Goal: Task Accomplishment & Management: Use online tool/utility

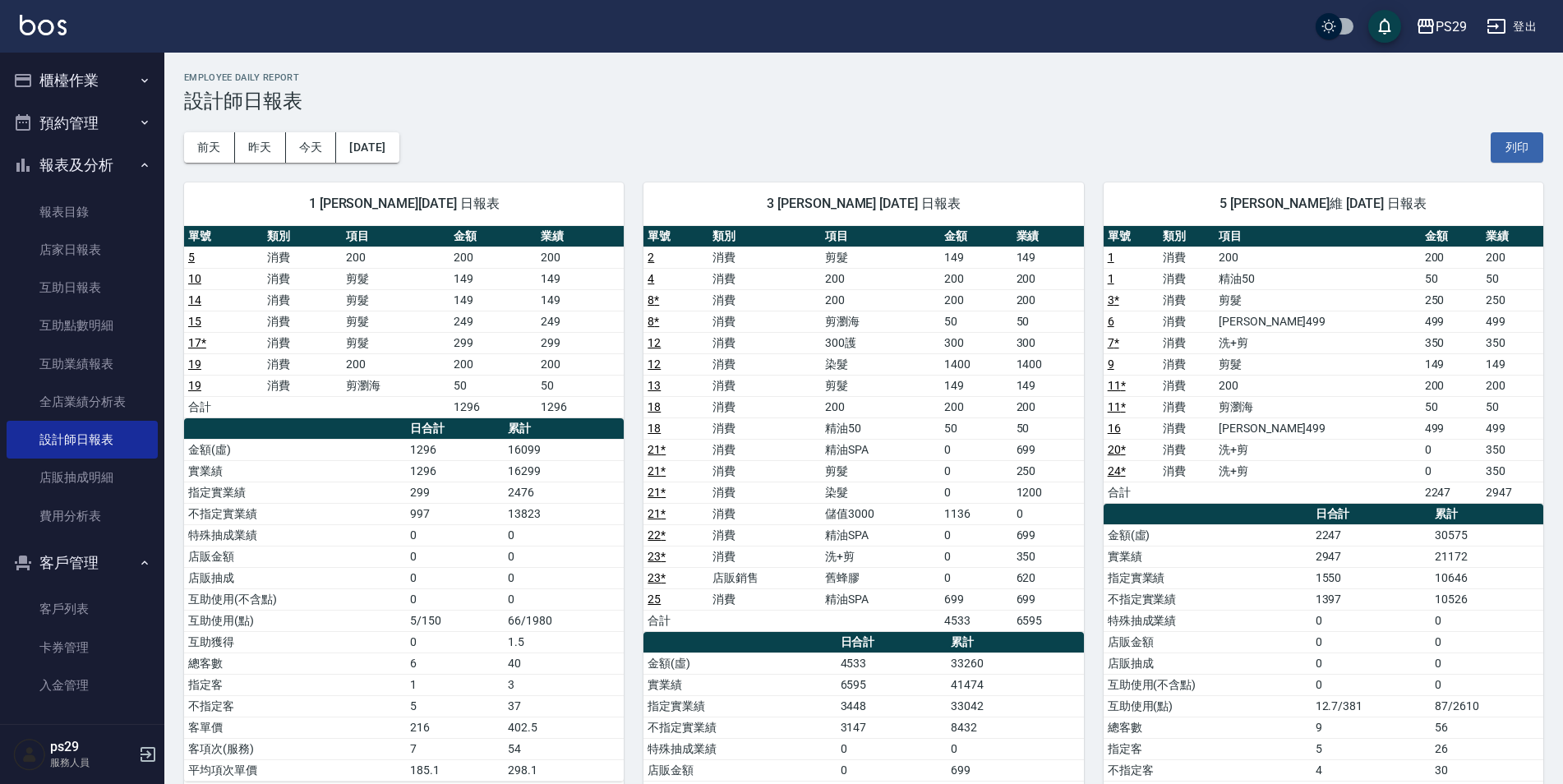
click at [92, 59] on button "櫃檯作業" at bounding box center [82, 80] width 151 height 42
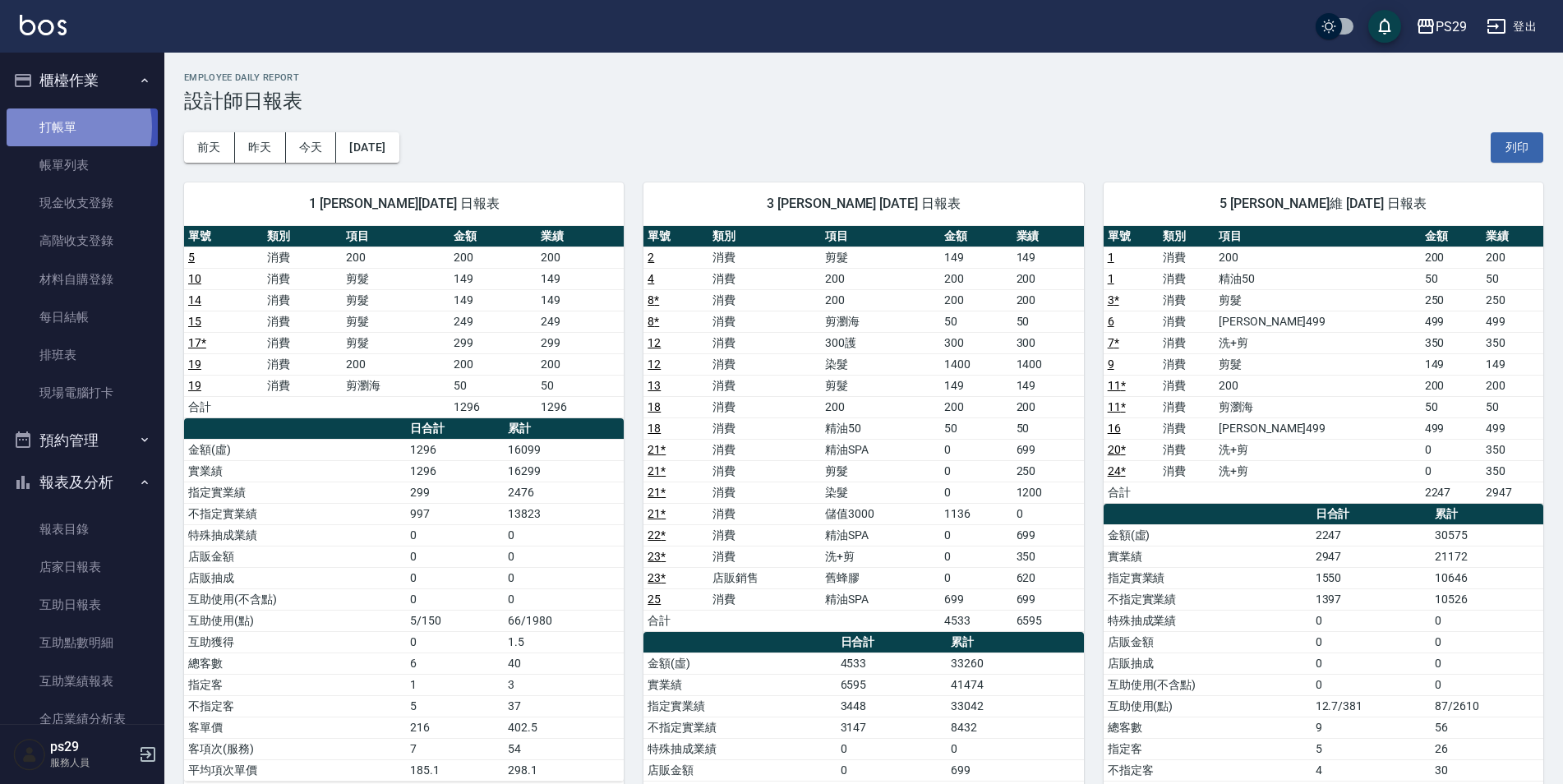
click at [55, 126] on link "打帳單" at bounding box center [82, 127] width 151 height 38
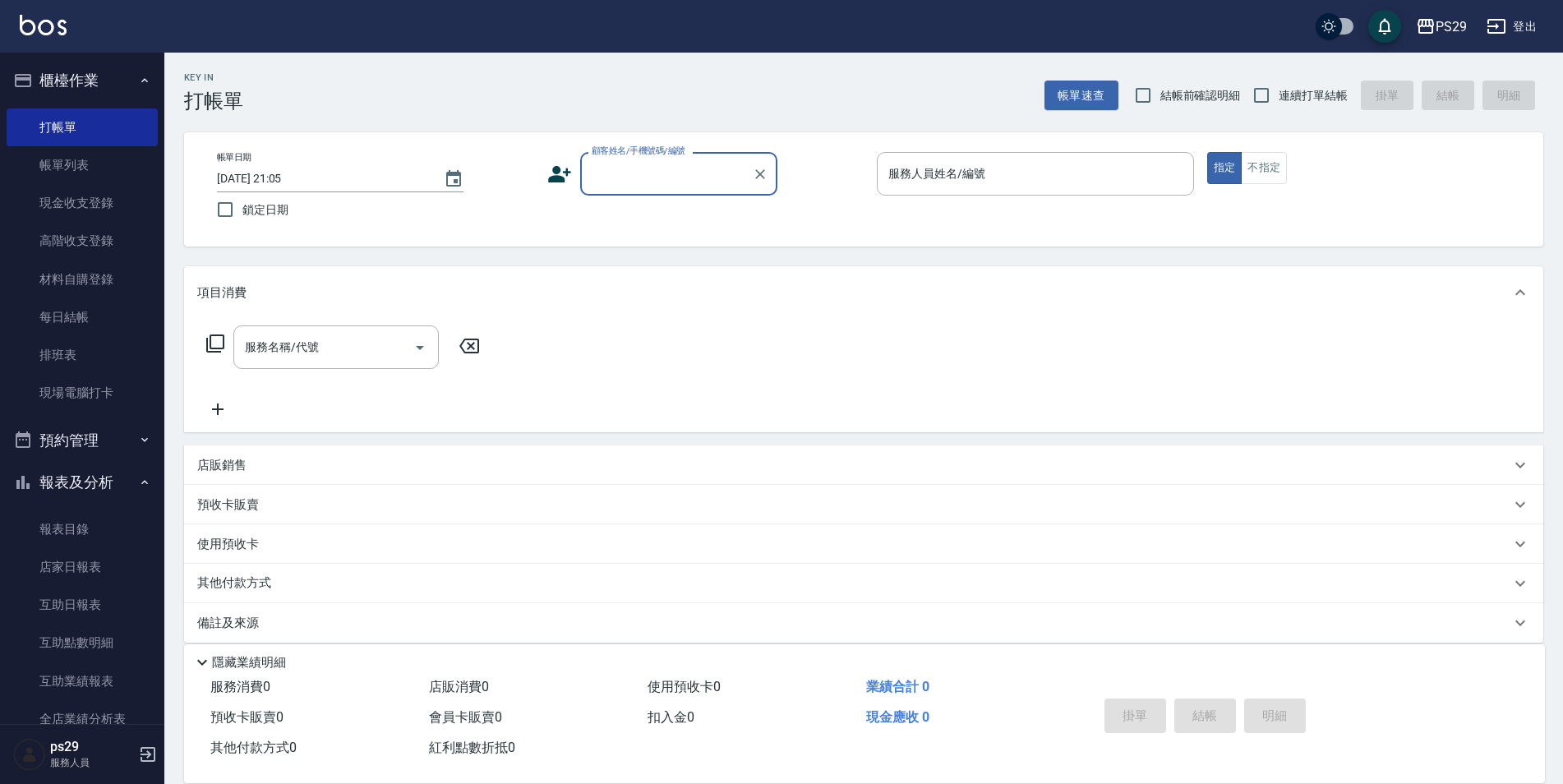
drag, startPoint x: 1277, startPoint y: 96, endPoint x: 1281, endPoint y: 111, distance: 15.5
click at [1278, 96] on input "連續打單結帳" at bounding box center [1261, 95] width 35 height 35
checkbox input "true"
click at [224, 216] on input "鎖定日期" at bounding box center [224, 209] width 35 height 35
checkbox input "true"
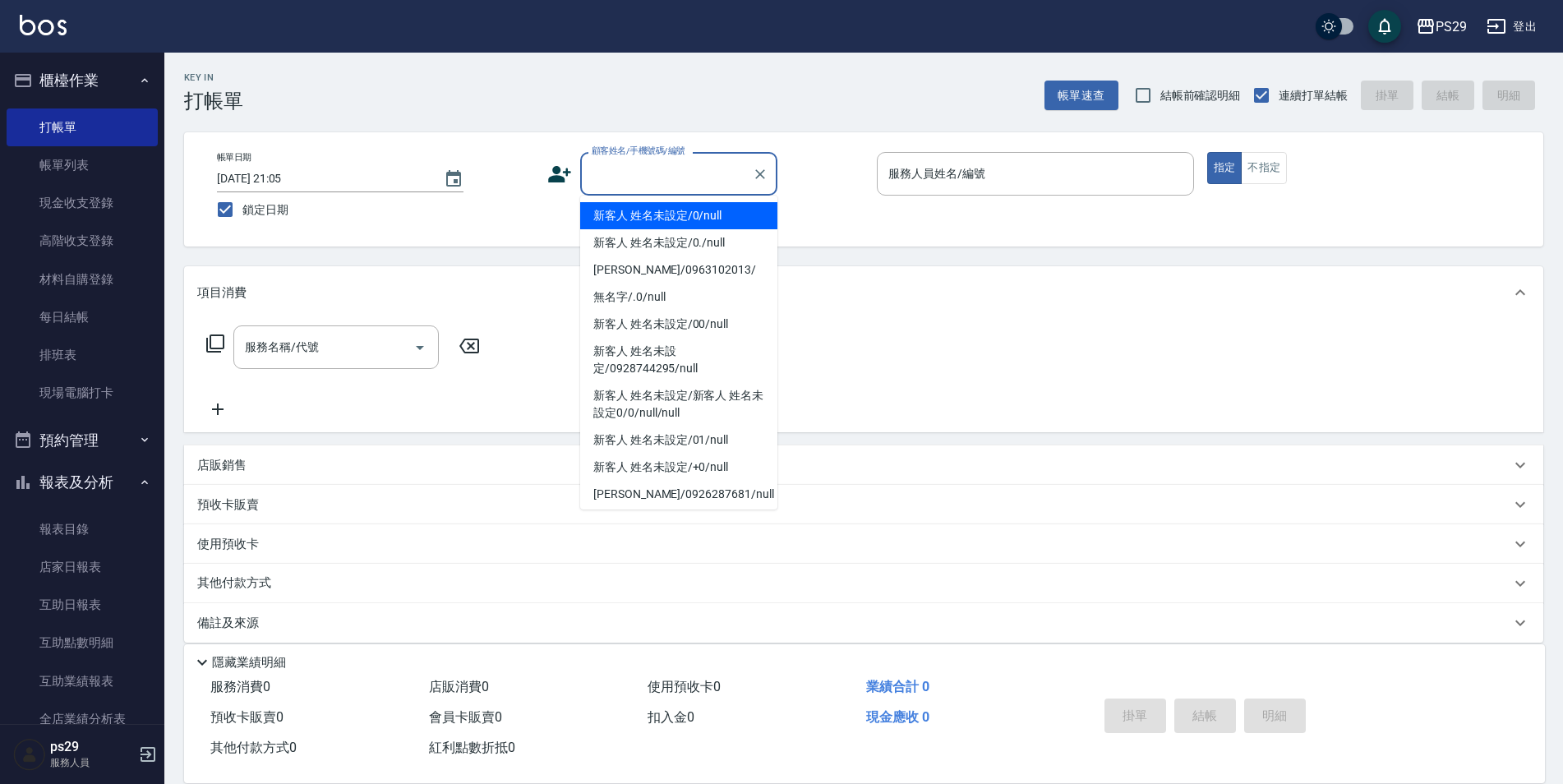
click at [693, 178] on input "顧客姓名/手機號碼/編號" at bounding box center [667, 173] width 158 height 29
type input "新客人 姓名未設定/0/null"
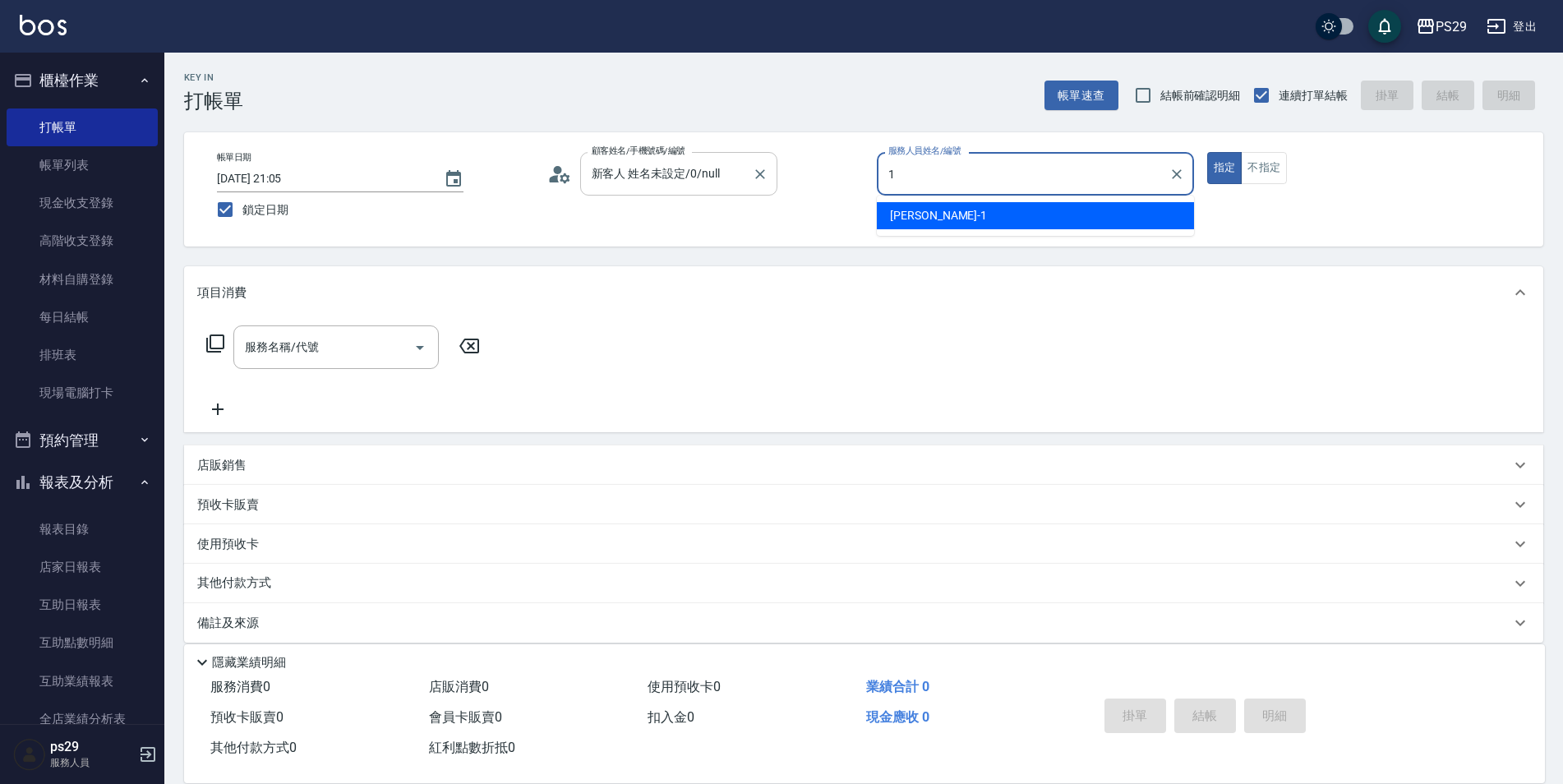
type input "[PERSON_NAME]-1"
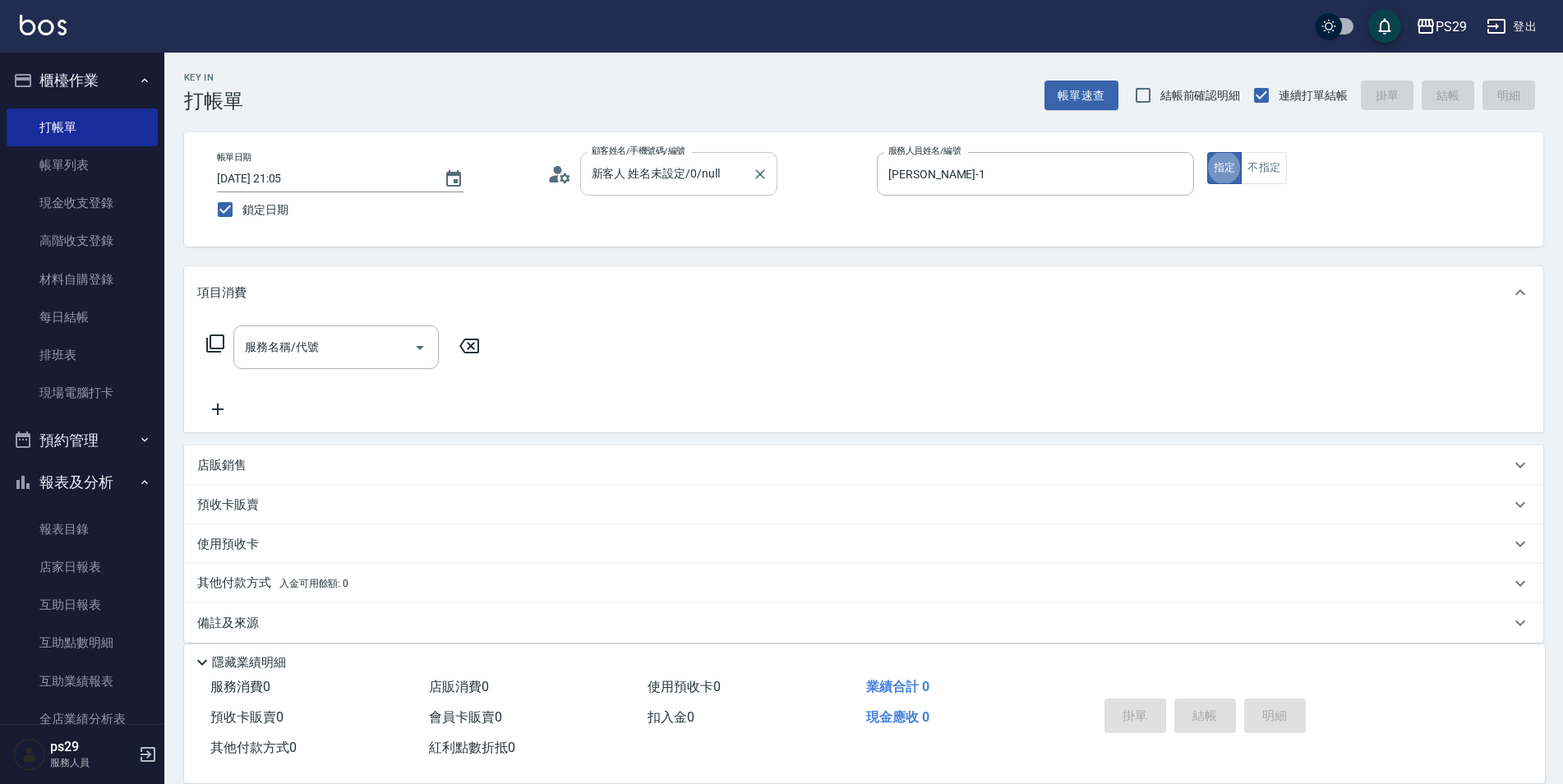
type button "true"
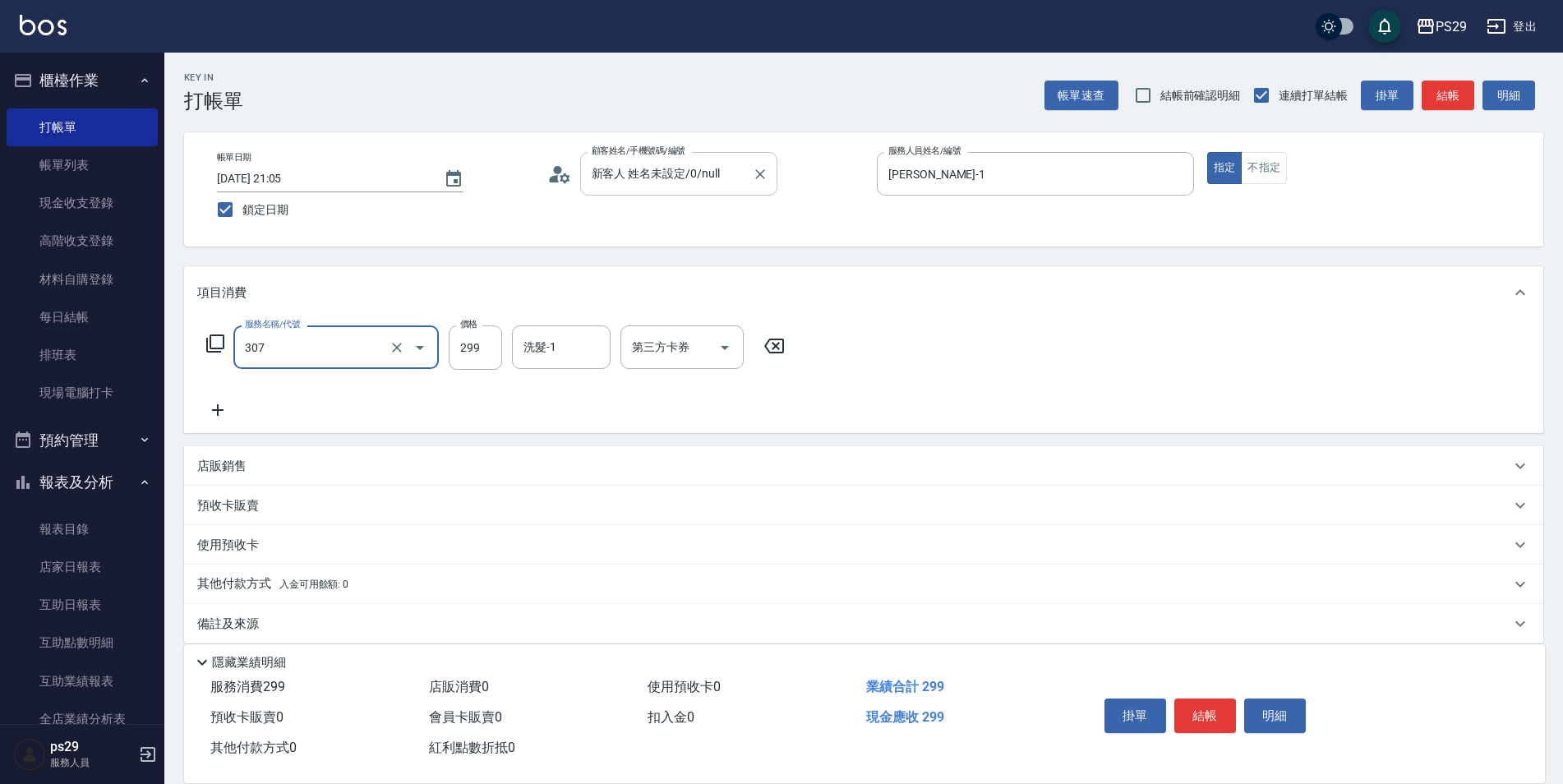
type input "剪髮(307)"
type input "吳畇蓁-23"
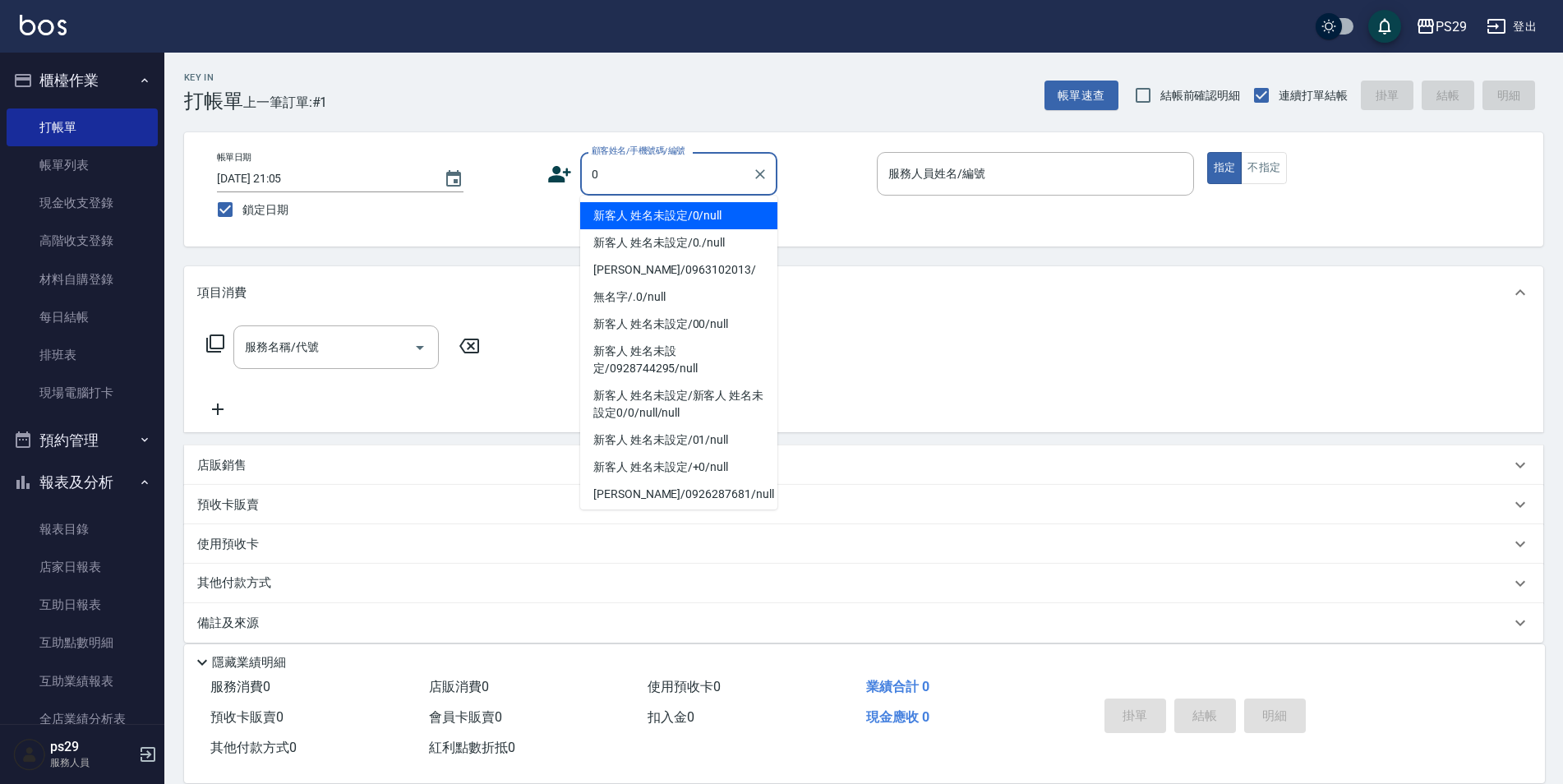
type input "新客人 姓名未設定/0/null"
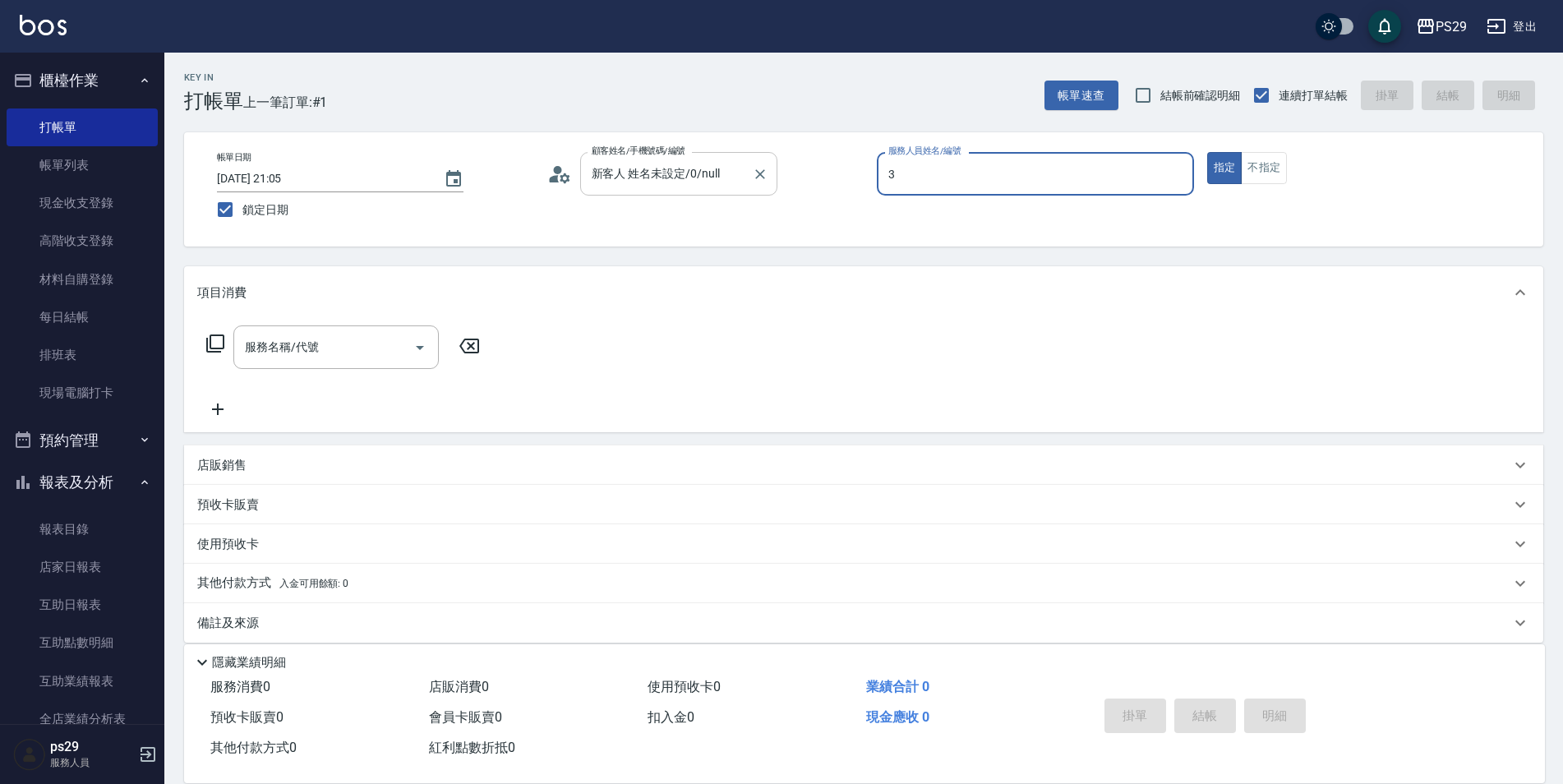
type input "[PERSON_NAME]-3"
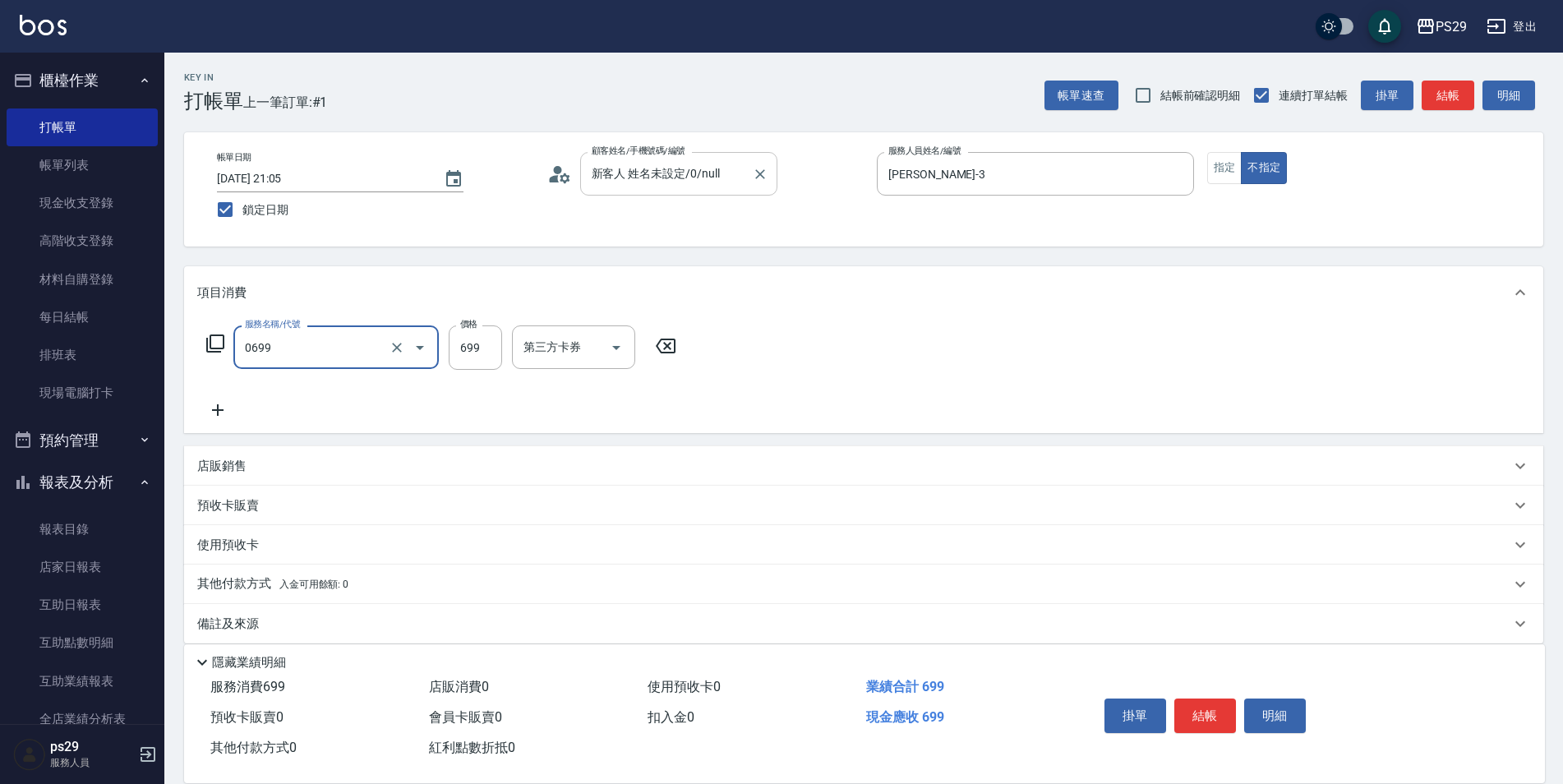
type input "精油SPA(0699)"
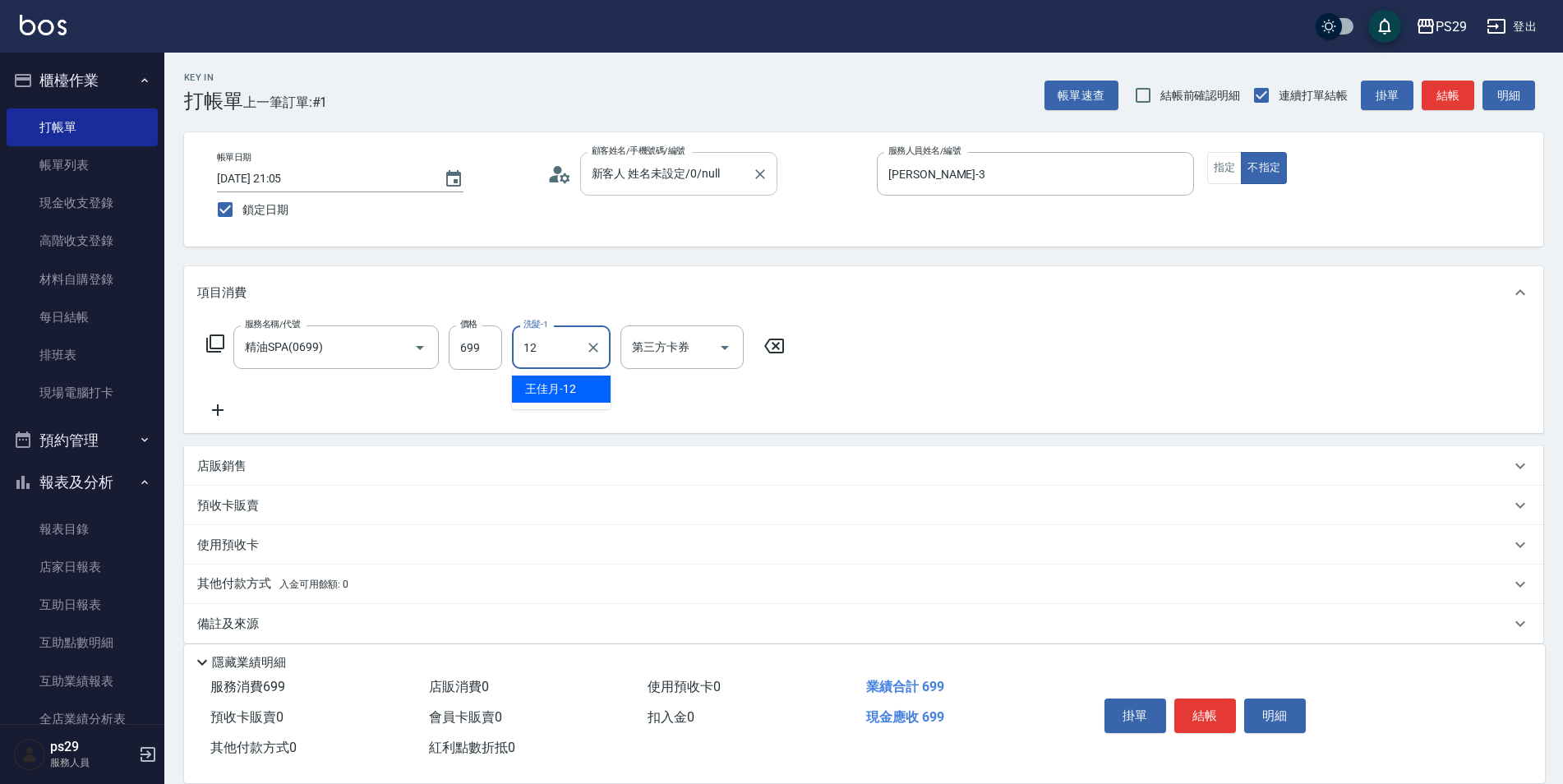
type input "[PERSON_NAME]-12"
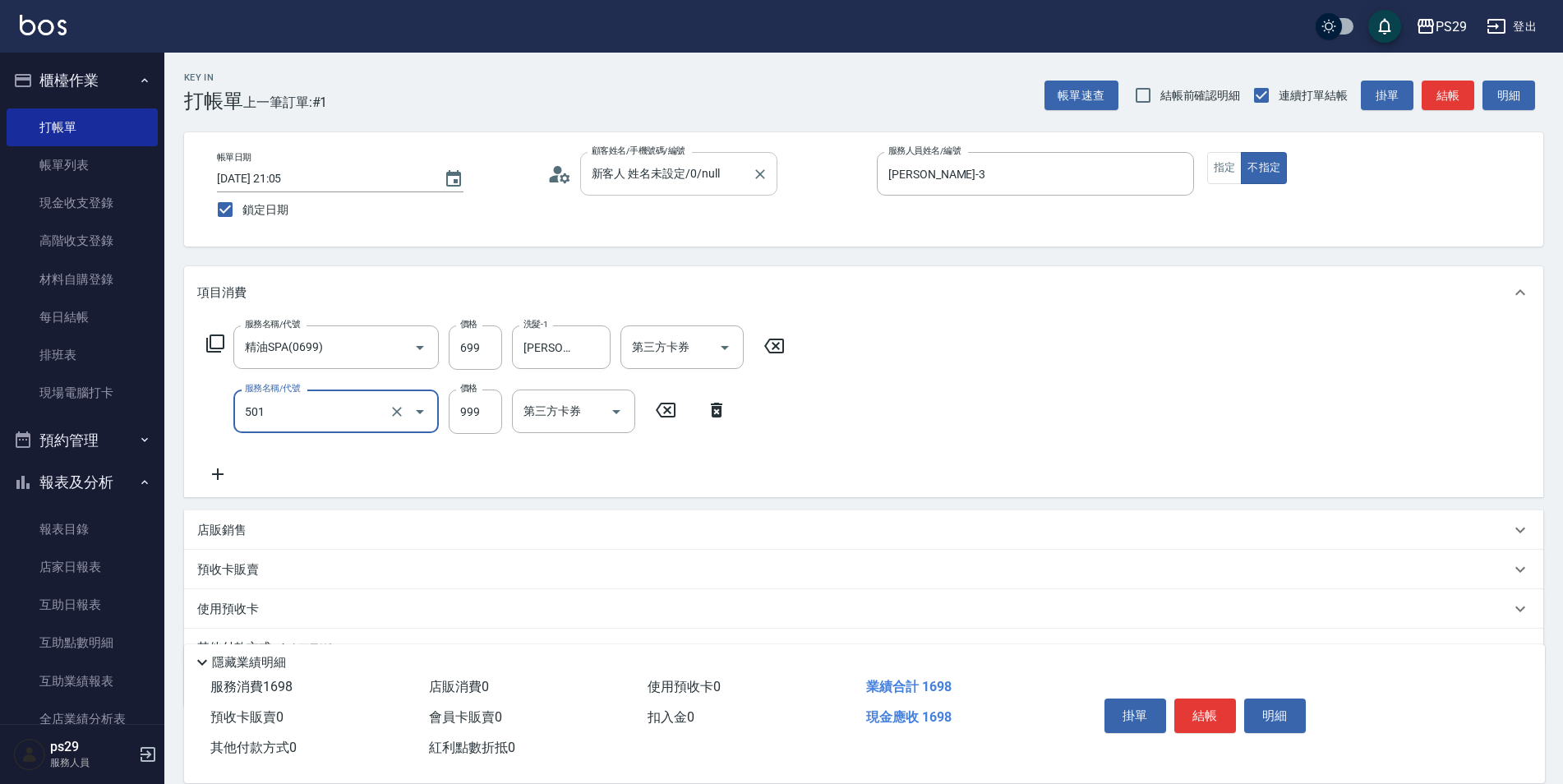
type input "染髮(501)"
type input "1800"
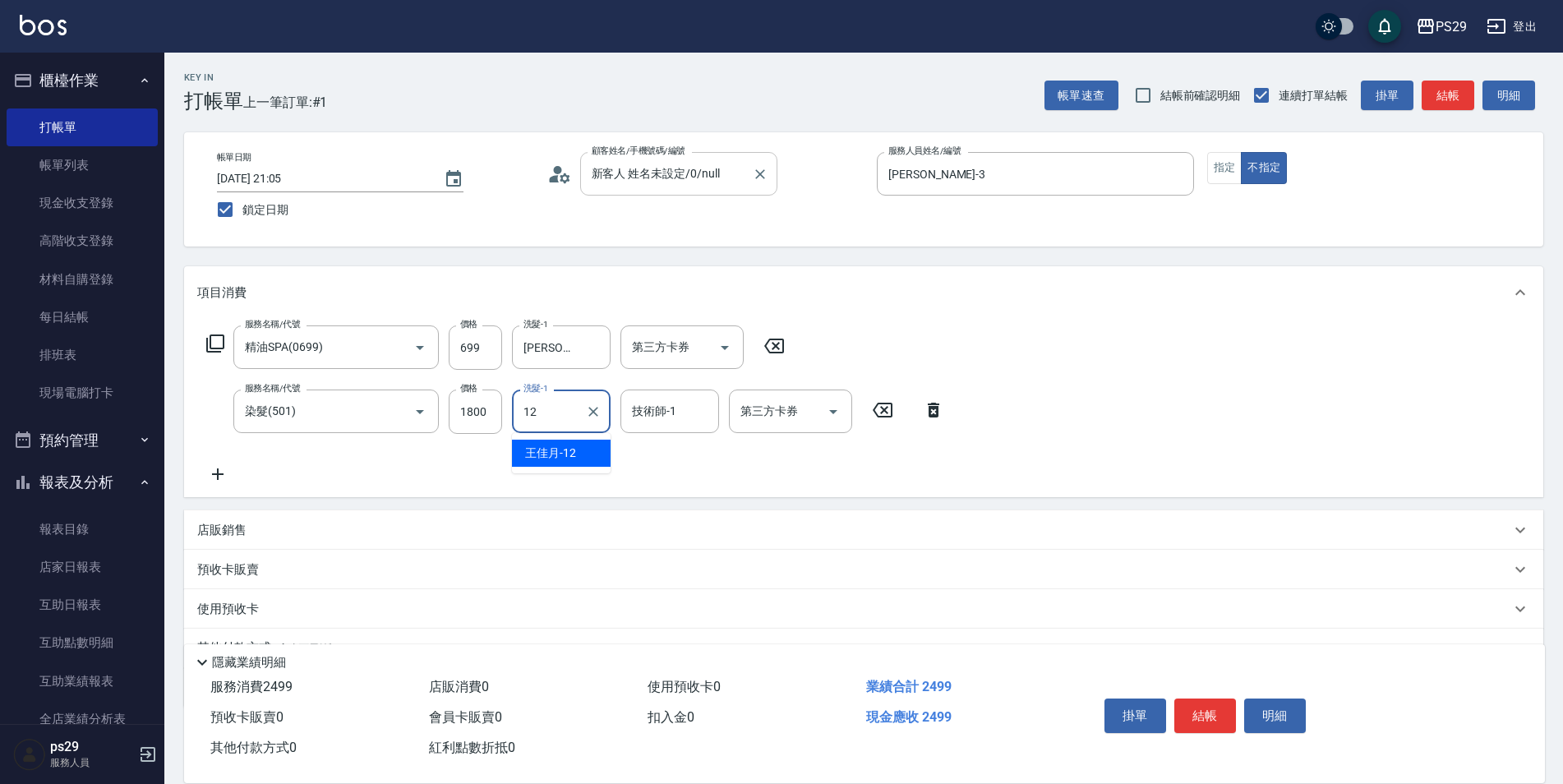
type input "[PERSON_NAME]-12"
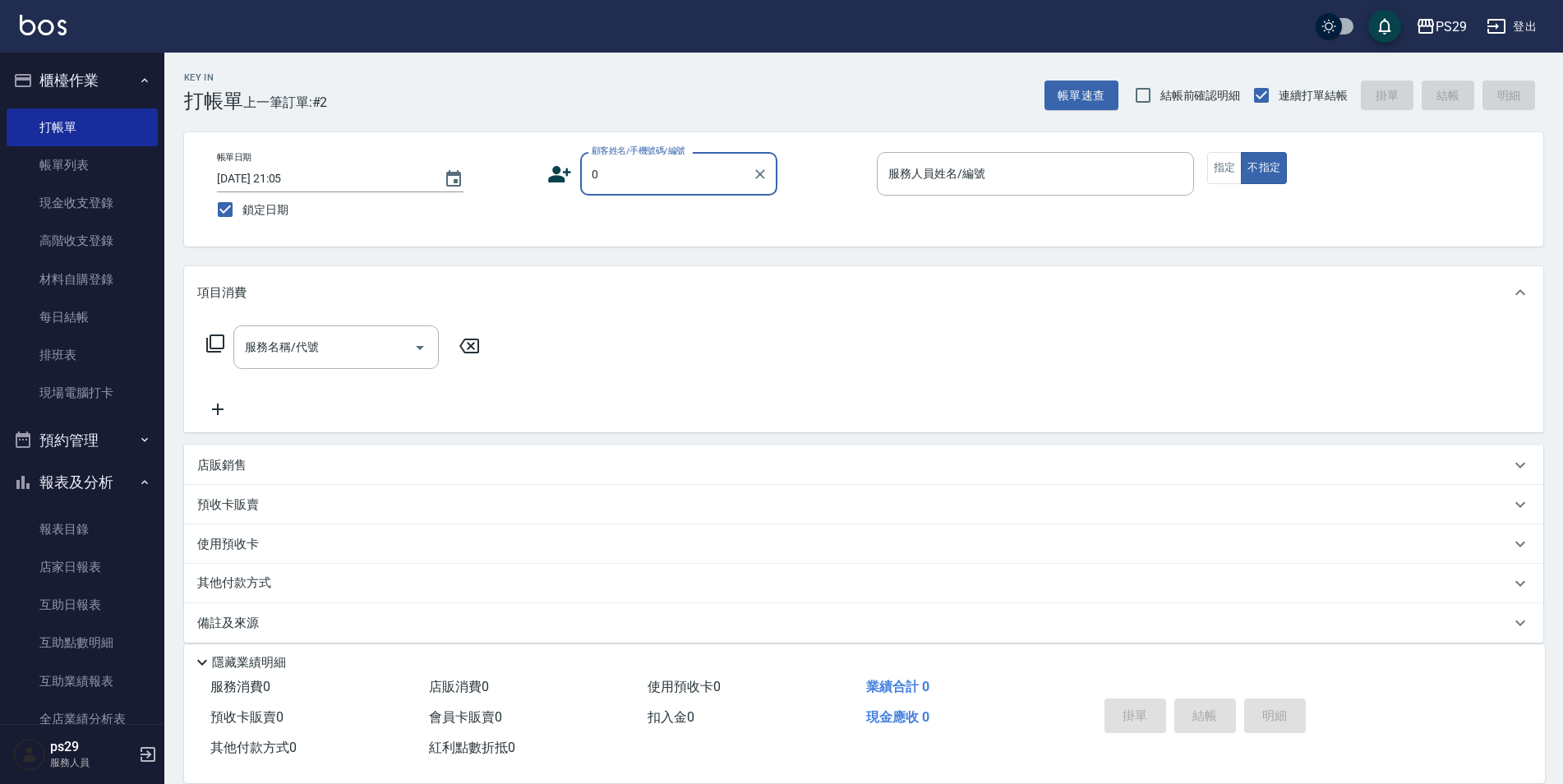
type input "新客人 姓名未設定/0/null"
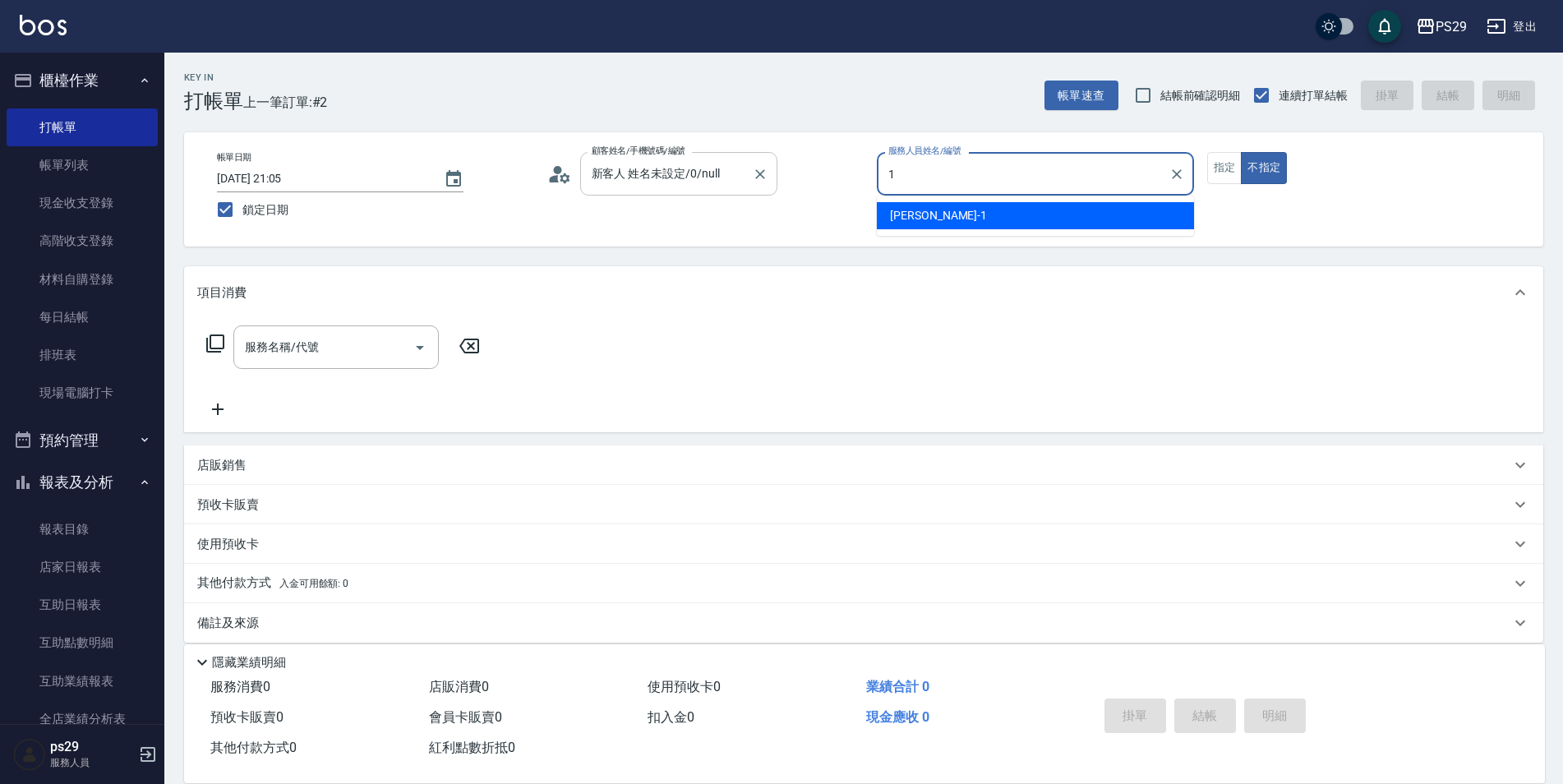
type input "[PERSON_NAME]-1"
type button "false"
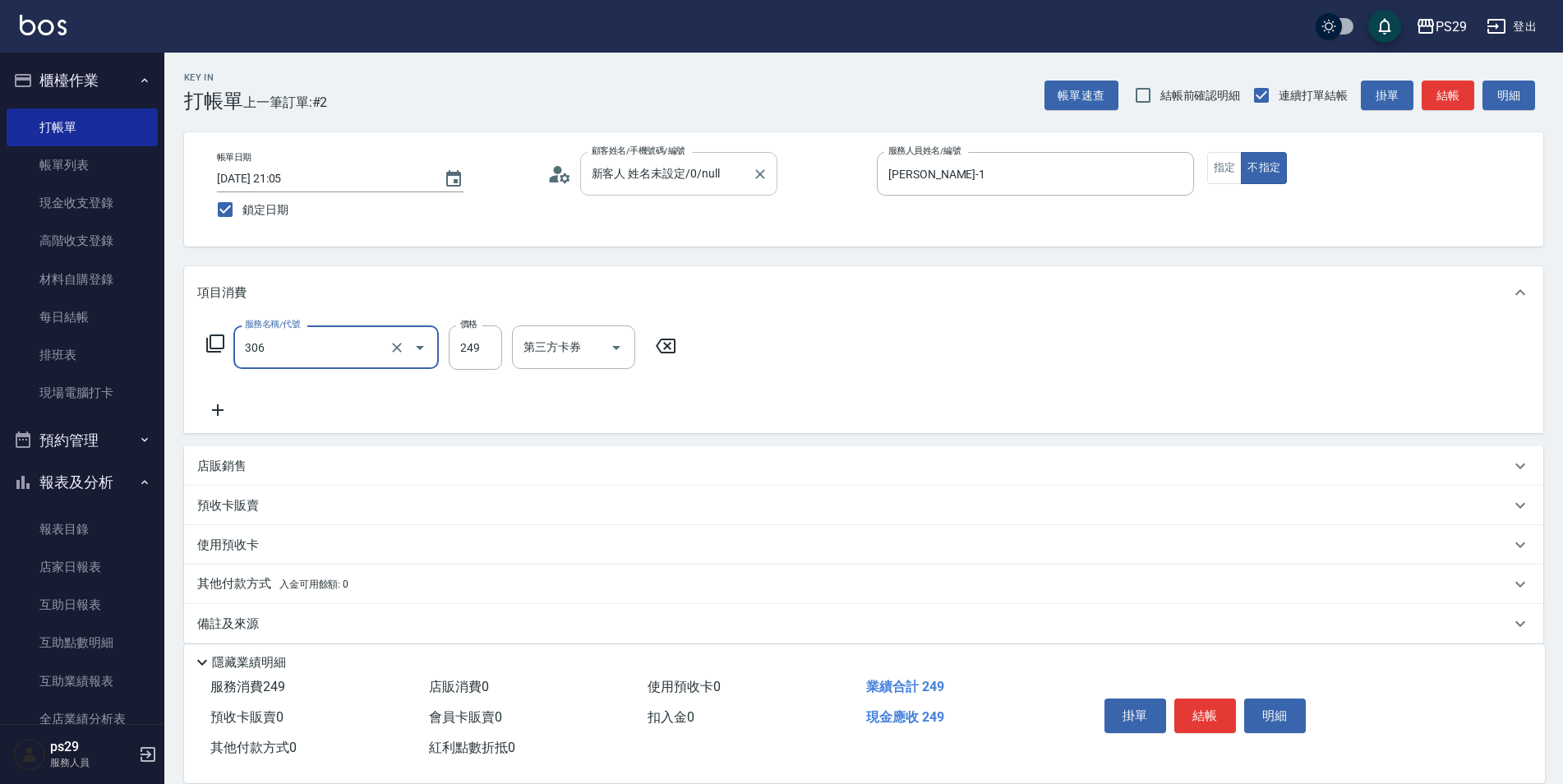
type input "剪髮(306)"
type input "2"
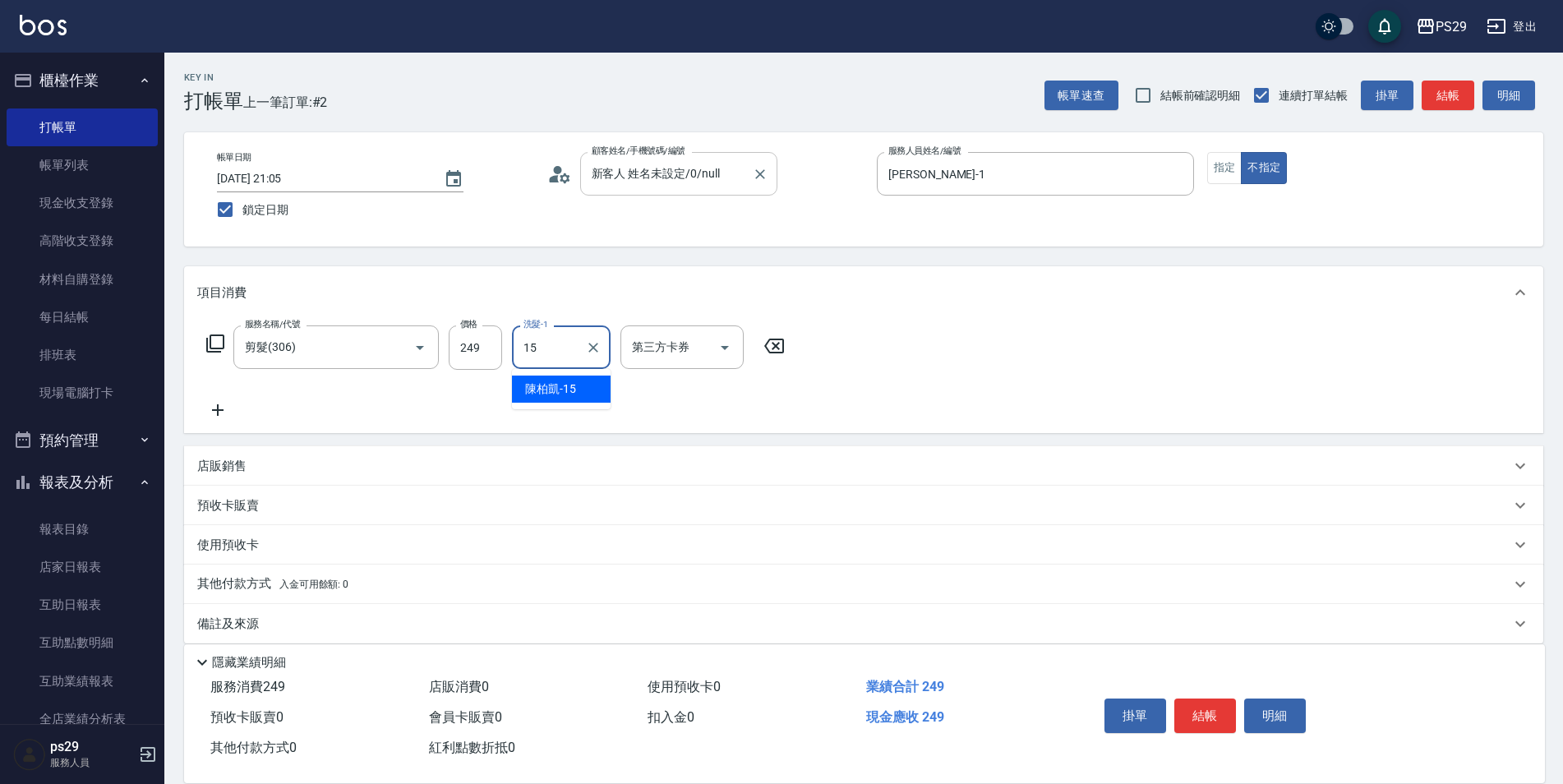
type input "[PERSON_NAME]-15"
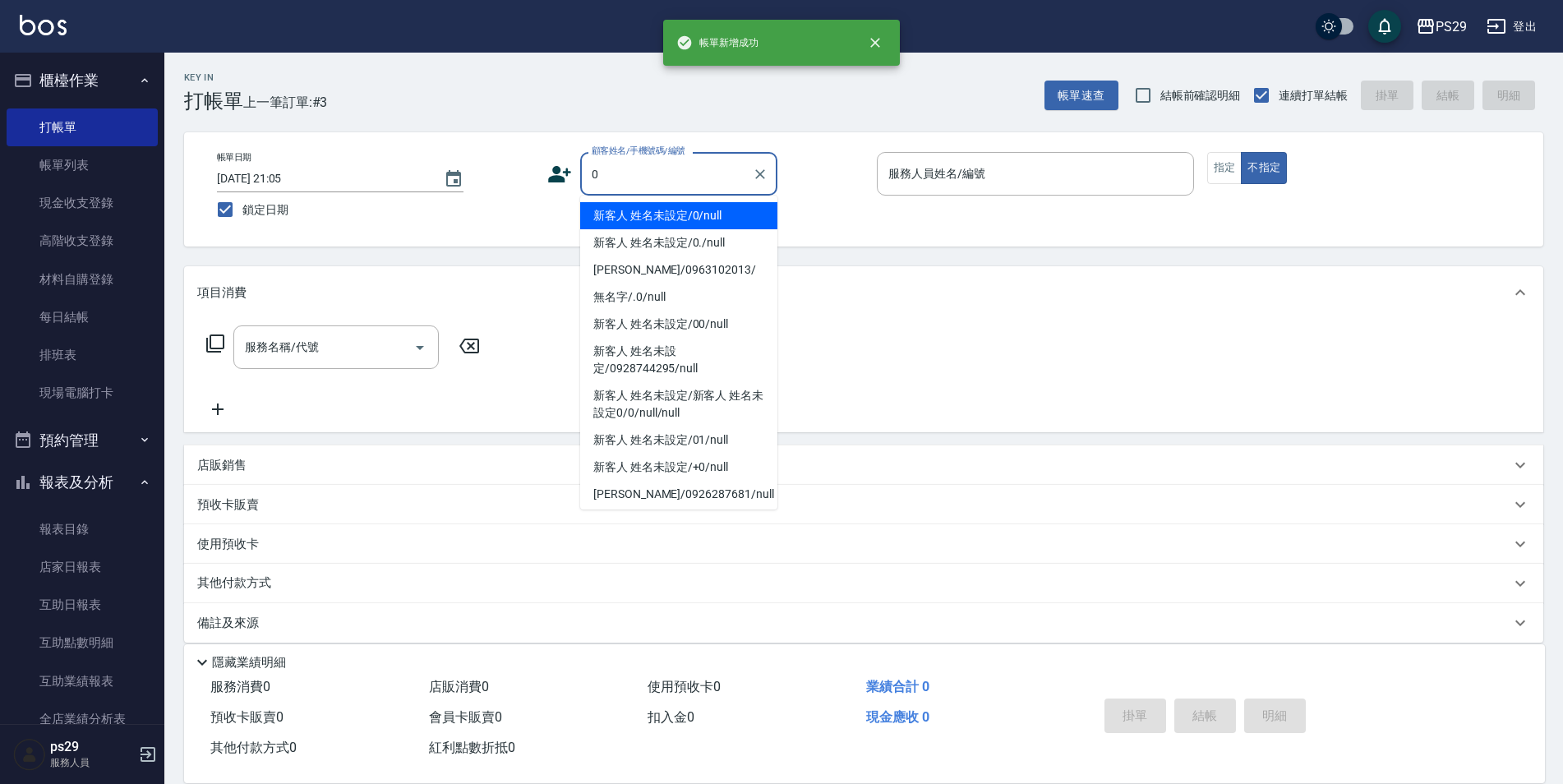
type input "新客人 姓名未設定/0/null"
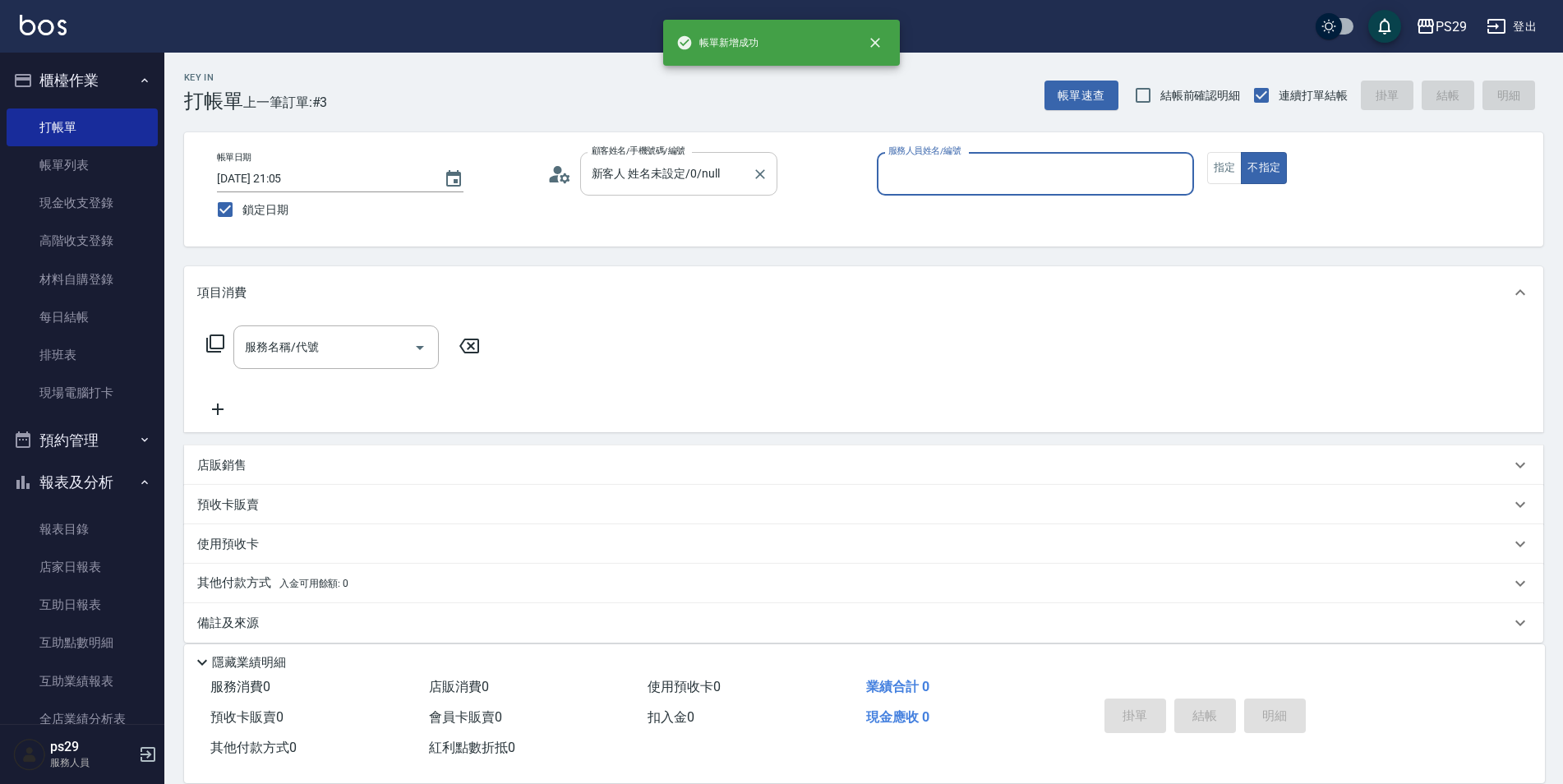
type input "5"
type input "[PERSON_NAME]-8"
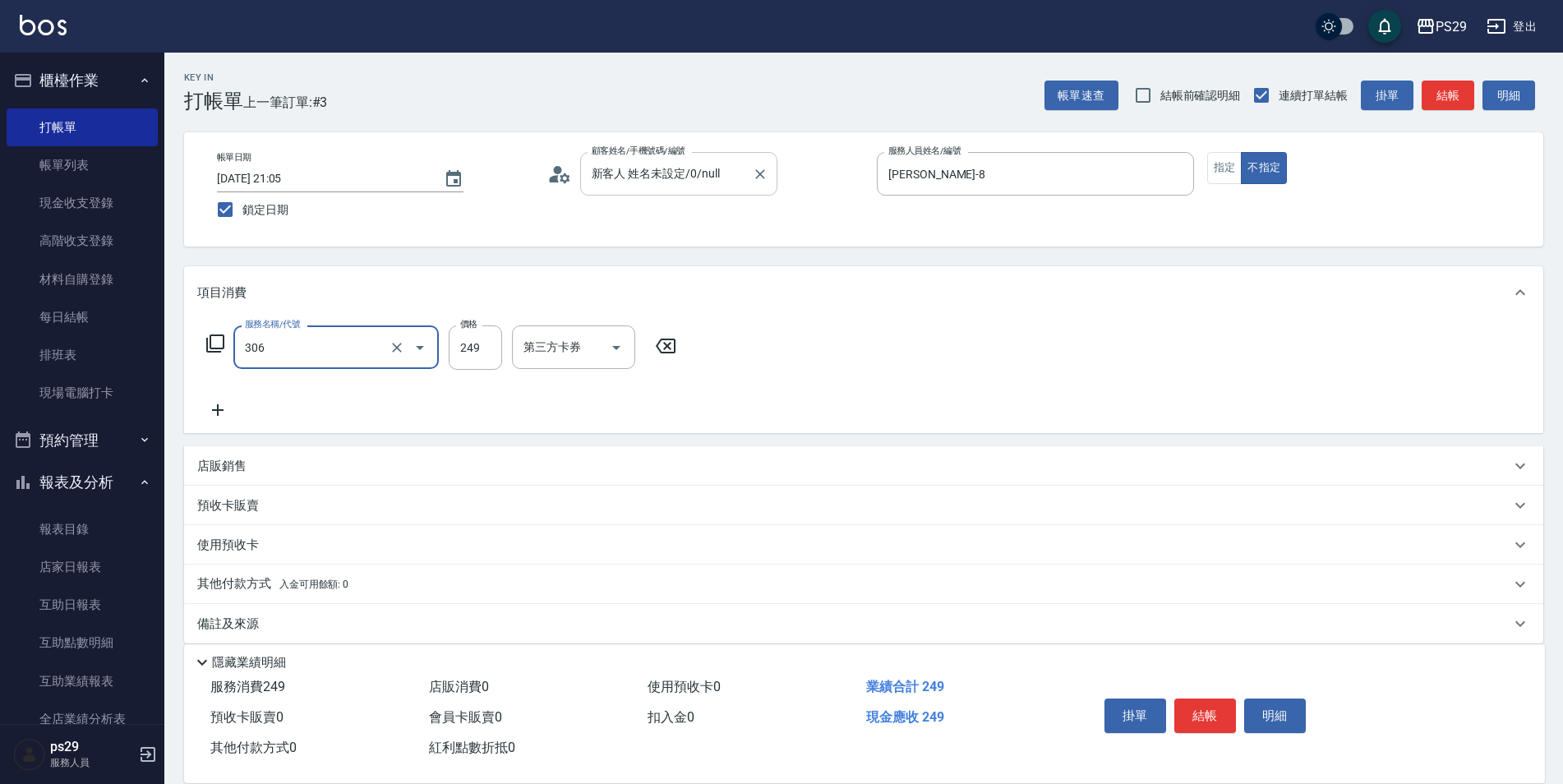
type input "剪髮(306)"
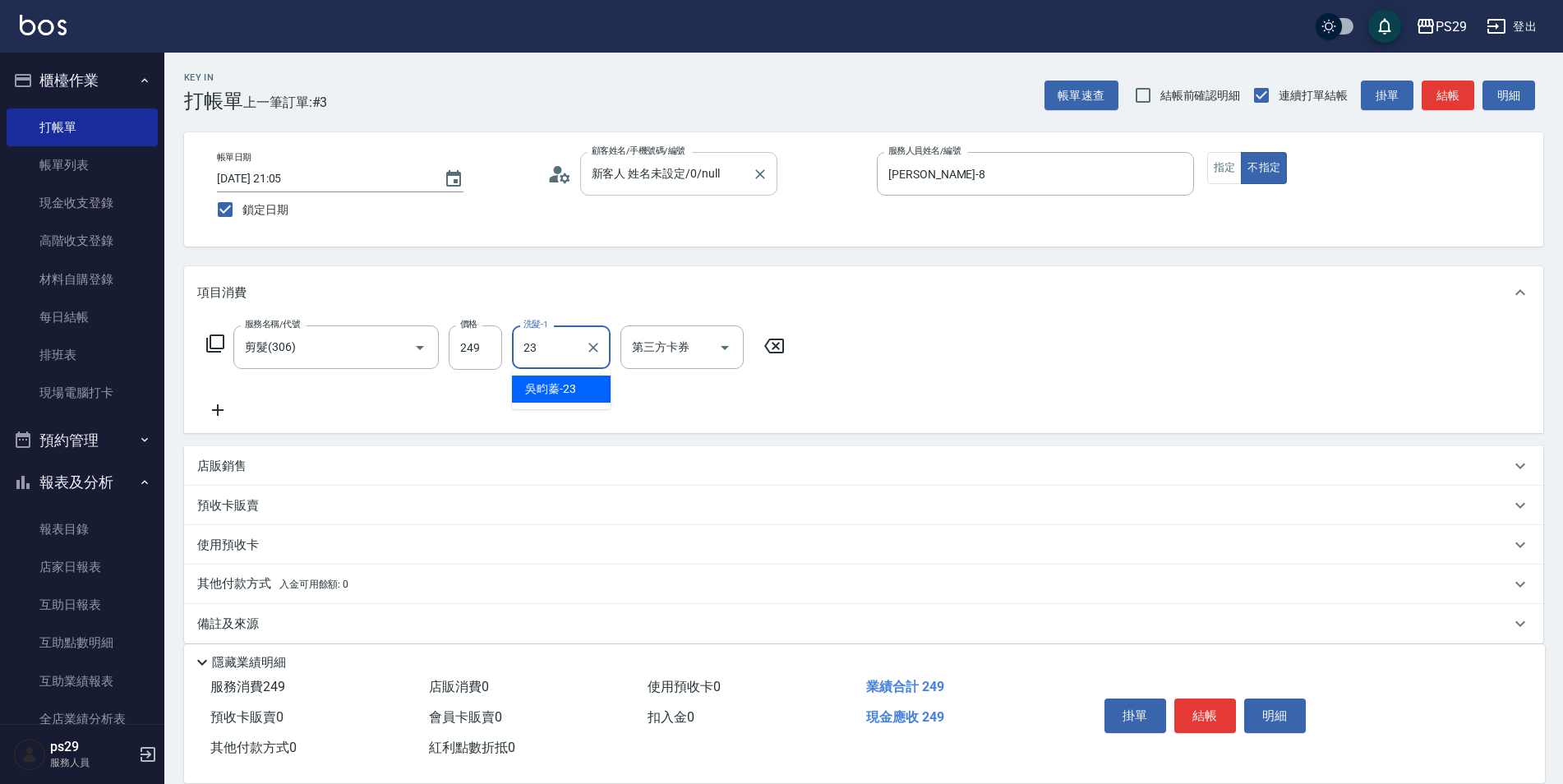
type input "吳畇蓁-23"
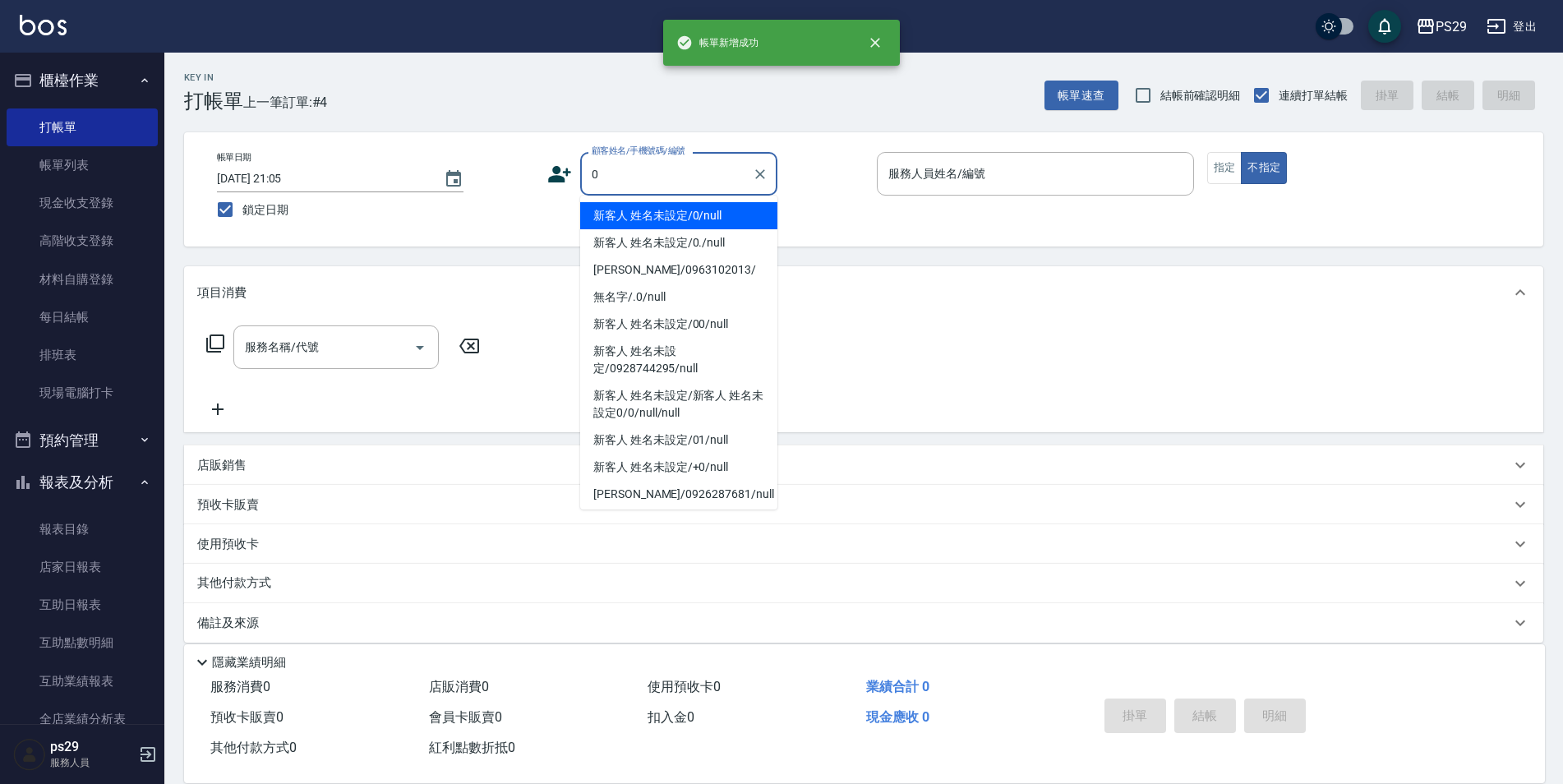
type input "新客人 姓名未設定/0/null"
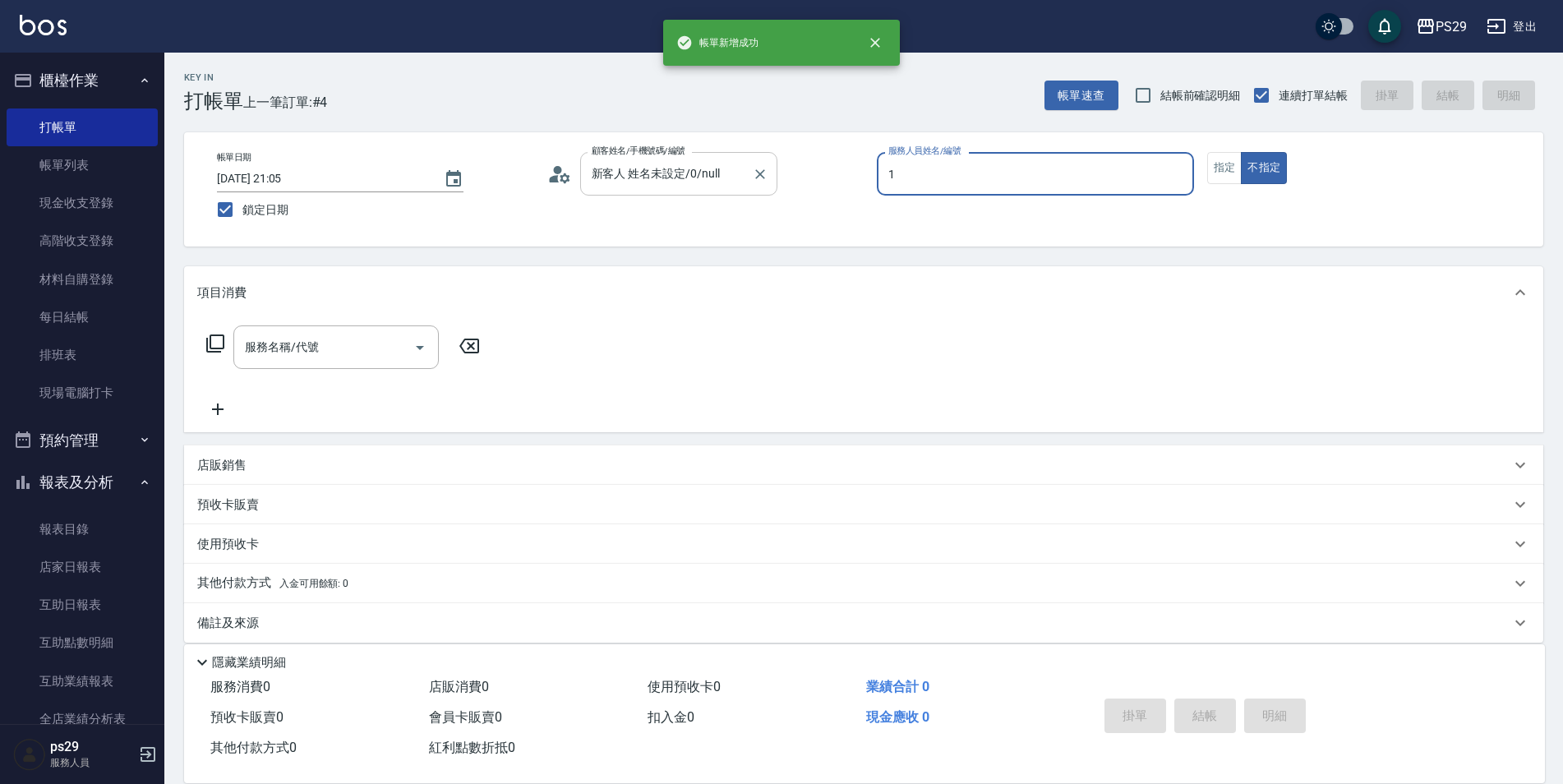
type input "[PERSON_NAME]-1"
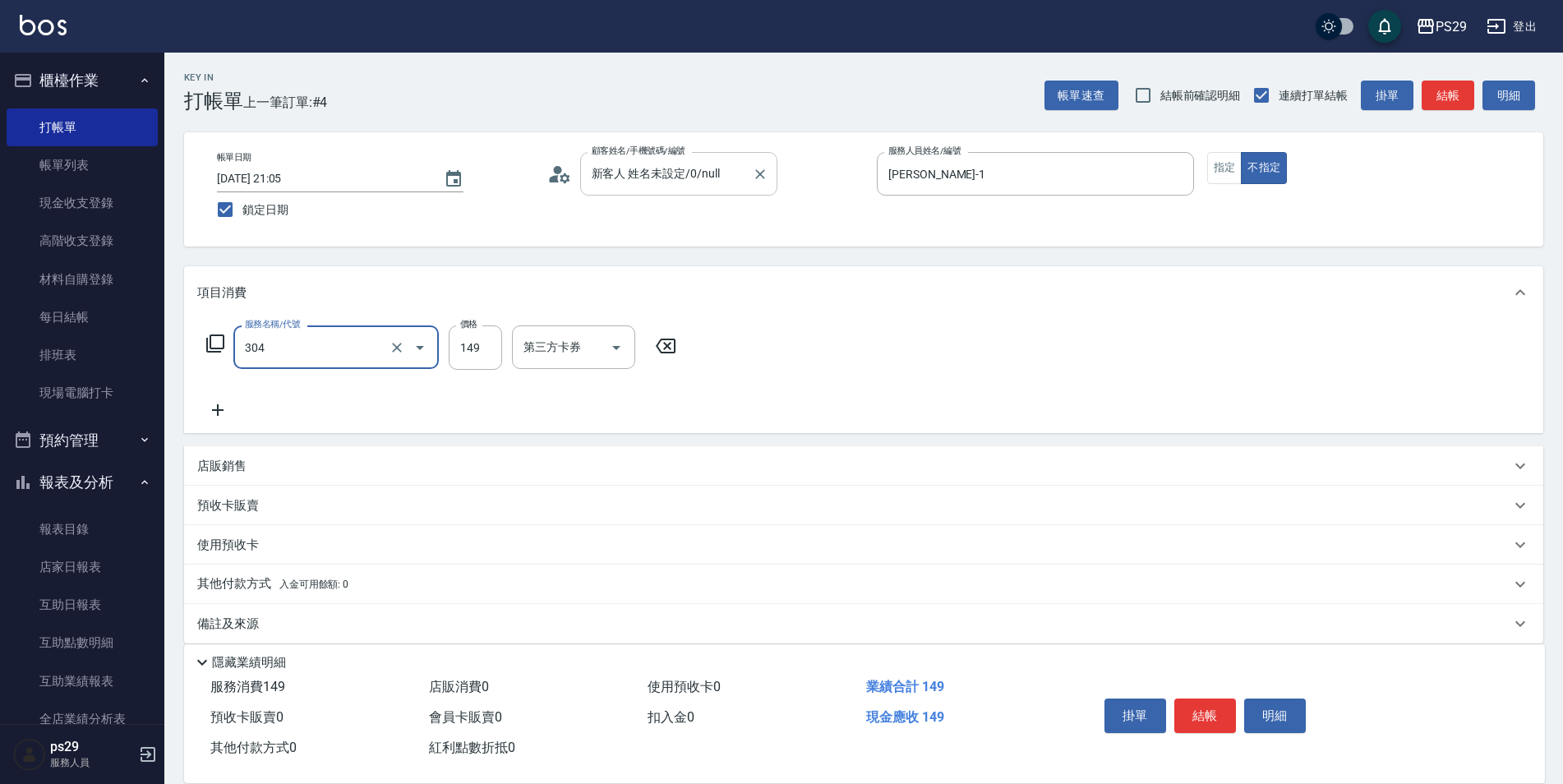
type input "剪髮(304)"
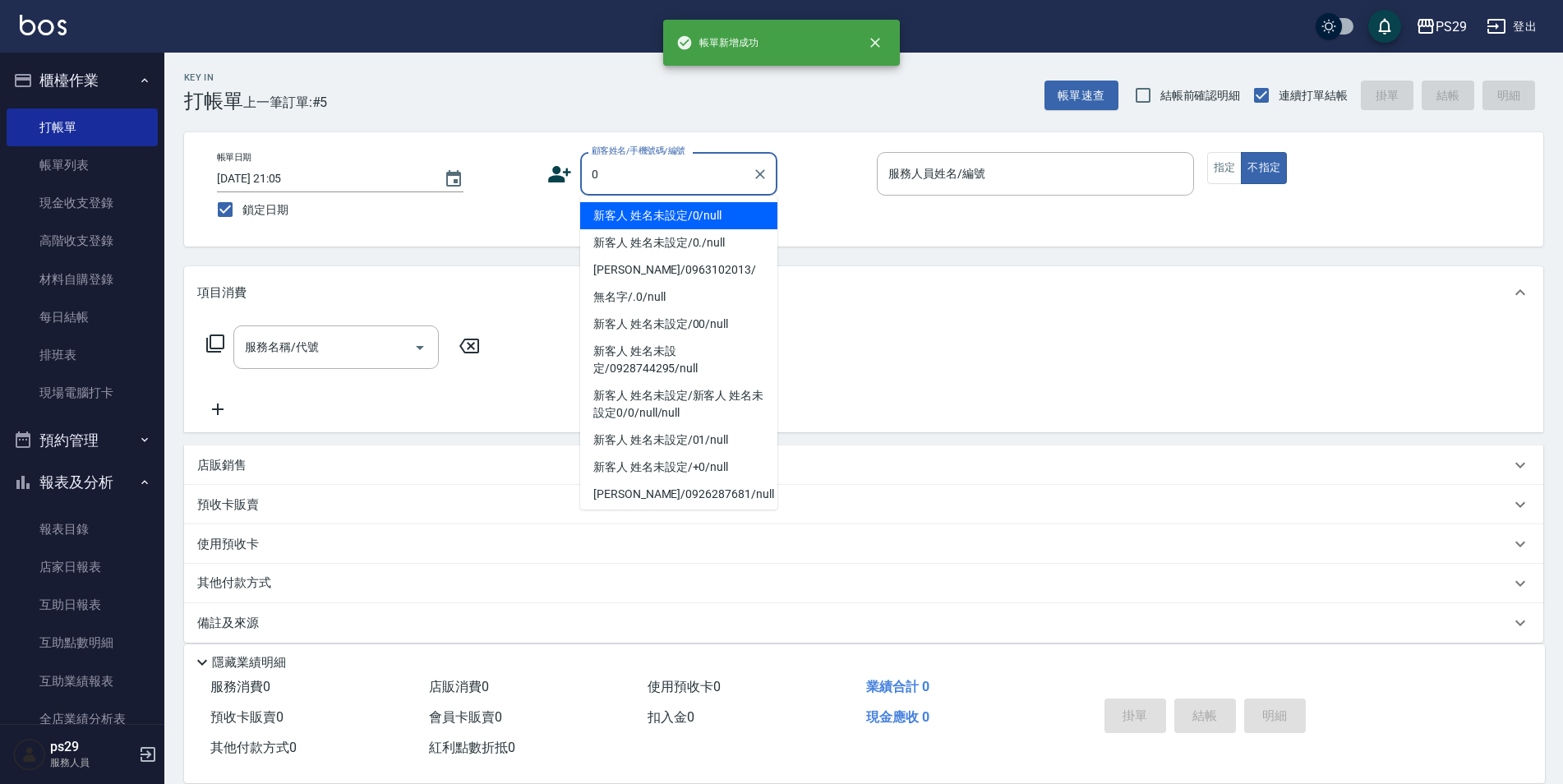
type input "新客人 姓名未設定/0/null"
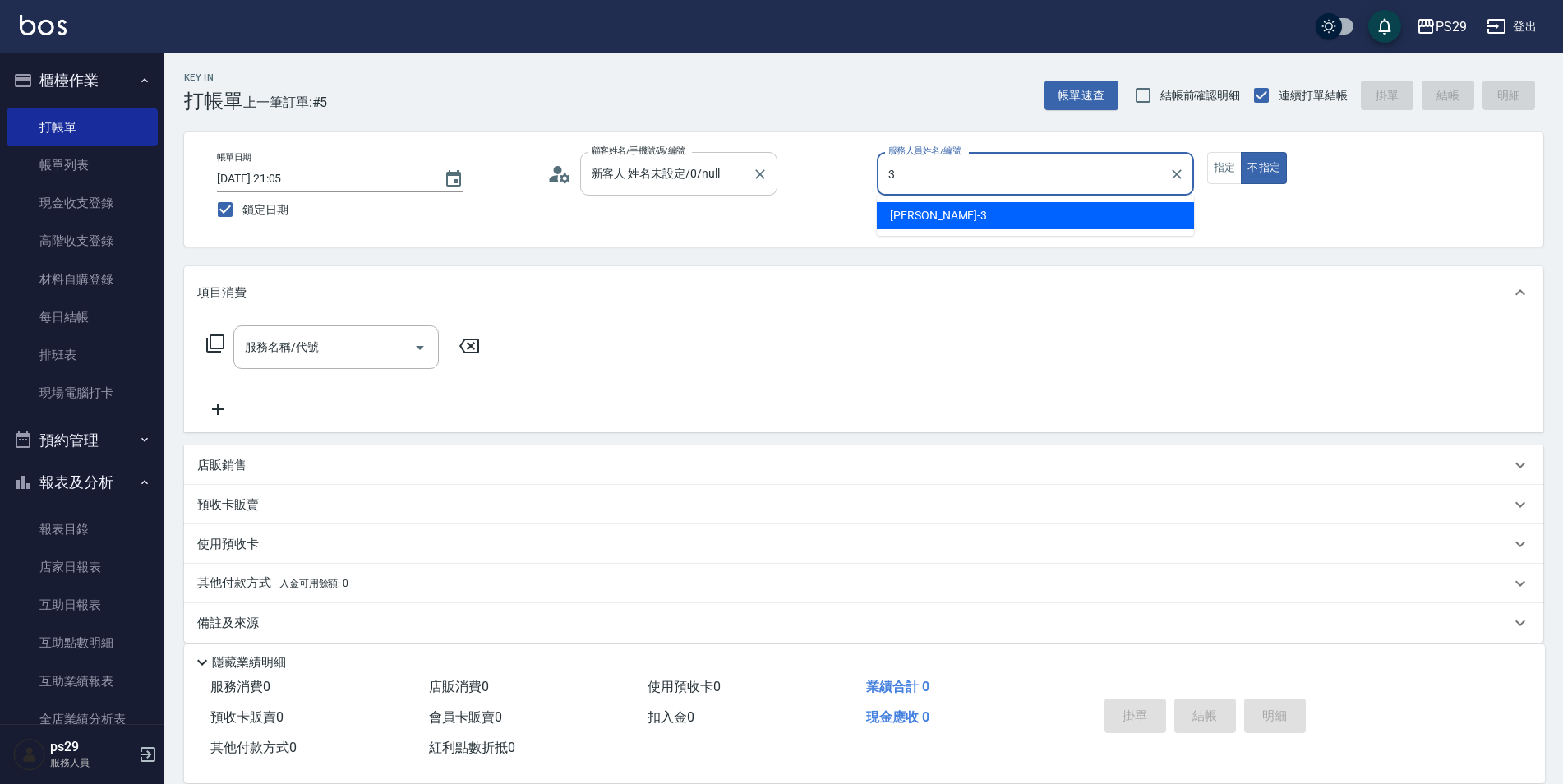
type input "[PERSON_NAME]-3"
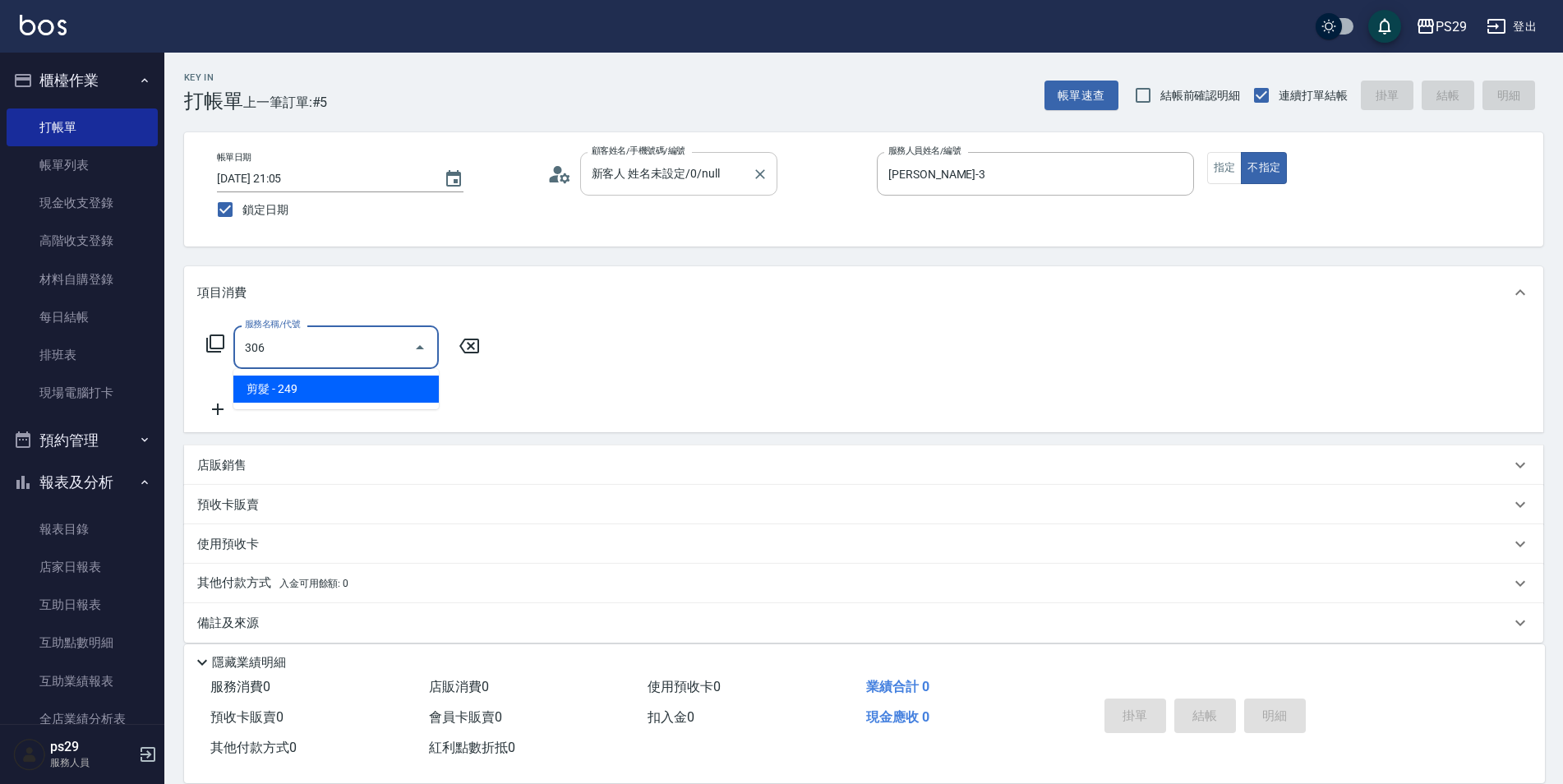
type input "剪髮(306)"
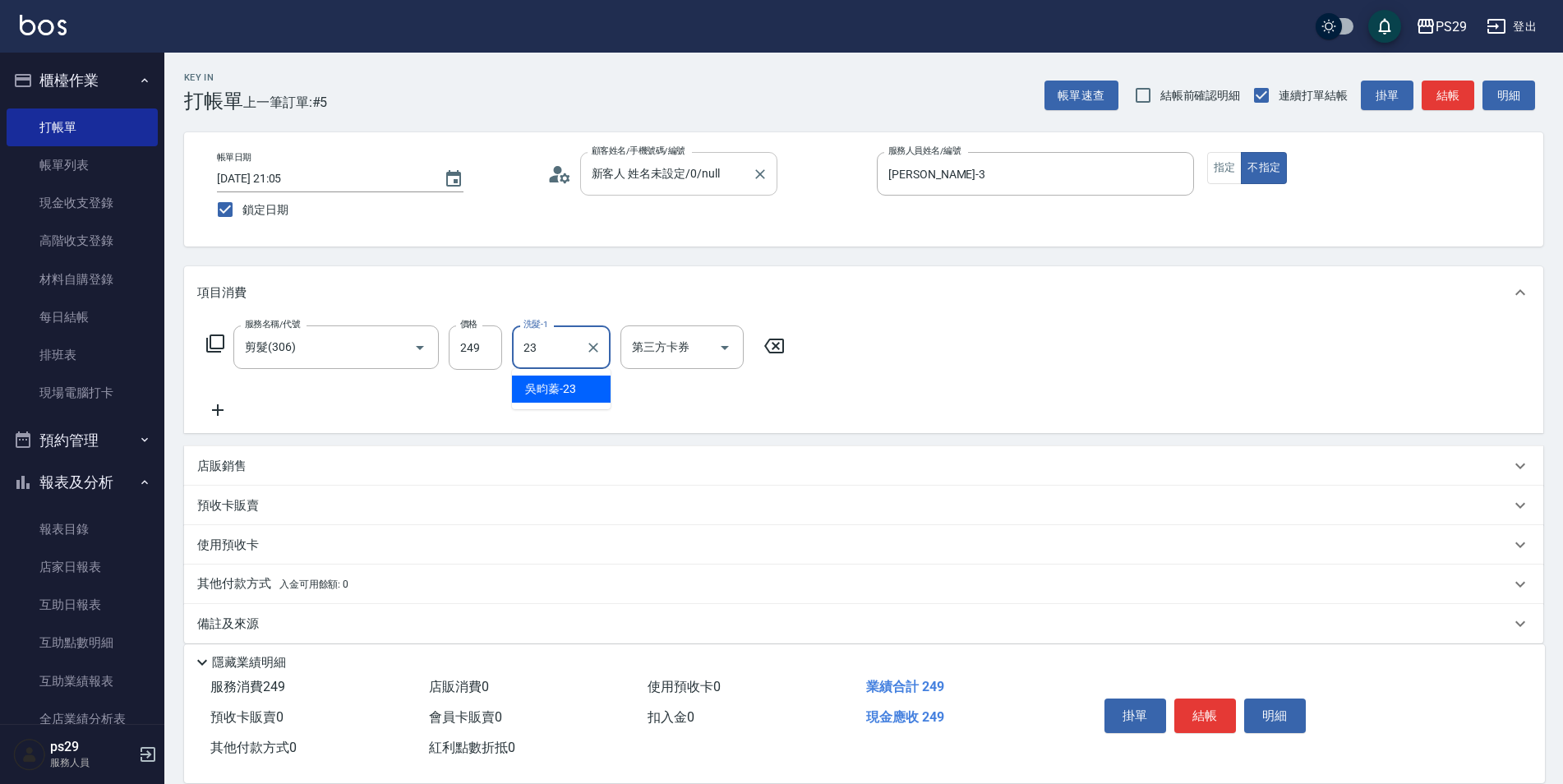
type input "吳畇蓁-23"
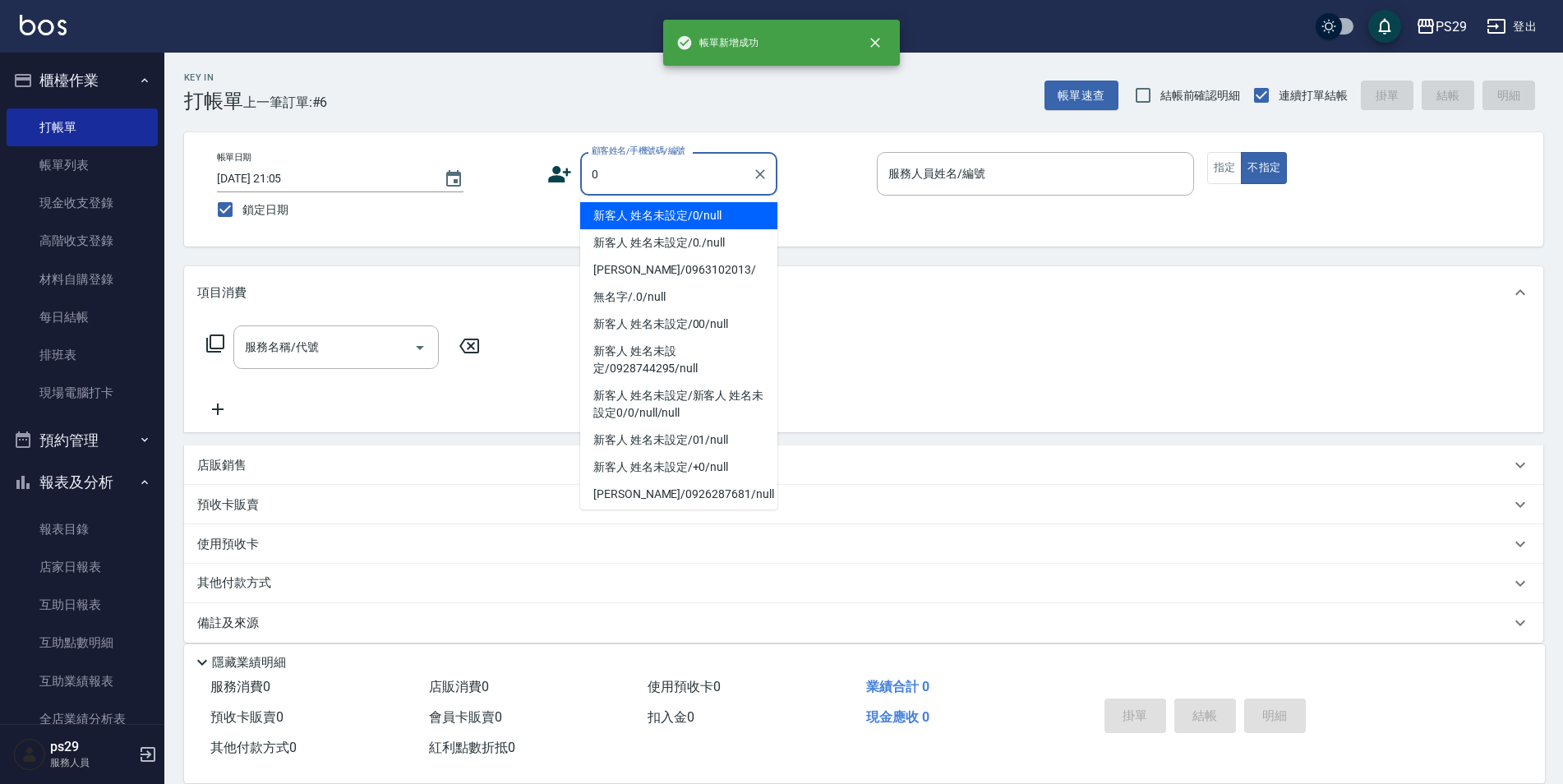
type input "新客人 姓名未設定/0/null"
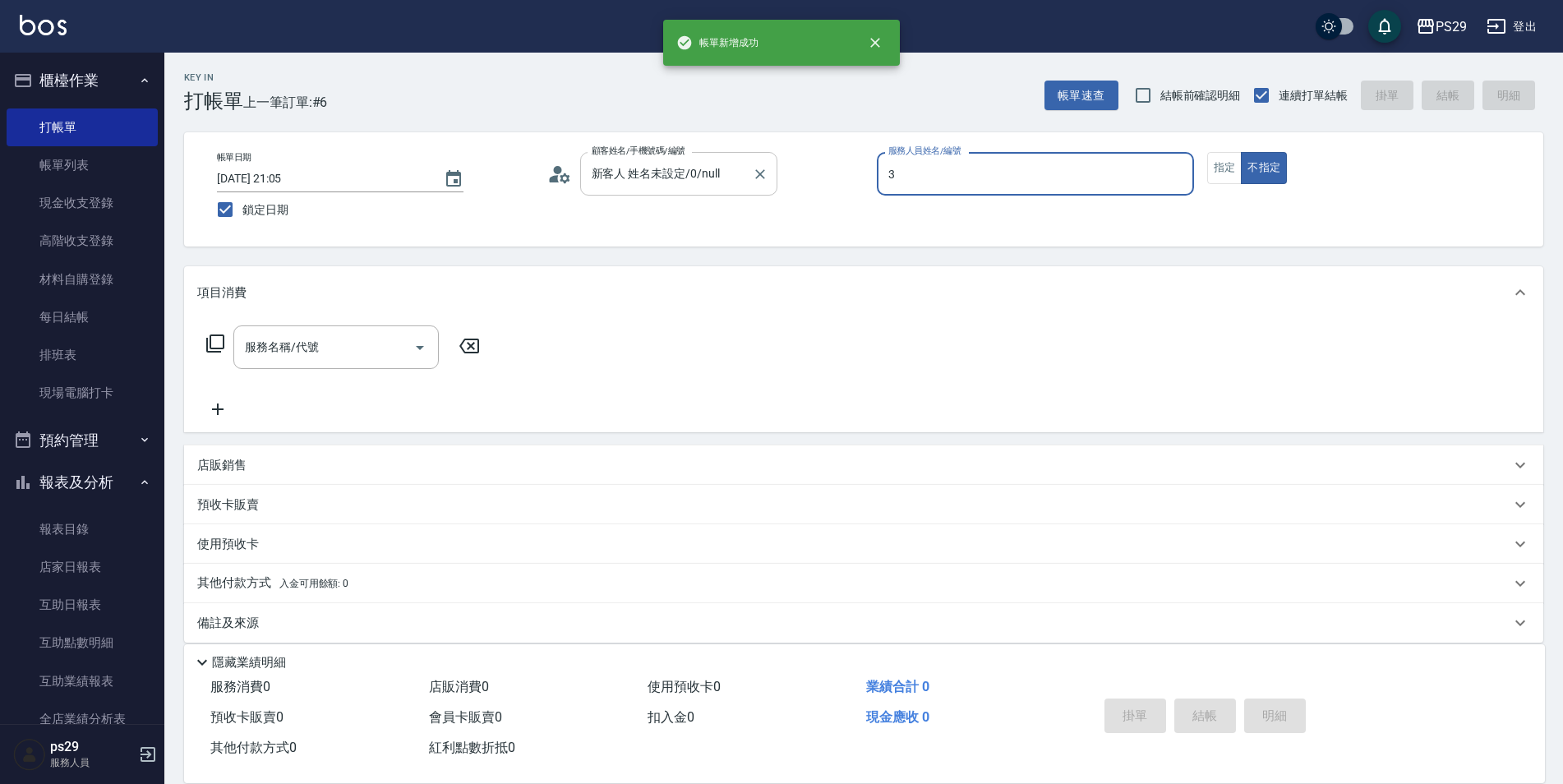
type input "[PERSON_NAME]-3"
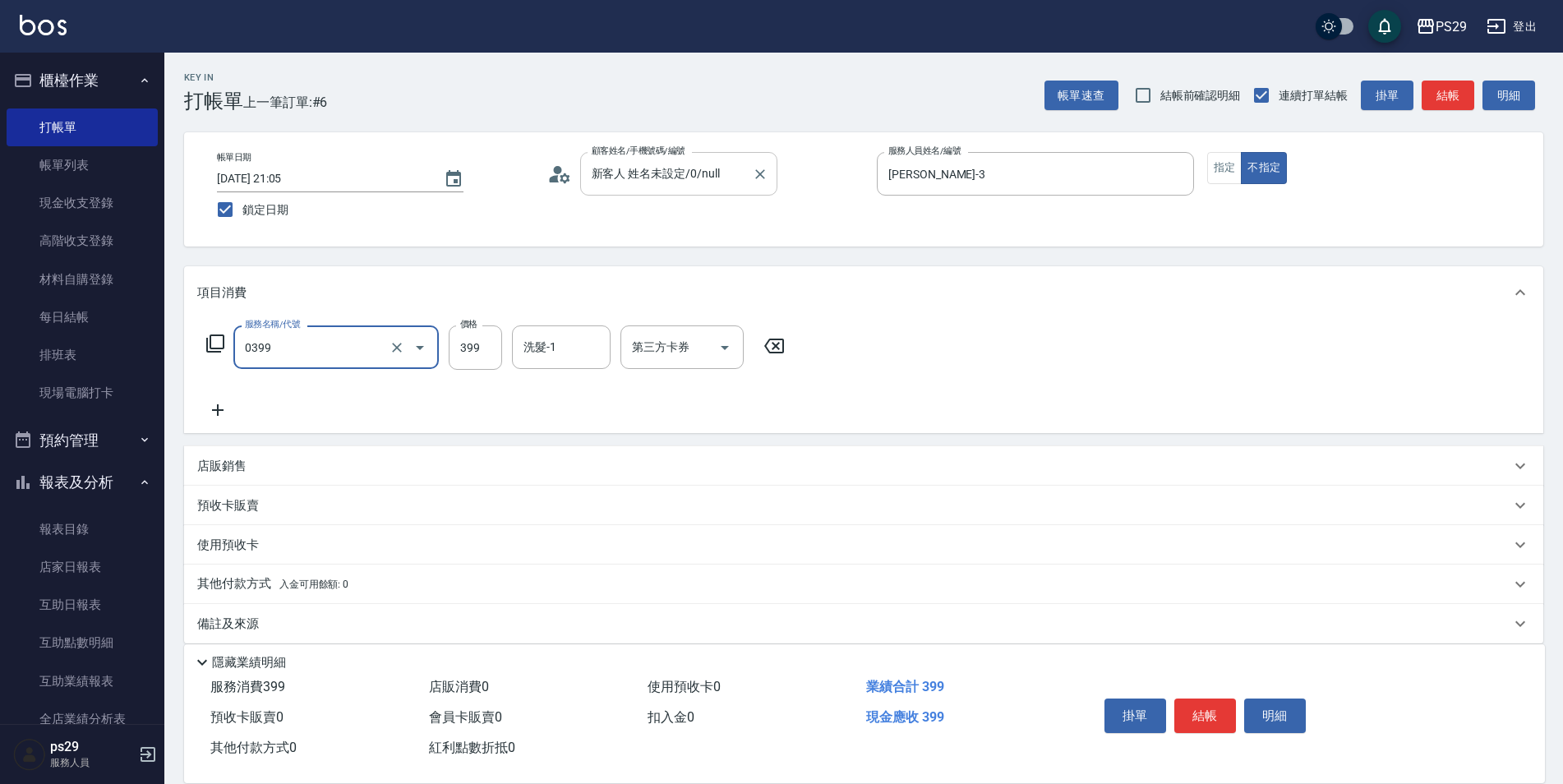
type input "海鹽399(0399)"
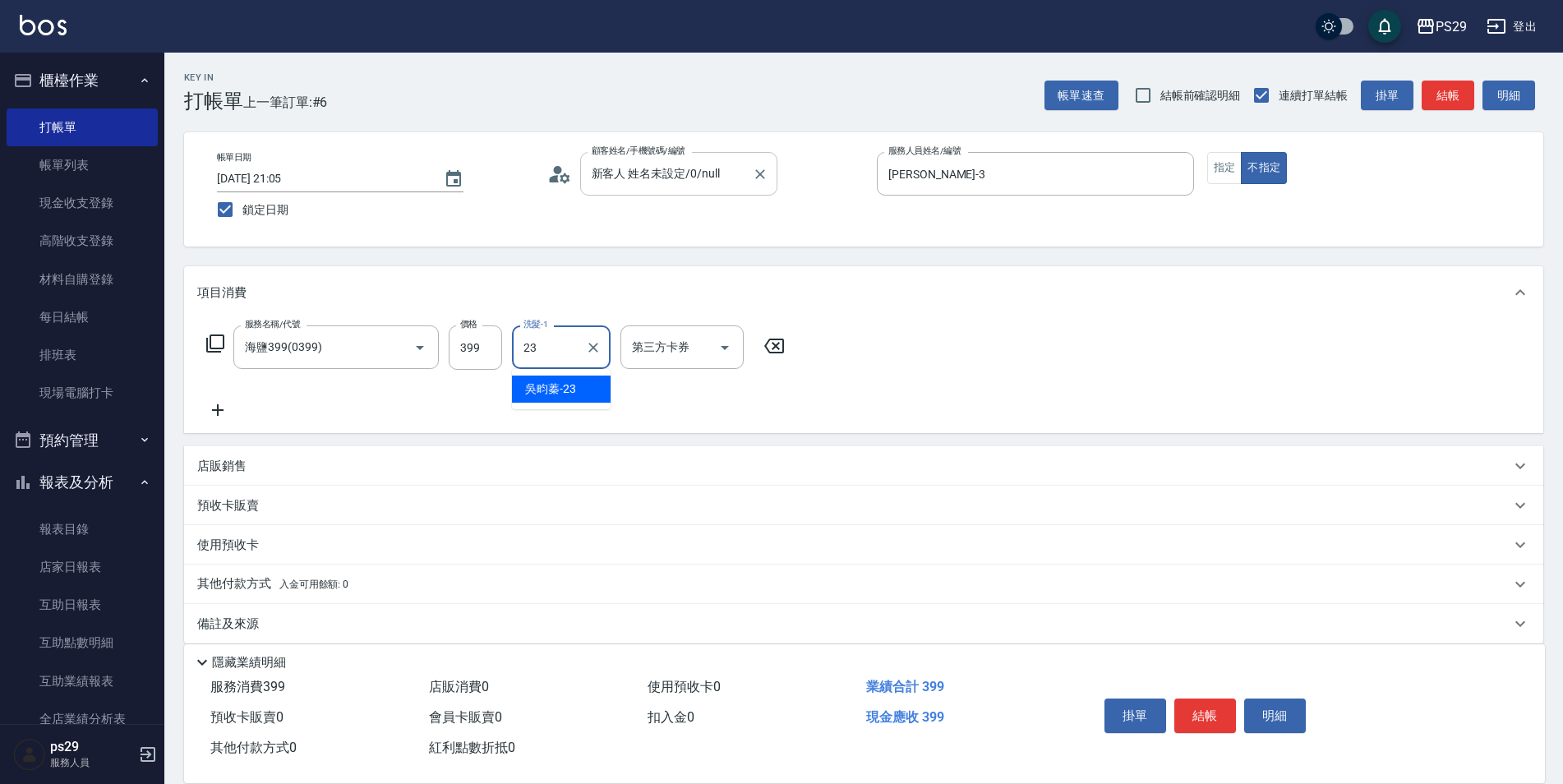
type input "吳畇蓁-23"
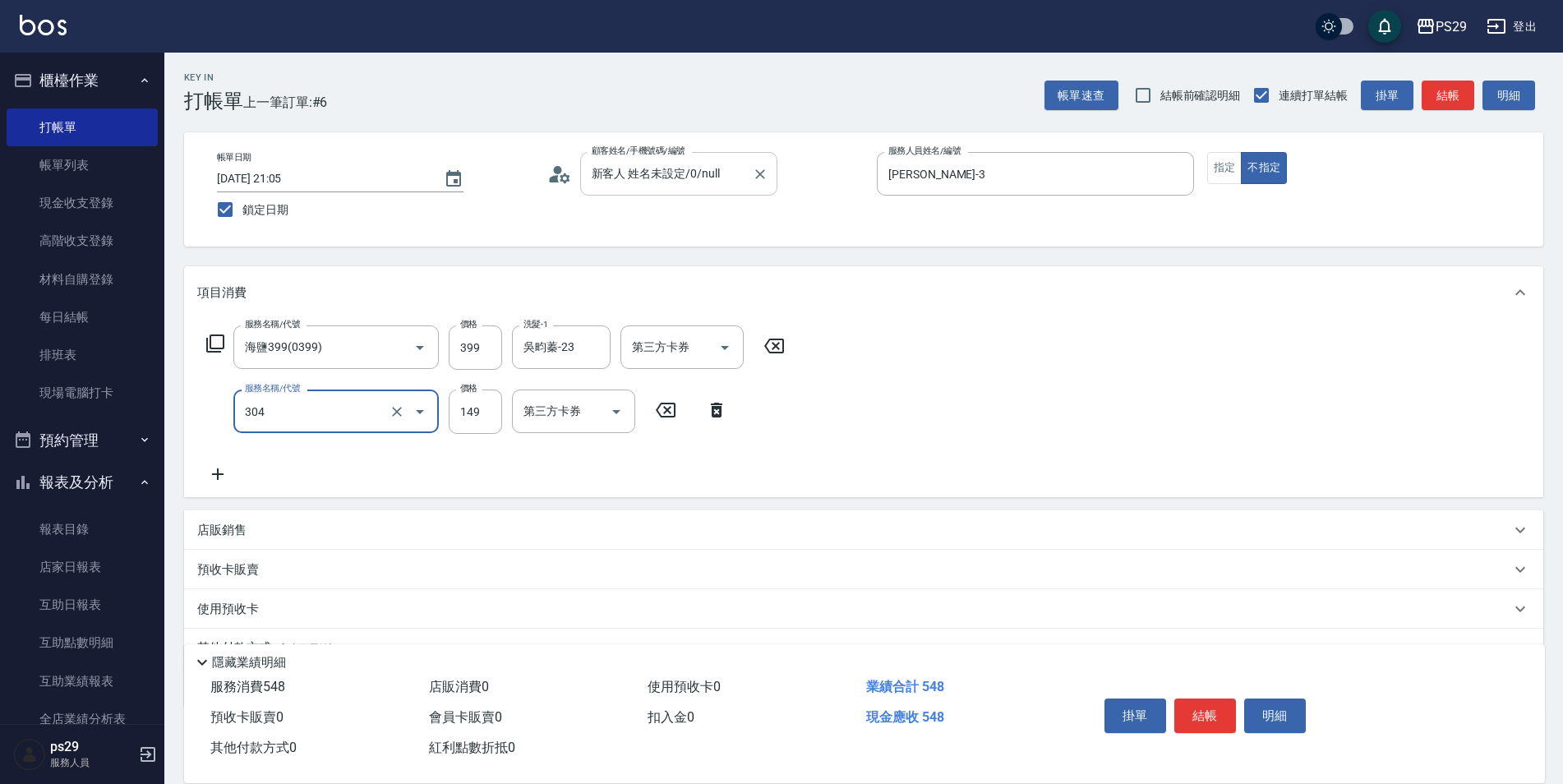
type input "剪髮(304)"
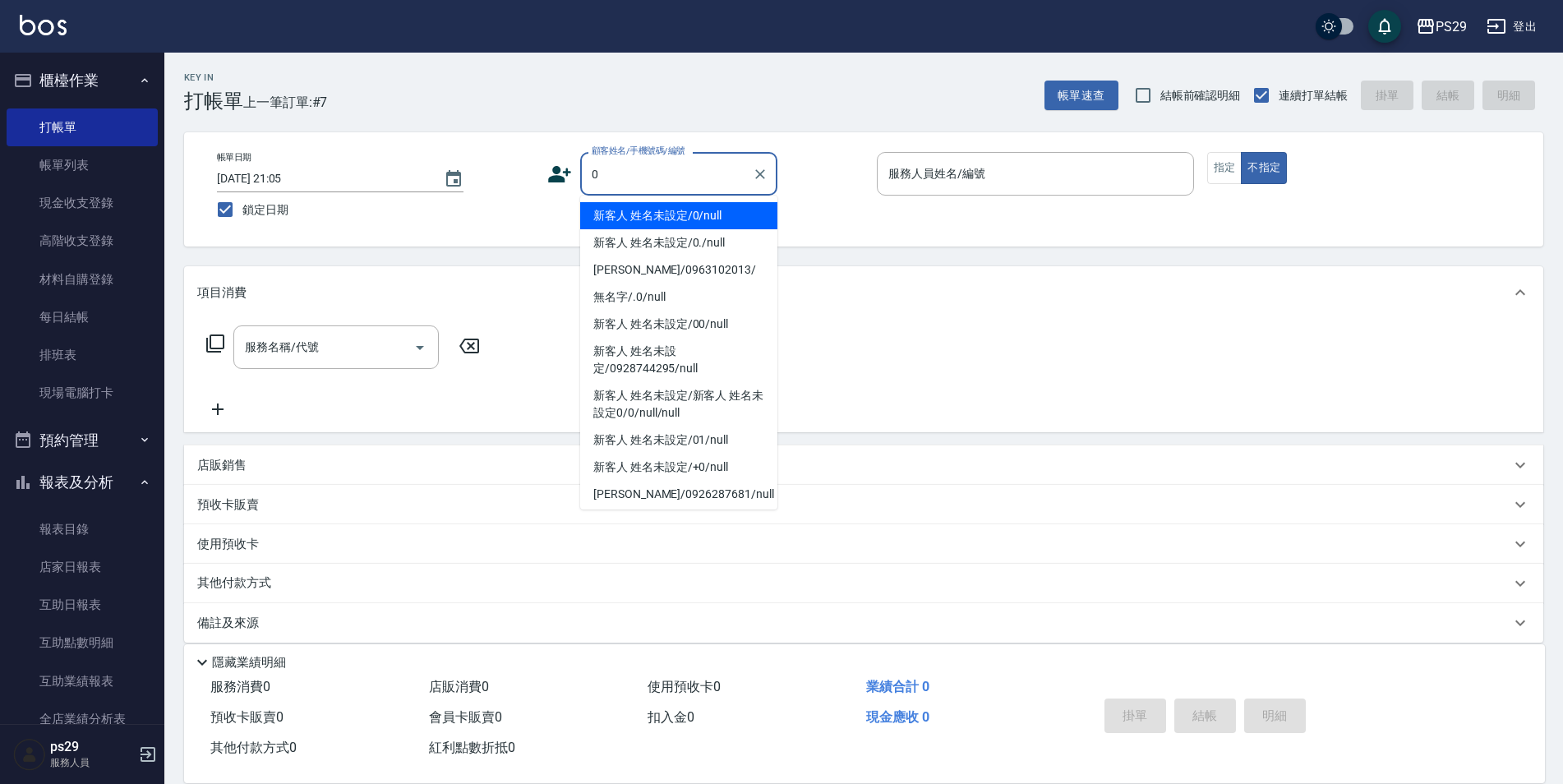
type input "新客人 姓名未設定/0/null"
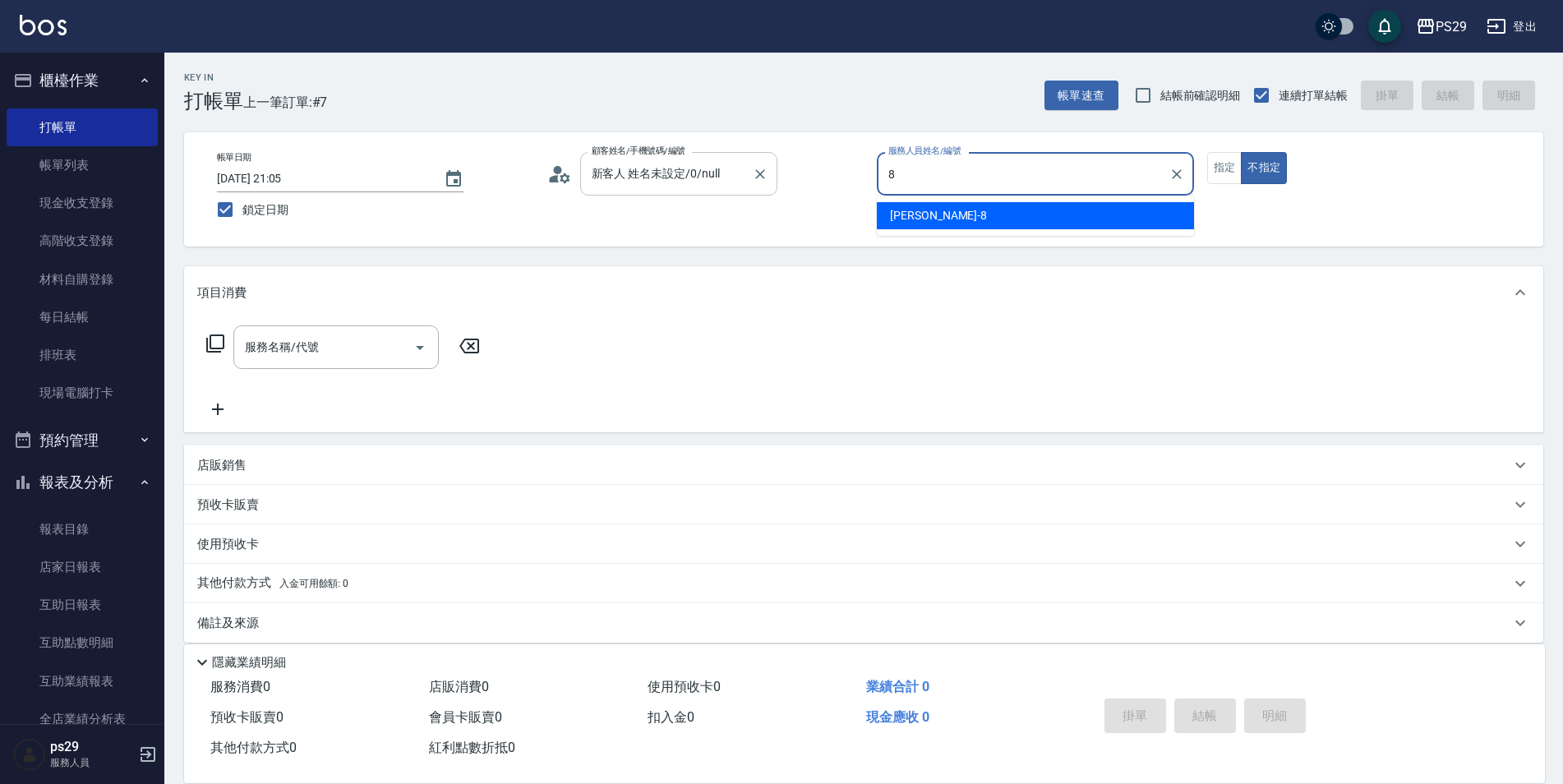
type input "[PERSON_NAME]-8"
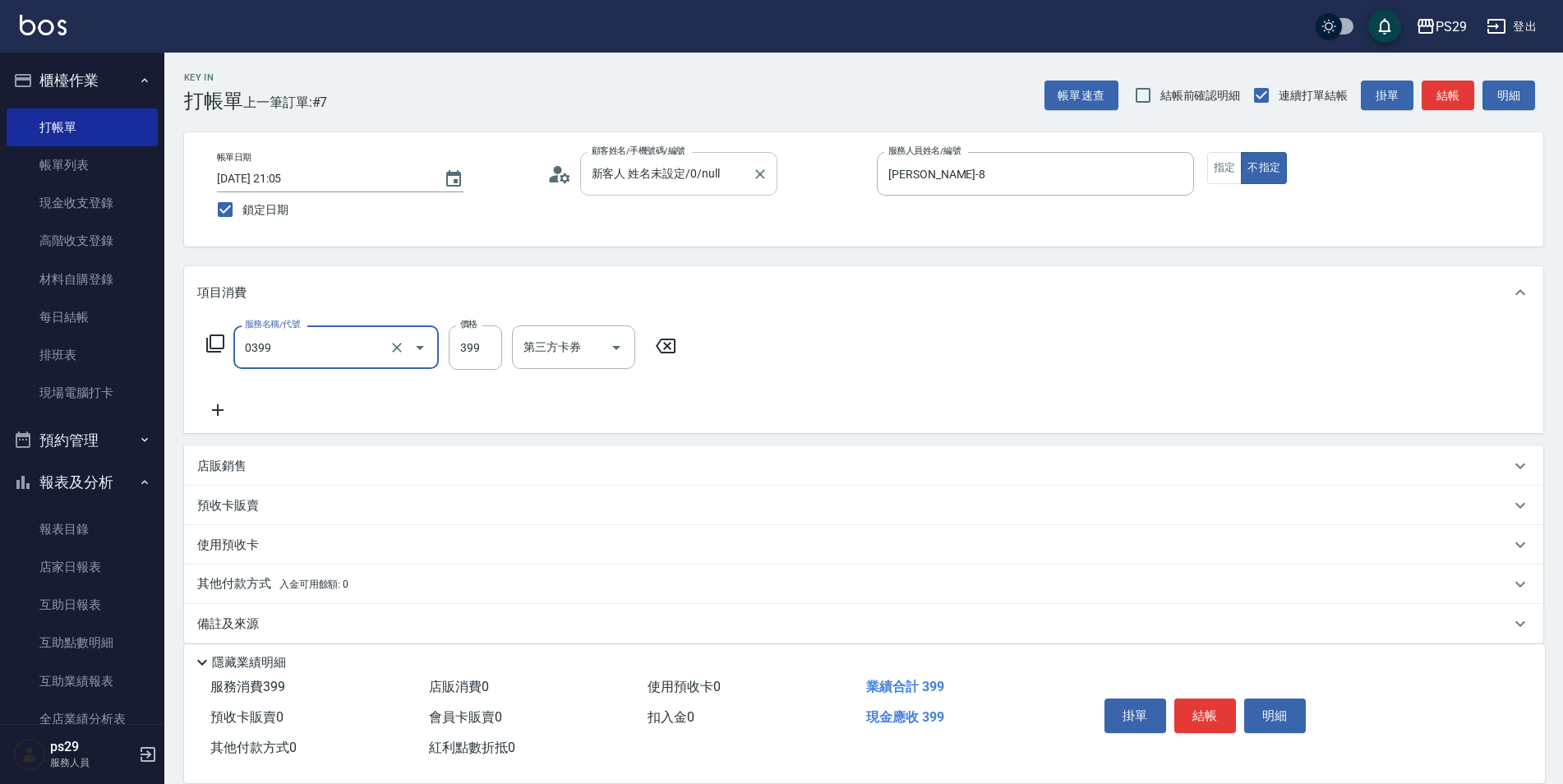
type input "海鹽399(0399)"
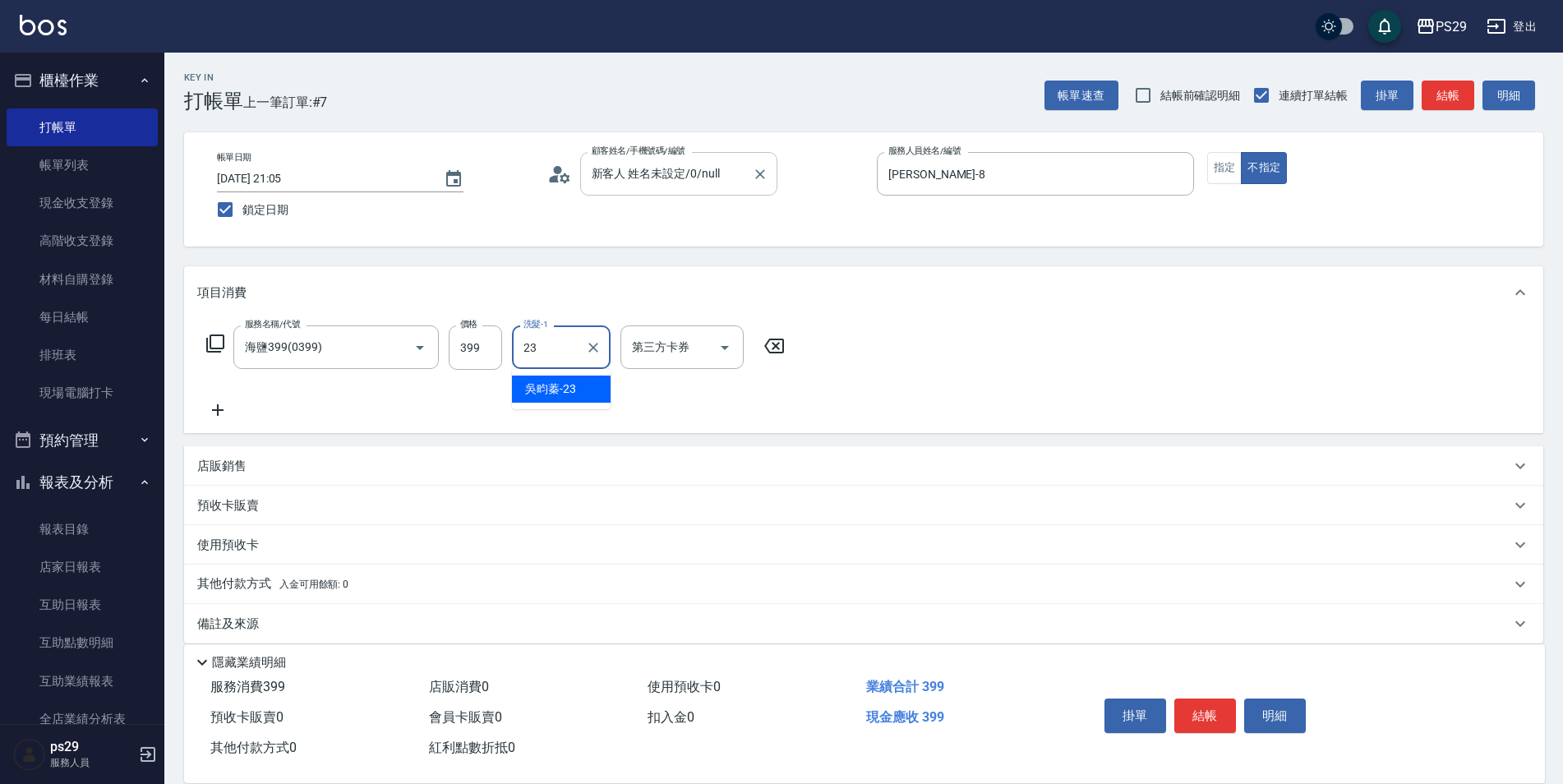
type input "吳畇蓁-23"
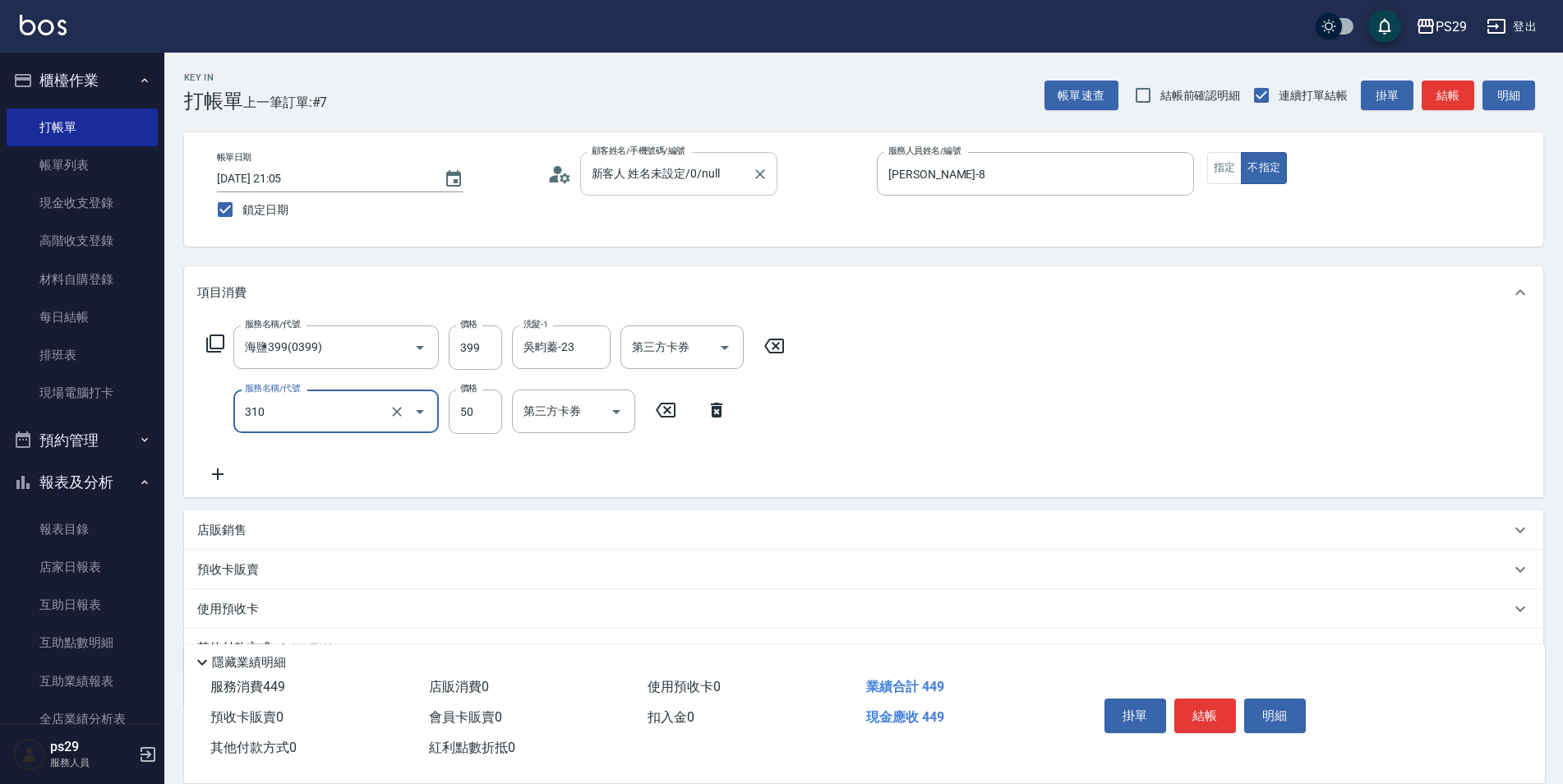
type input "剪瀏海(310)"
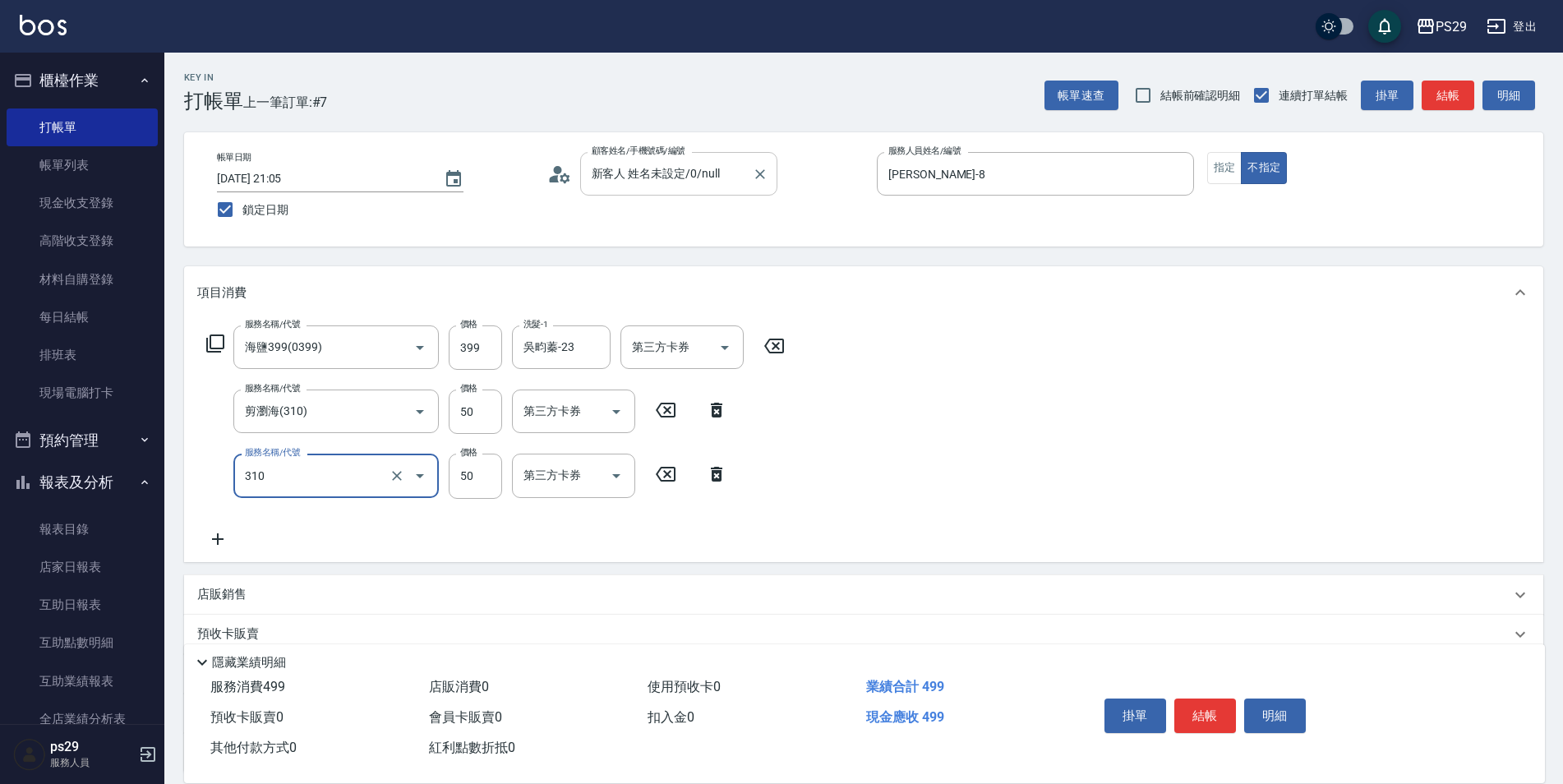
type input "剪瀏海(310)"
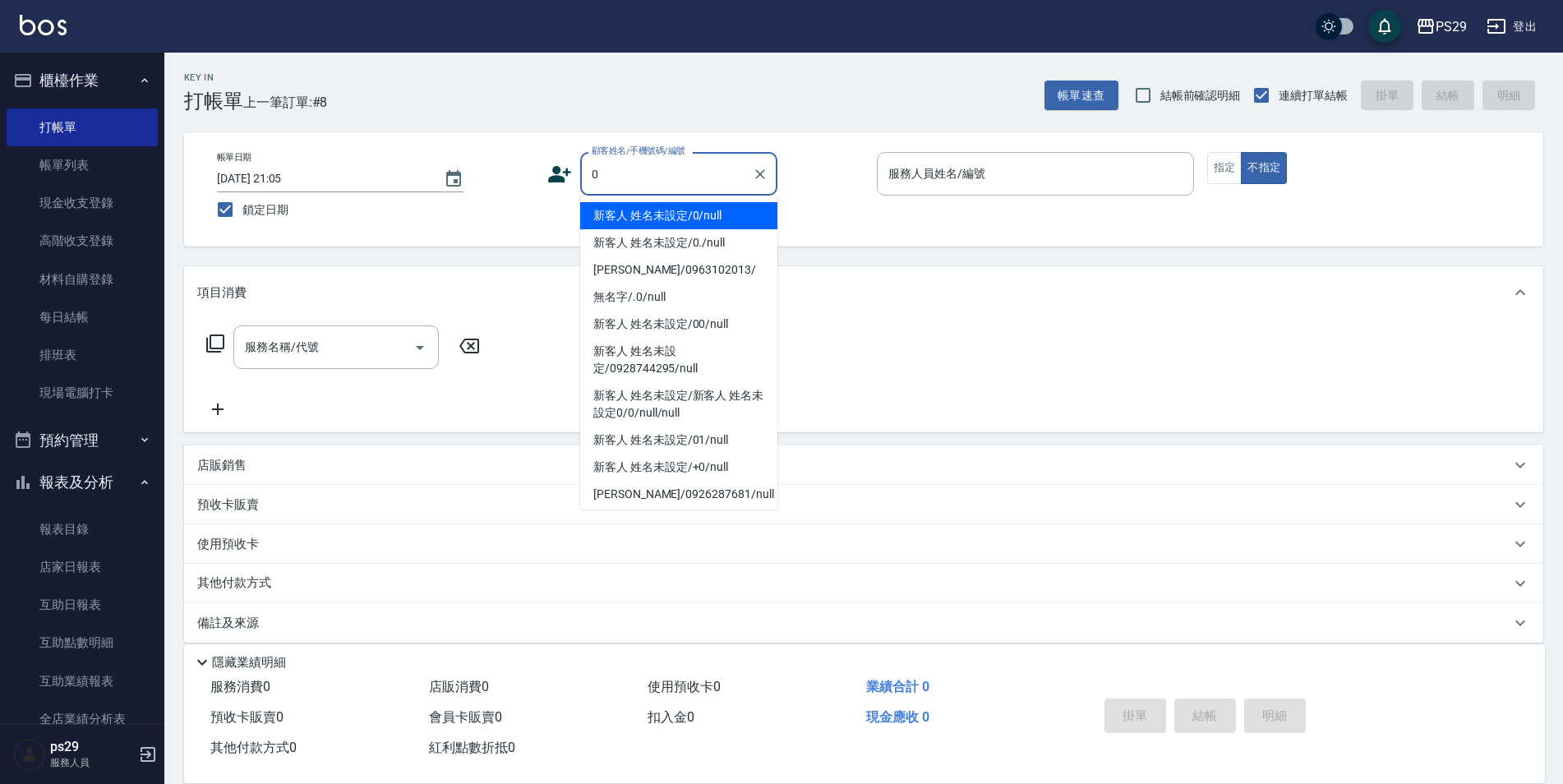
type input "新客人 姓名未設定/0/null"
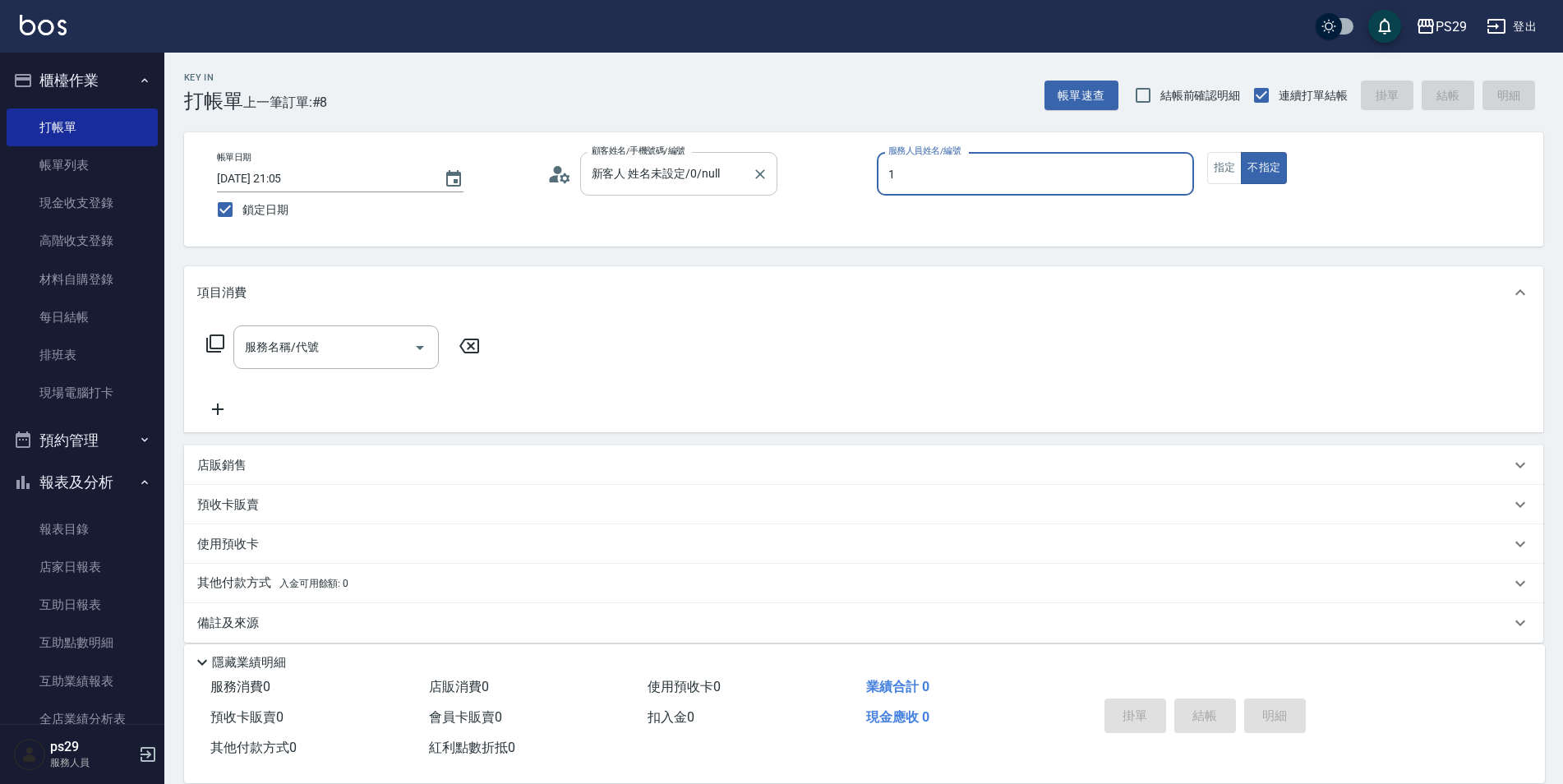
type input "[PERSON_NAME]-1"
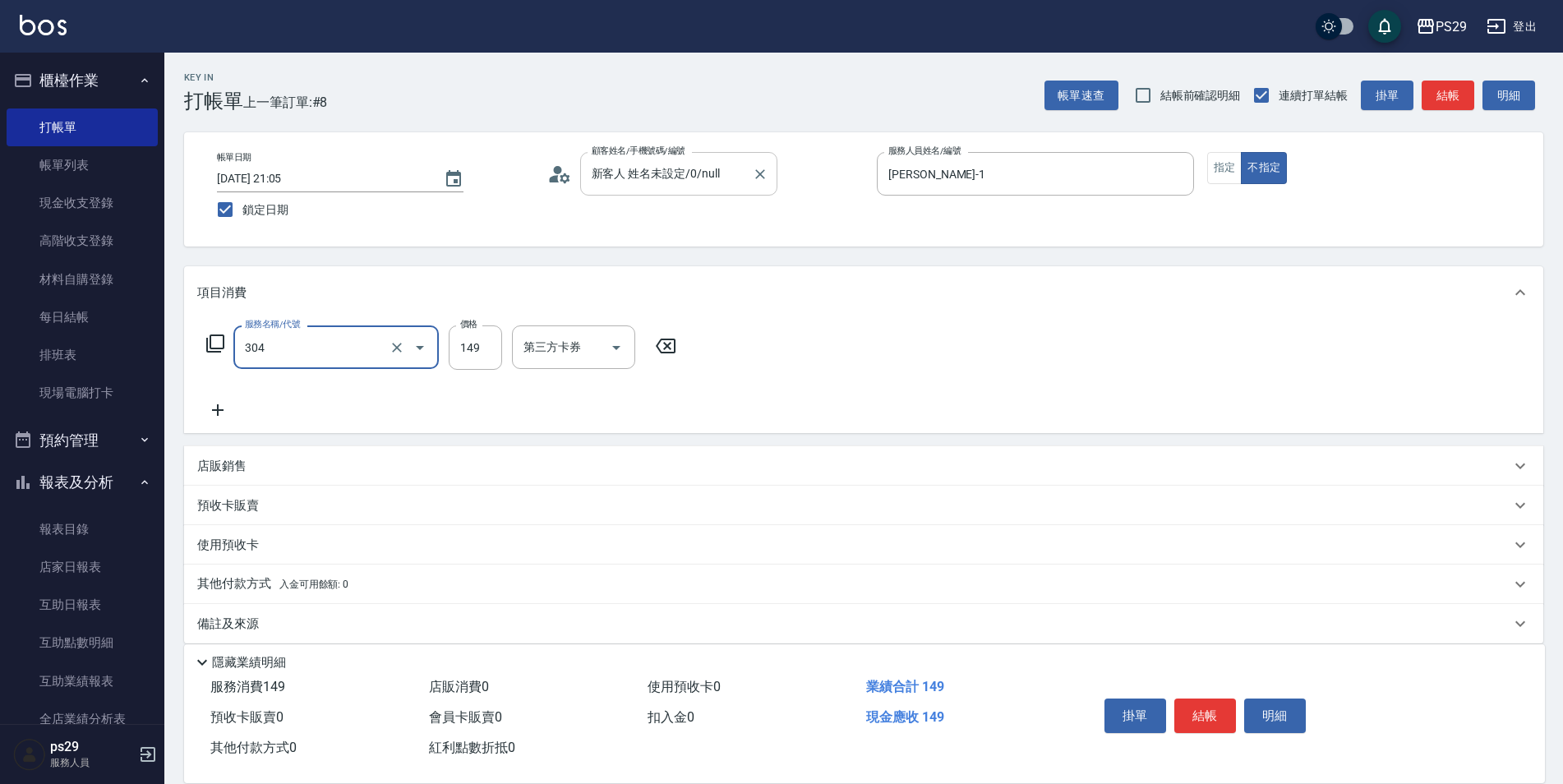
type input "剪髮(304)"
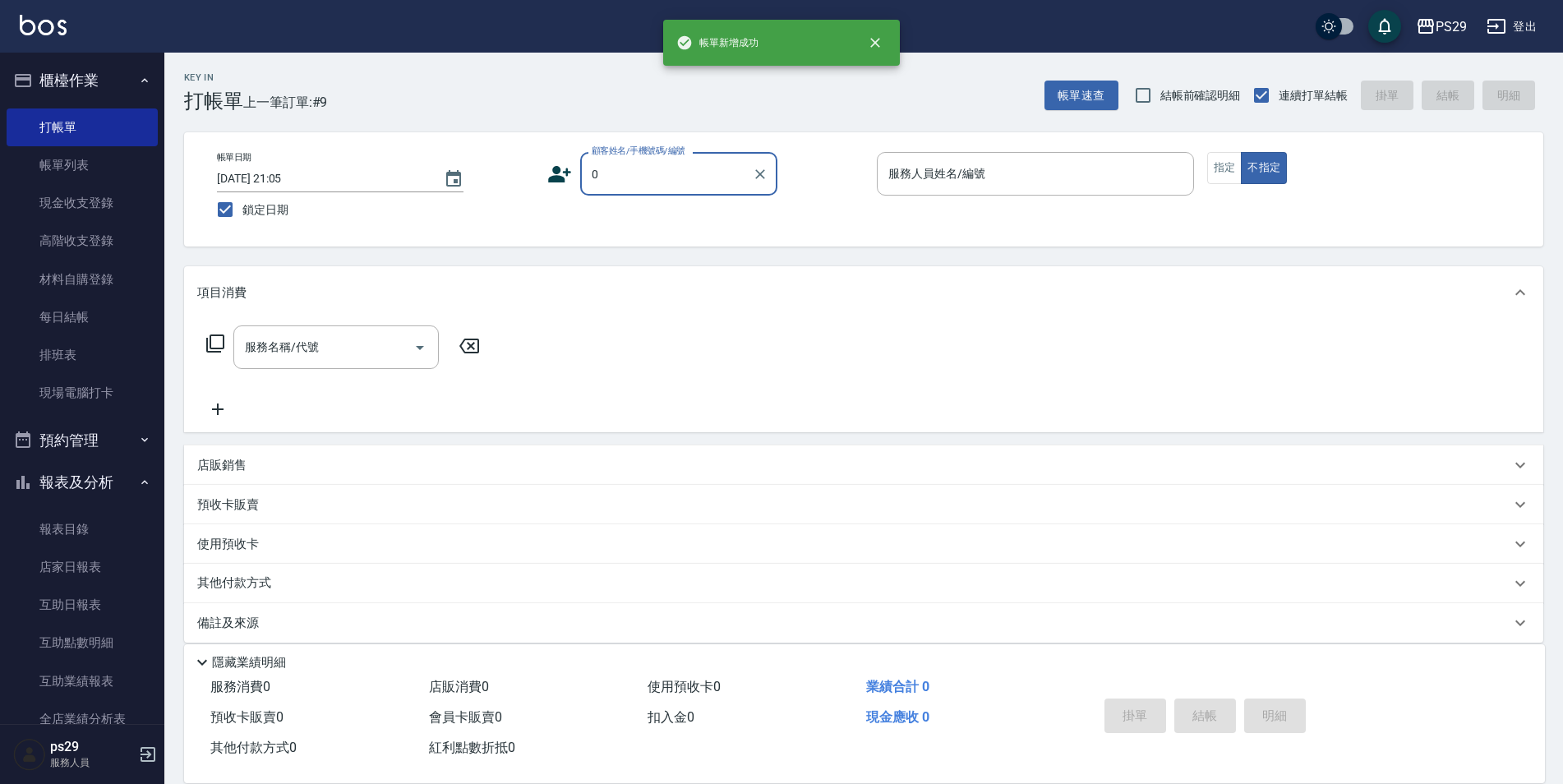
type input "新客人 姓名未設定/0/null"
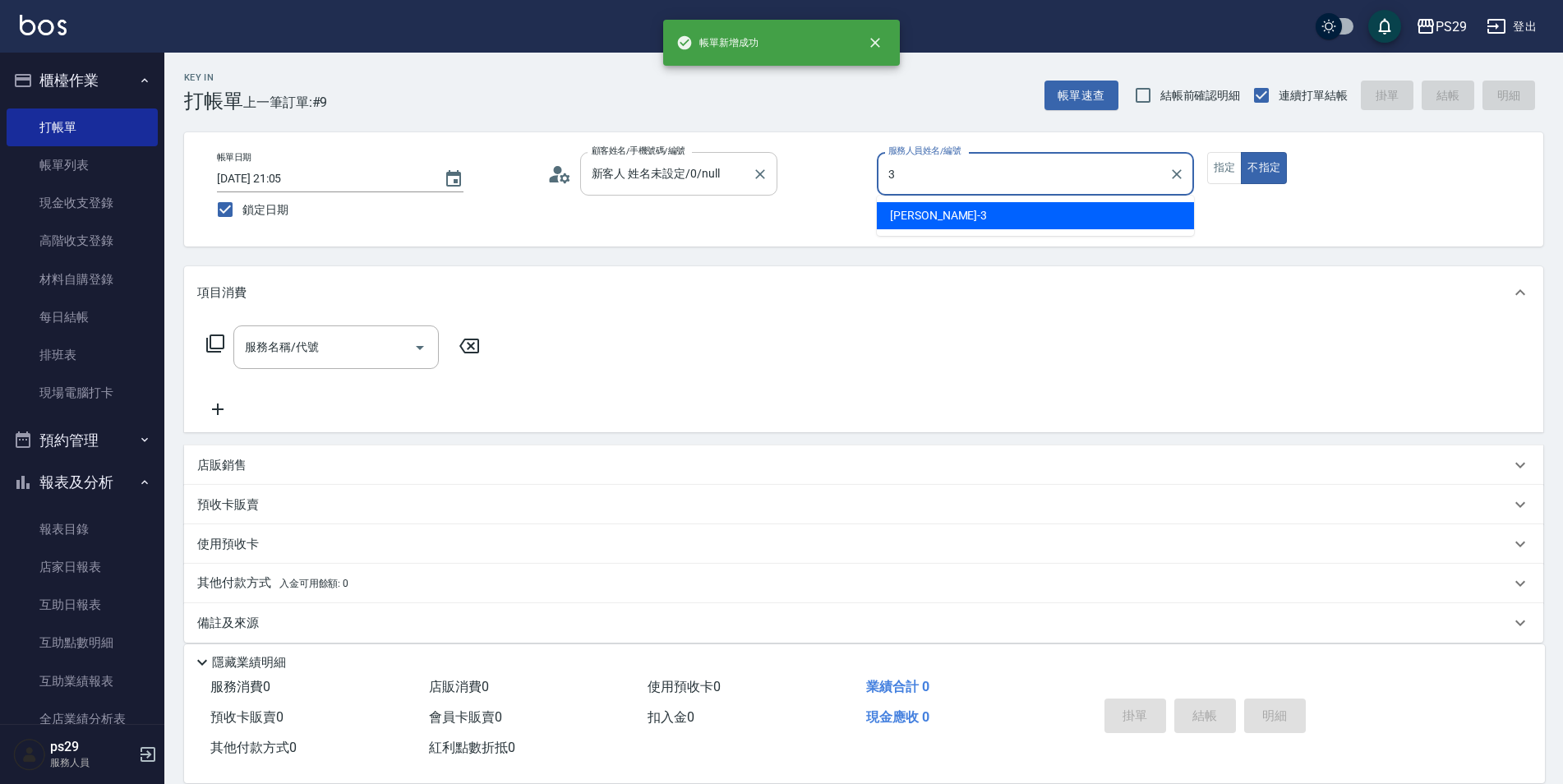
type input "[PERSON_NAME]-3"
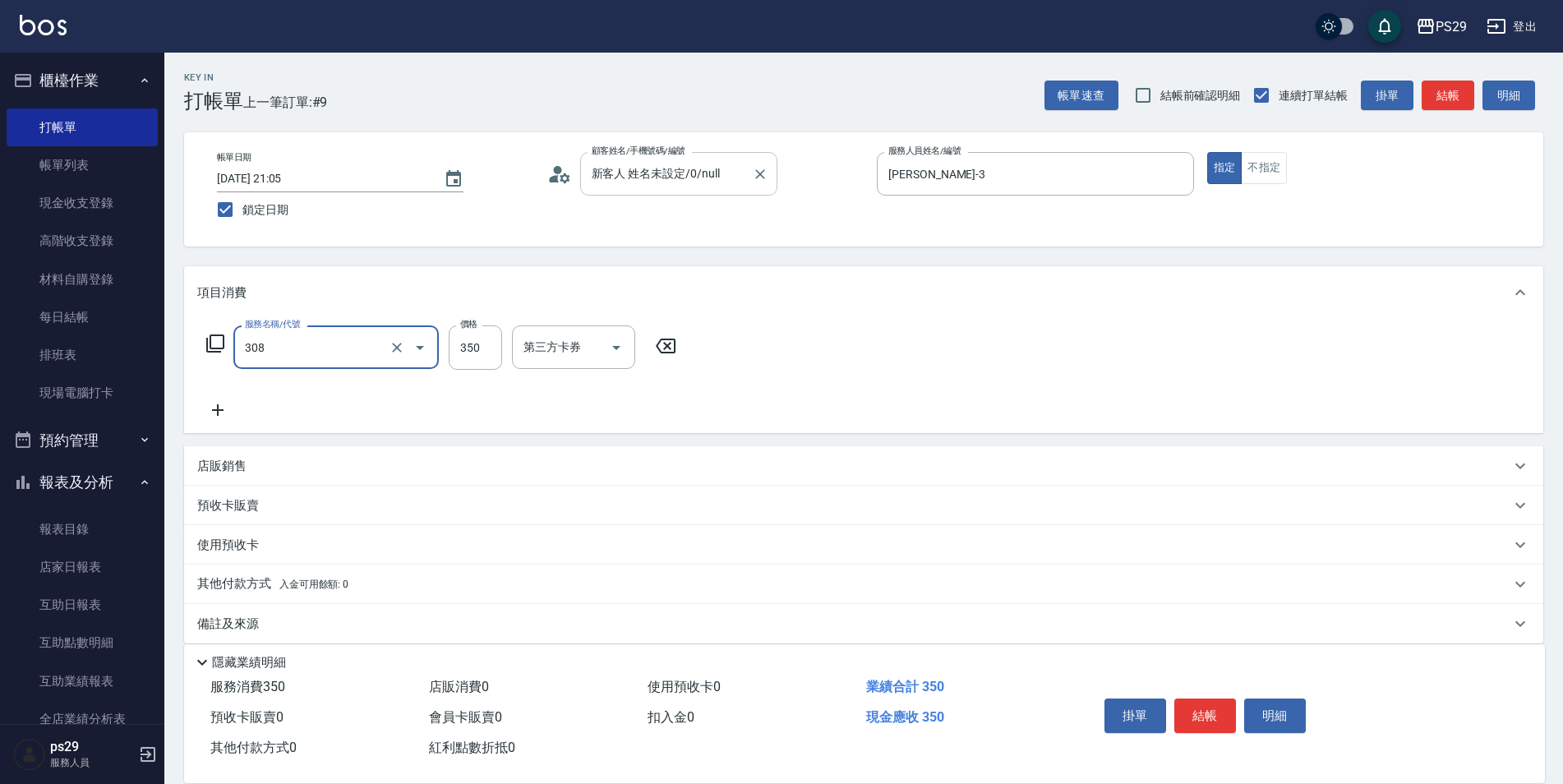
type input "洗+剪(308)"
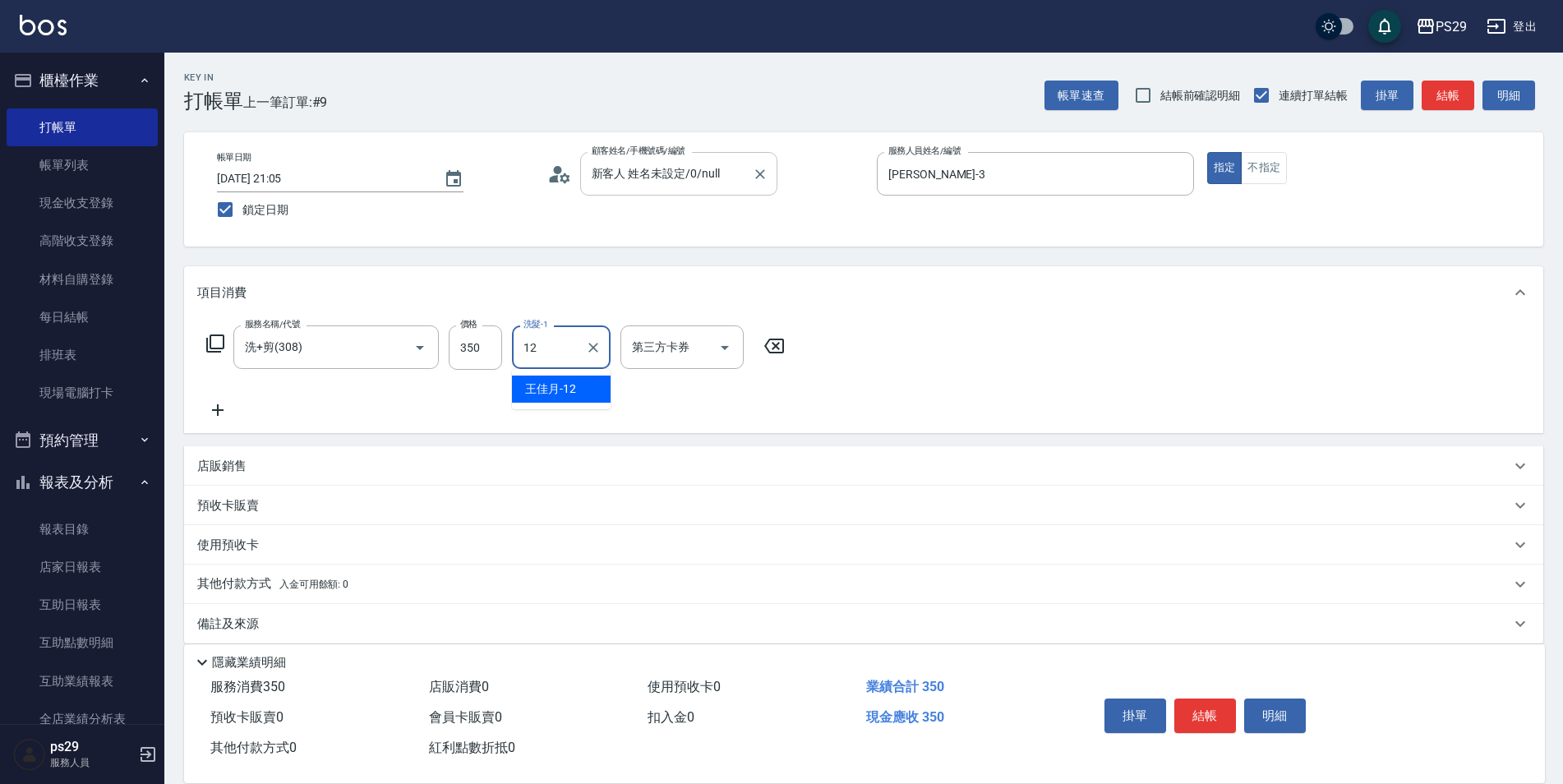
type input "[PERSON_NAME]-12"
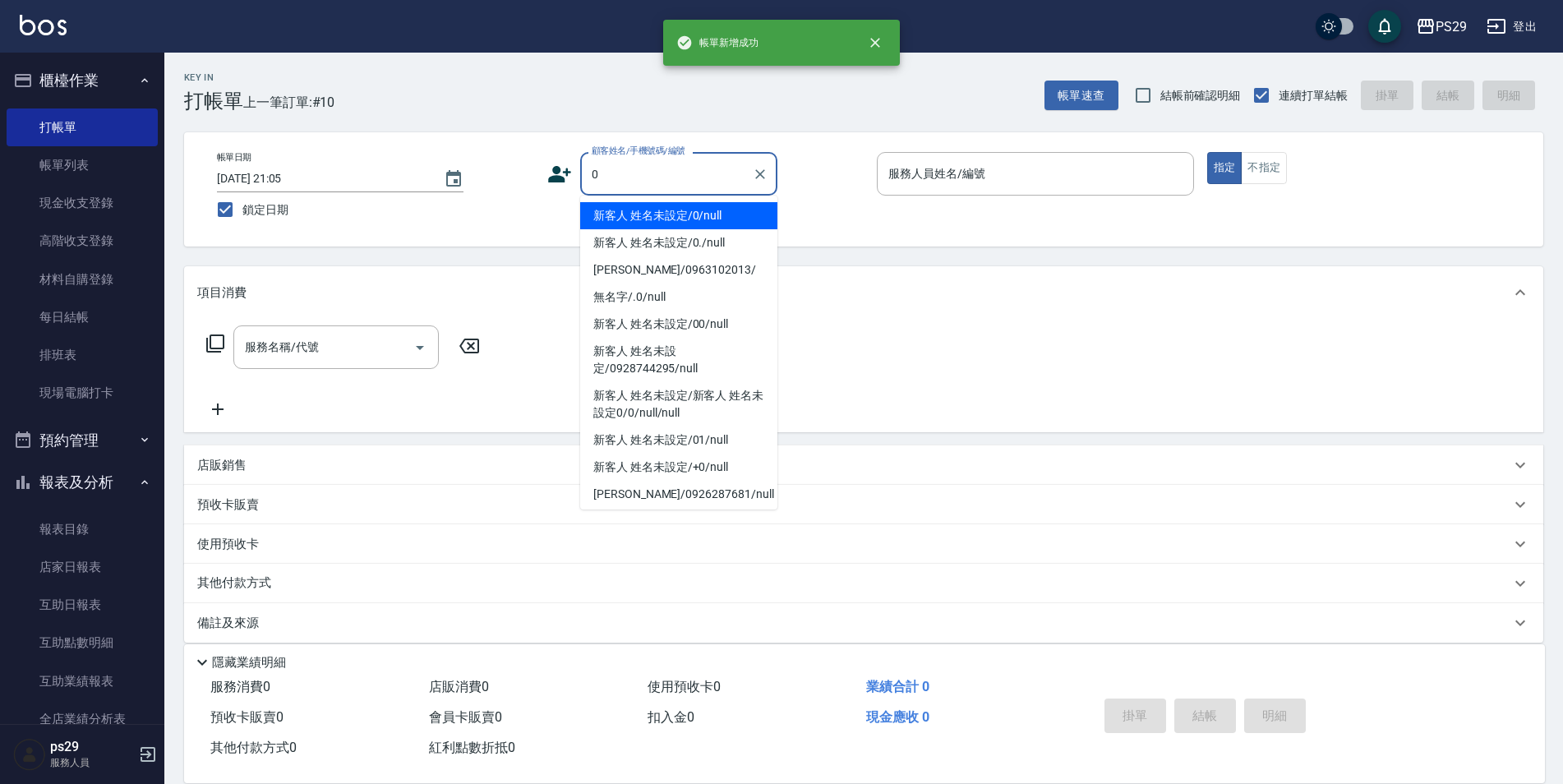
type input "新客人 姓名未設定/0/null"
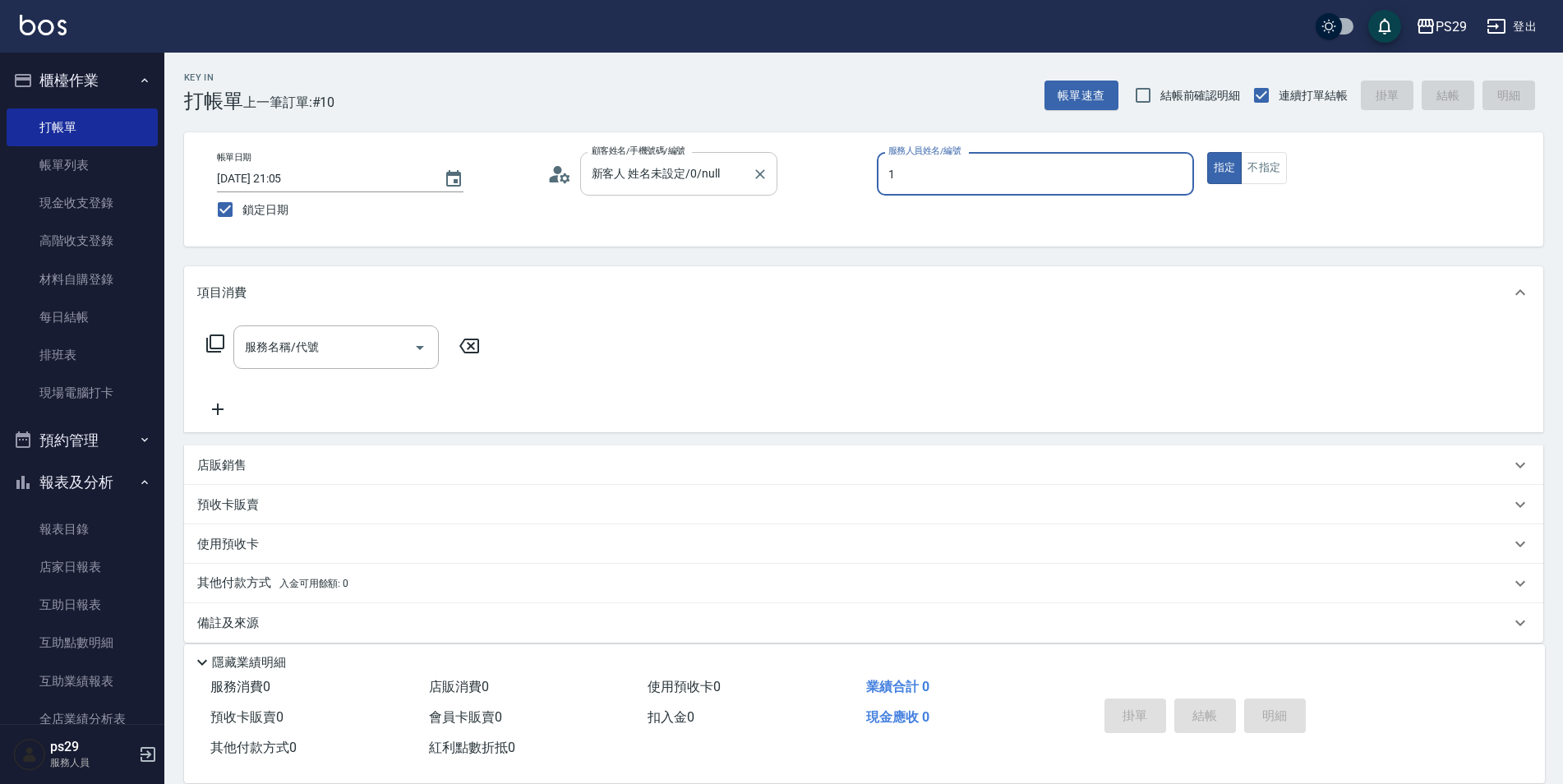
type input "[PERSON_NAME]-1"
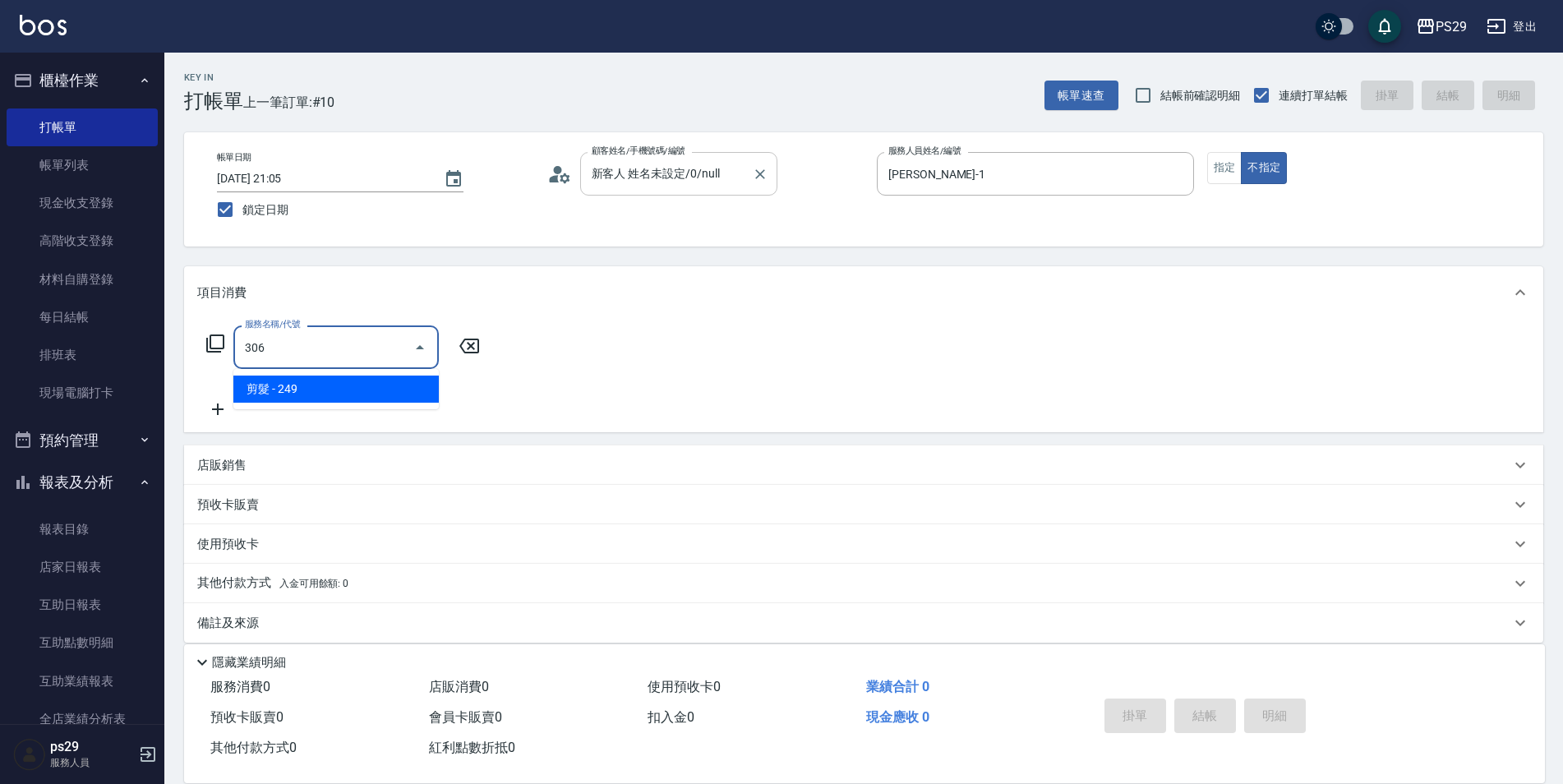
type input "剪髮(306)"
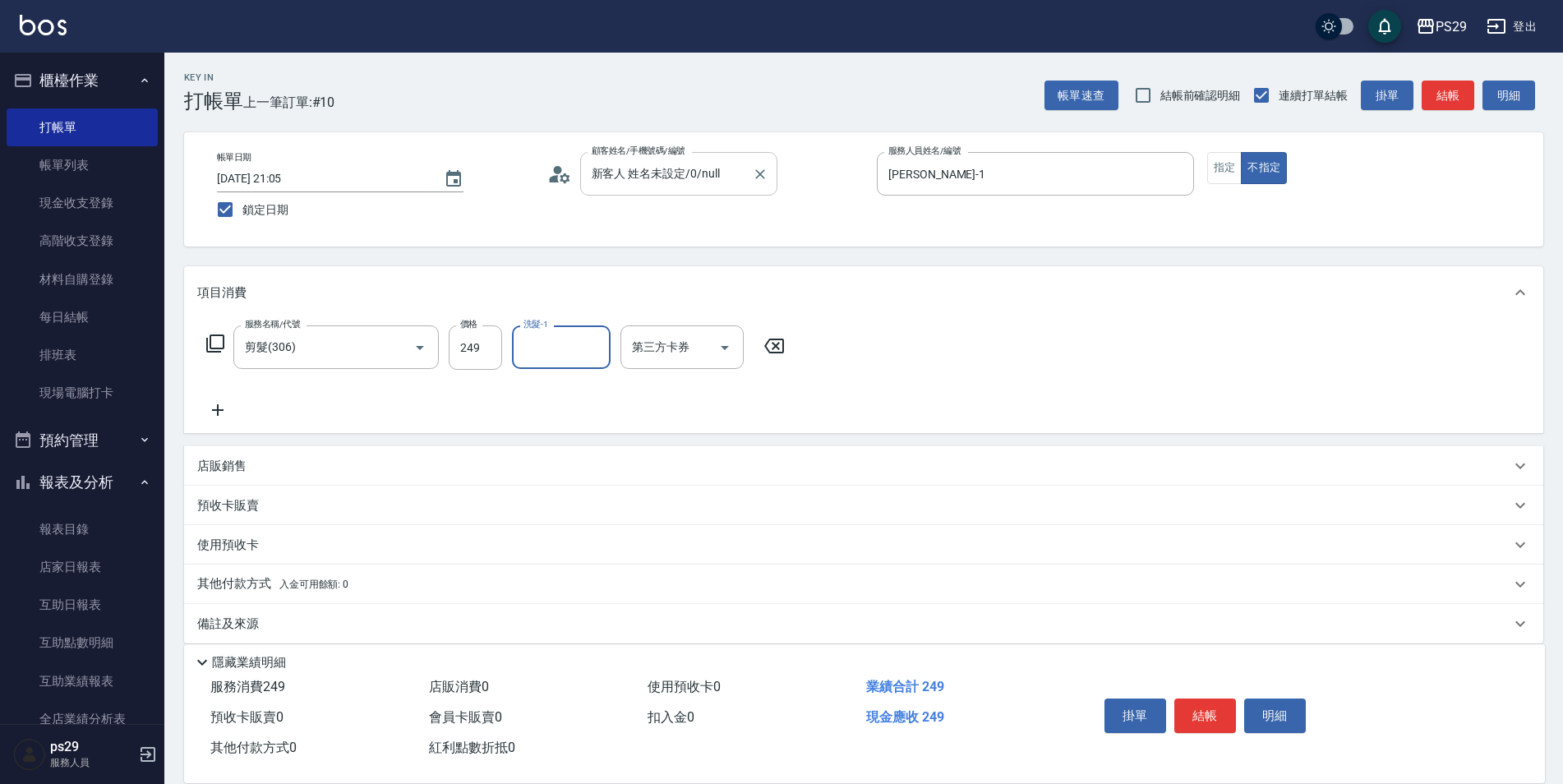
type input "5"
type input "[PERSON_NAME]-20"
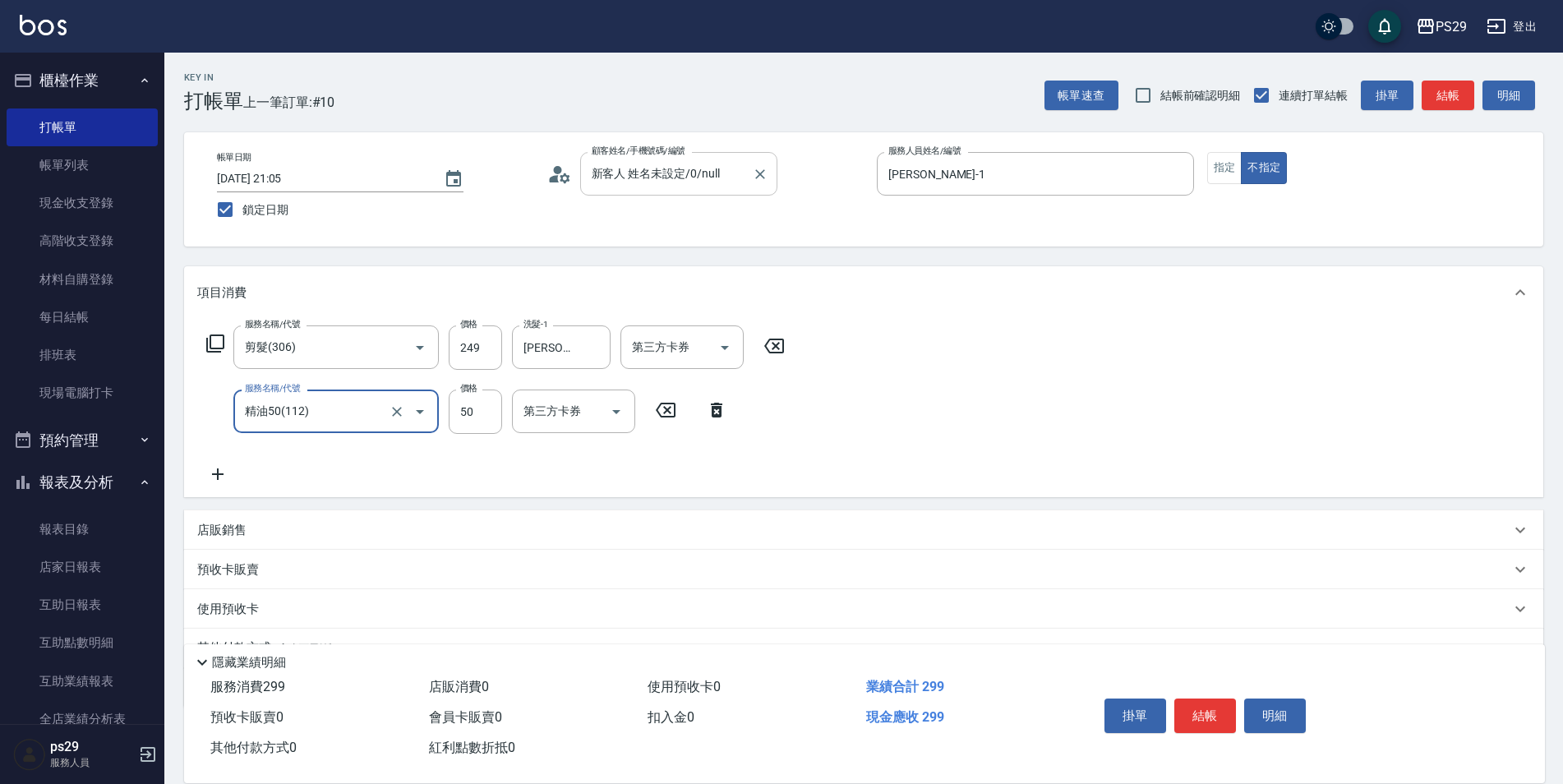
type input "精油50(112)"
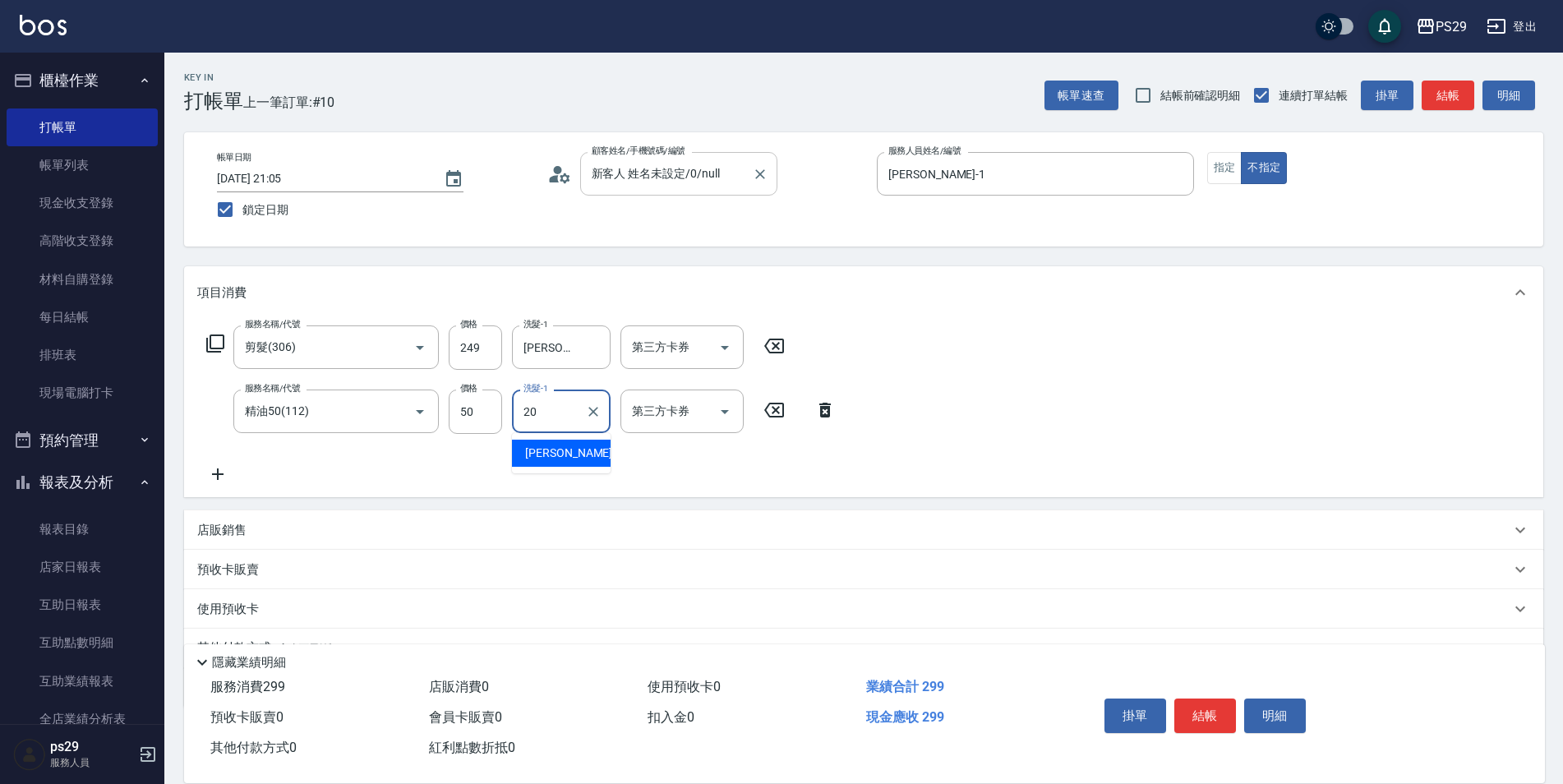
type input "[PERSON_NAME]-20"
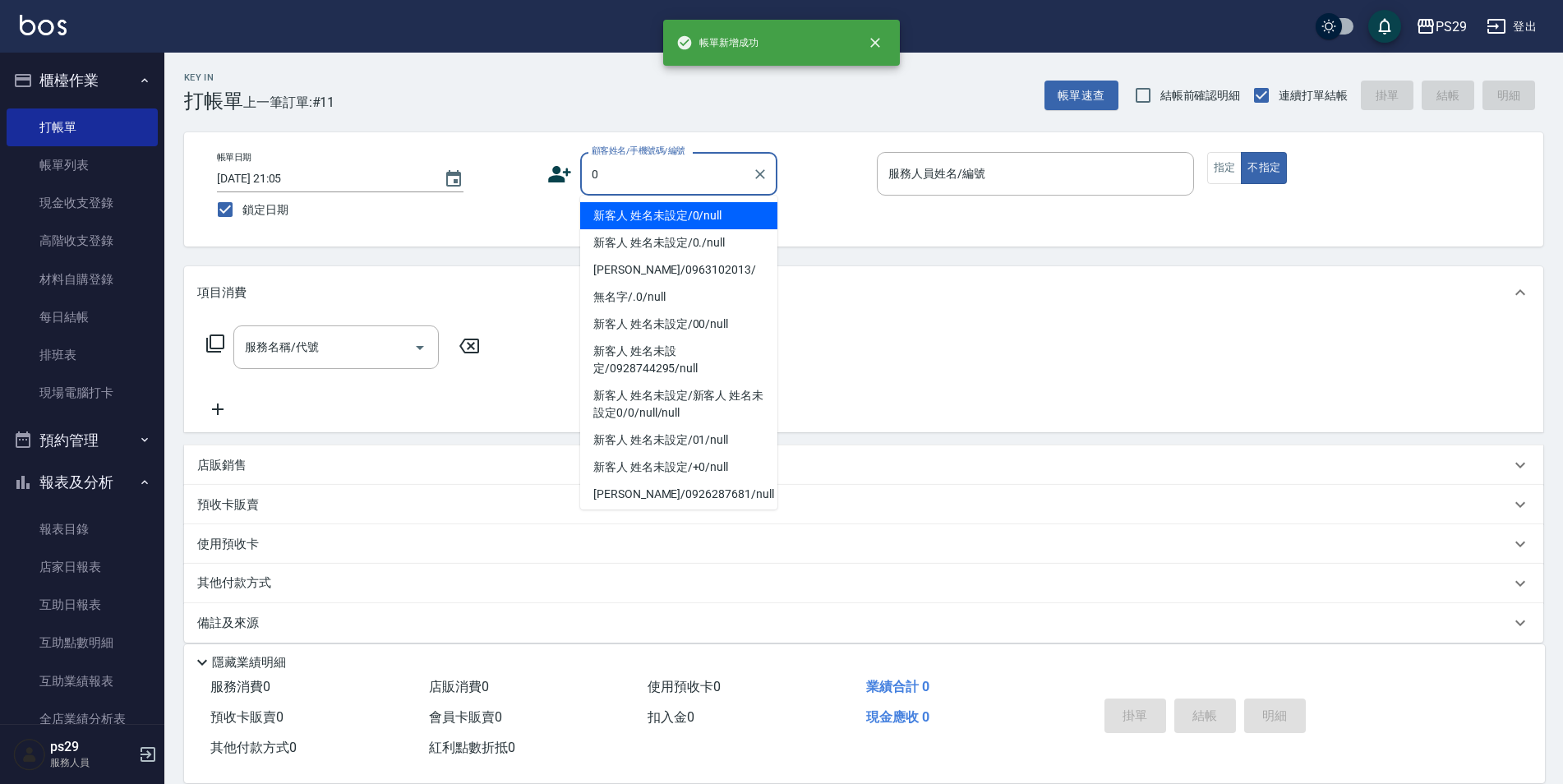
type input "新客人 姓名未設定/0/null"
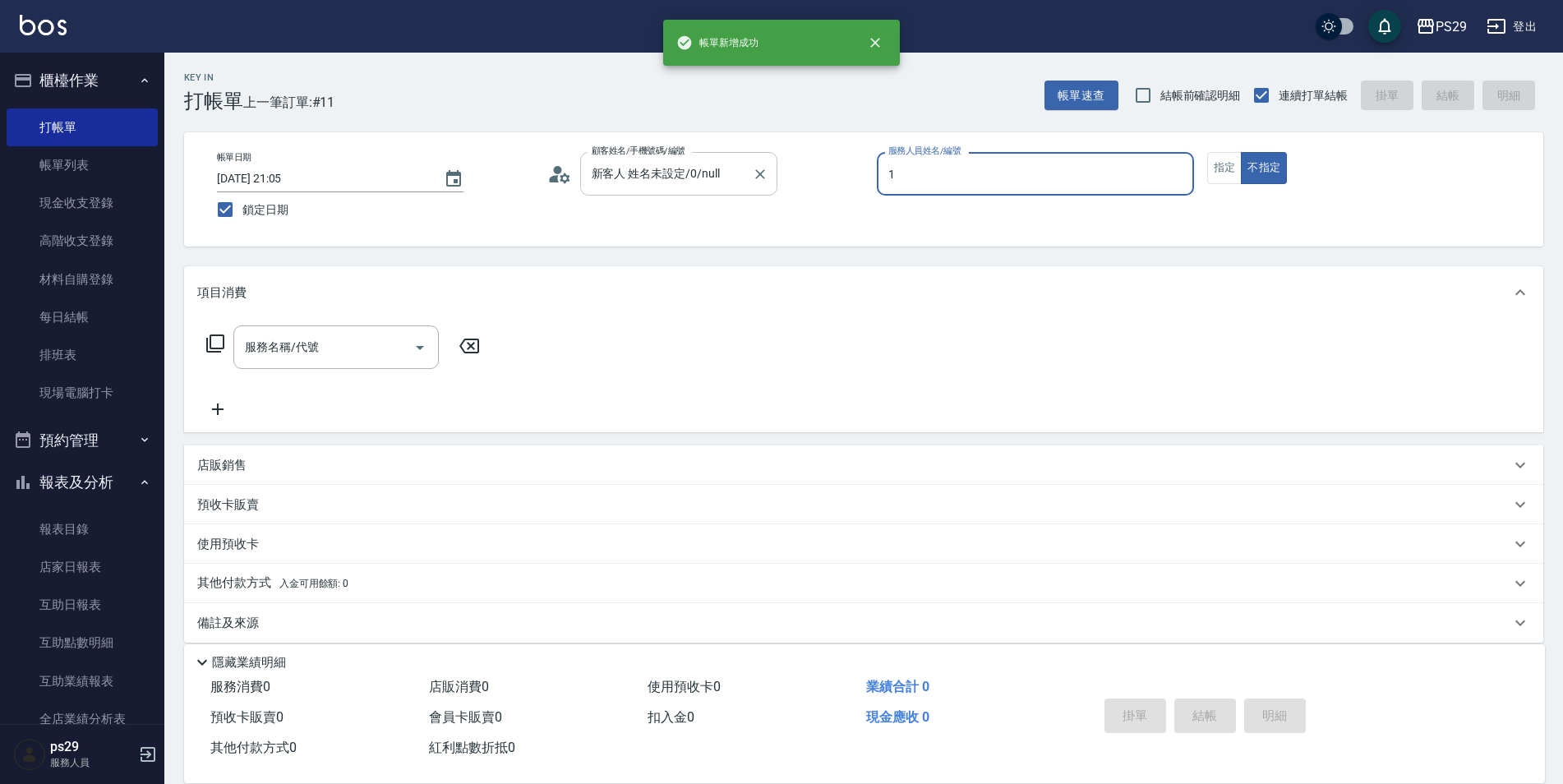
type input "[PERSON_NAME]-1"
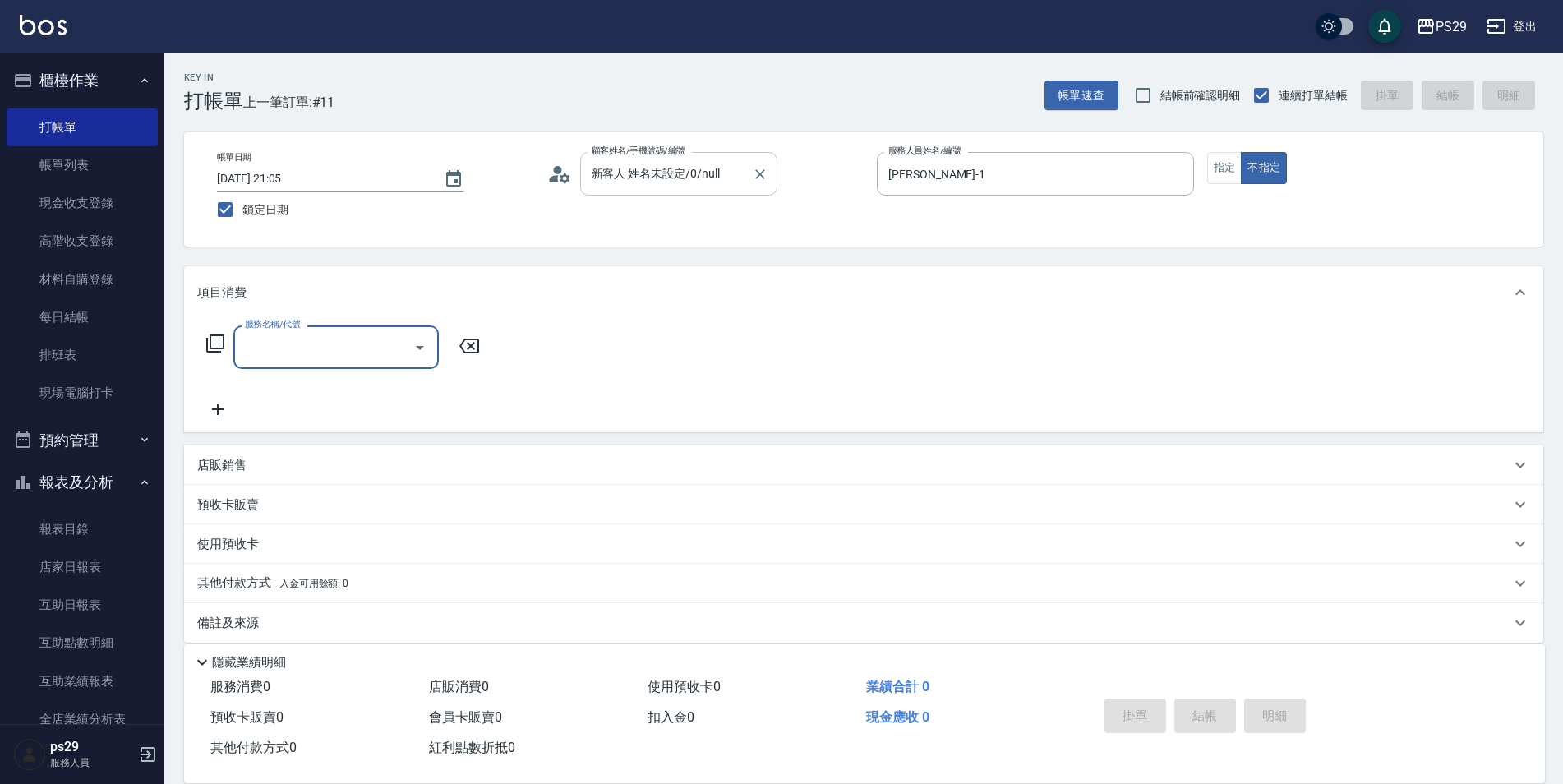
type input "3"
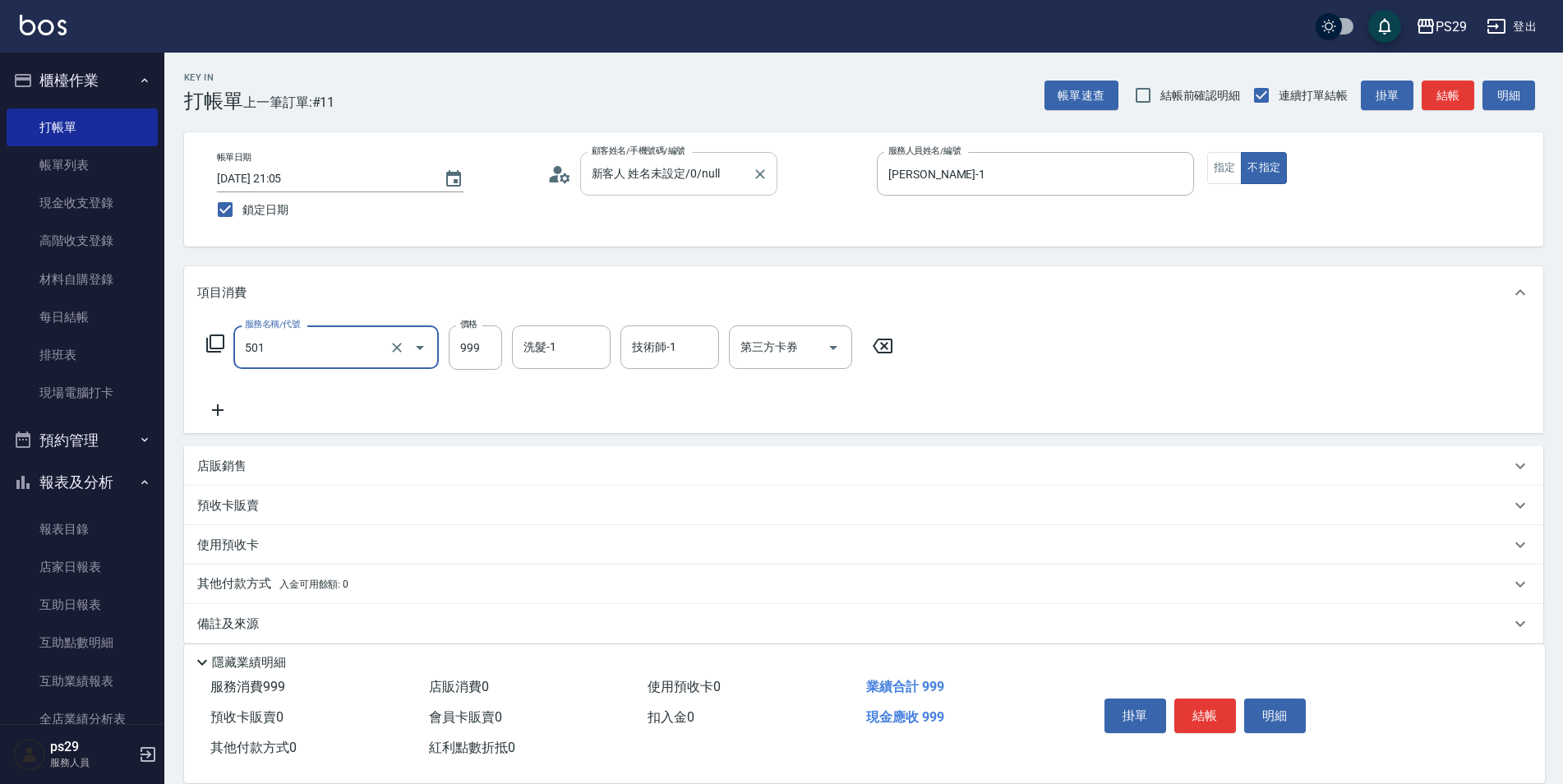
type input "染髮(501)"
type input "1000"
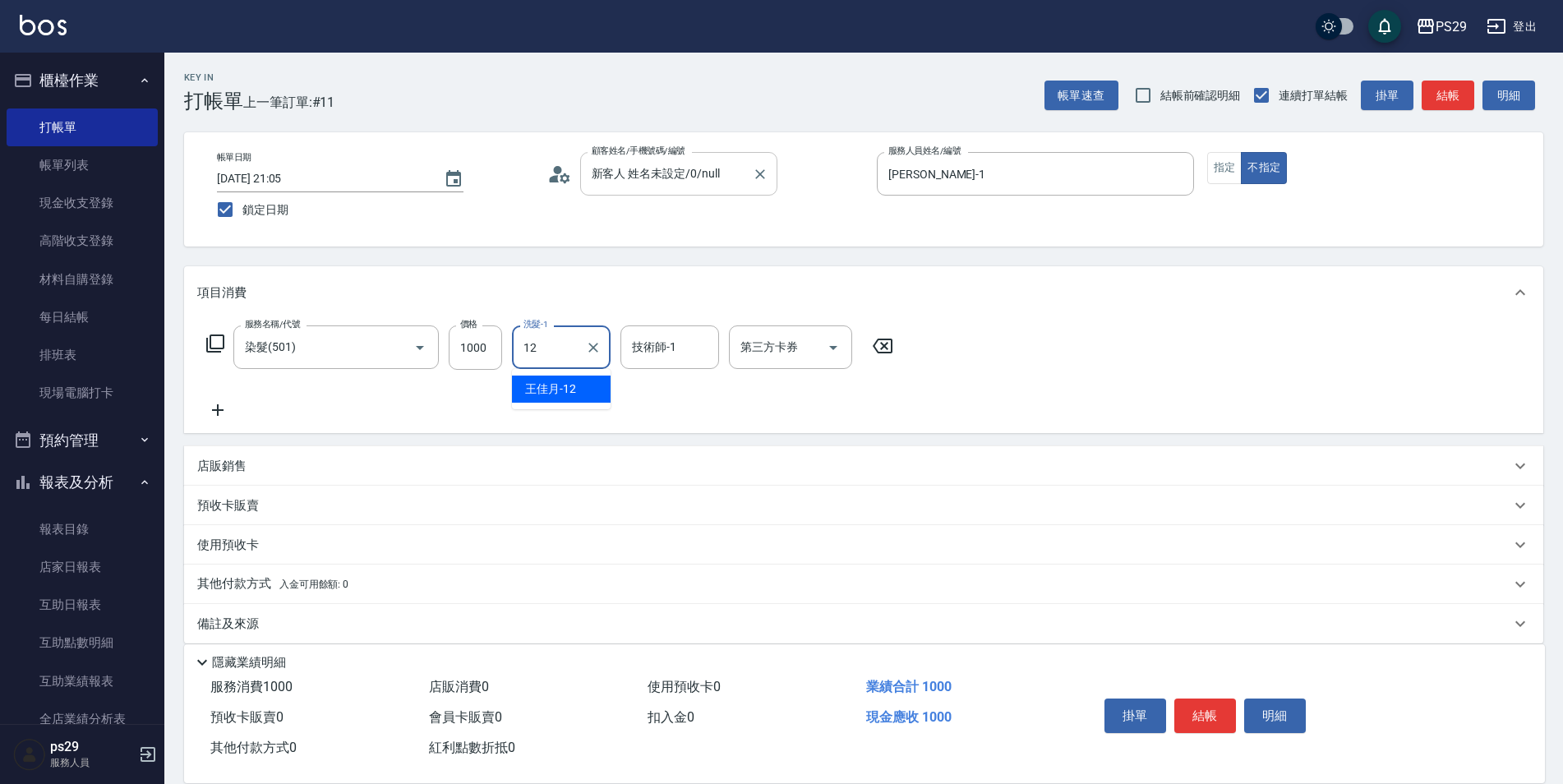
type input "[PERSON_NAME]-12"
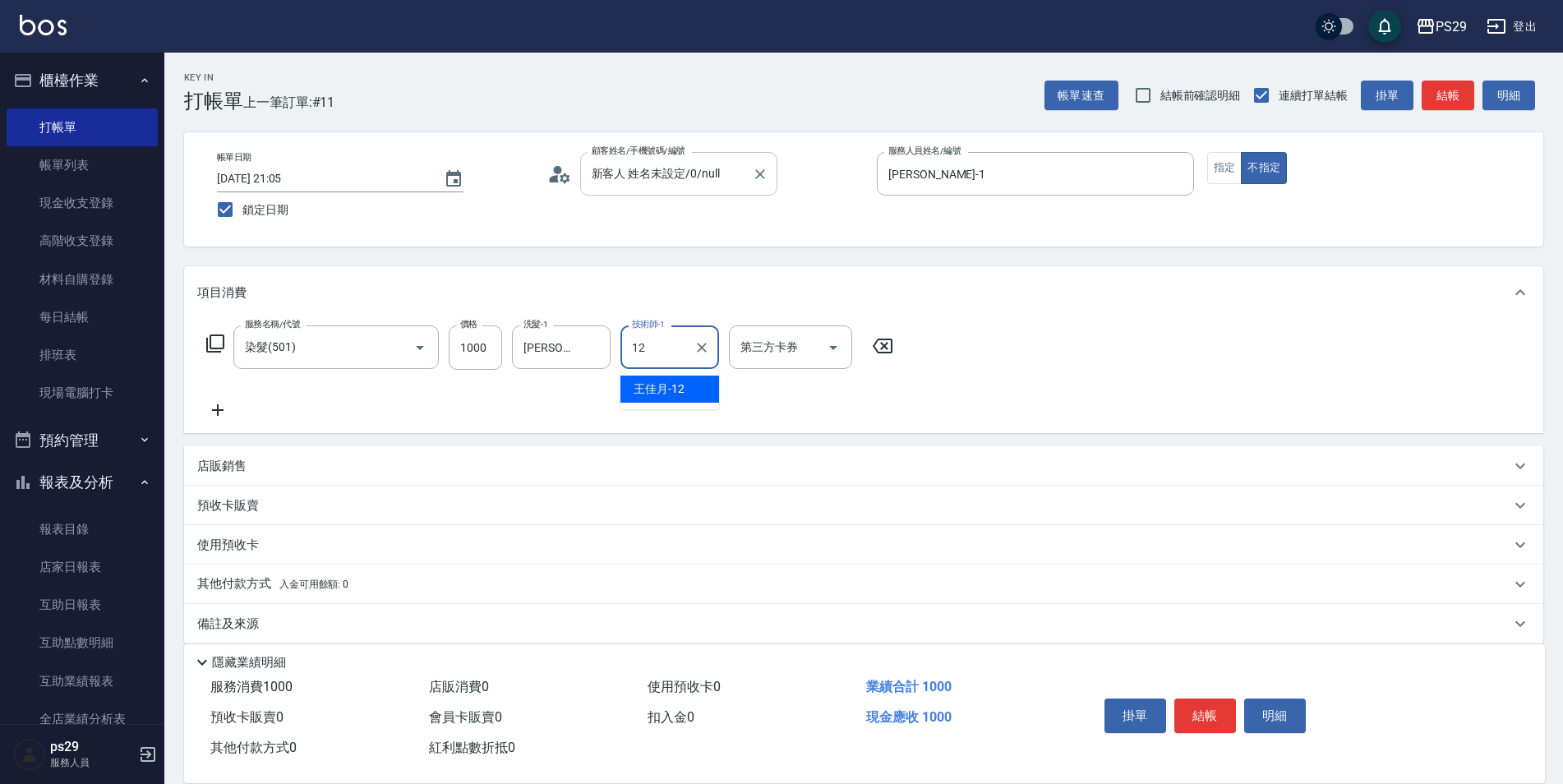
type input "[PERSON_NAME]-12"
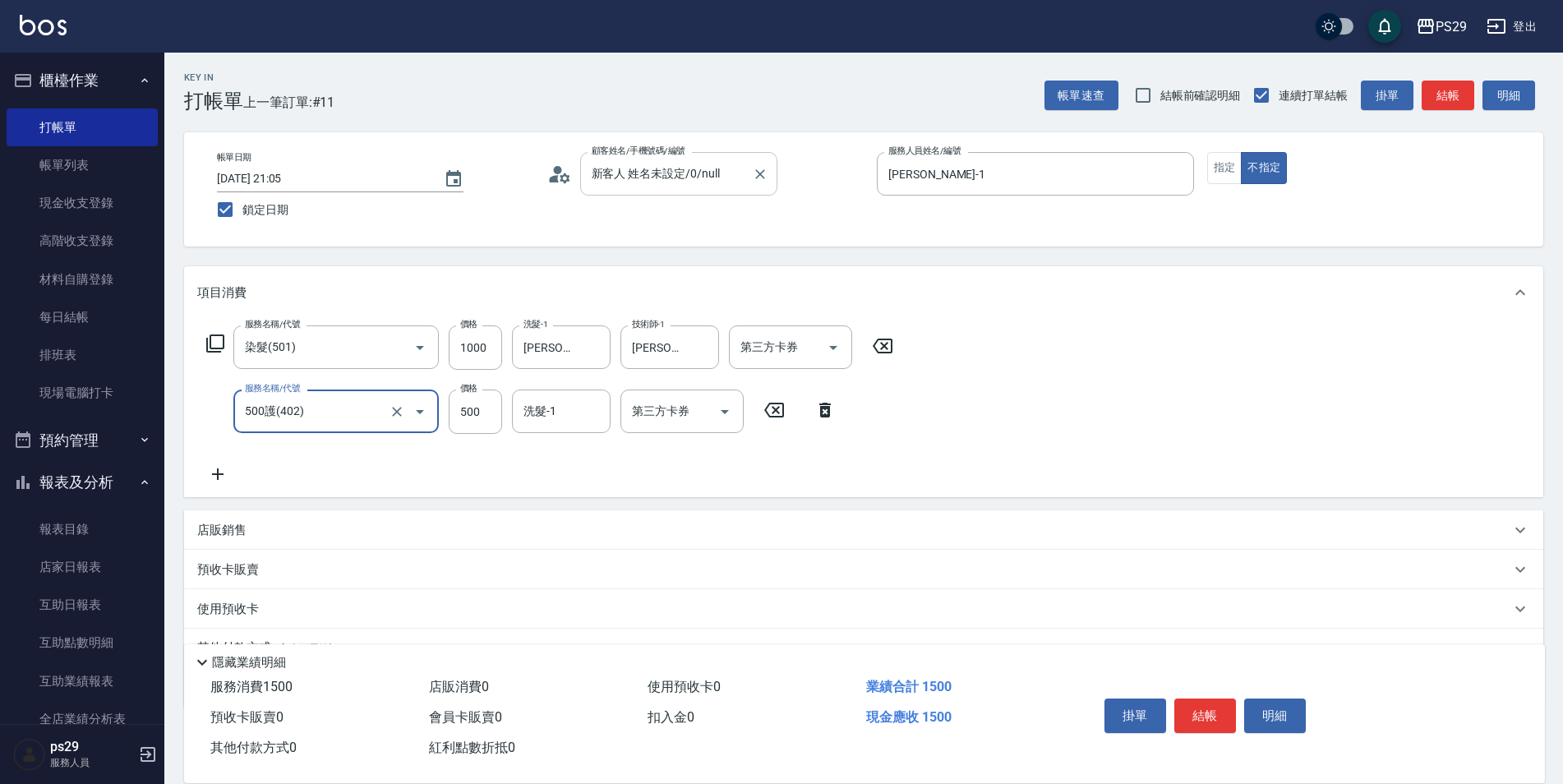
type input "500護(402)"
type input "[PERSON_NAME]-12"
click at [1046, 425] on div "服務名稱/代號 染髮(501) 服務名稱/代號 價格 1000 價格 洗髮-1 [PERSON_NAME]-12 洗髮-1 技術師-1 [PERSON_NAM…" at bounding box center [864, 408] width 1359 height 178
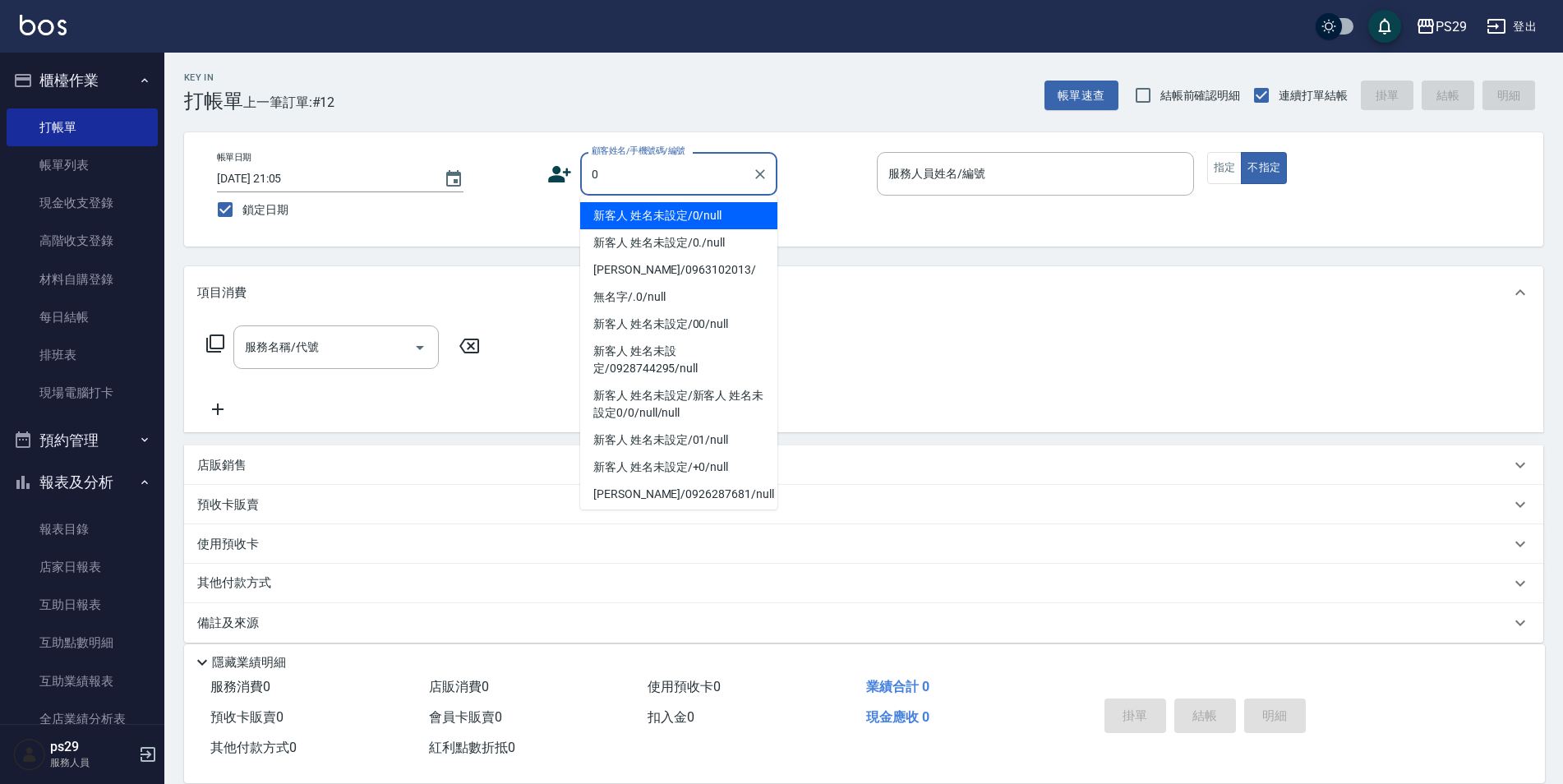
type input "新客人 姓名未設定/0/null"
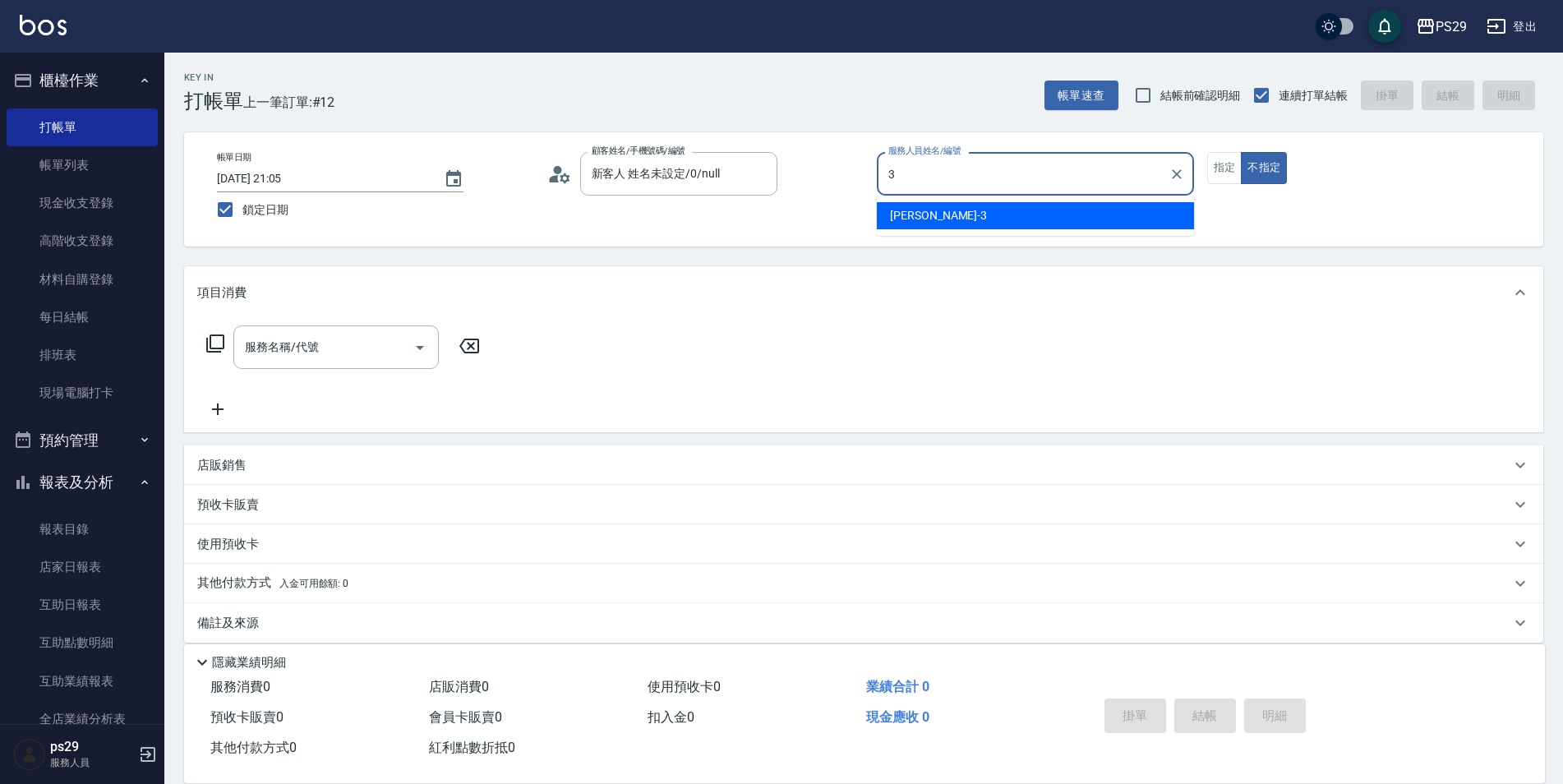
type input "[PERSON_NAME]-3"
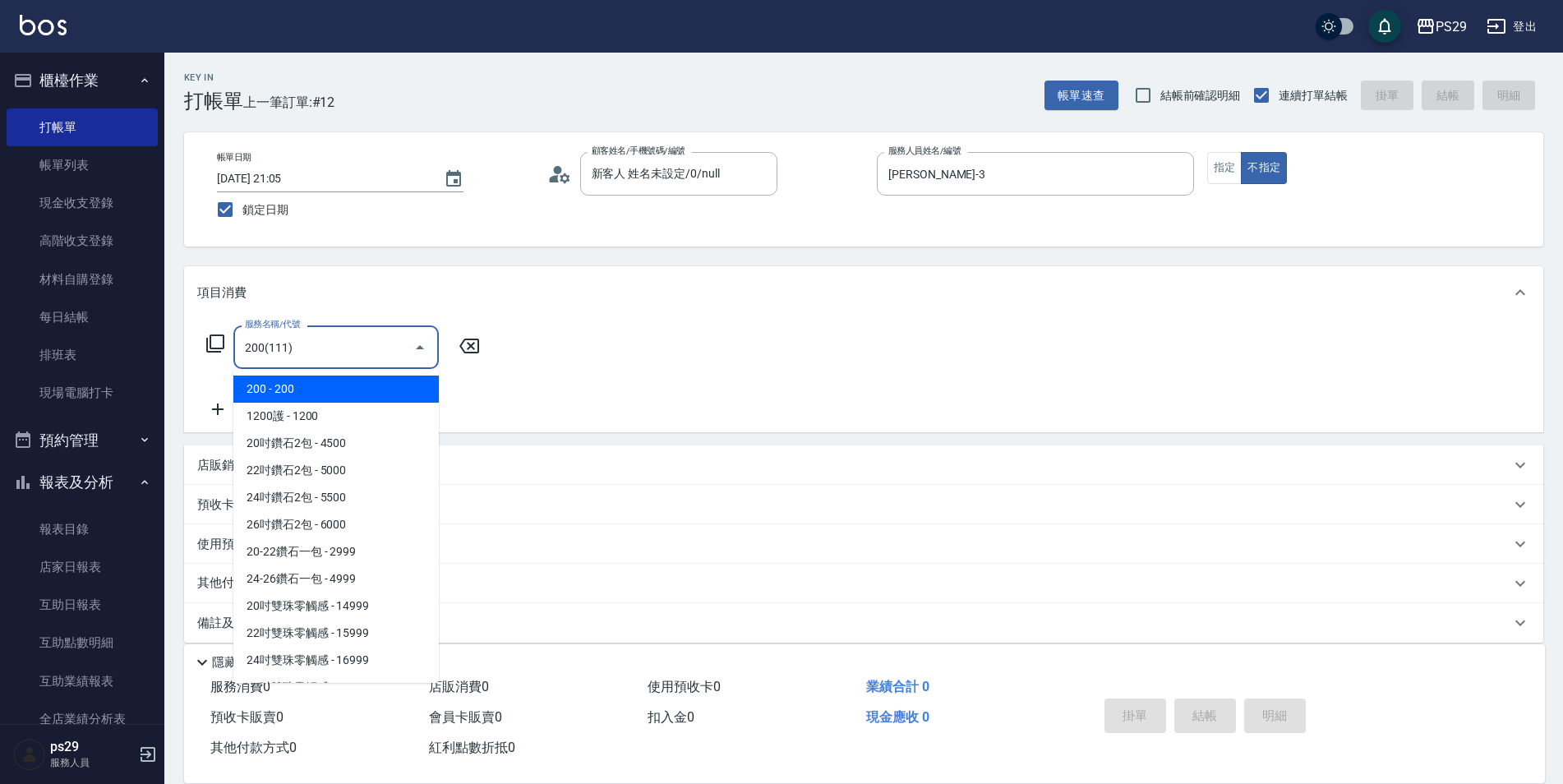
type input "200(111)"
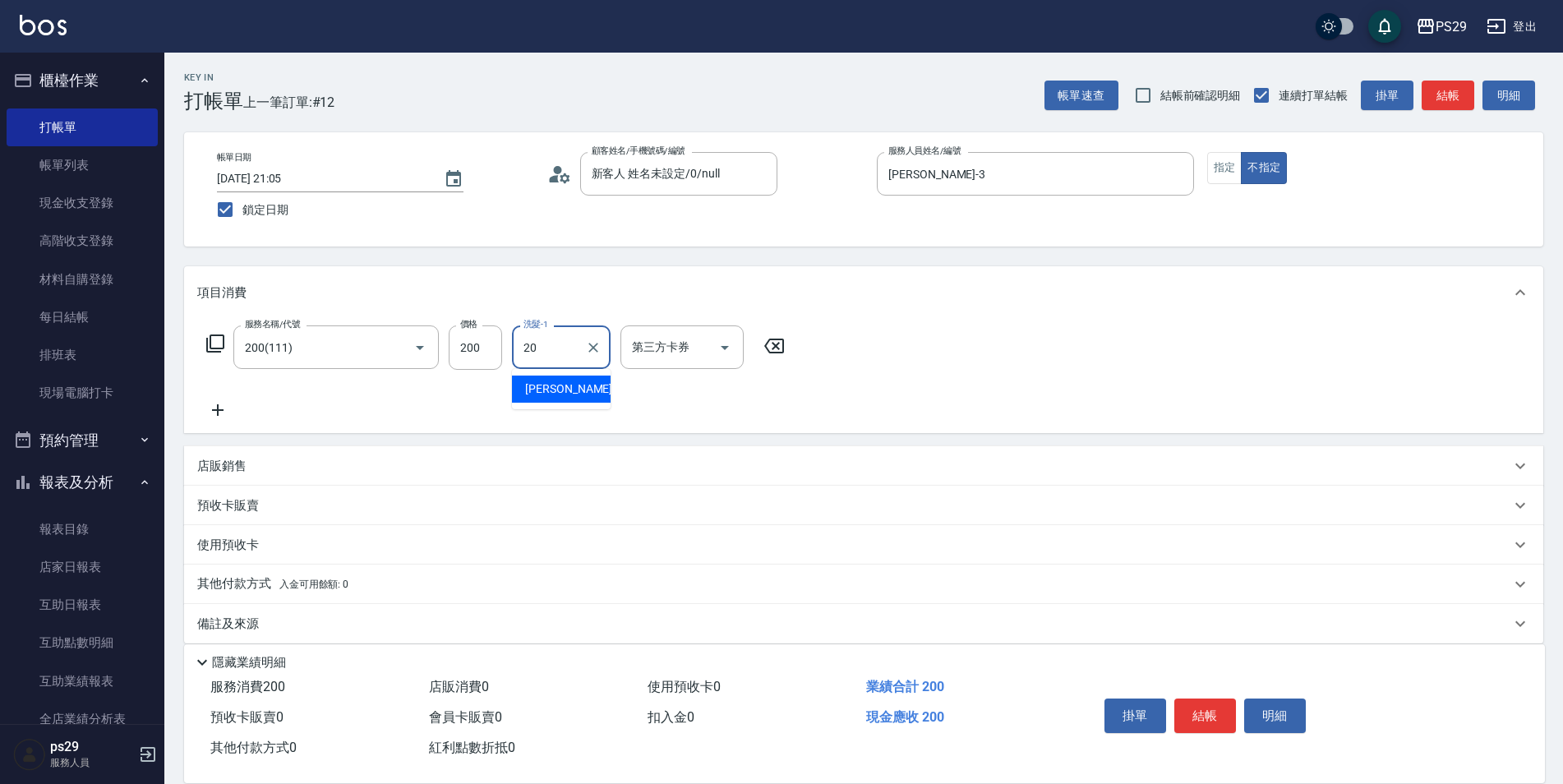
type input "[PERSON_NAME]-20"
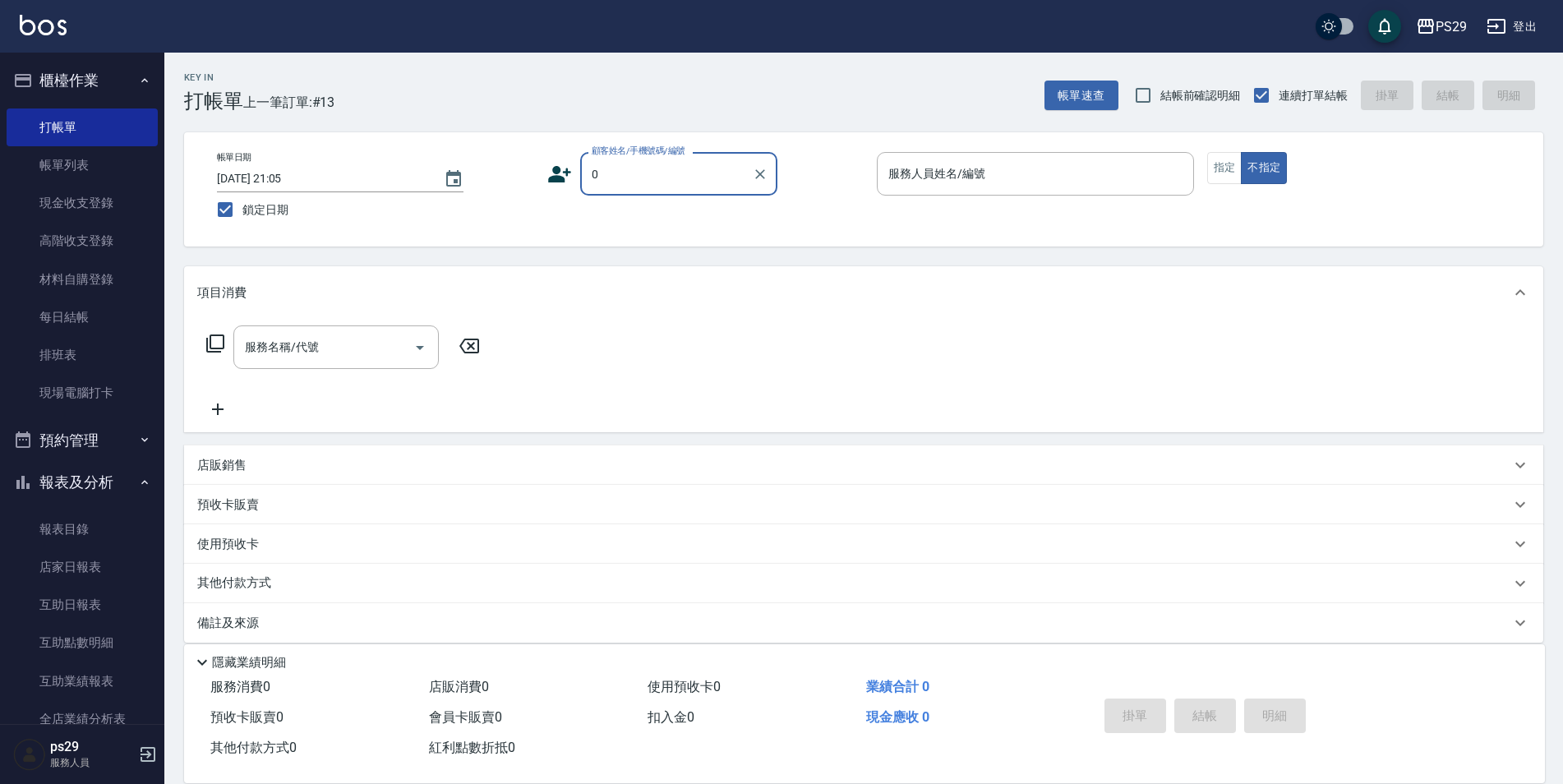
type input "新客人 姓名未設定/0/null"
type input "[PERSON_NAME]-1"
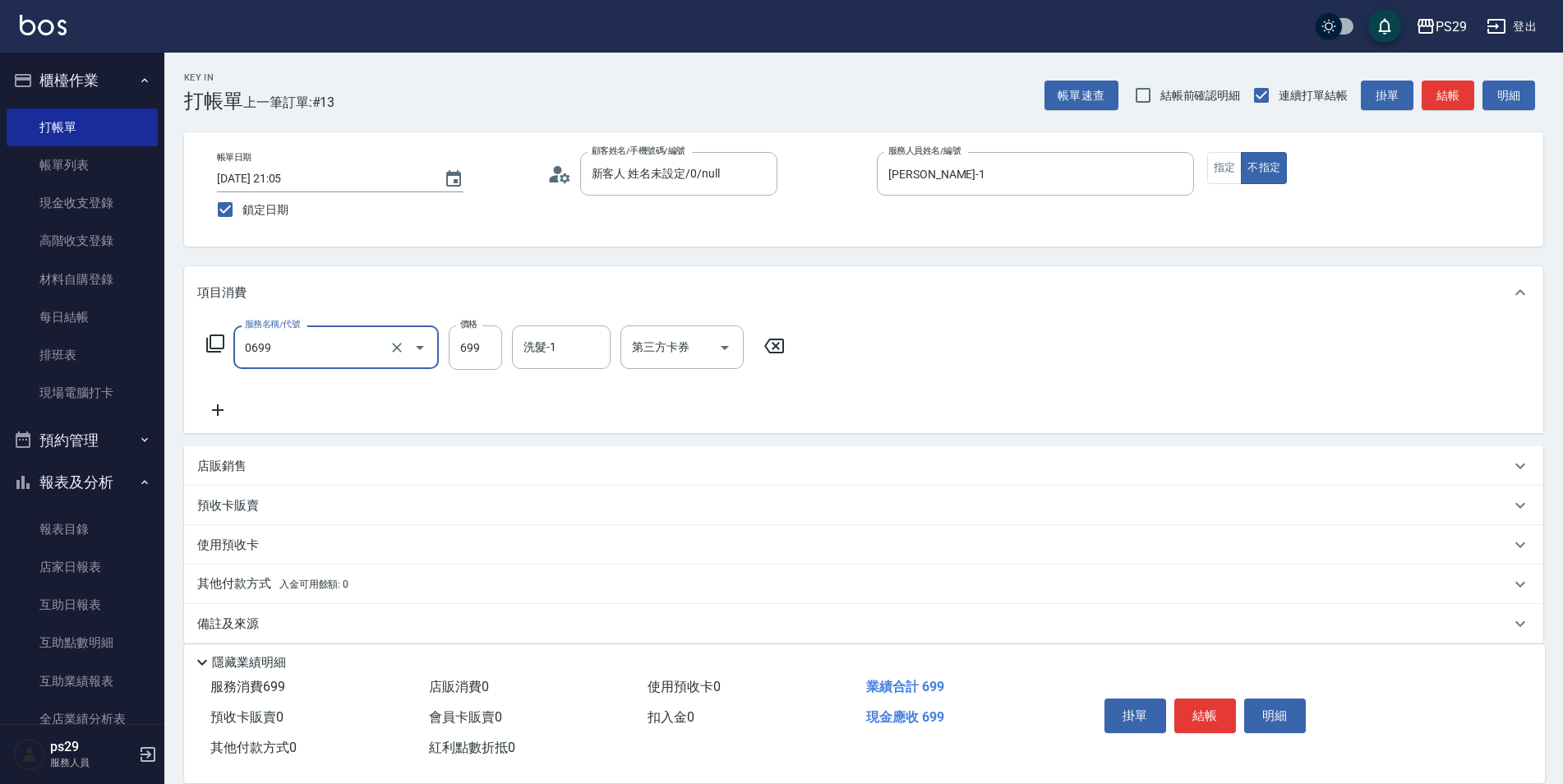
type input "精油SPA(0699)"
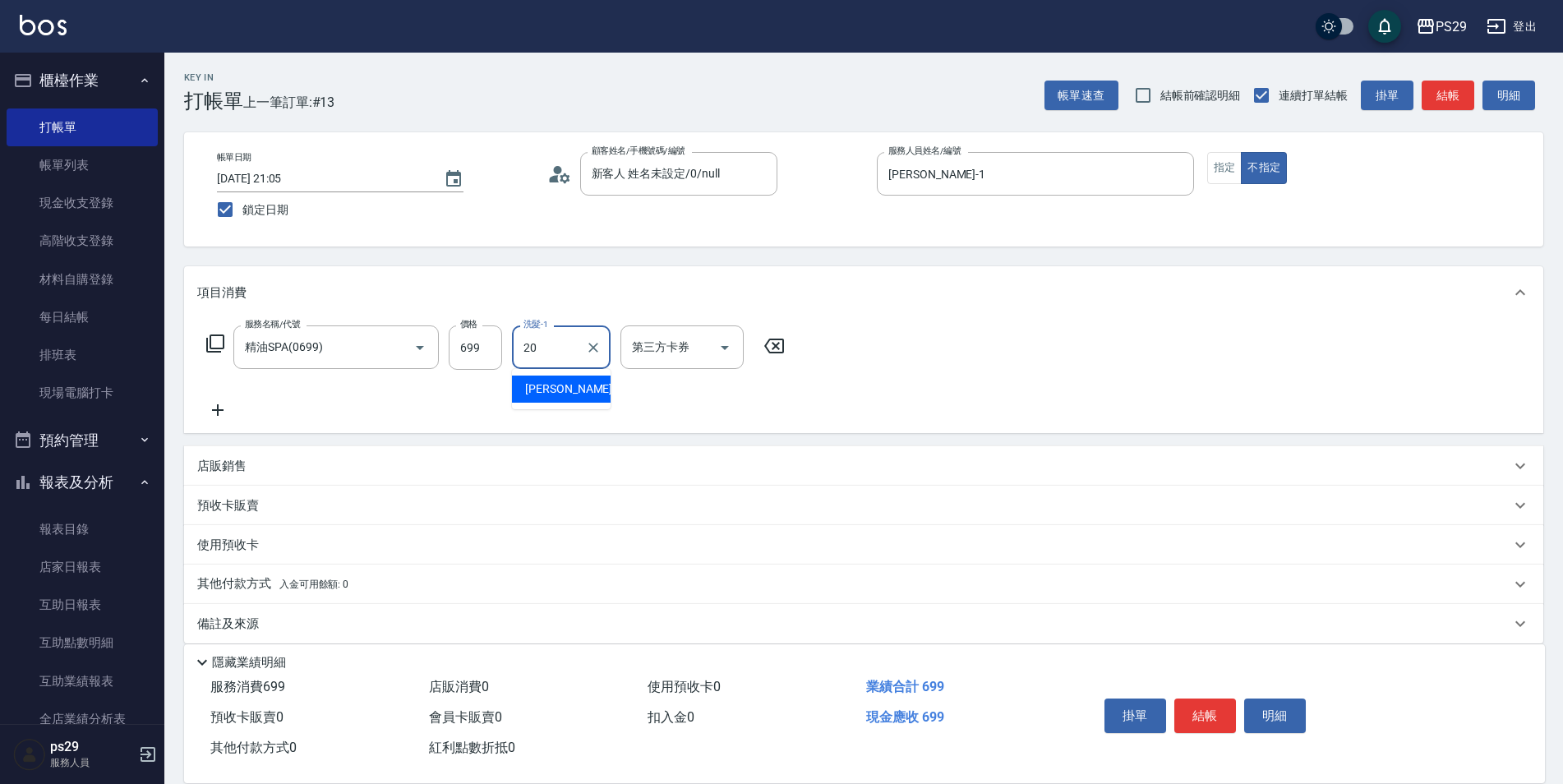
type input "[PERSON_NAME]-20"
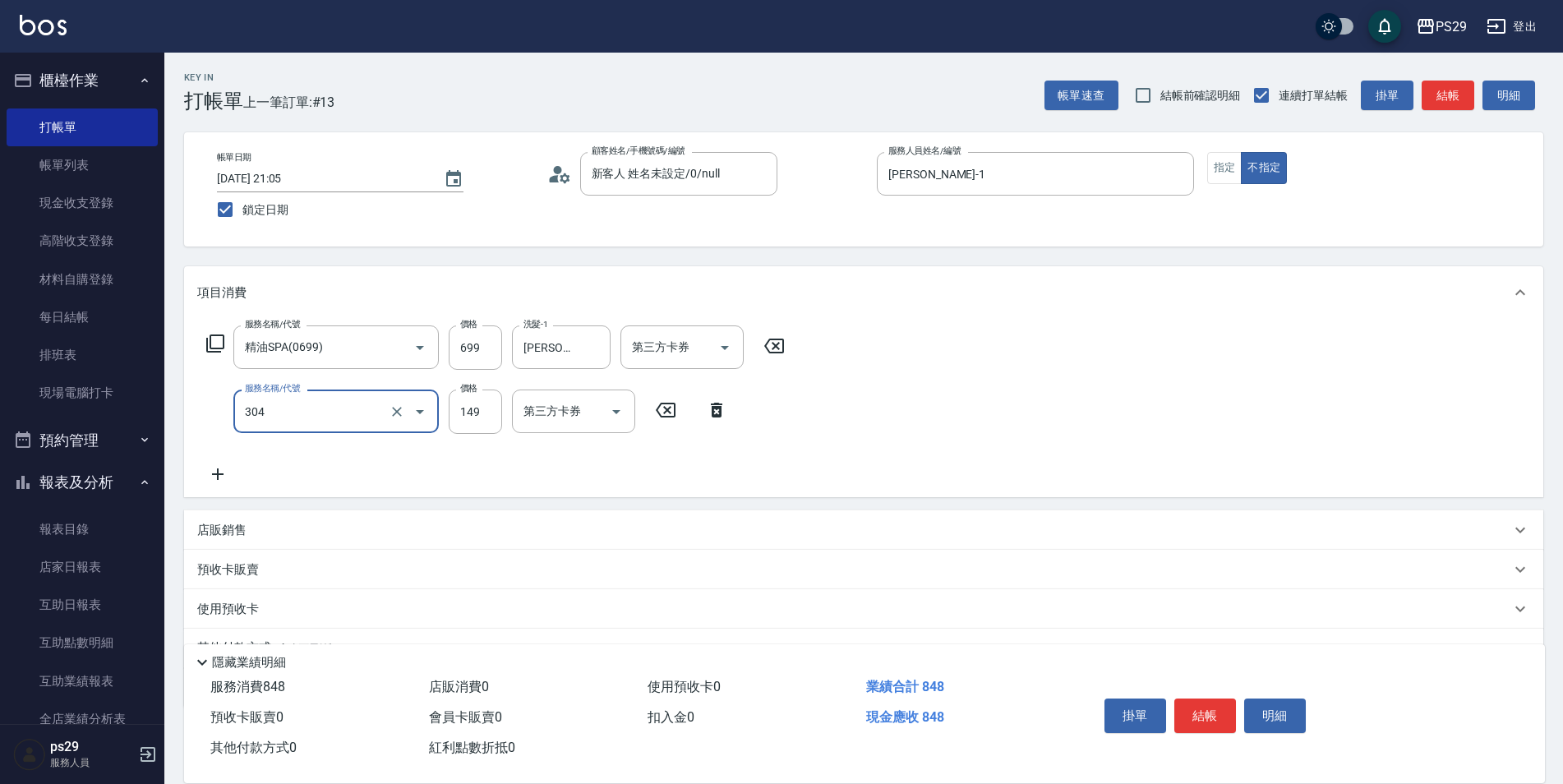
type input "剪髮(304)"
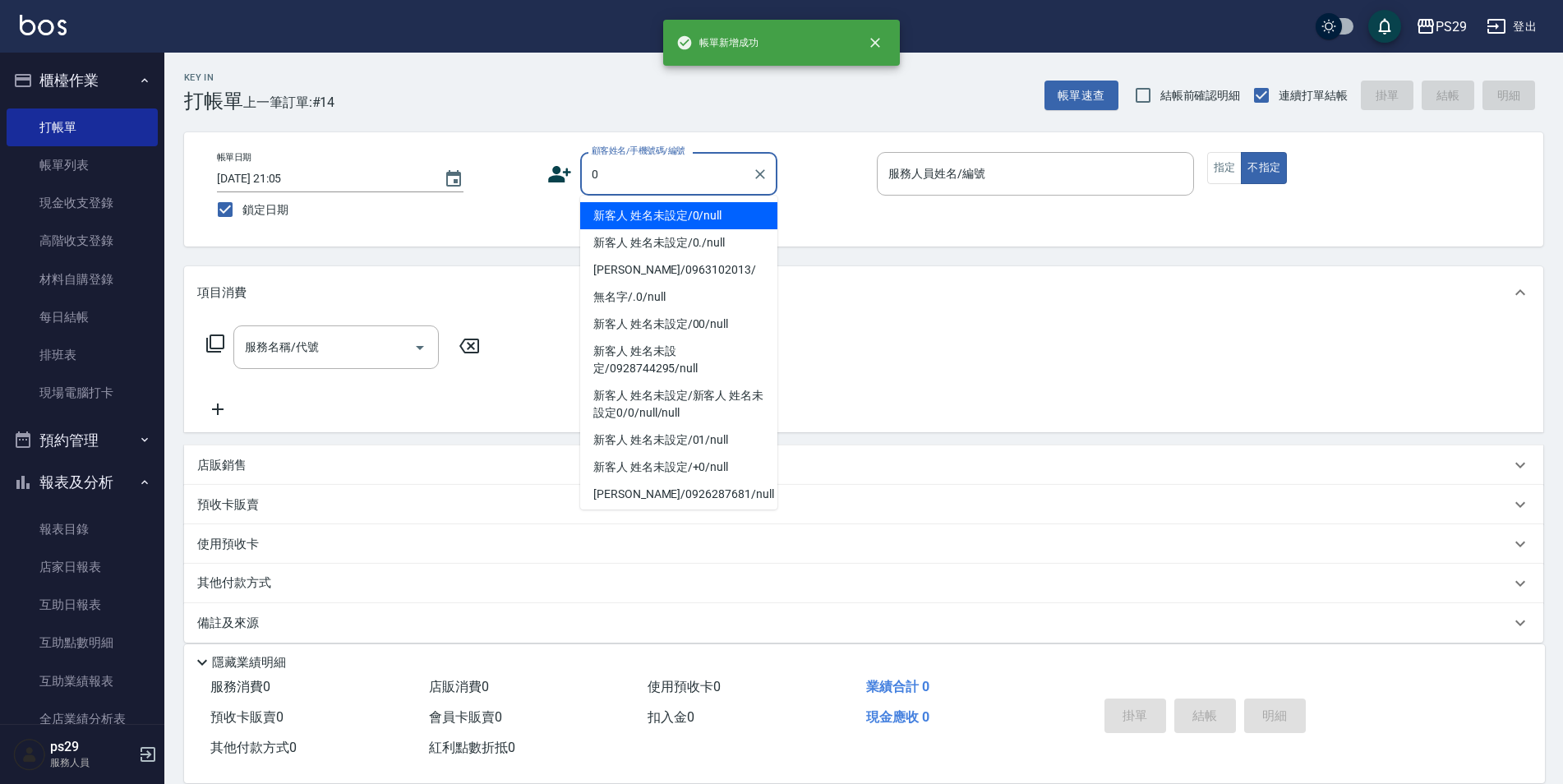
type input "新客人 姓名未設定/0/null"
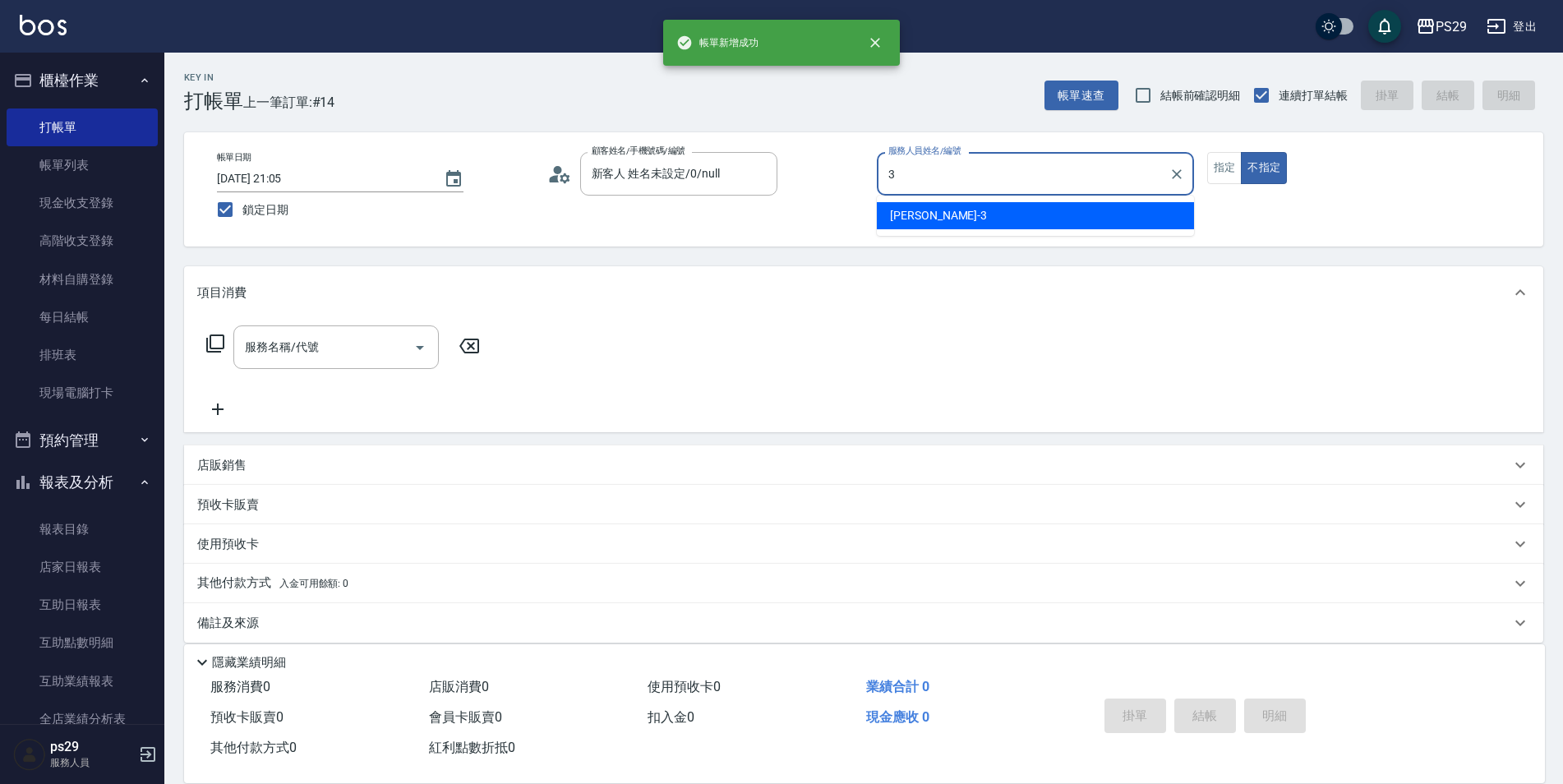
type input "[PERSON_NAME]-3"
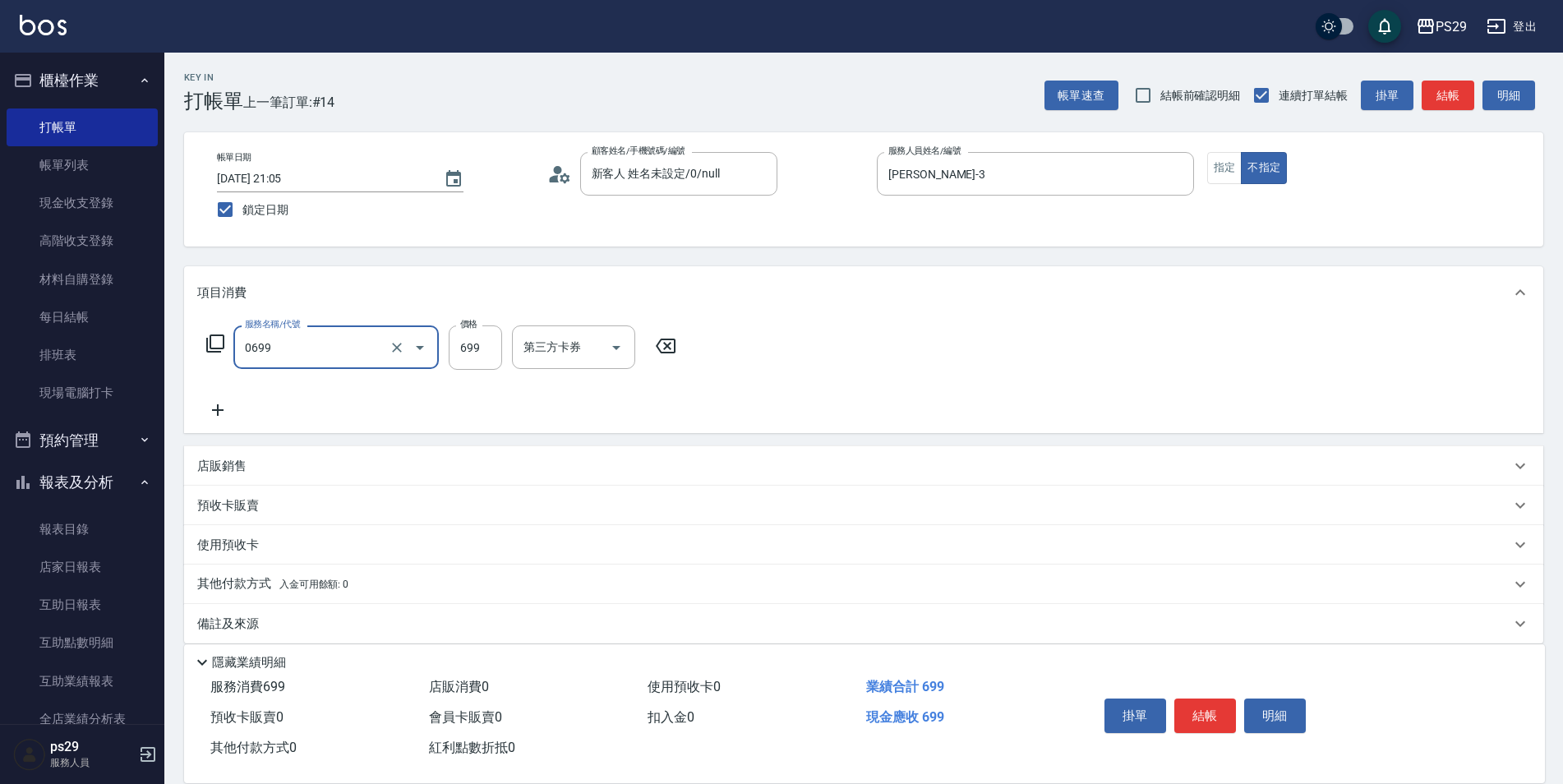
type input "精油SPA(0699)"
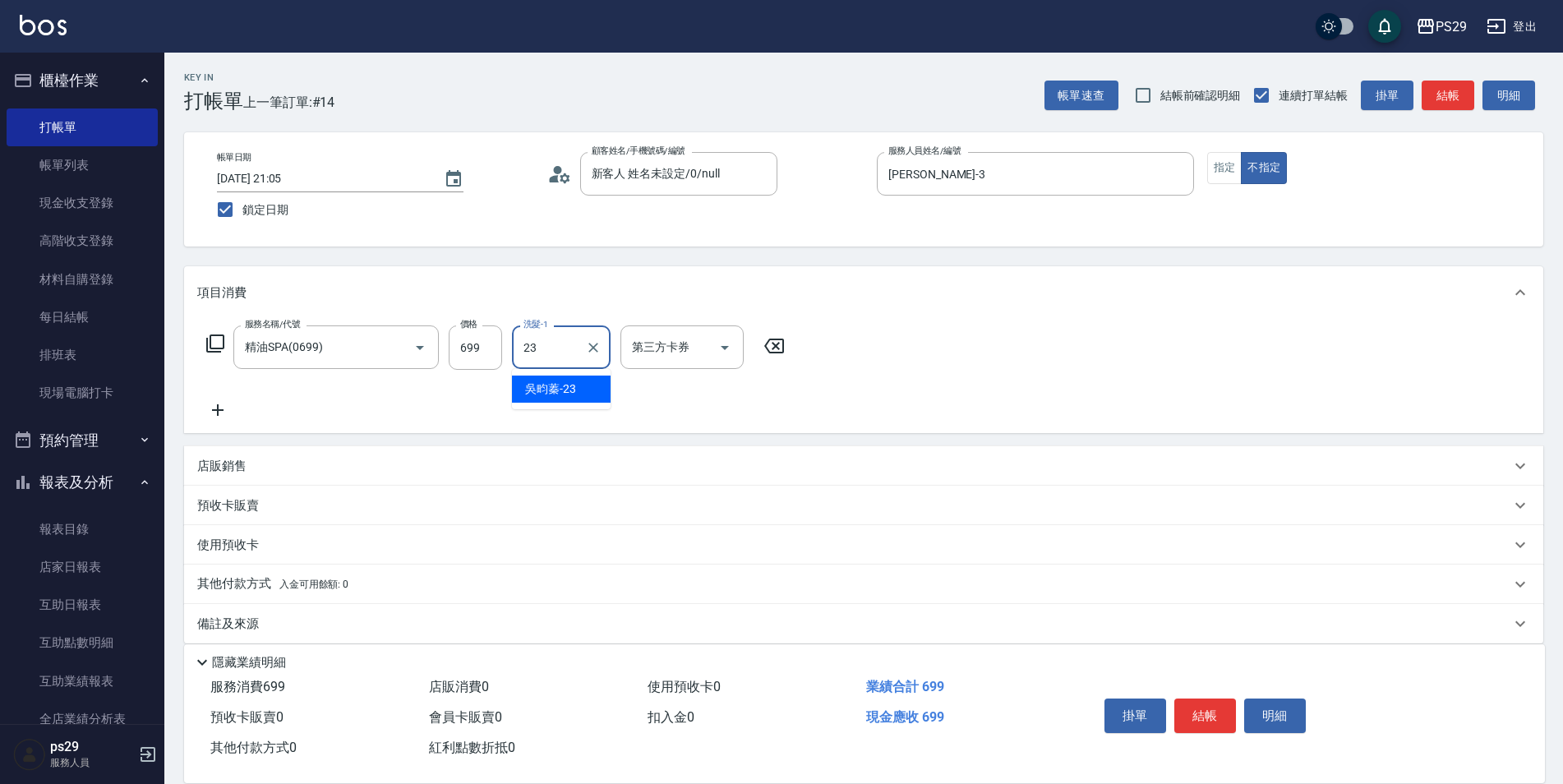
type input "吳畇蓁-23"
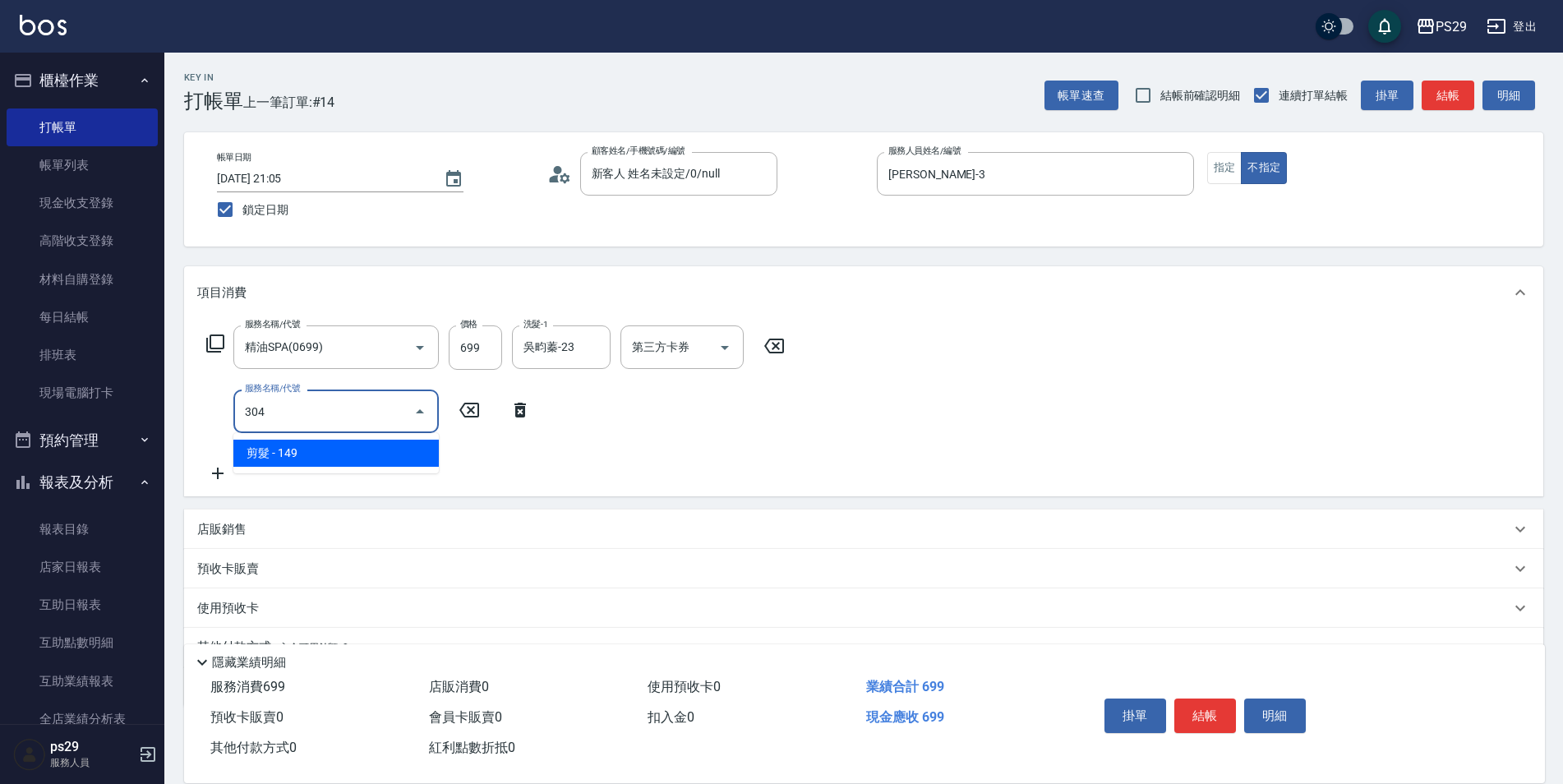
type input "剪髮(304)"
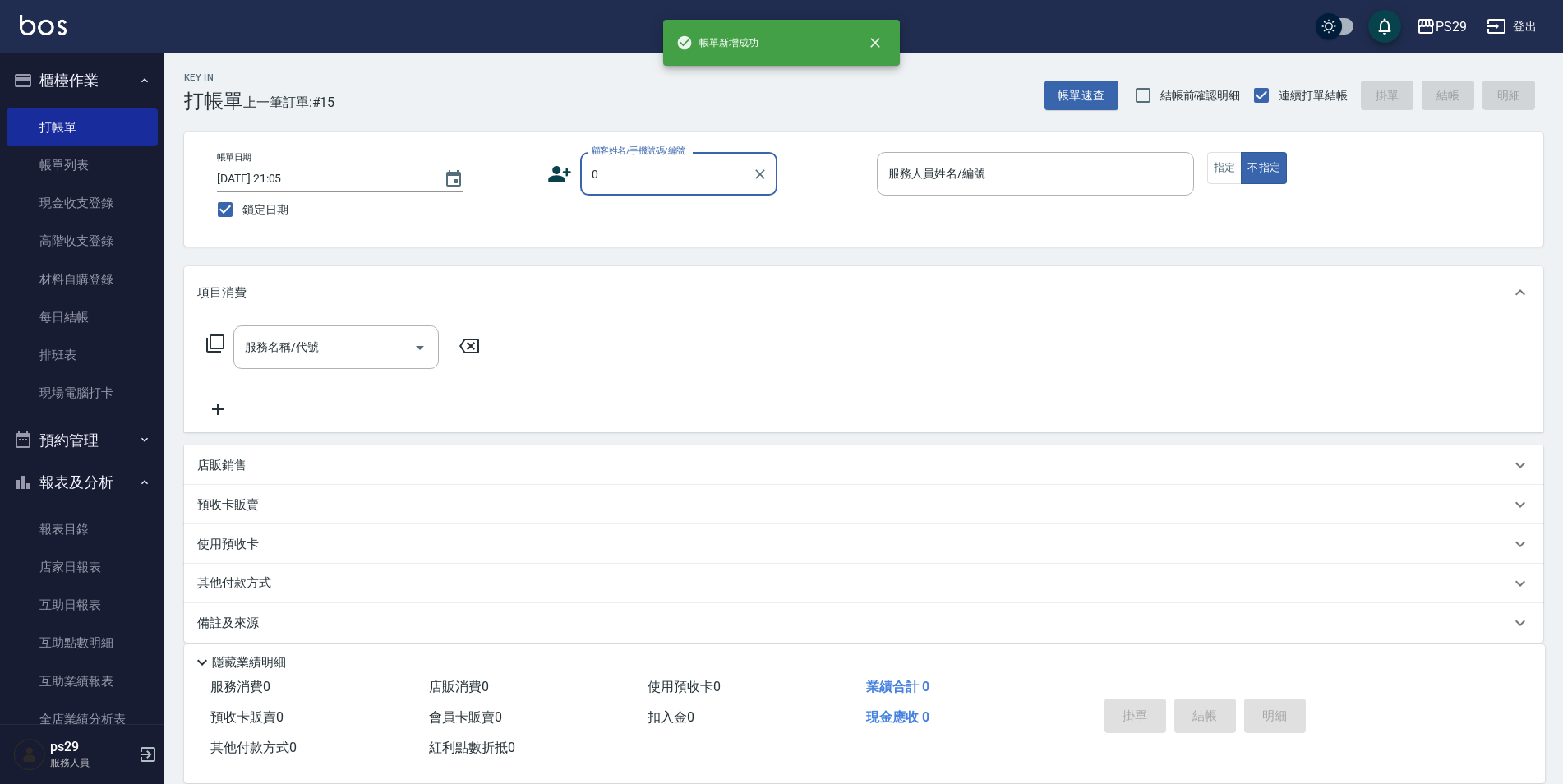
type input "新客人 姓名未設定/0/null"
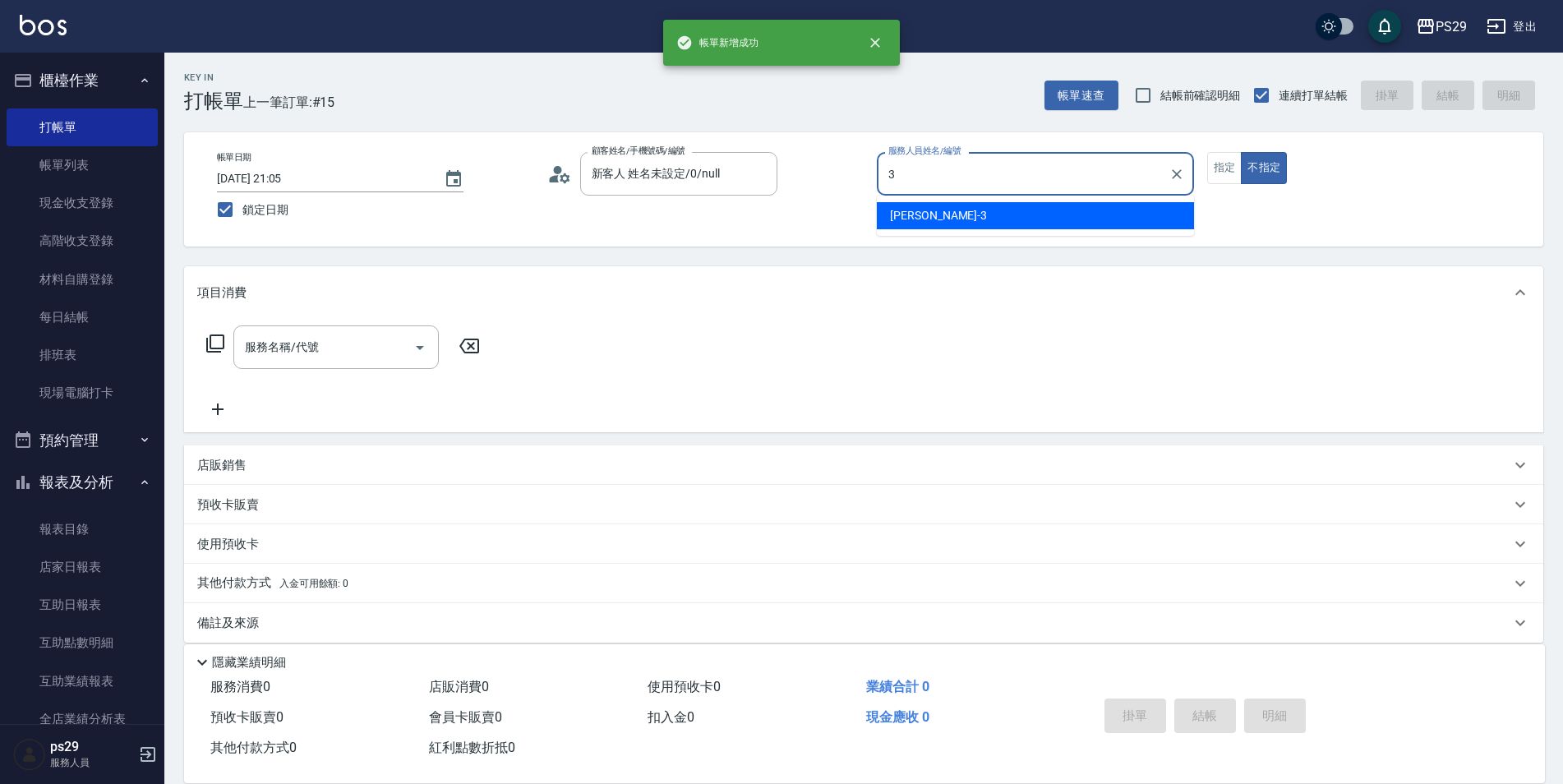
type input "[PERSON_NAME]-3"
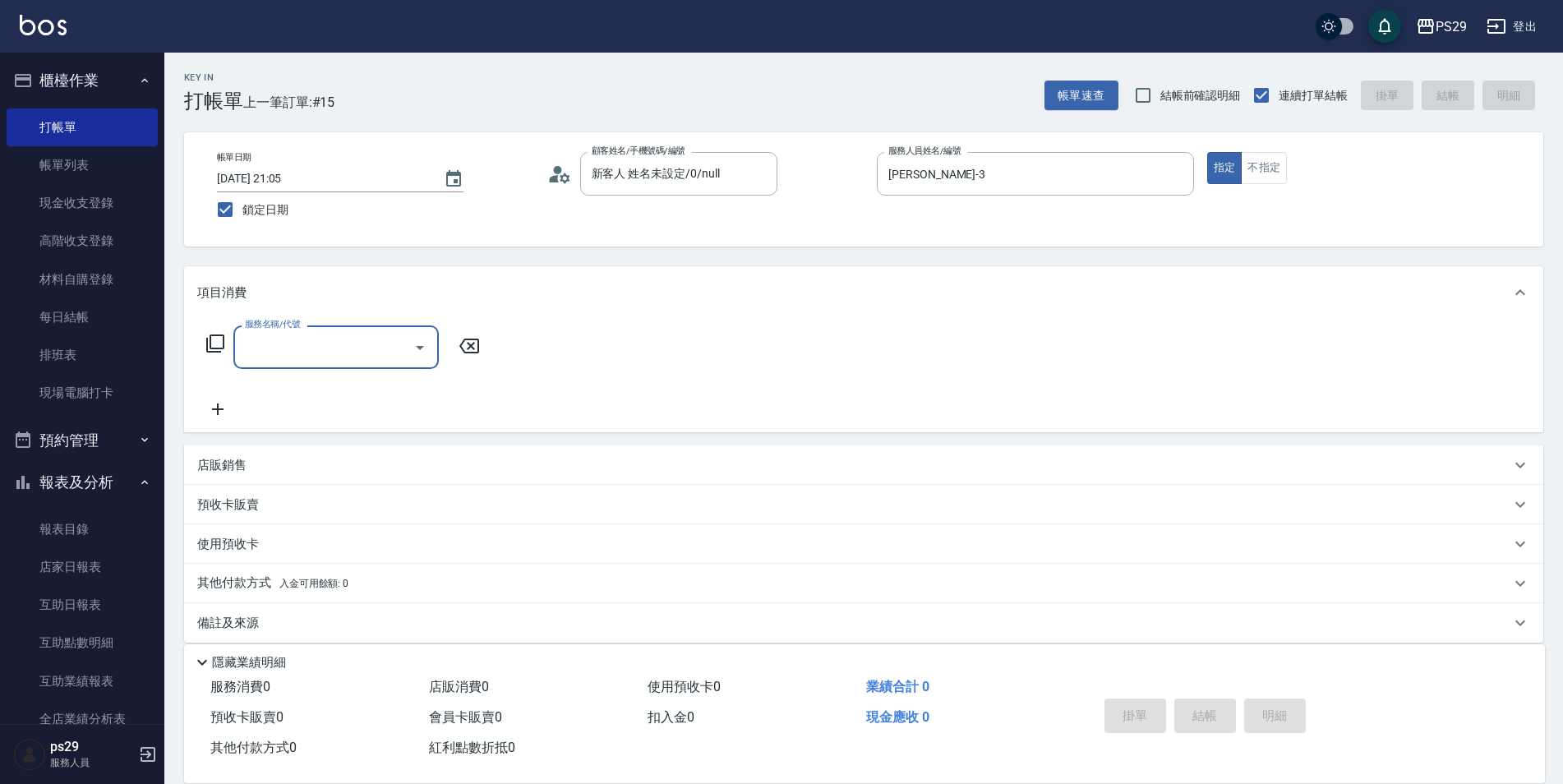
type input "0"
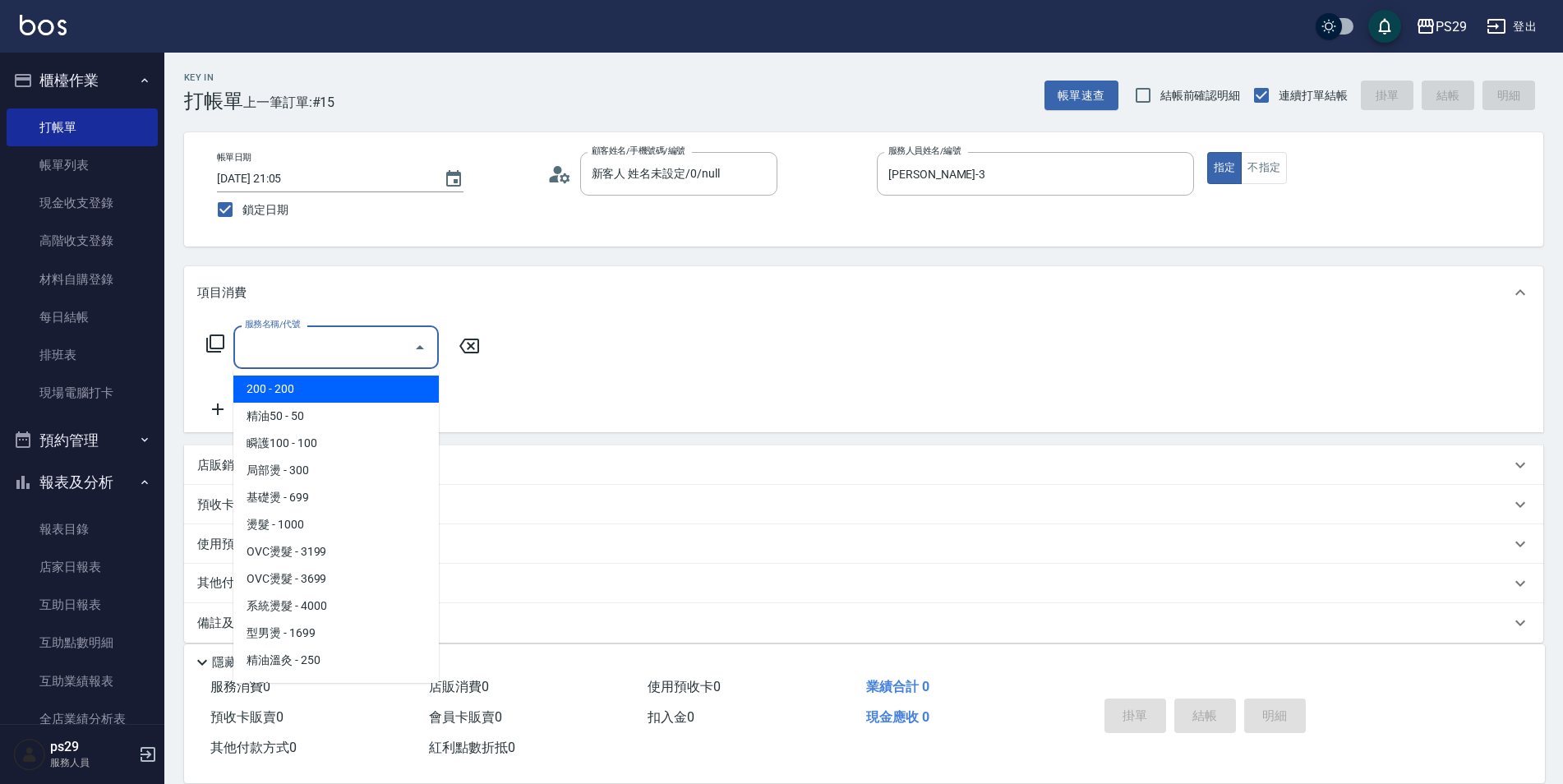
type input "200(111)"
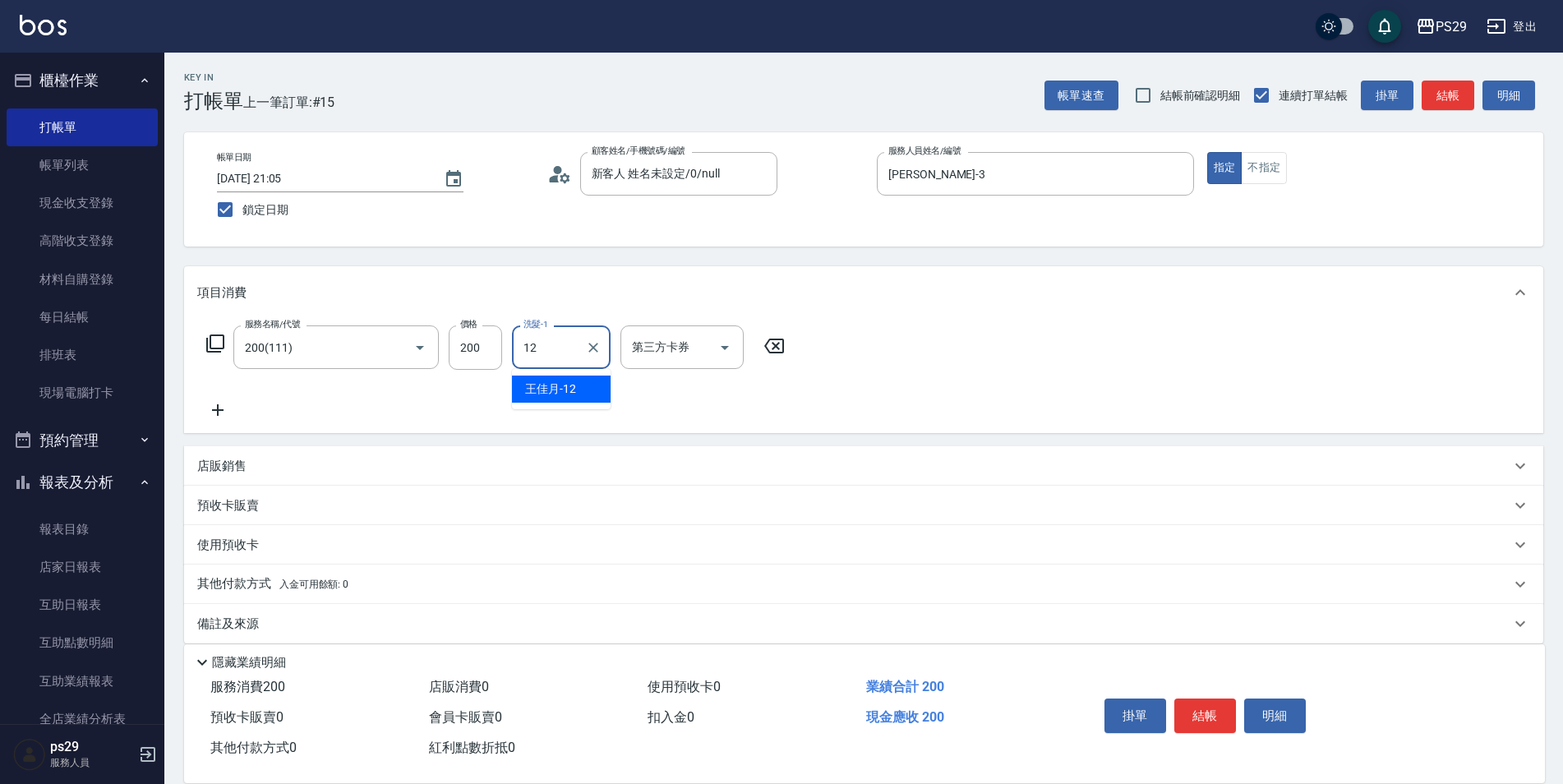
type input "[PERSON_NAME]-12"
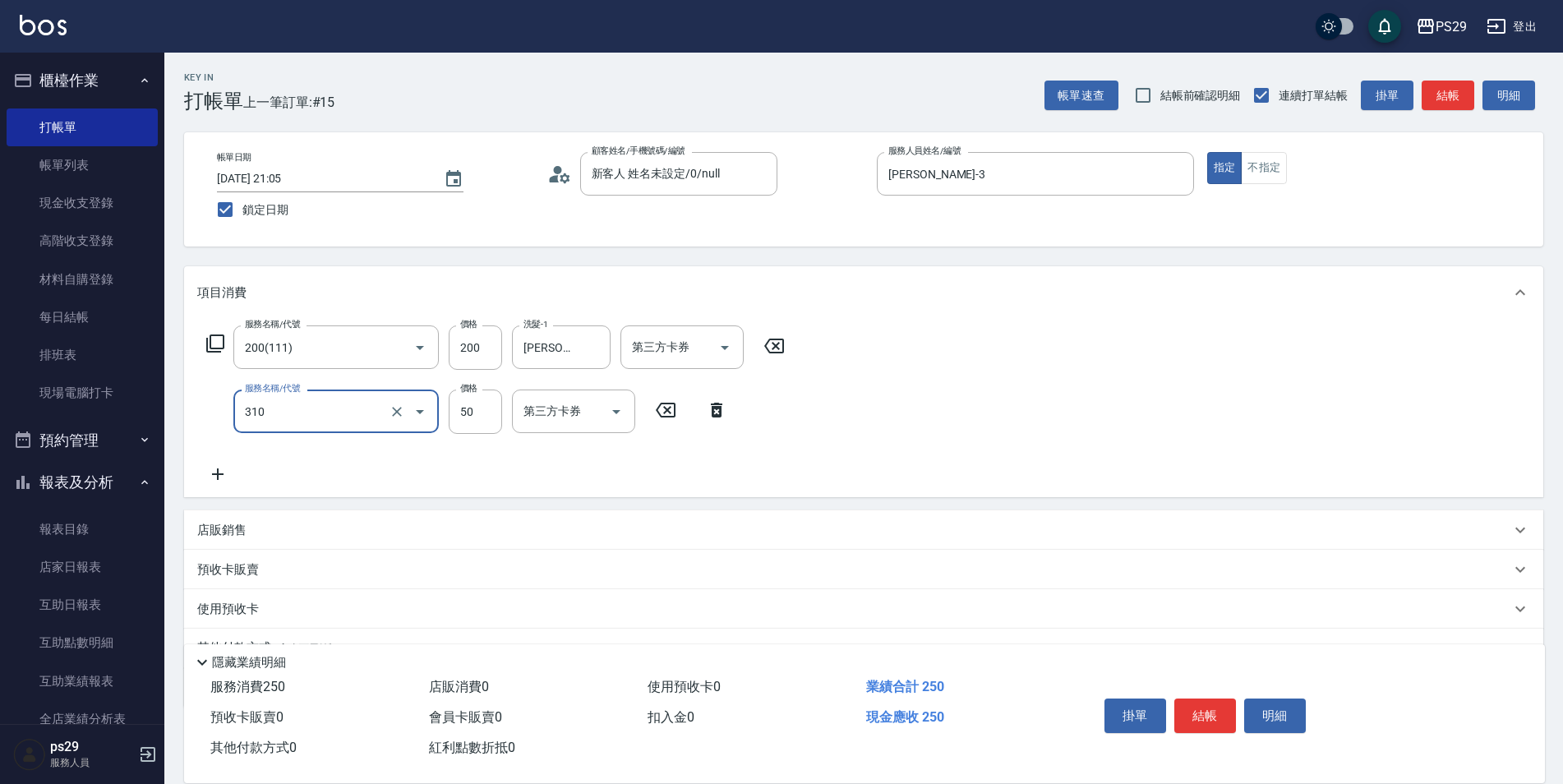
type input "剪瀏海(310)"
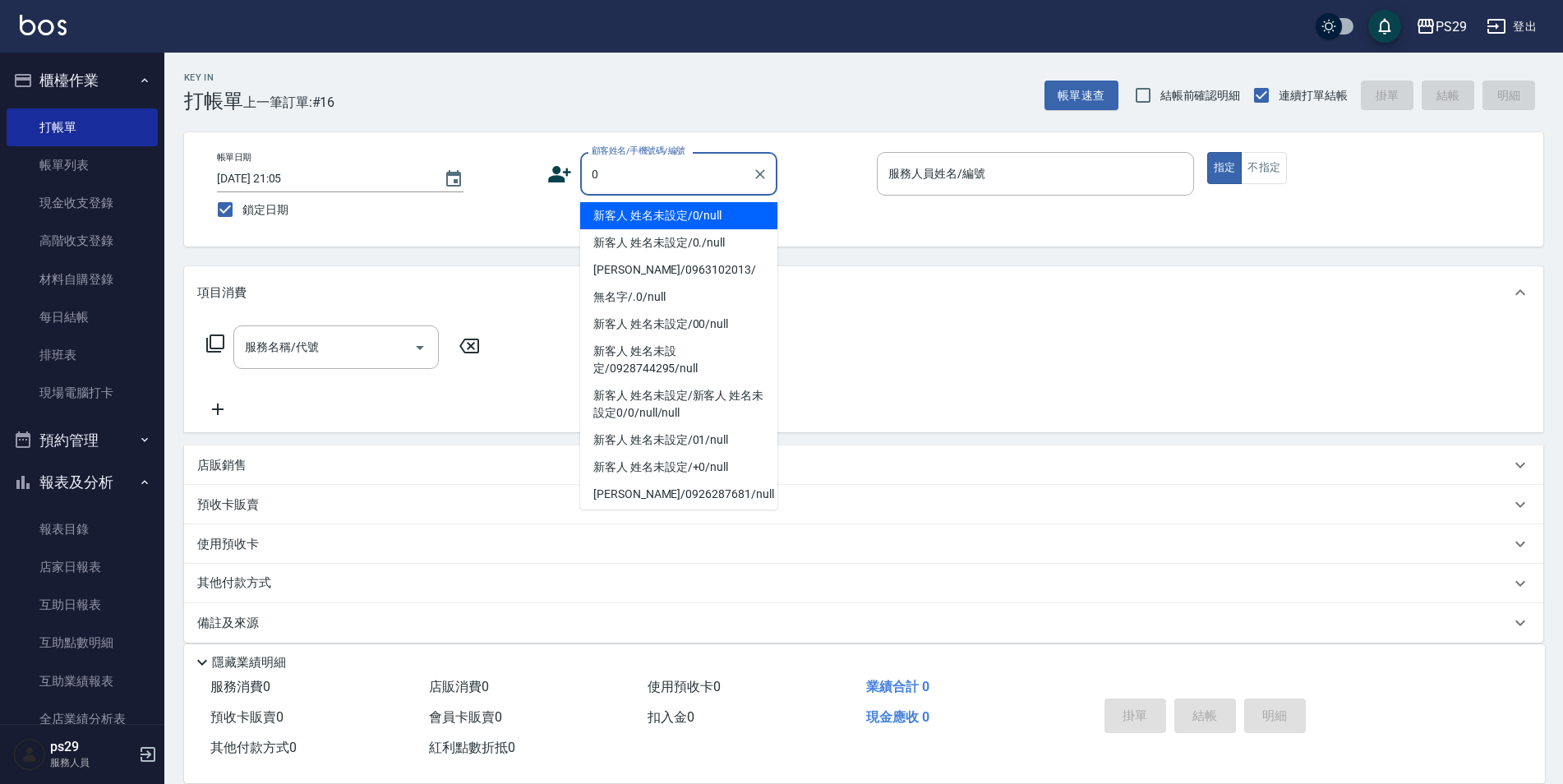
type input "新客人 姓名未設定/0/null"
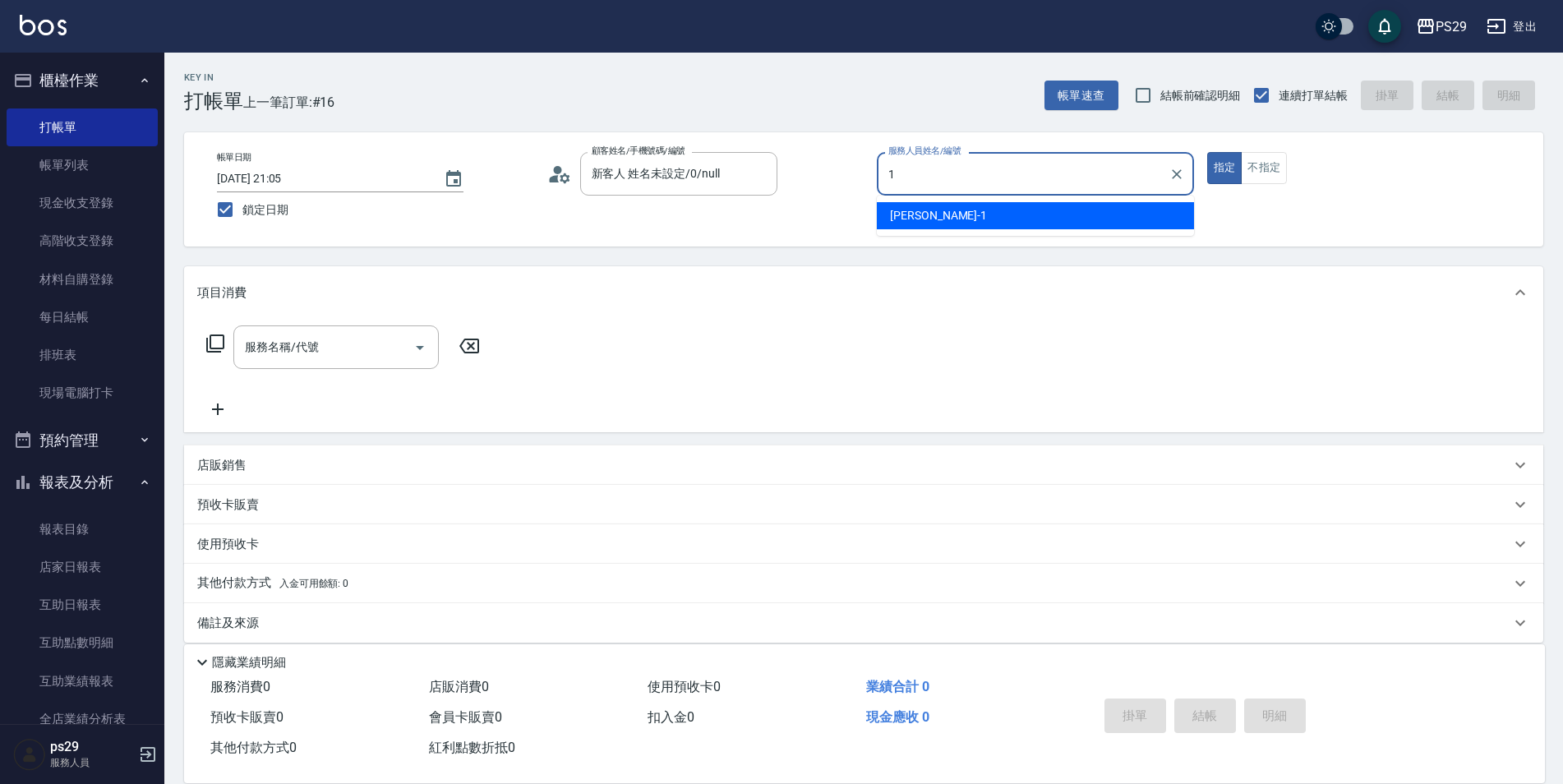
type input "[PERSON_NAME]-1"
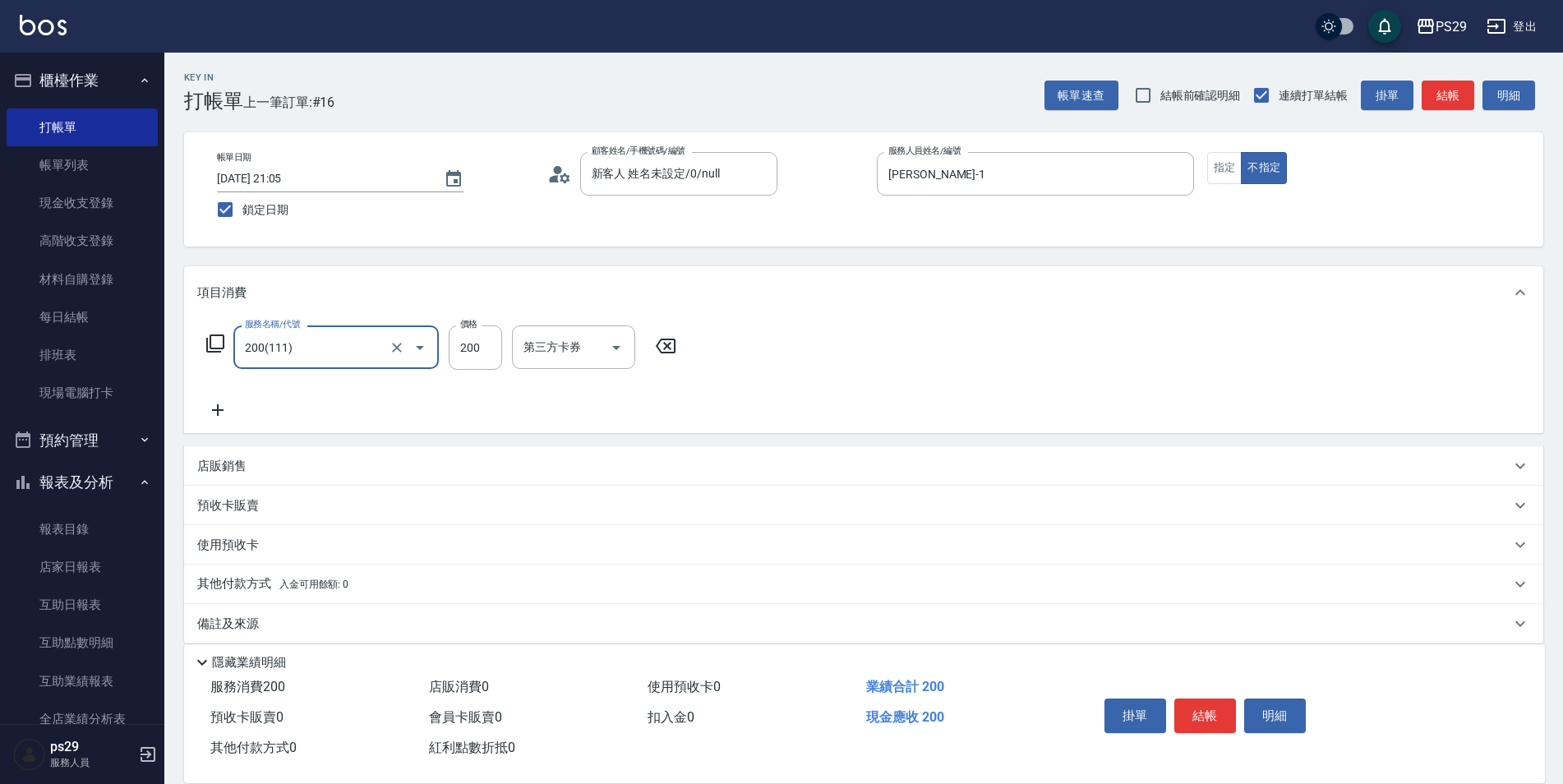
type input "200(111)"
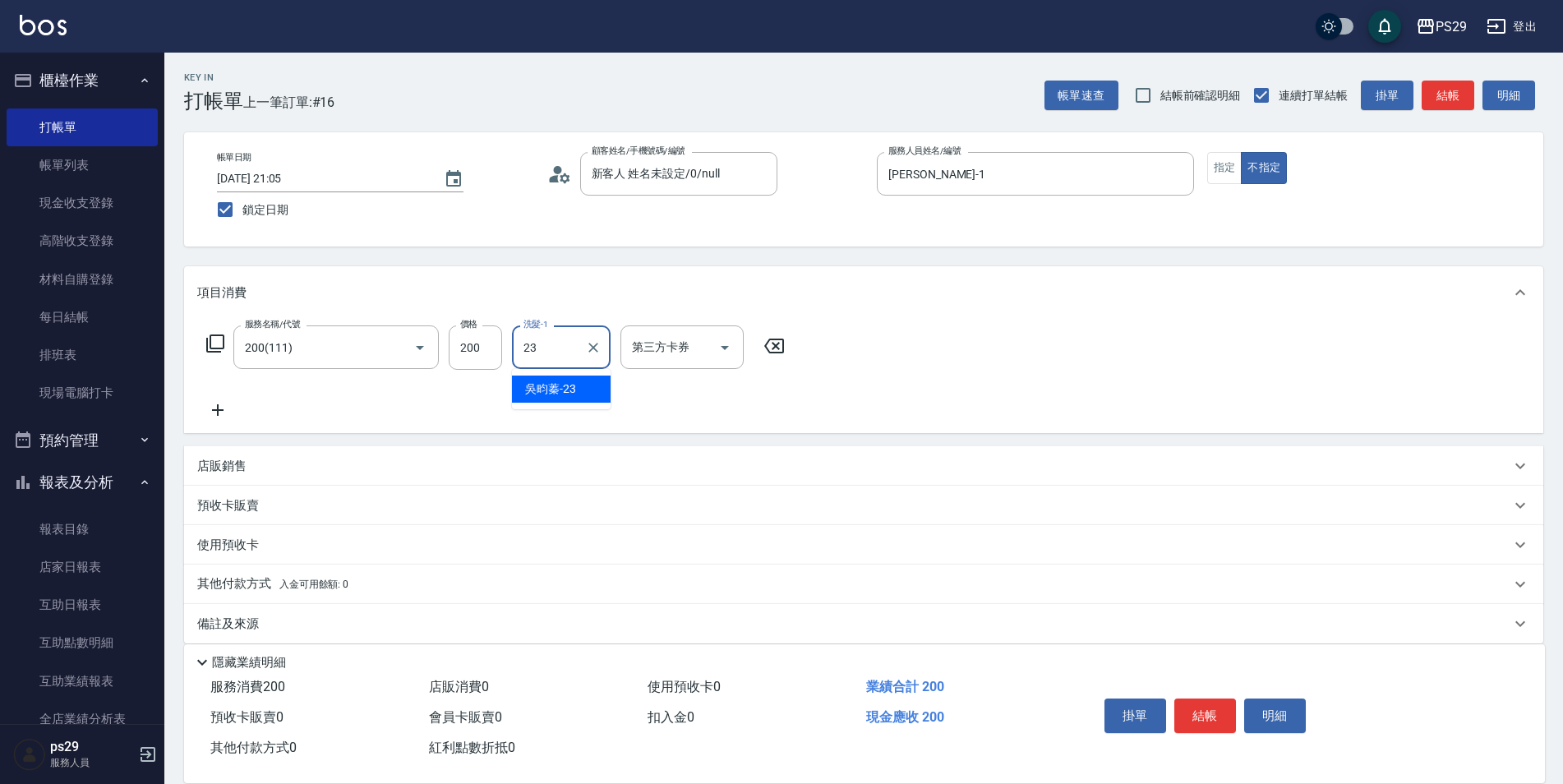
type input "吳畇蓁-23"
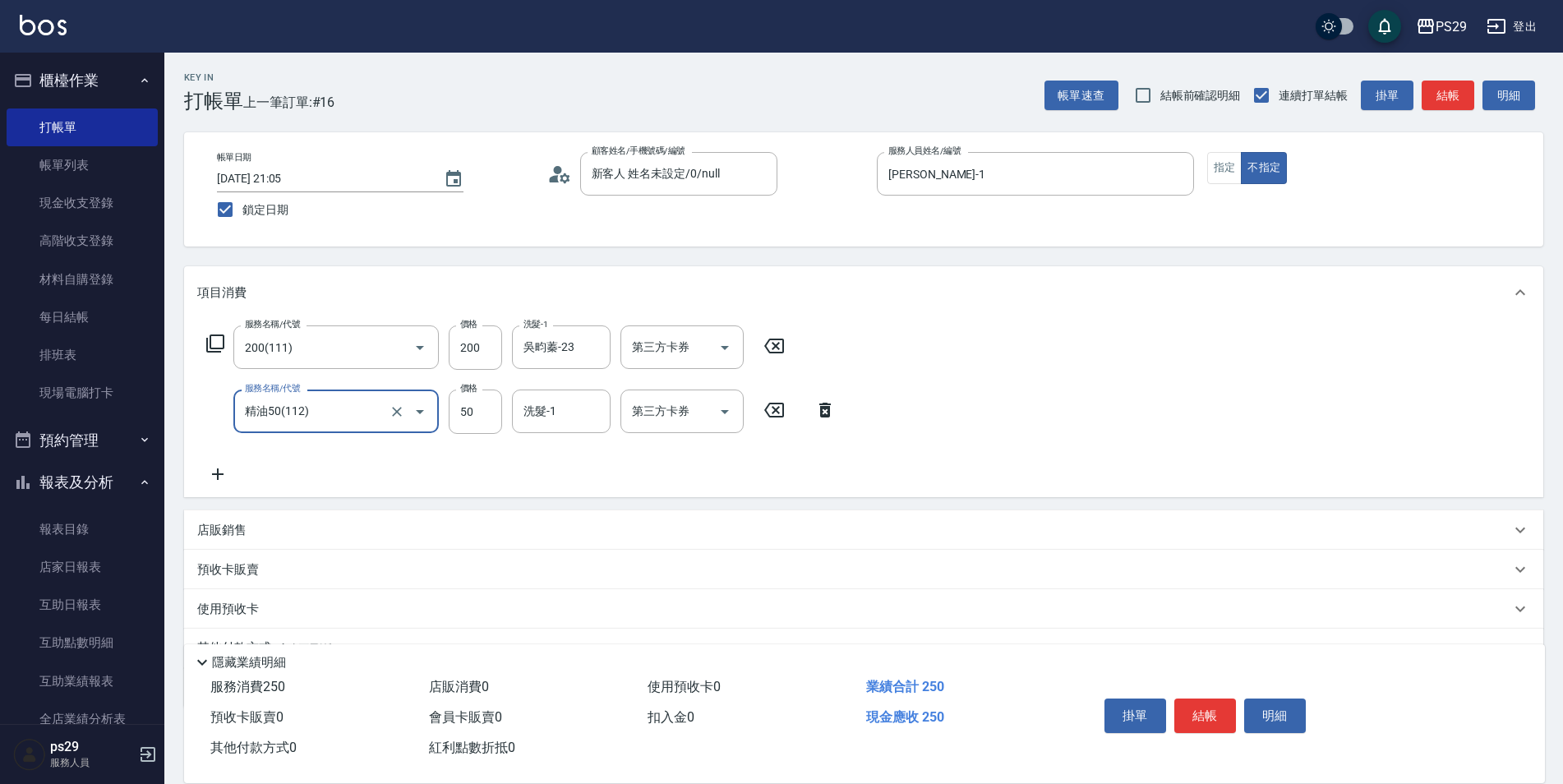
type input "精油50(112)"
type input "吳畇蓁-23"
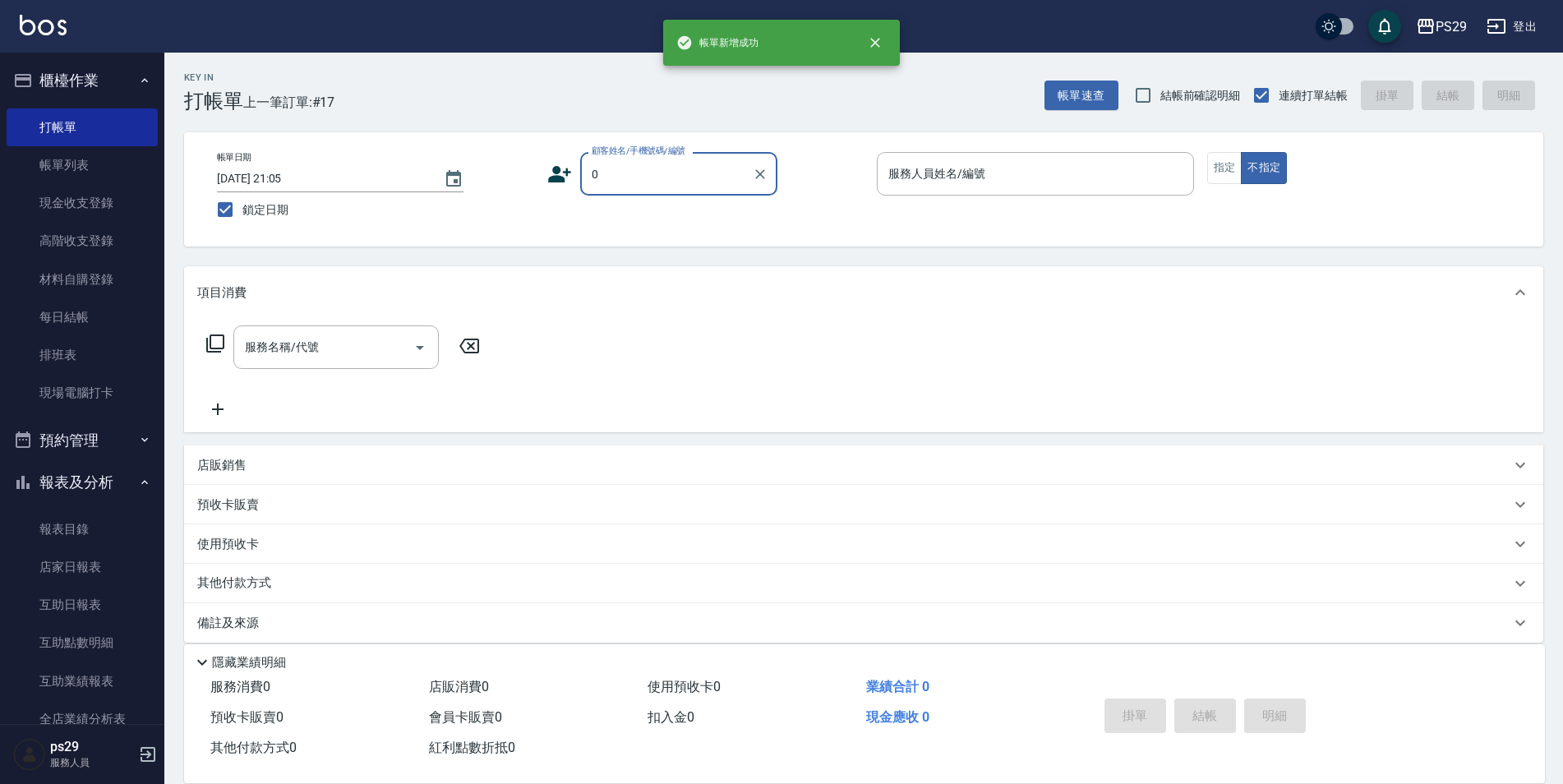
type input "新客人 姓名未設定/0/null"
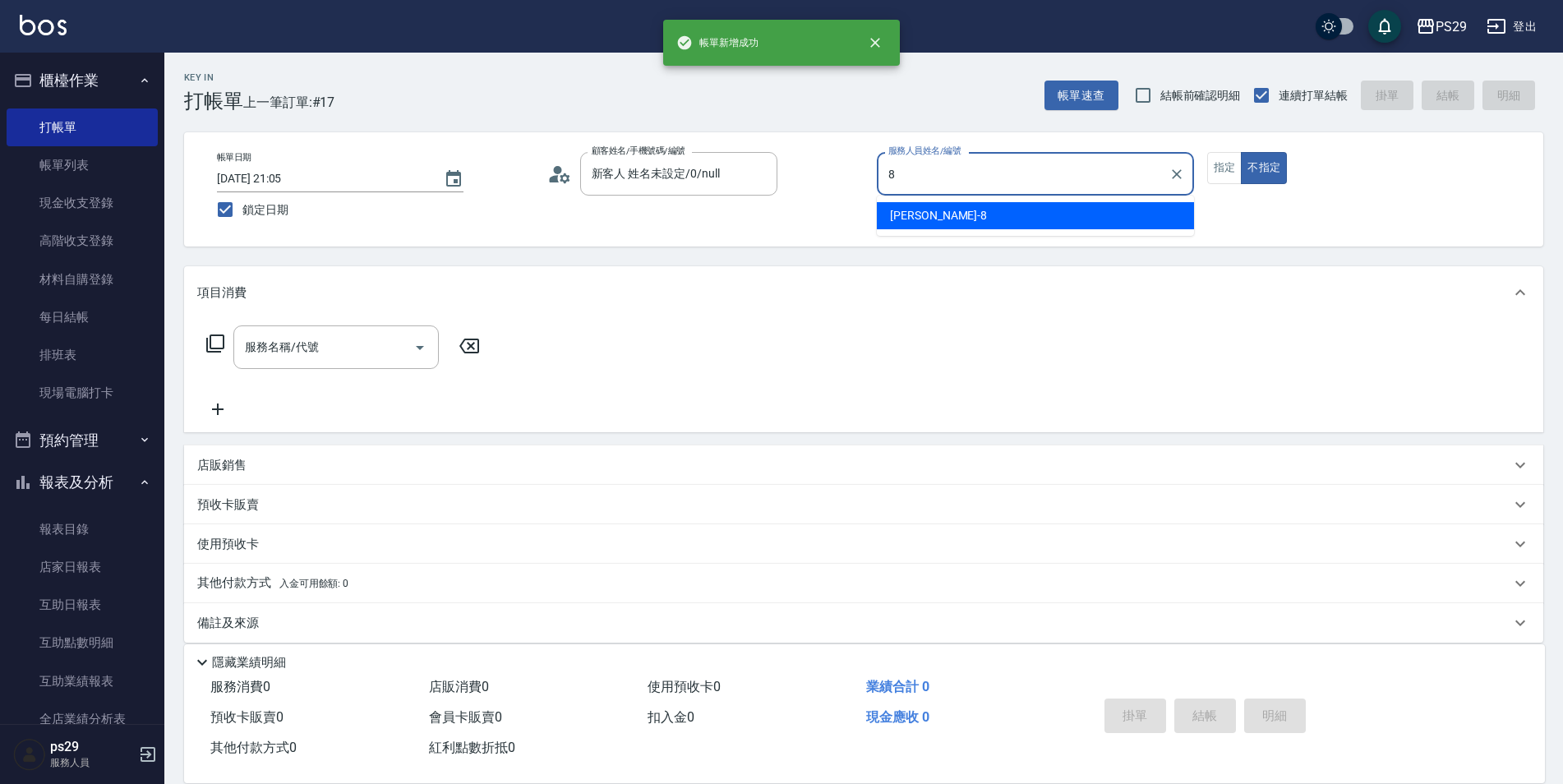
type input "[PERSON_NAME]-8"
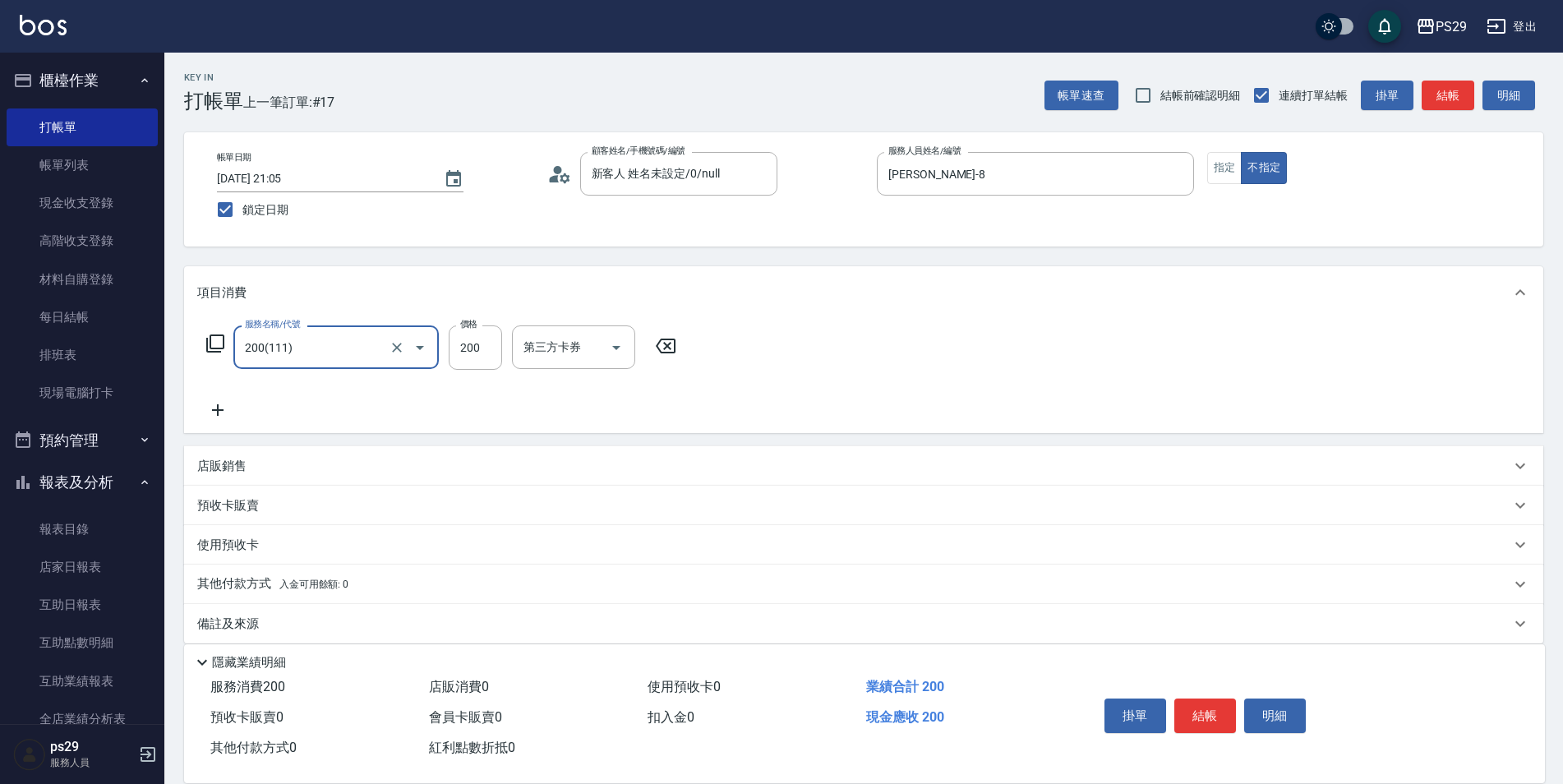
type input "200(111)"
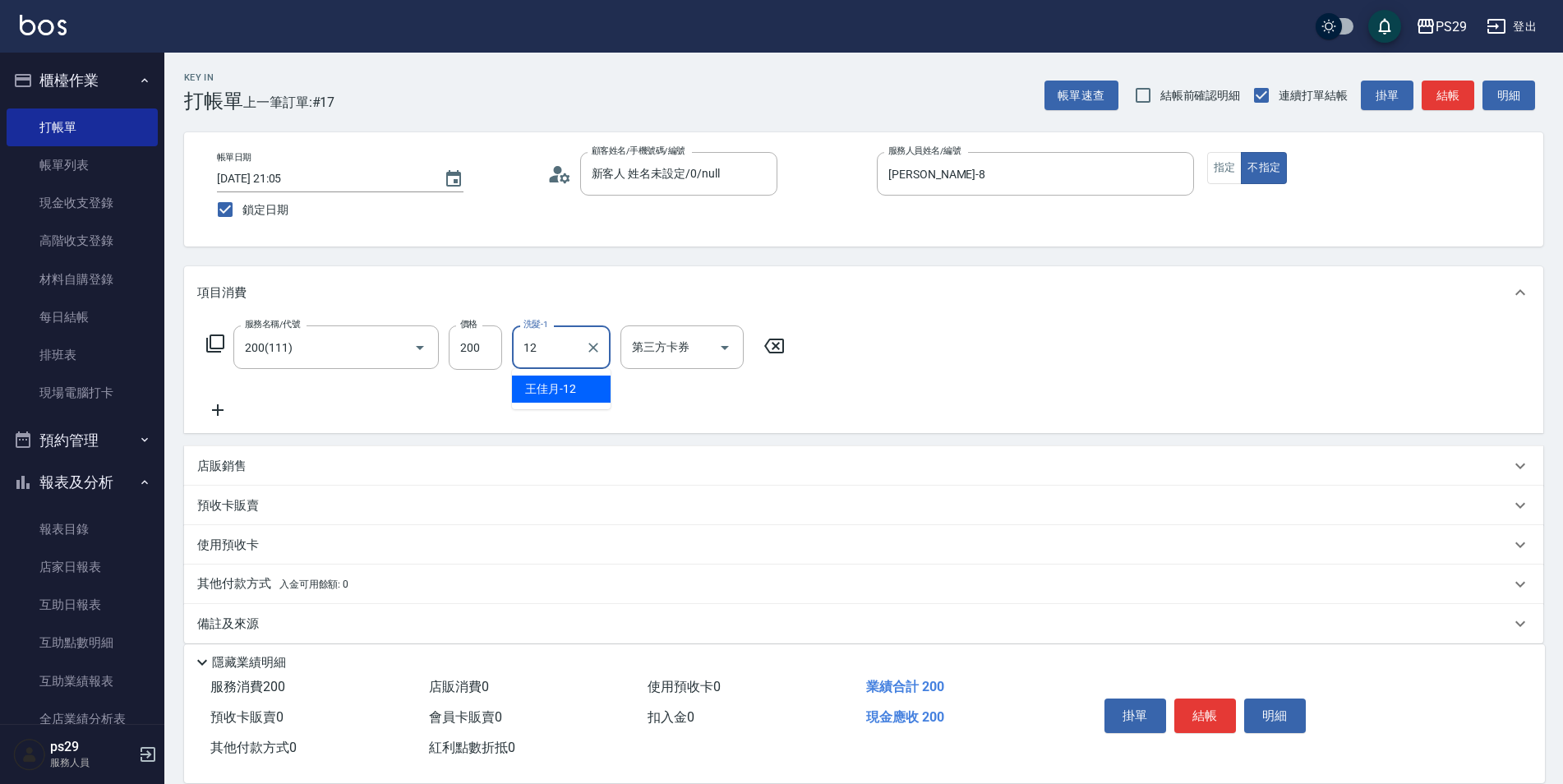
type input "[PERSON_NAME]-12"
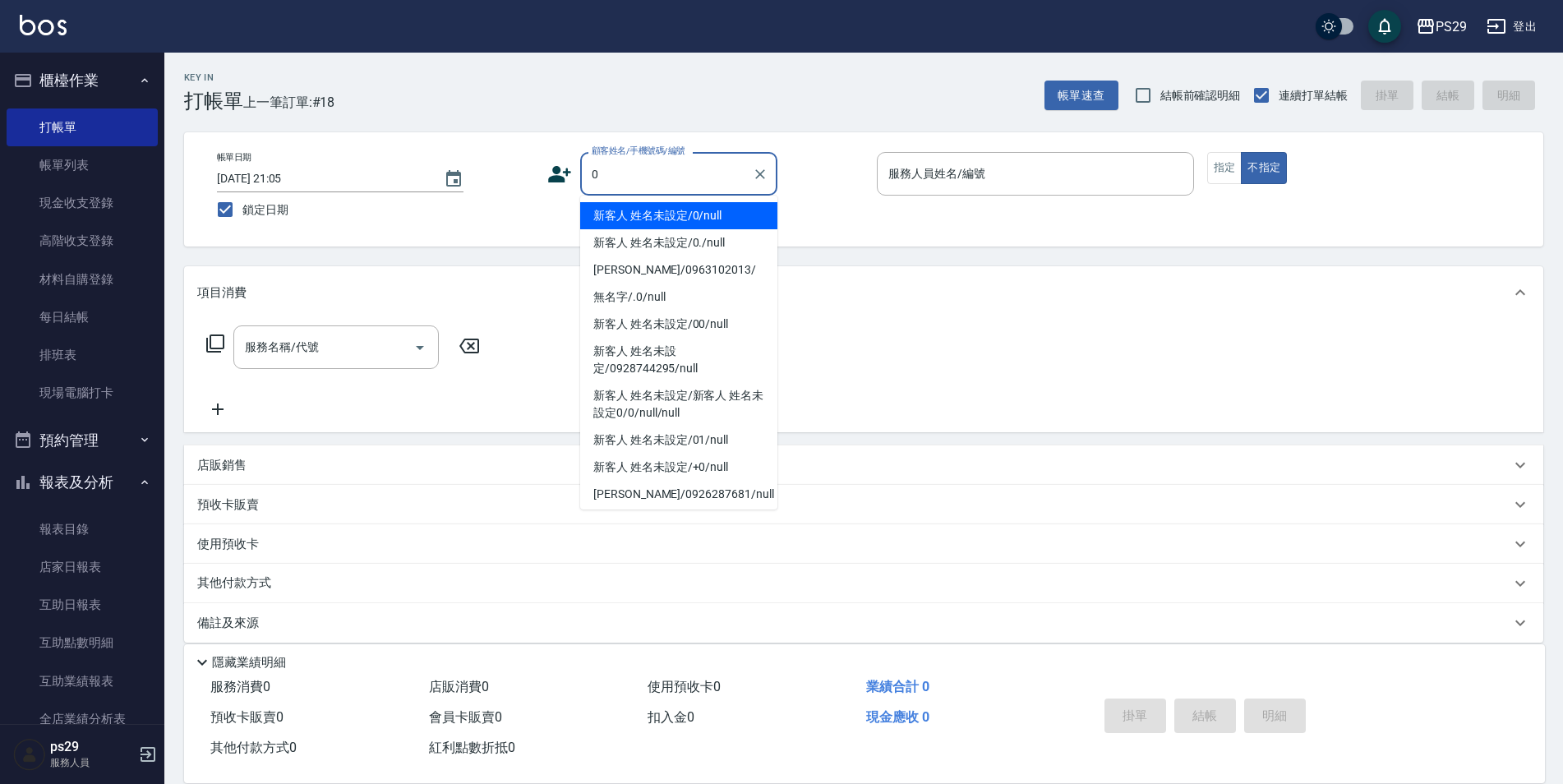
type input "新客人 姓名未設定/0/null"
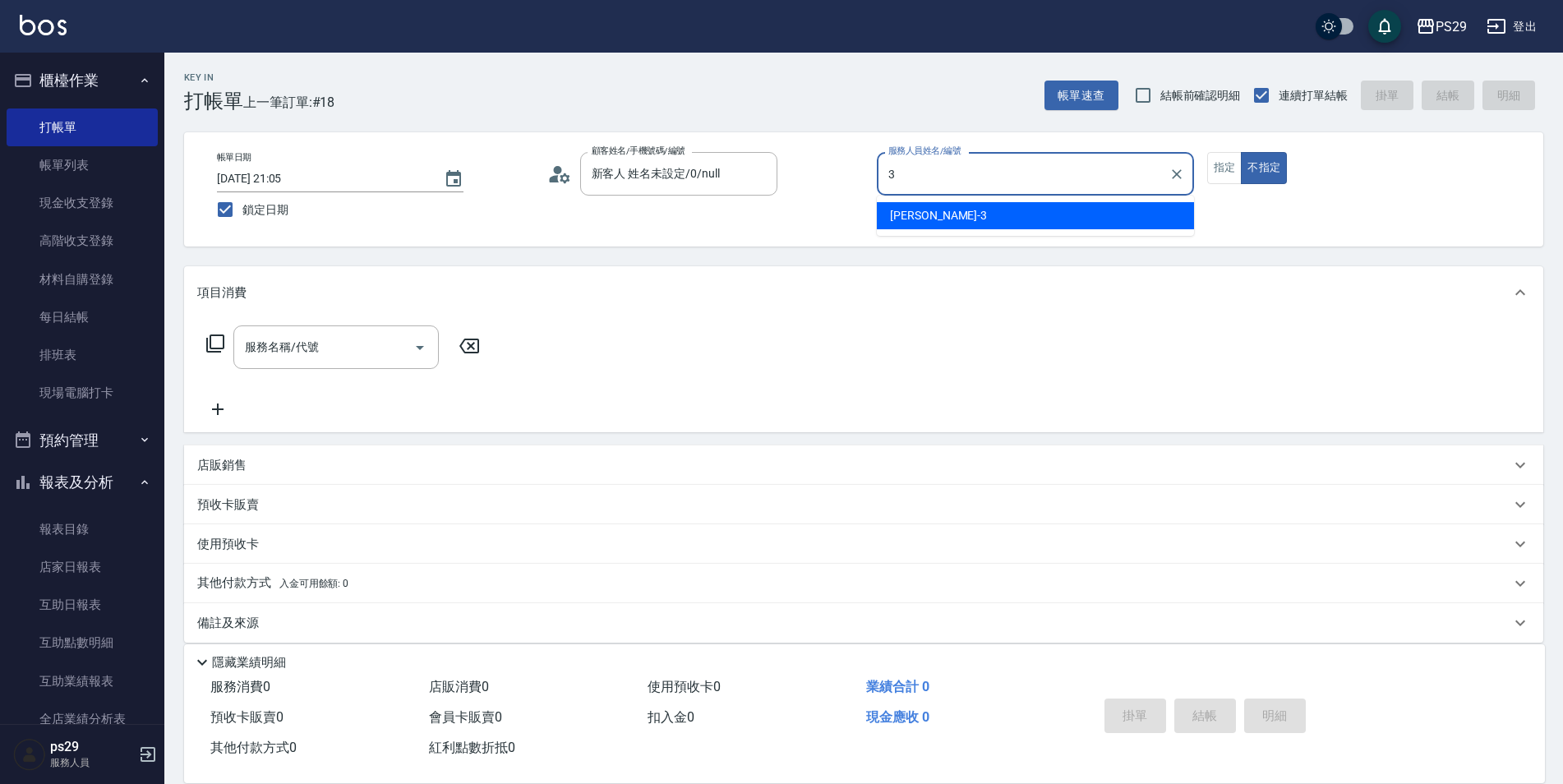
type input "[PERSON_NAME]-3"
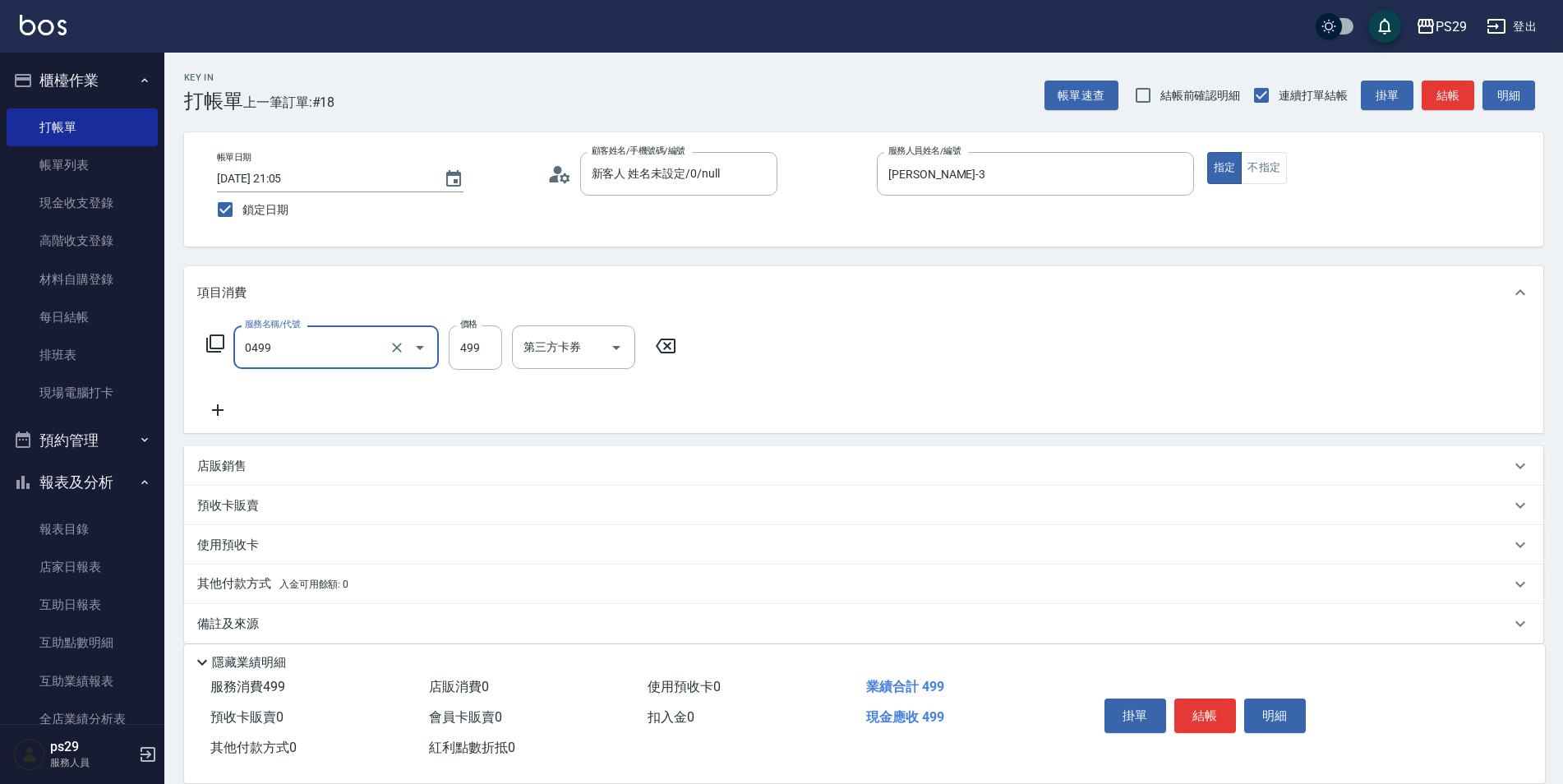
type input "[PERSON_NAME]499(0499)"
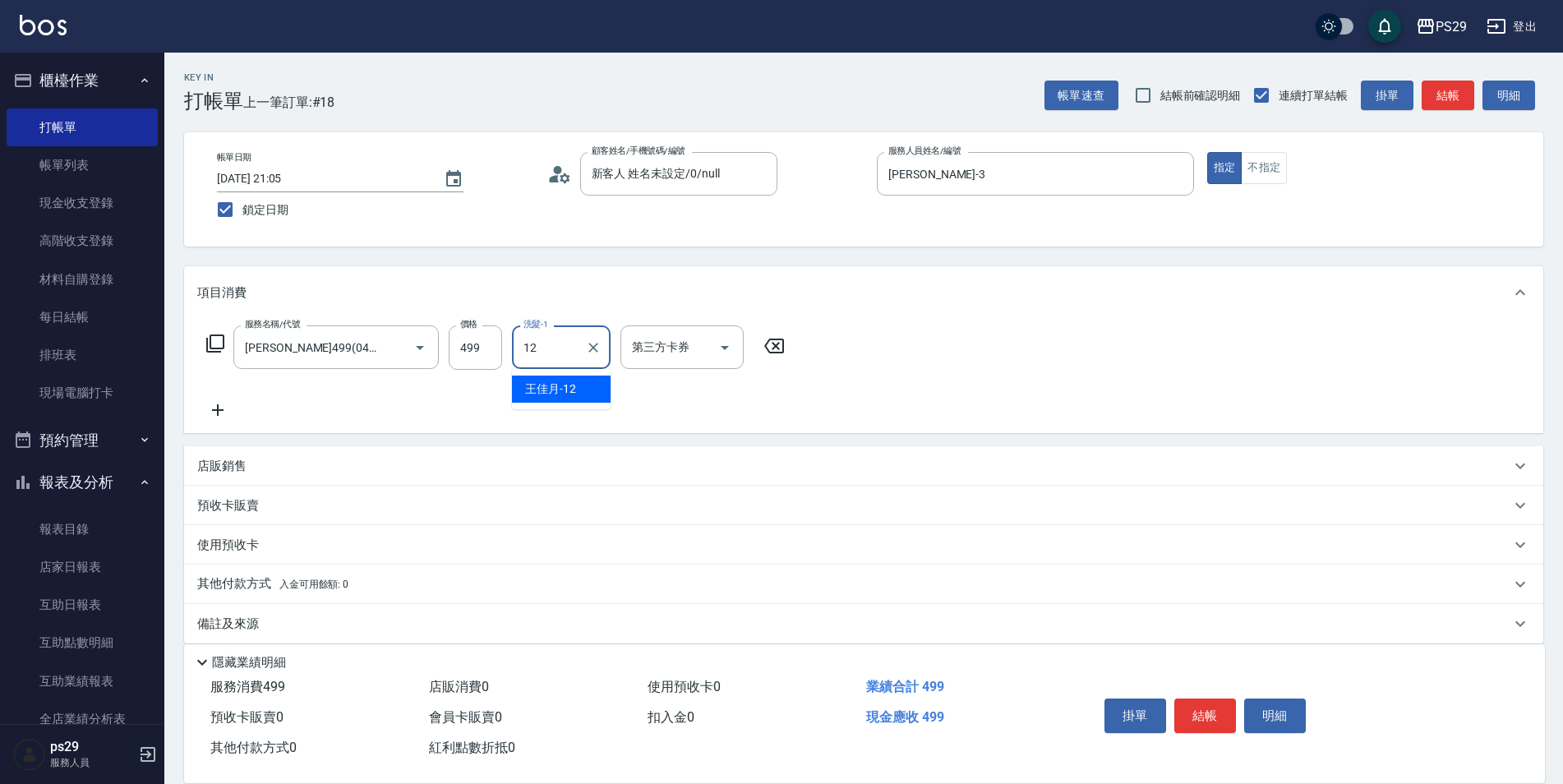
type input "[PERSON_NAME]-12"
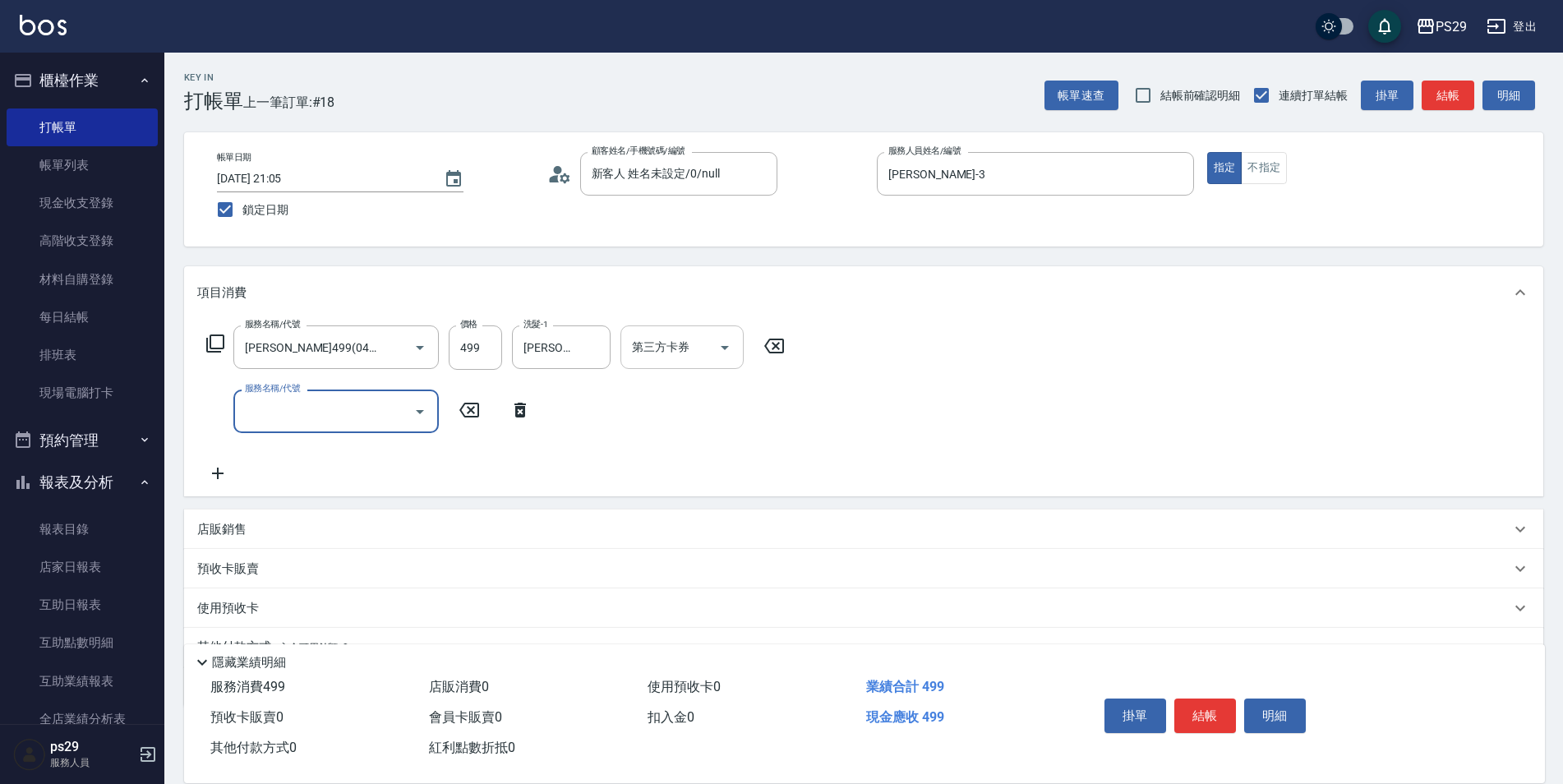
click at [725, 341] on icon "Open" at bounding box center [725, 348] width 20 height 20
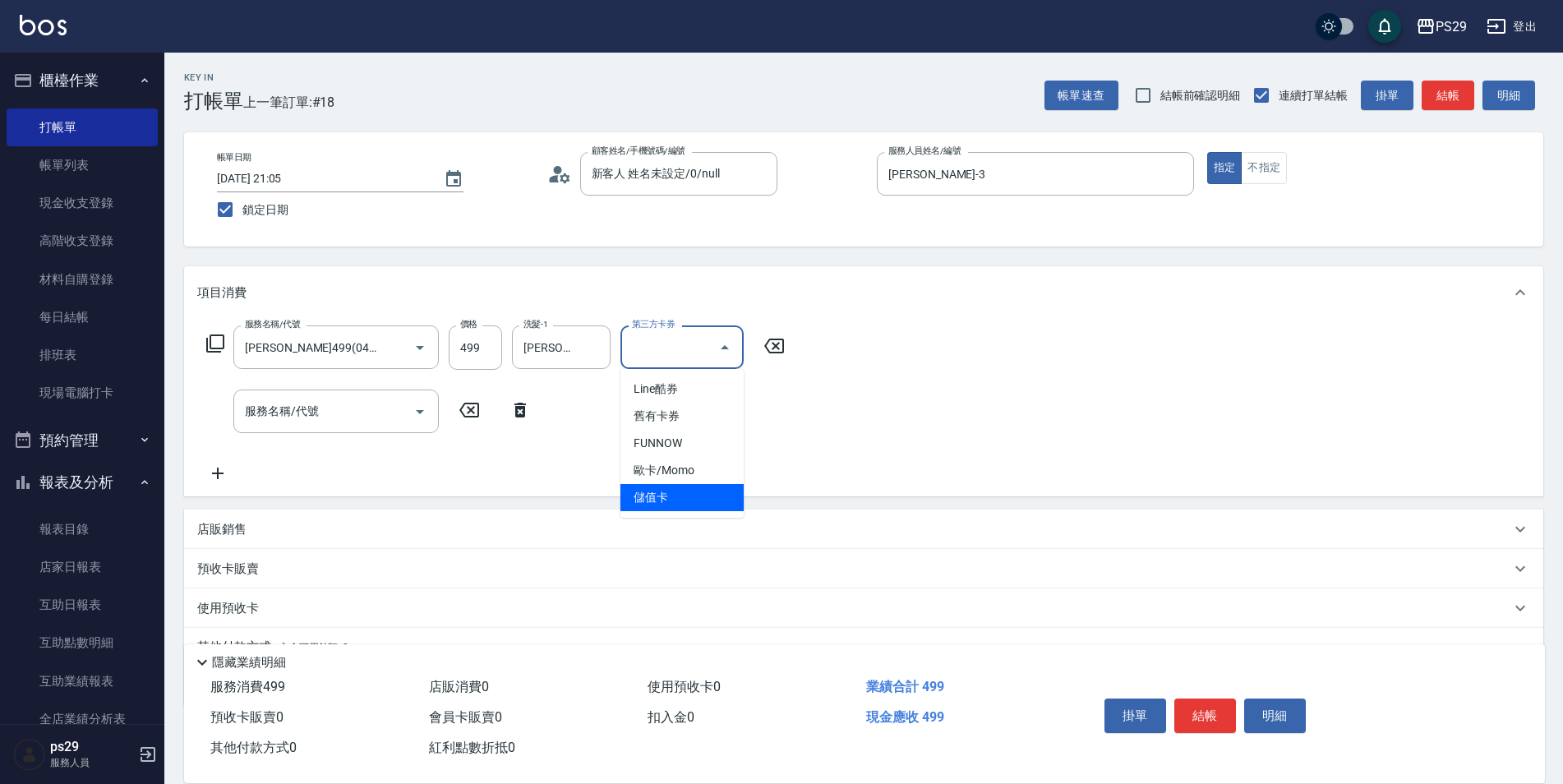
click at [699, 491] on span "儲值卡" at bounding box center [682, 497] width 123 height 27
type input "儲值卡"
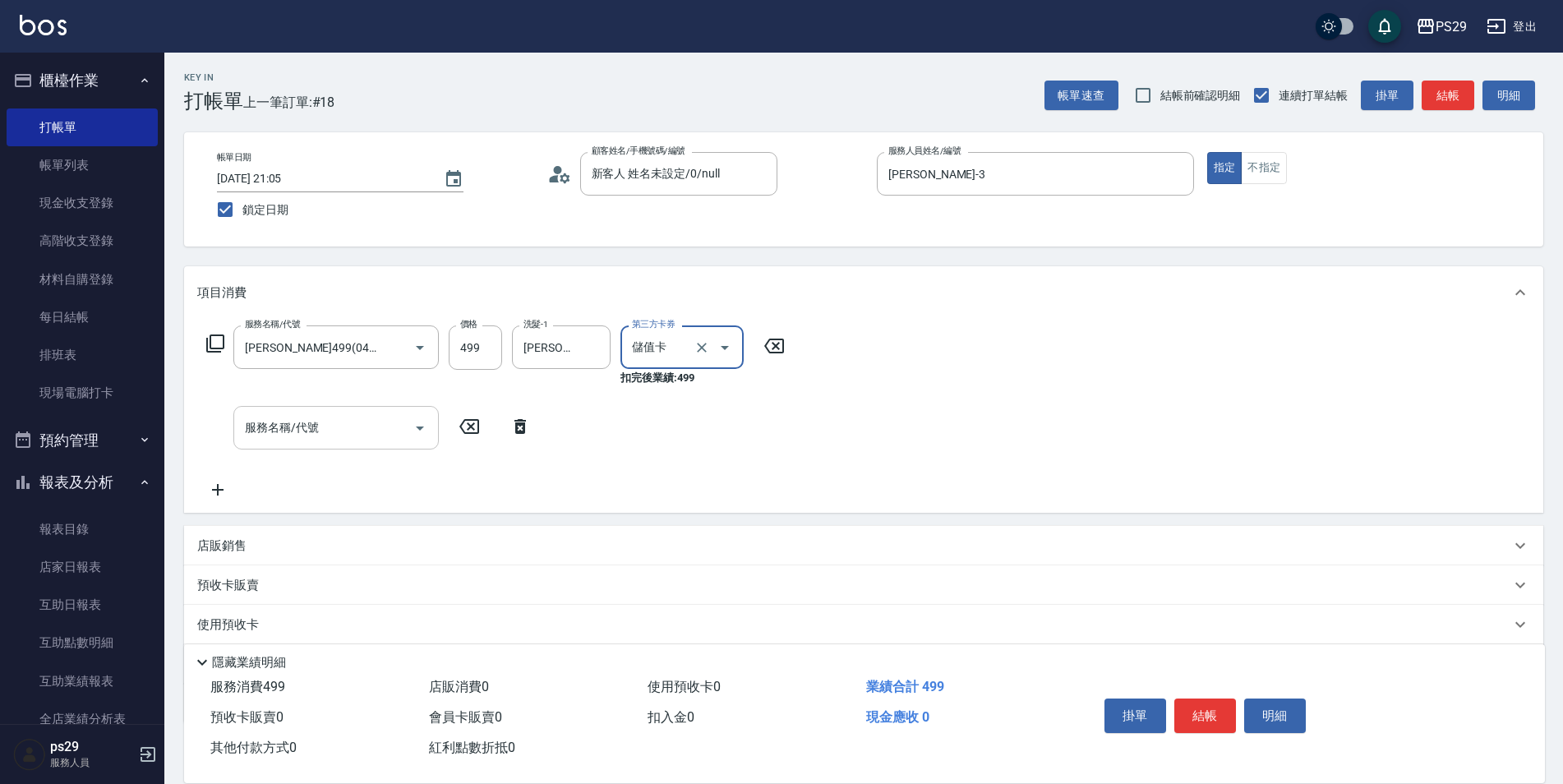
click at [286, 413] on div "服務名稱/代號 服務名稱/代號" at bounding box center [336, 428] width 206 height 43
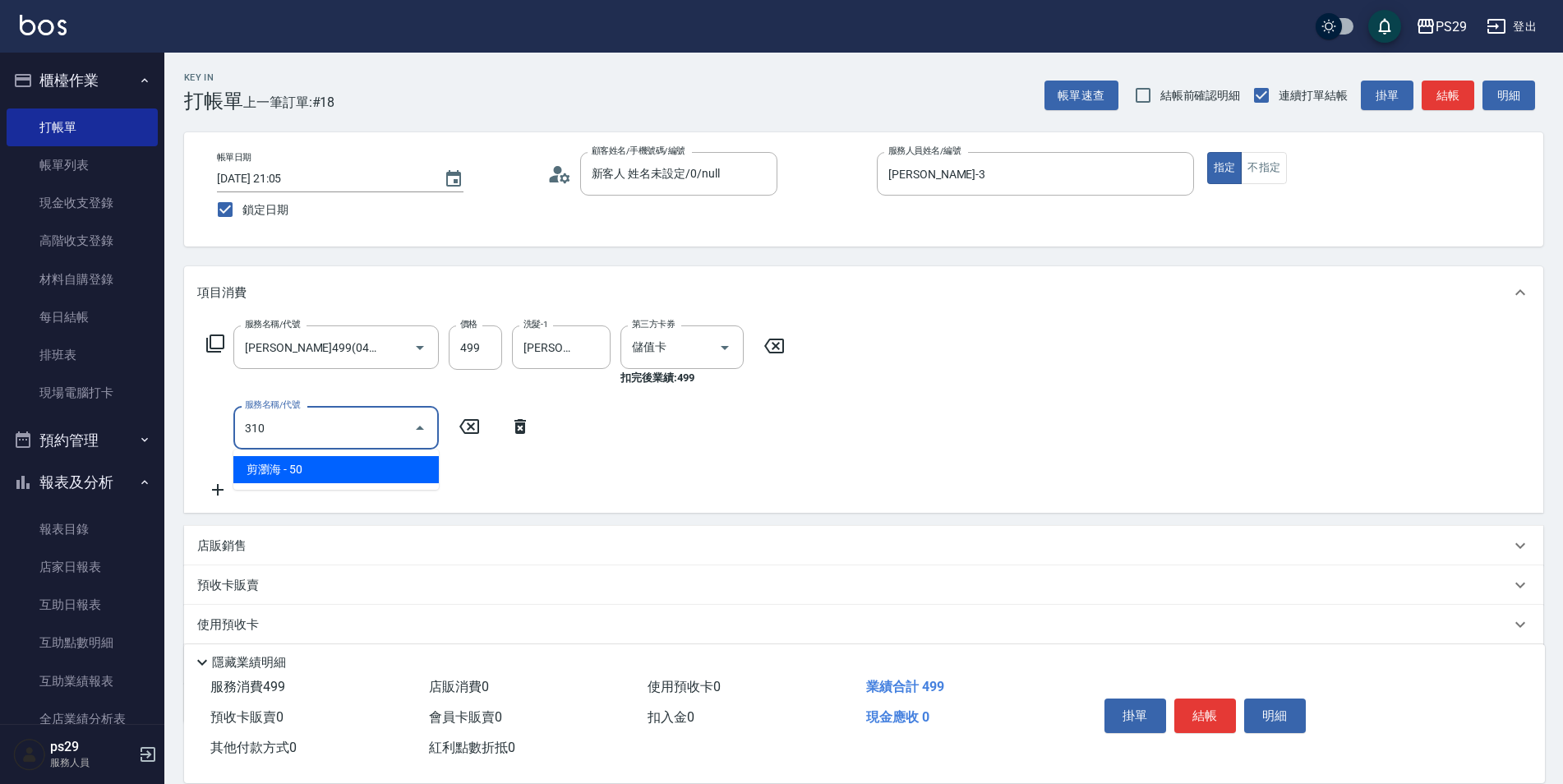
type input "剪瀏海(310)"
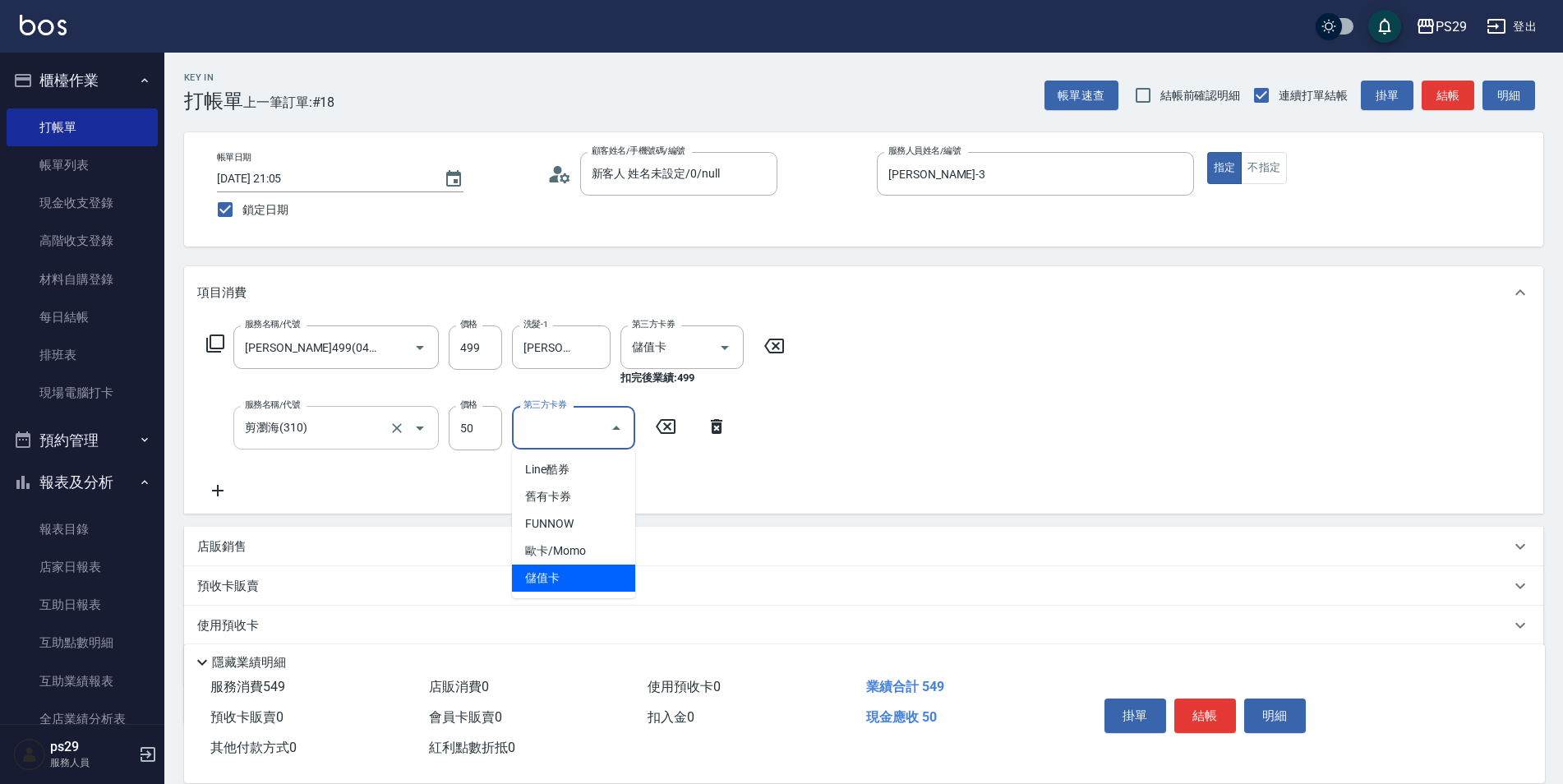
type input "儲值卡"
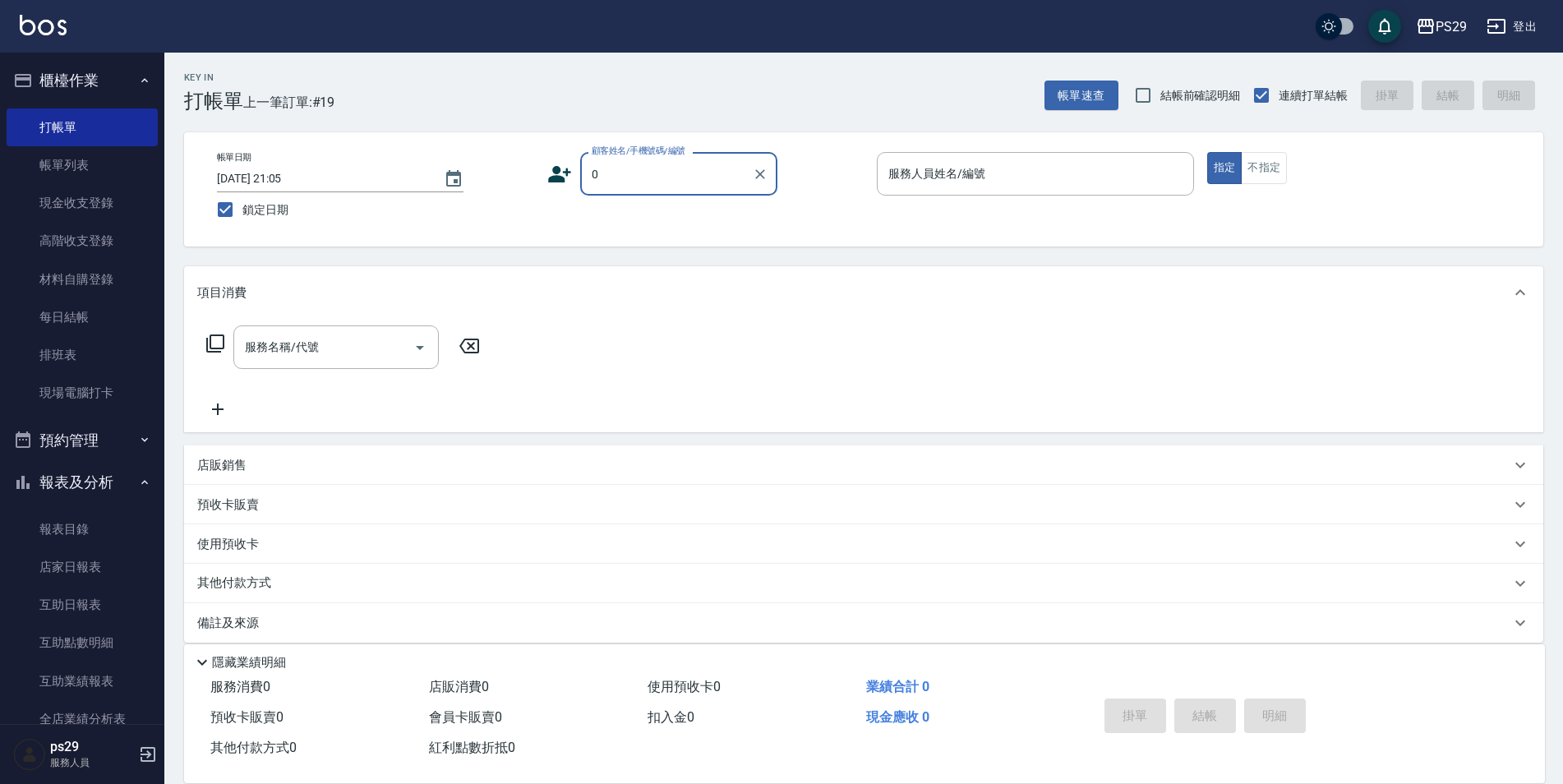
type input "新客人 姓名未設定/0/null"
type input "[PERSON_NAME]-3"
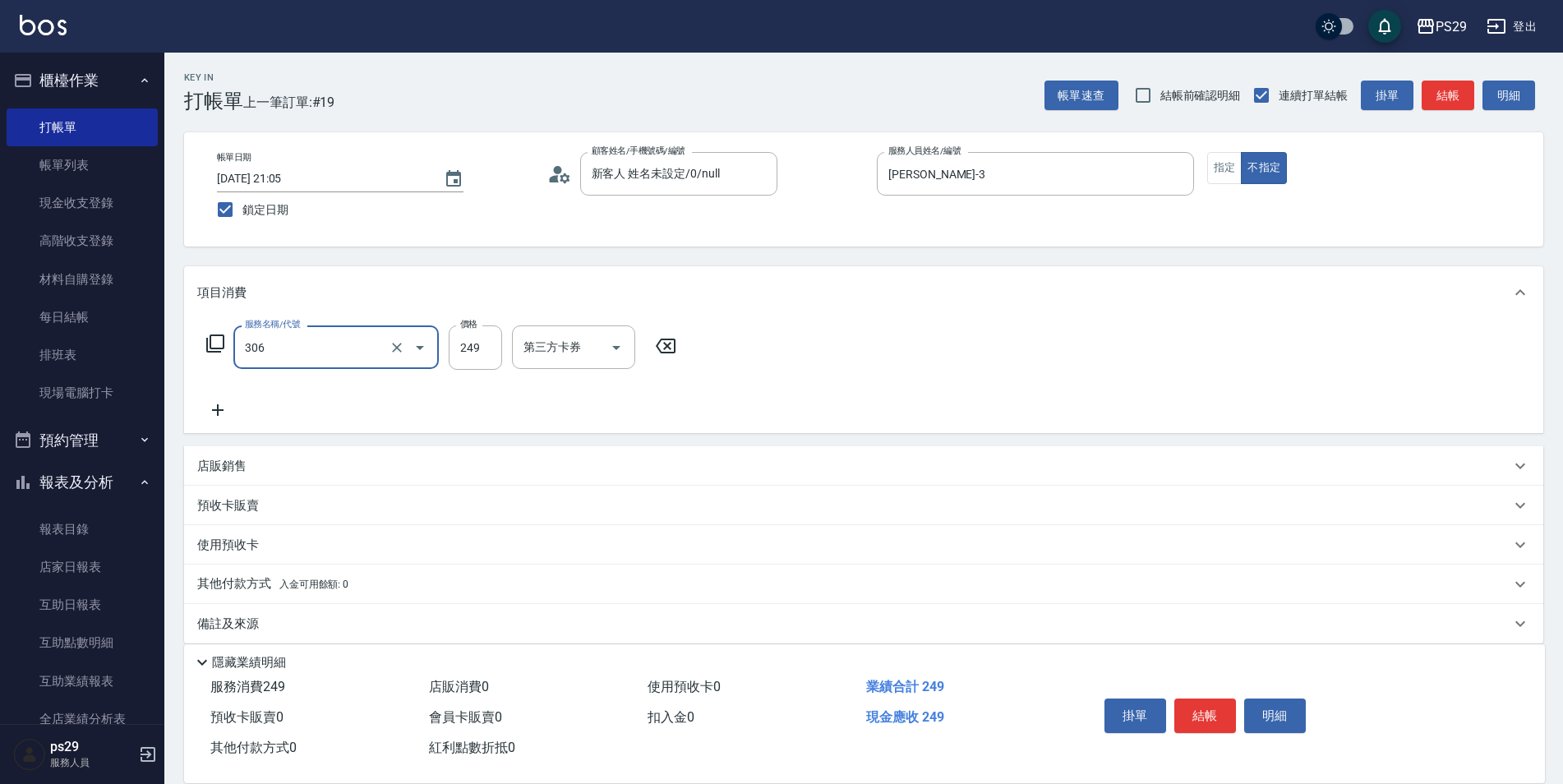
type input "剪髮(306)"
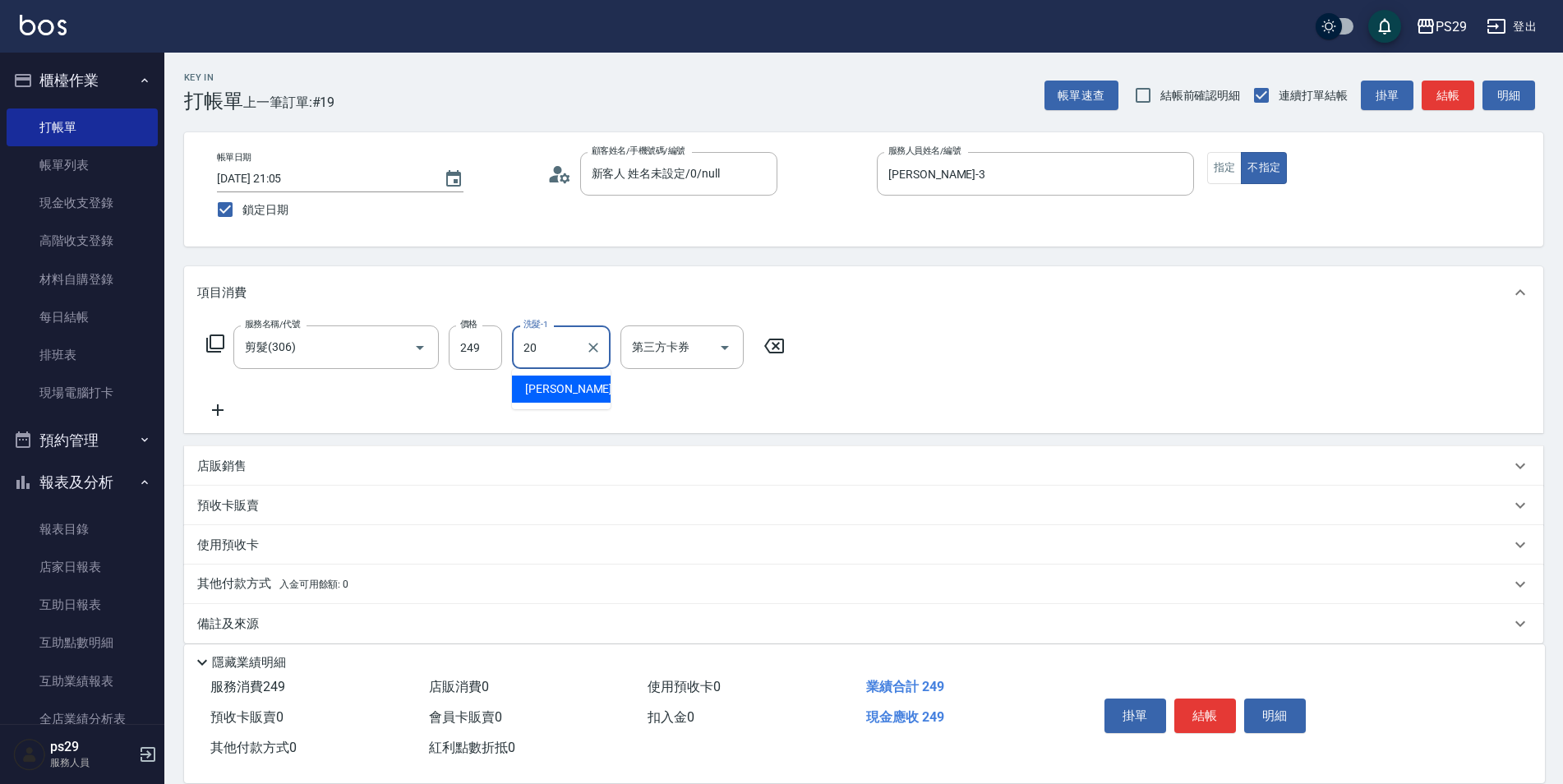
type input "[PERSON_NAME]-20"
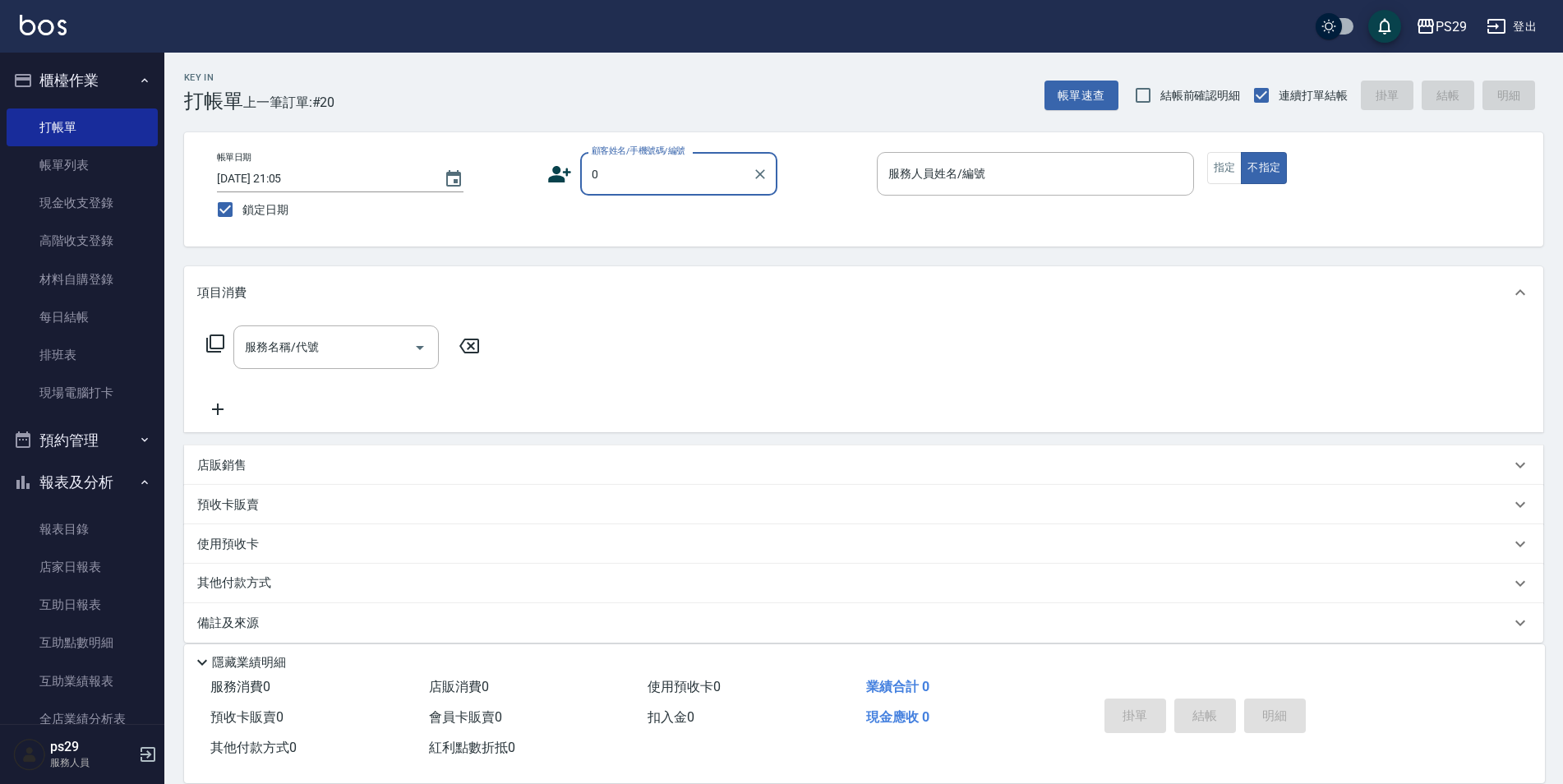
type input "新客人 姓名未設定/0/null"
type input "[PERSON_NAME]-3"
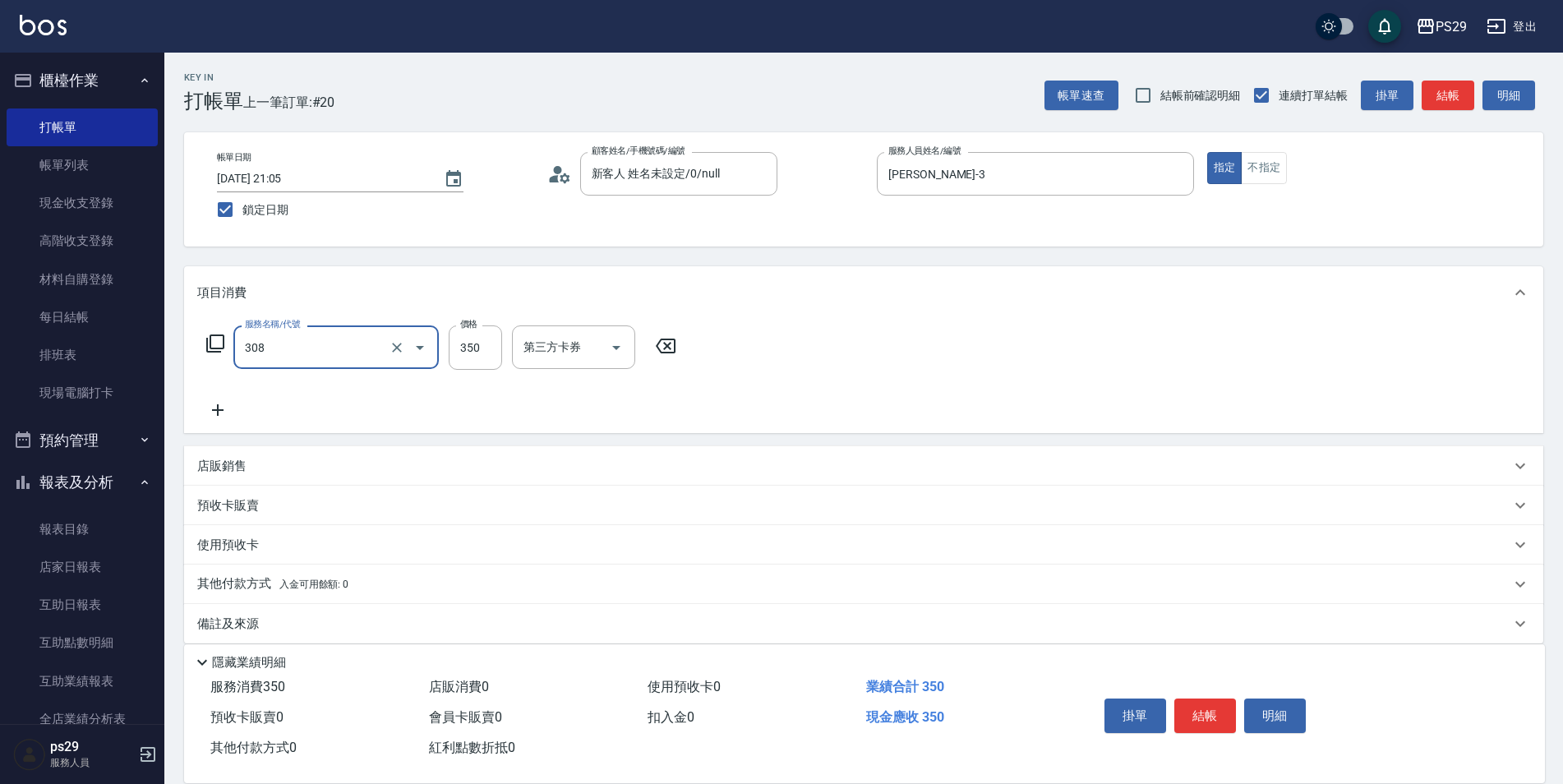
type input "洗+剪(308)"
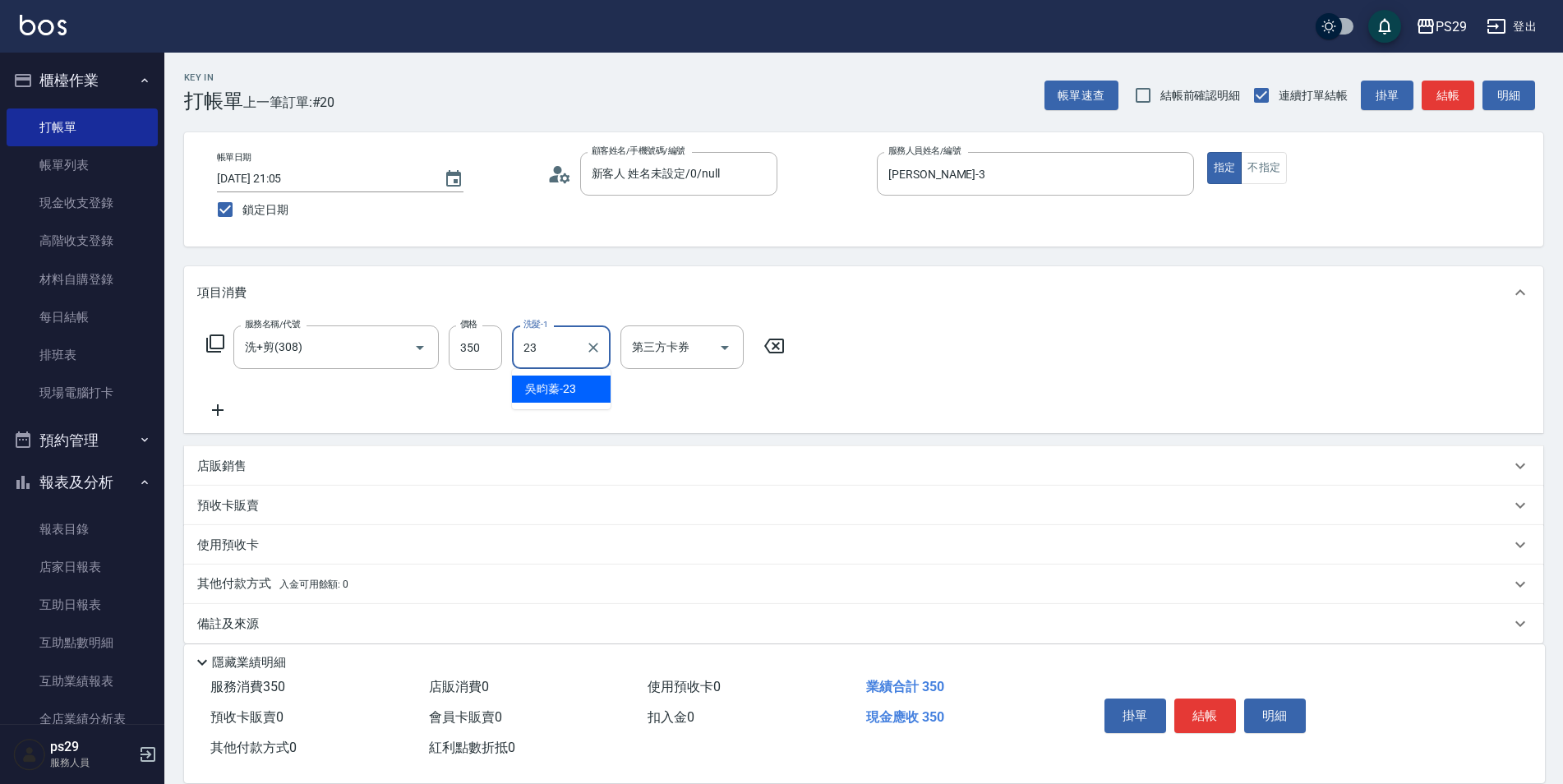
type input "吳畇蓁-23"
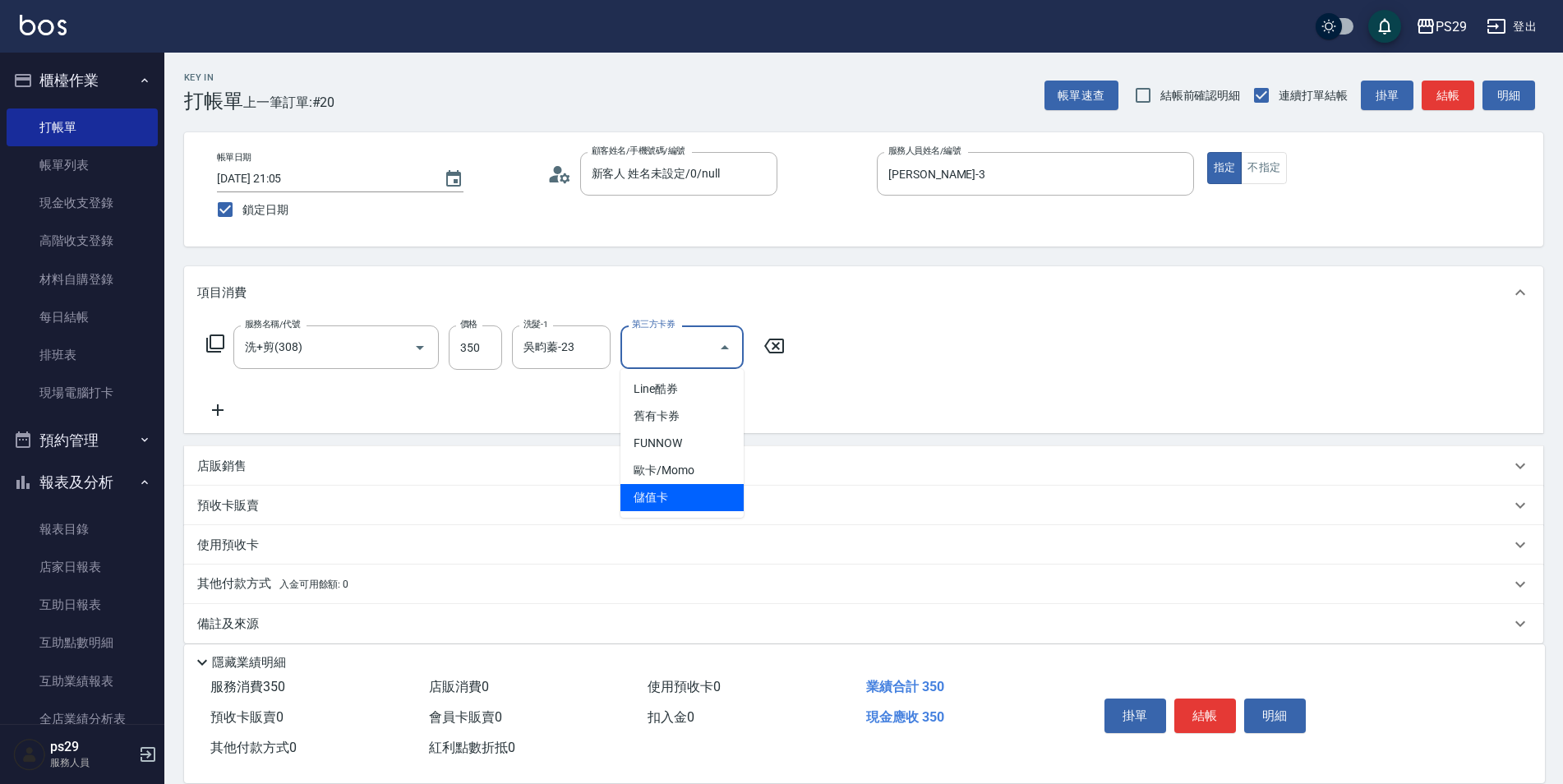
type input "儲值卡"
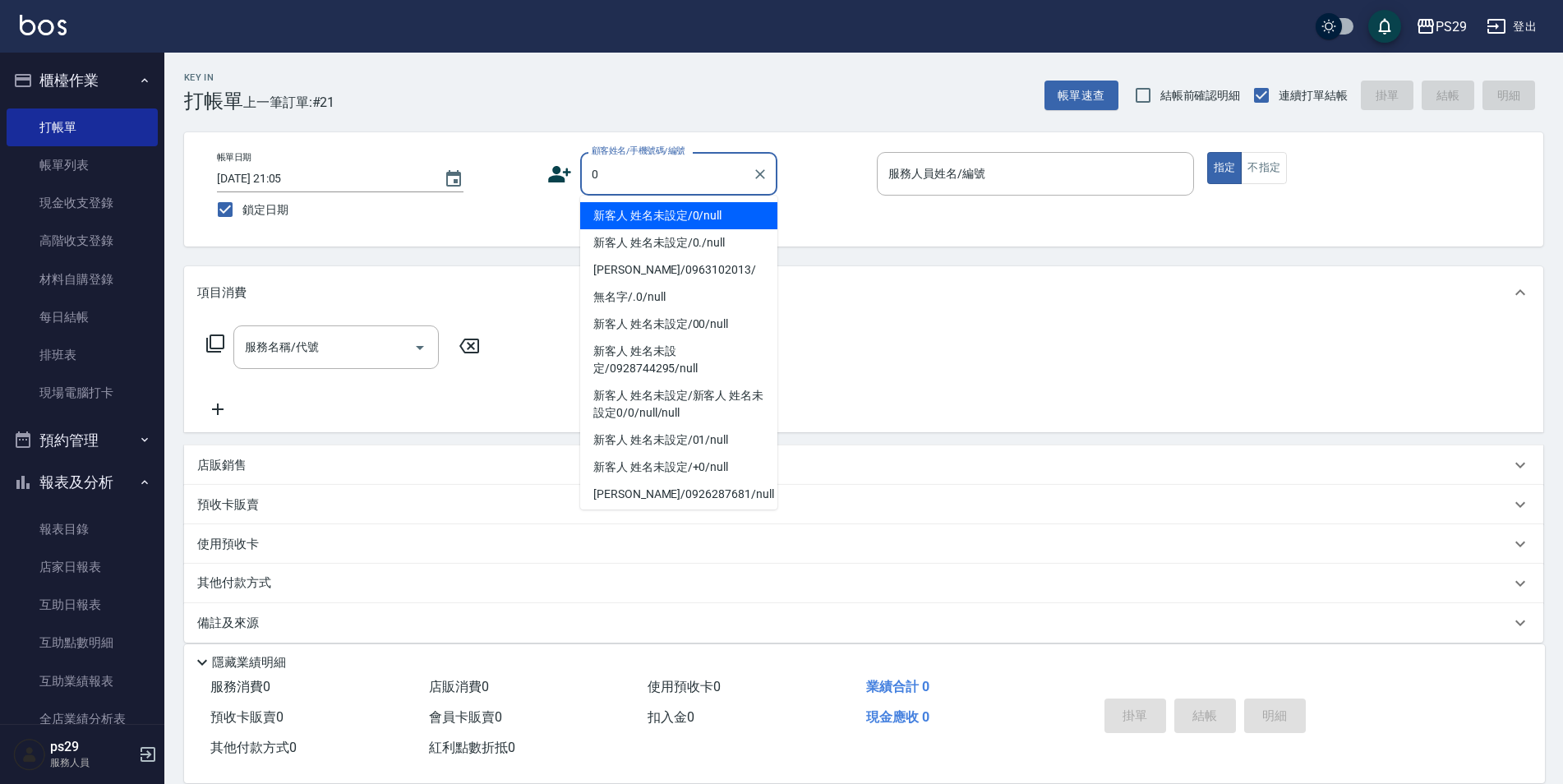
type input "新客人 姓名未設定/0/null"
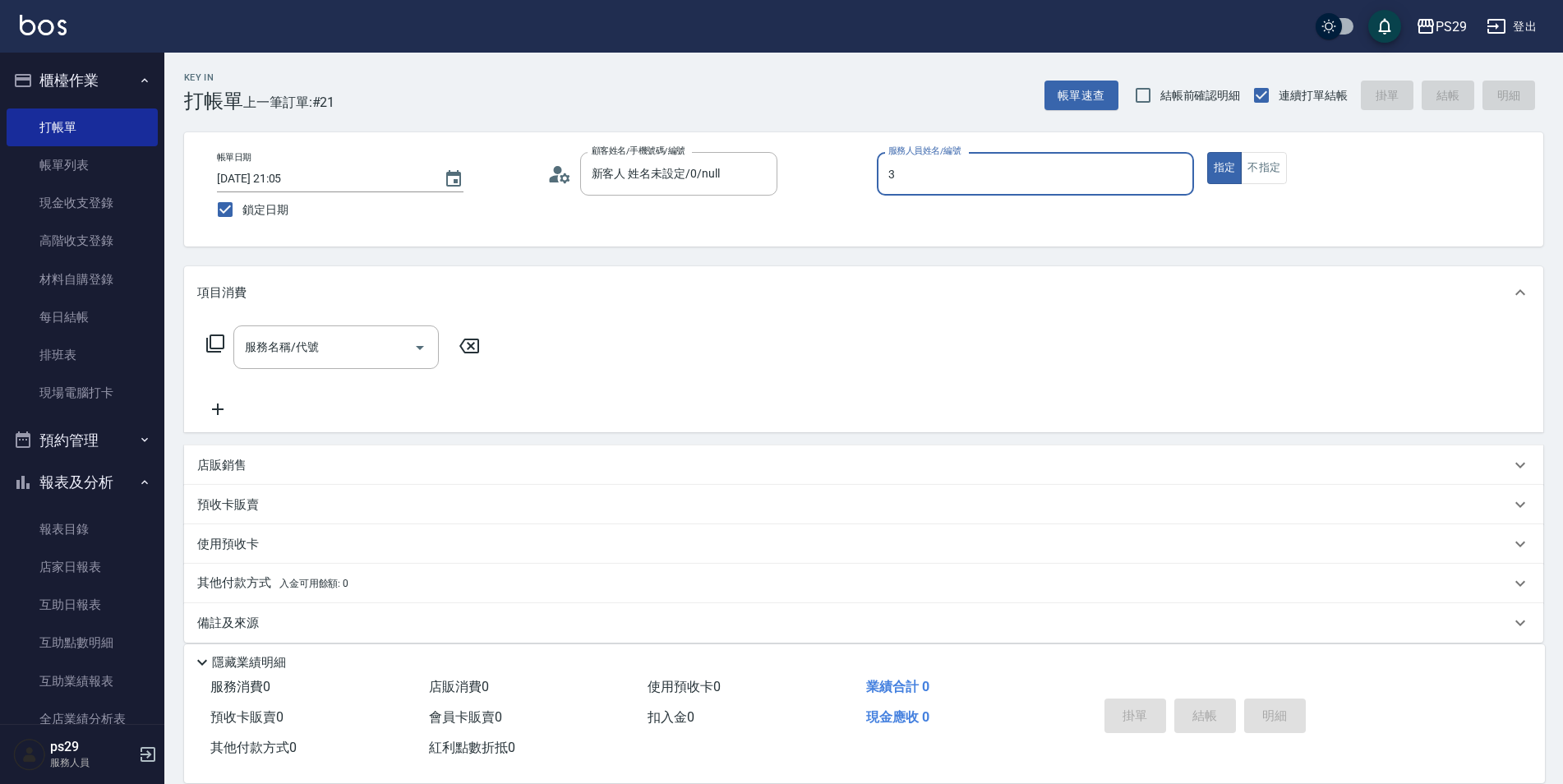
type input "[PERSON_NAME]-3"
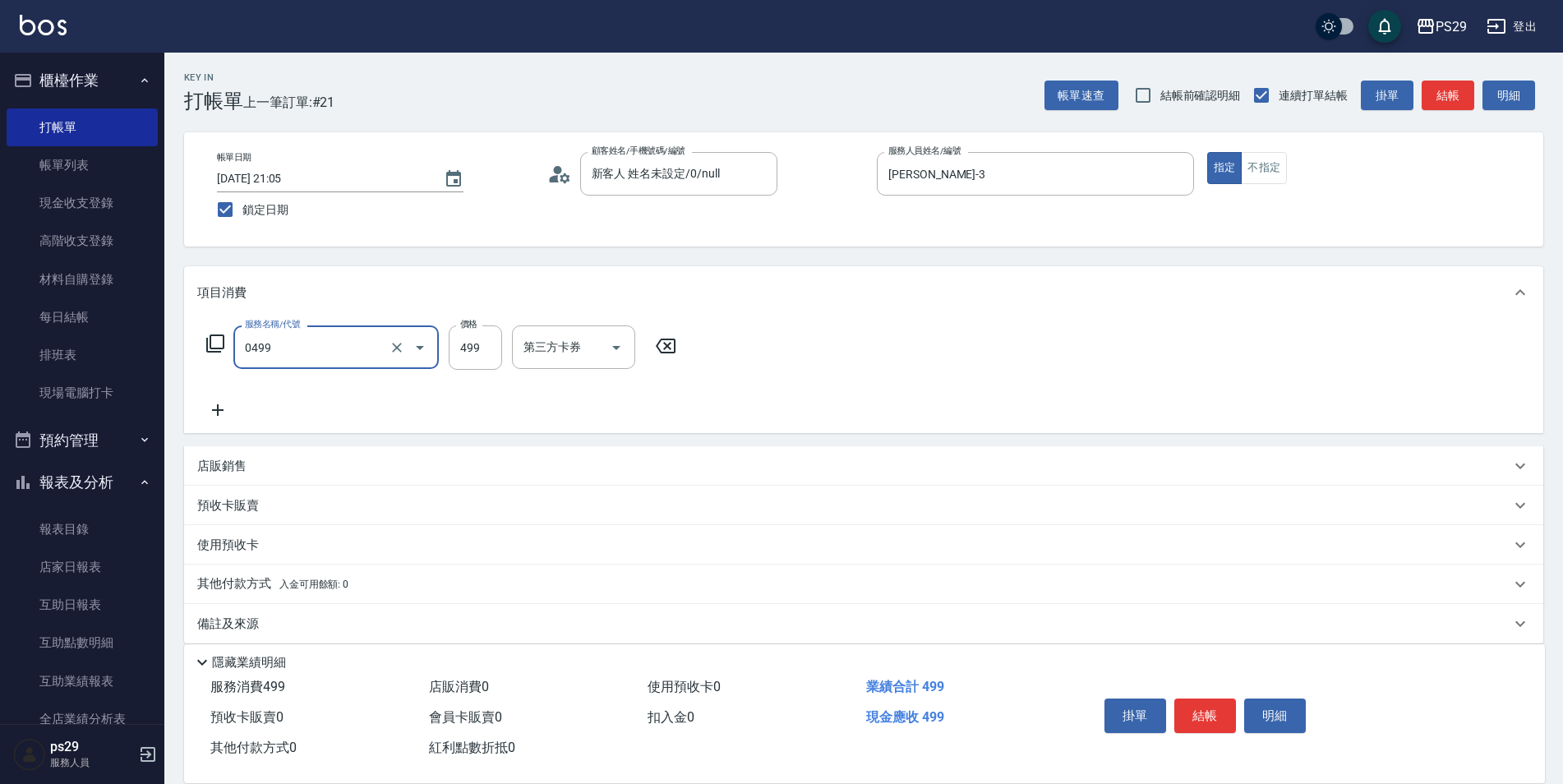
type input "[PERSON_NAME]499(0499)"
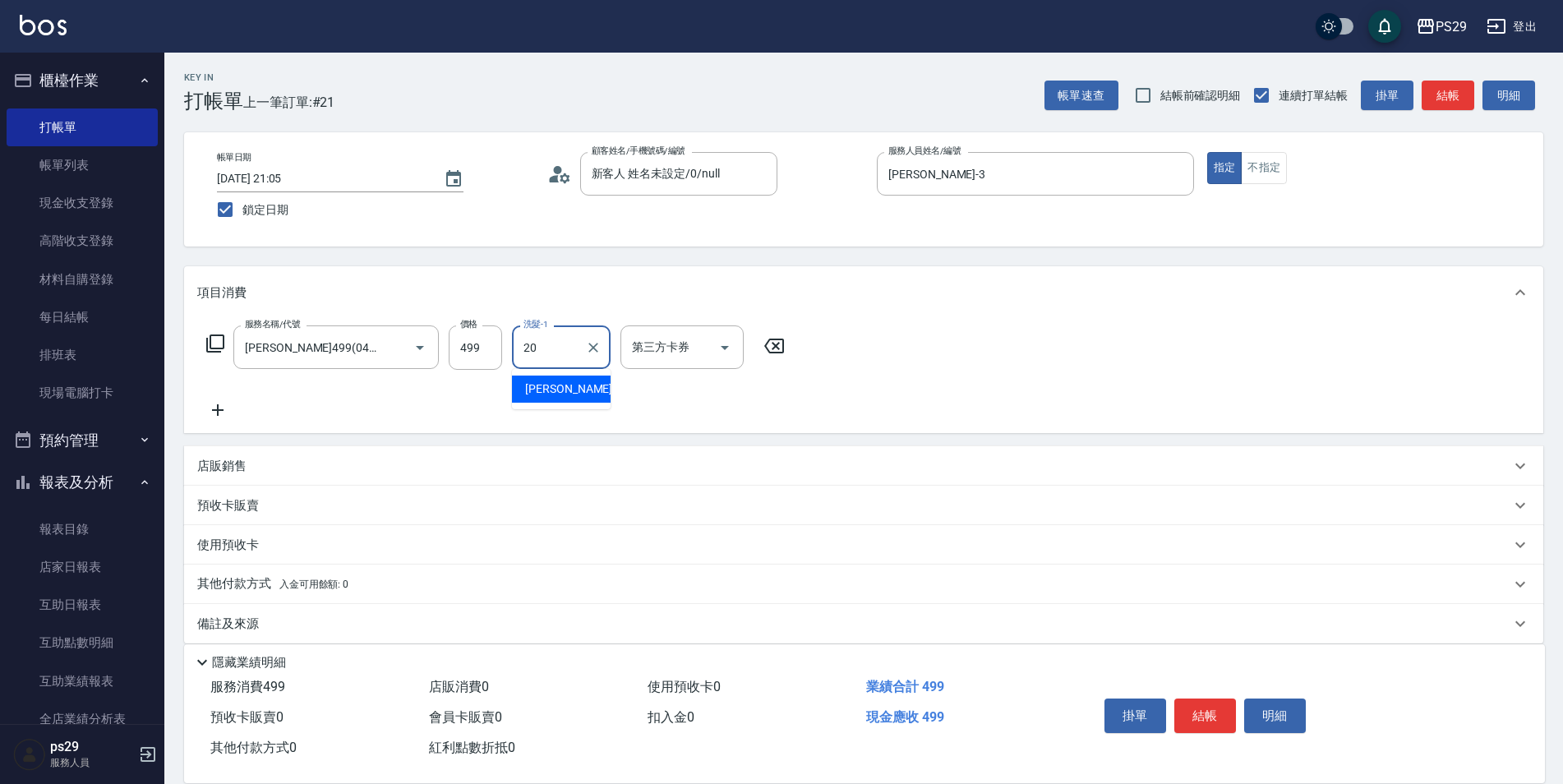
type input "[PERSON_NAME]-20"
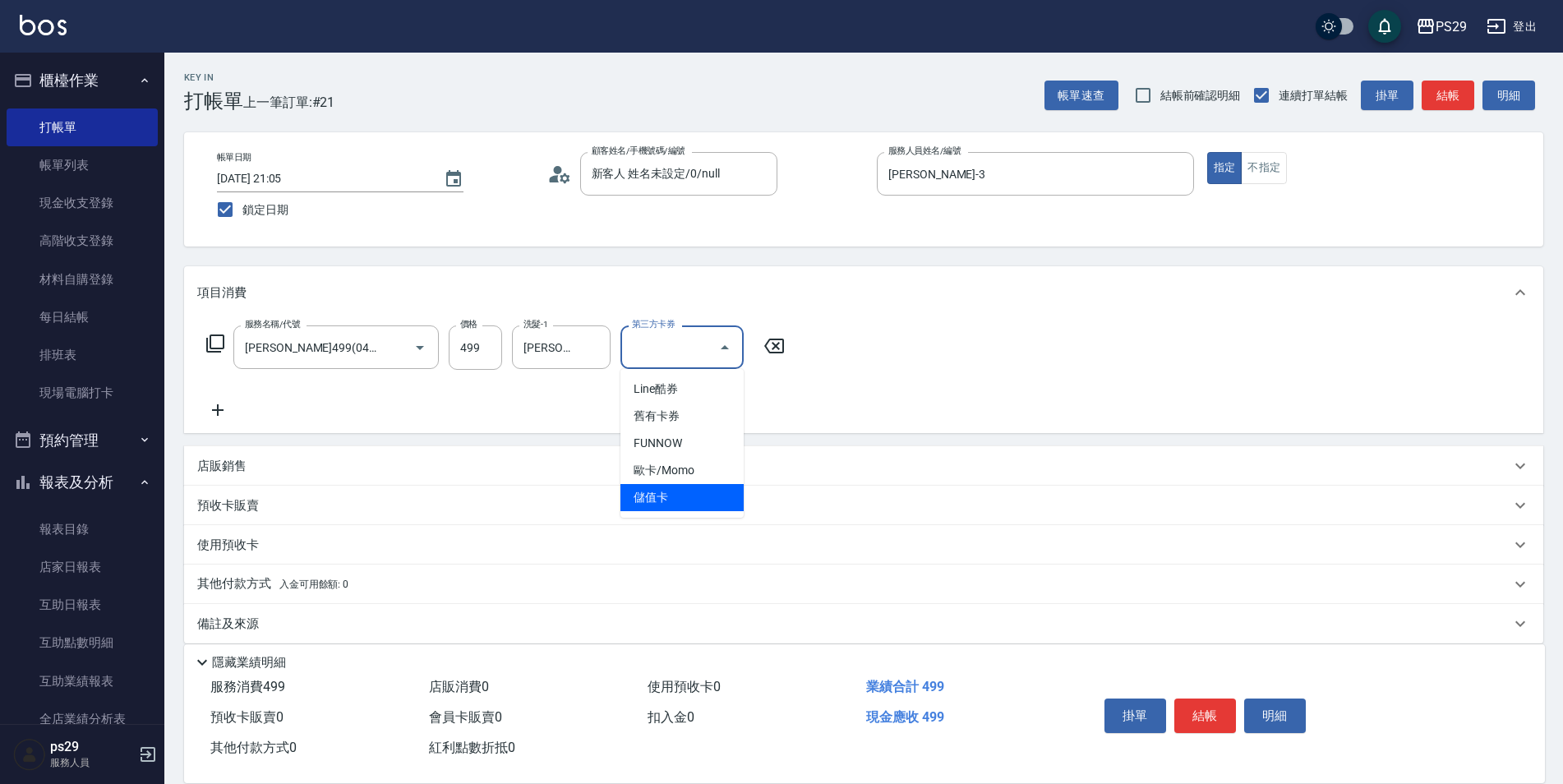
type input "儲值卡"
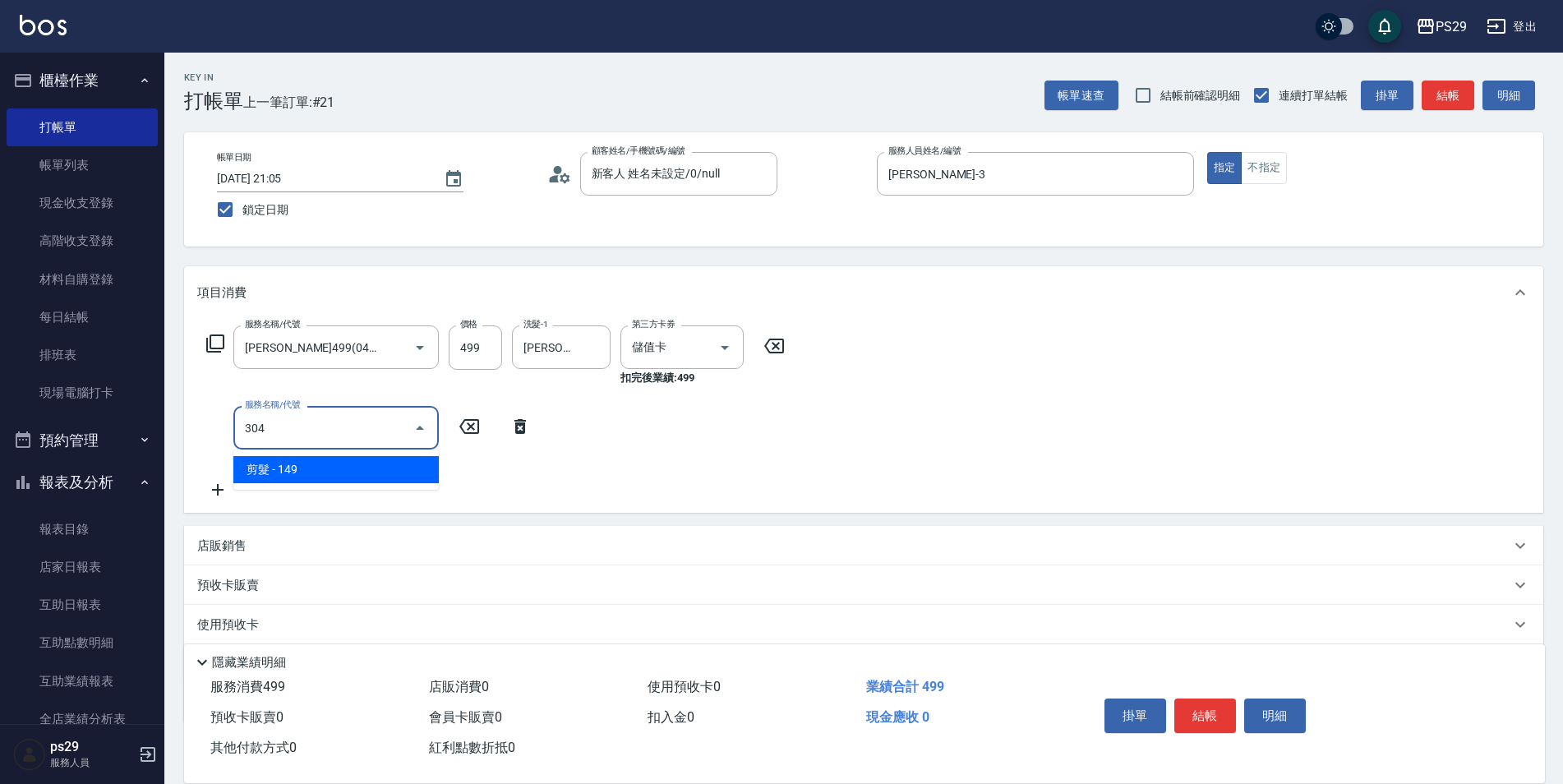
type input "剪髮(304)"
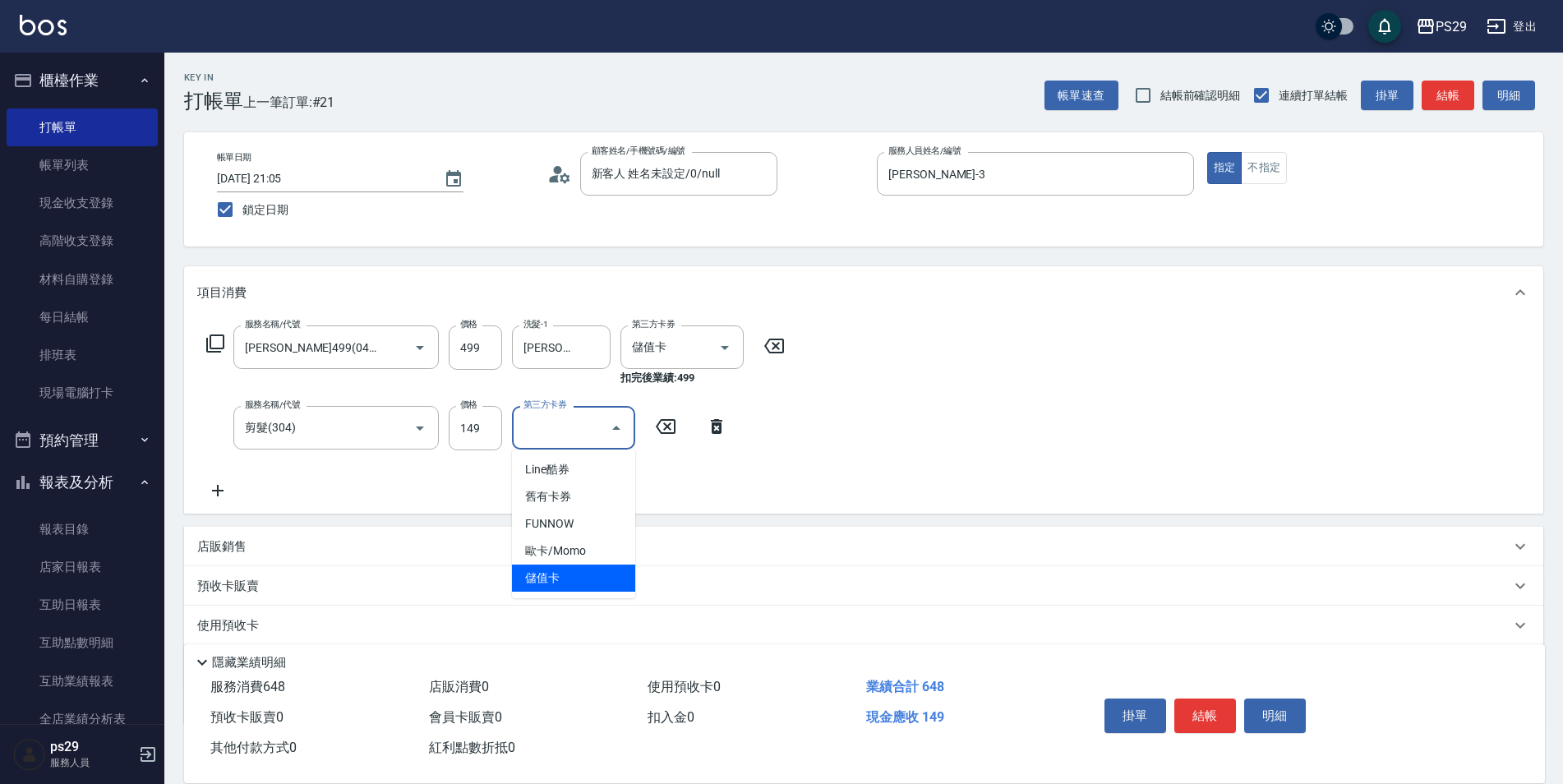
type input "儲值卡"
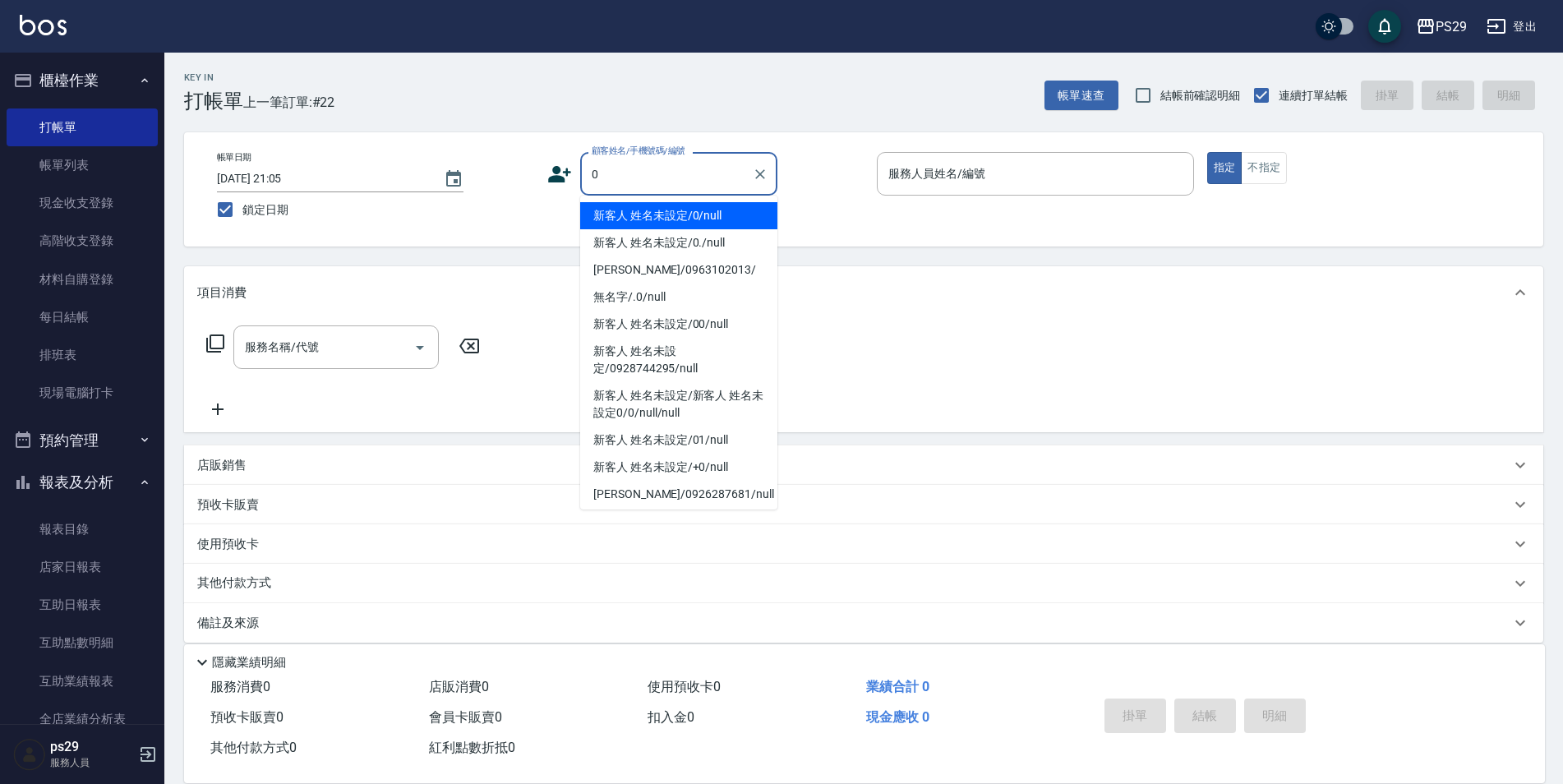
type input "新客人 姓名未設定/0/null"
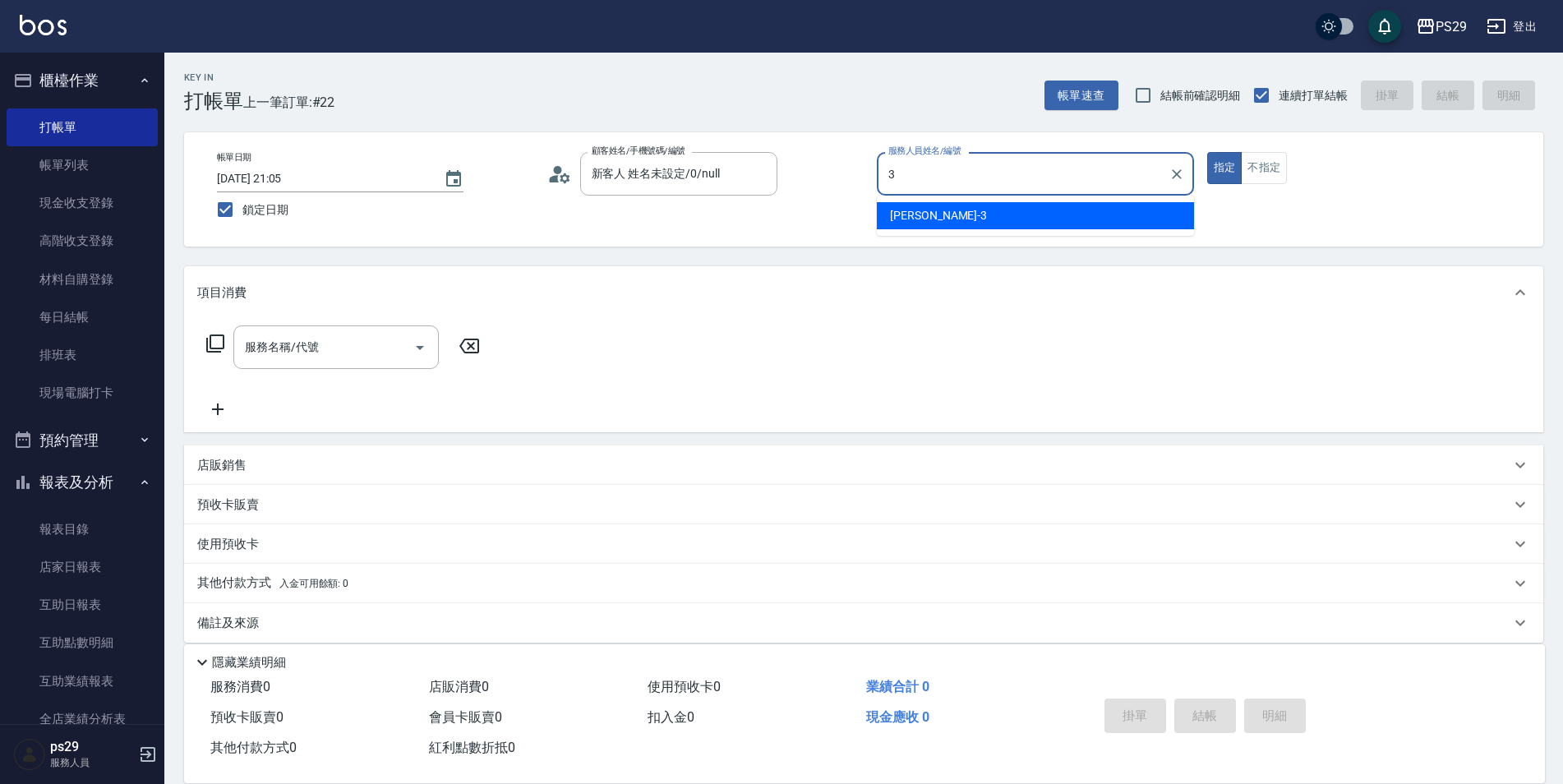
type input "[PERSON_NAME]-3"
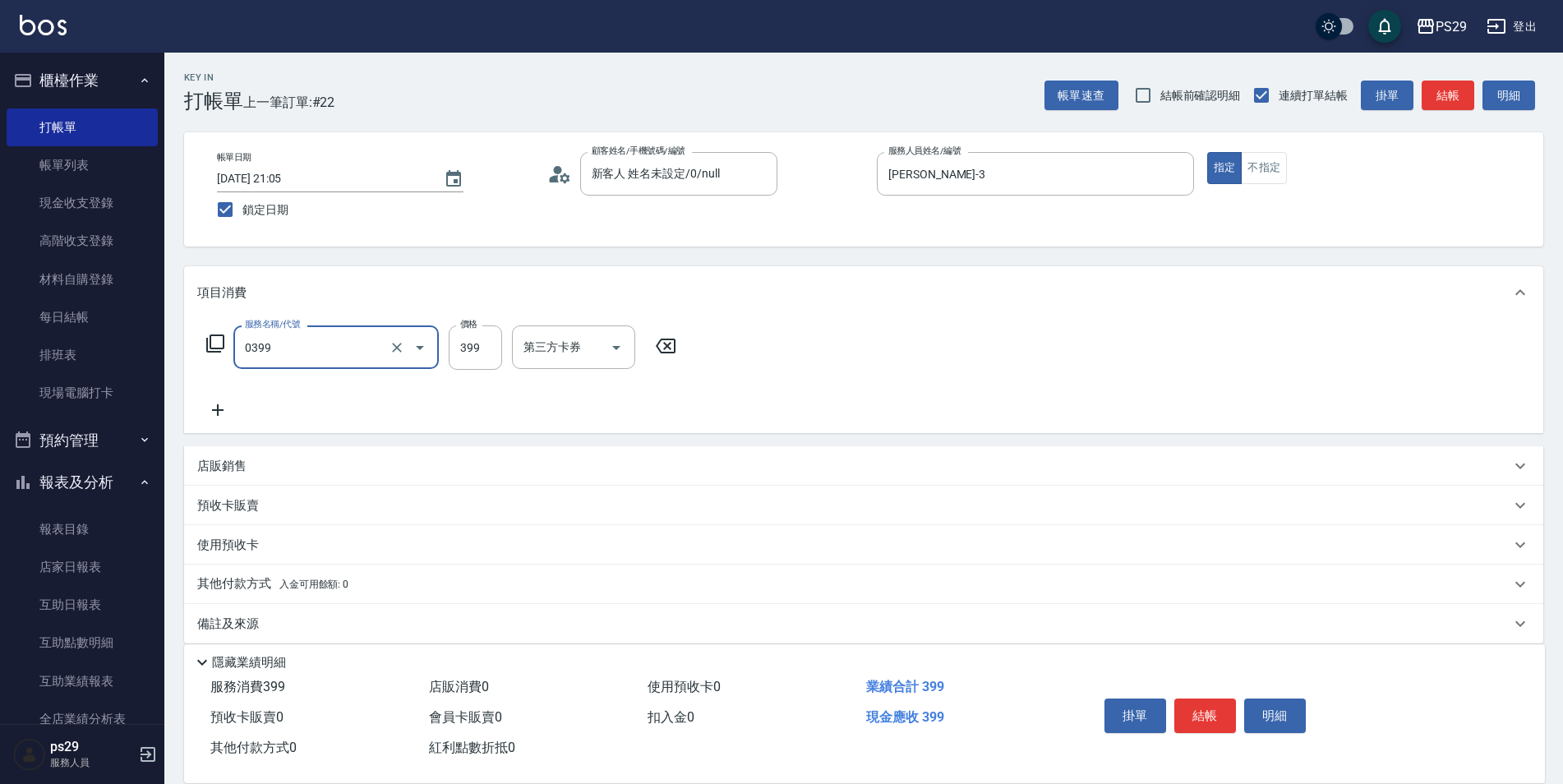
type input "海鹽399(0399)"
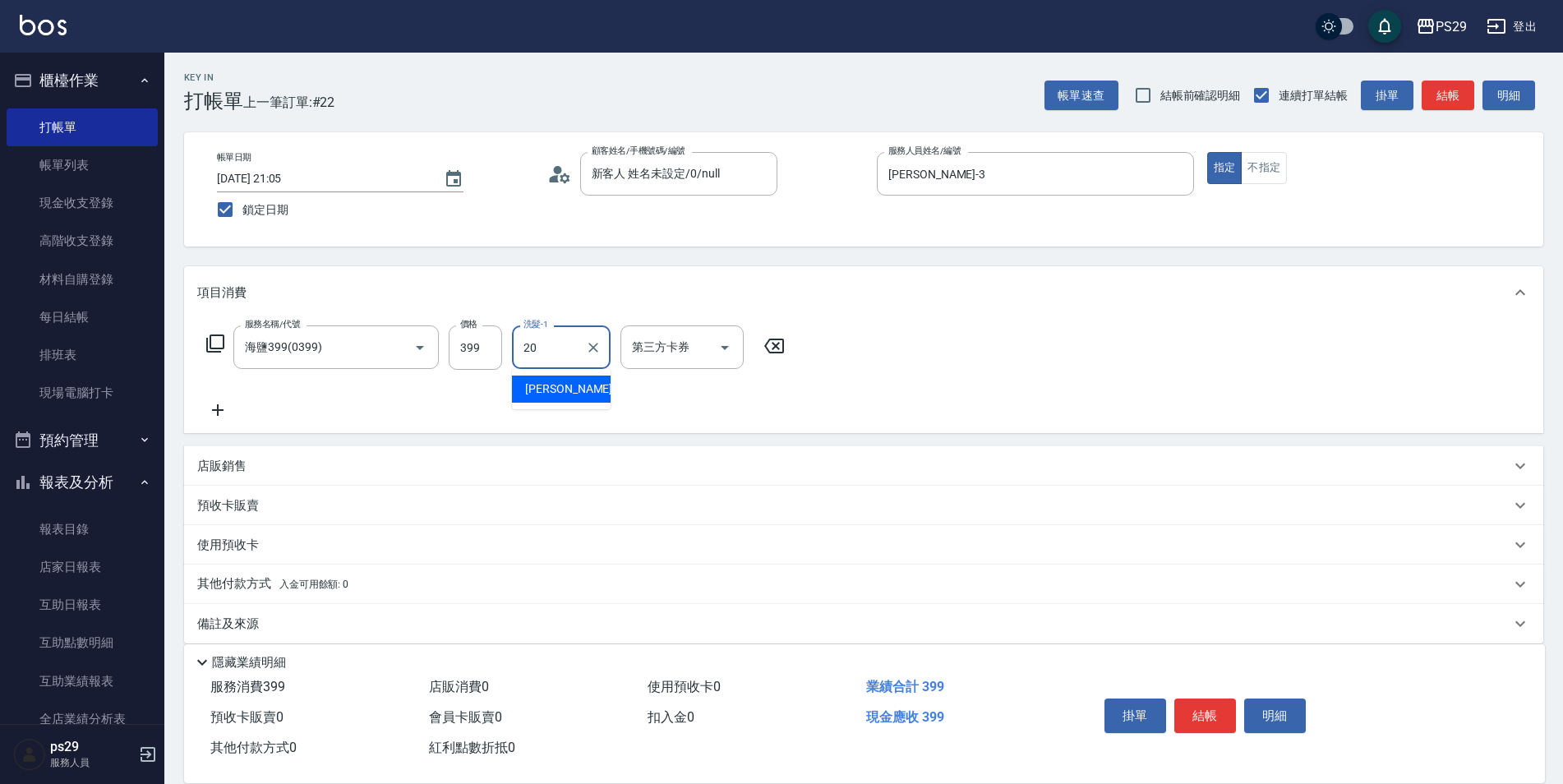
type input "[PERSON_NAME]-20"
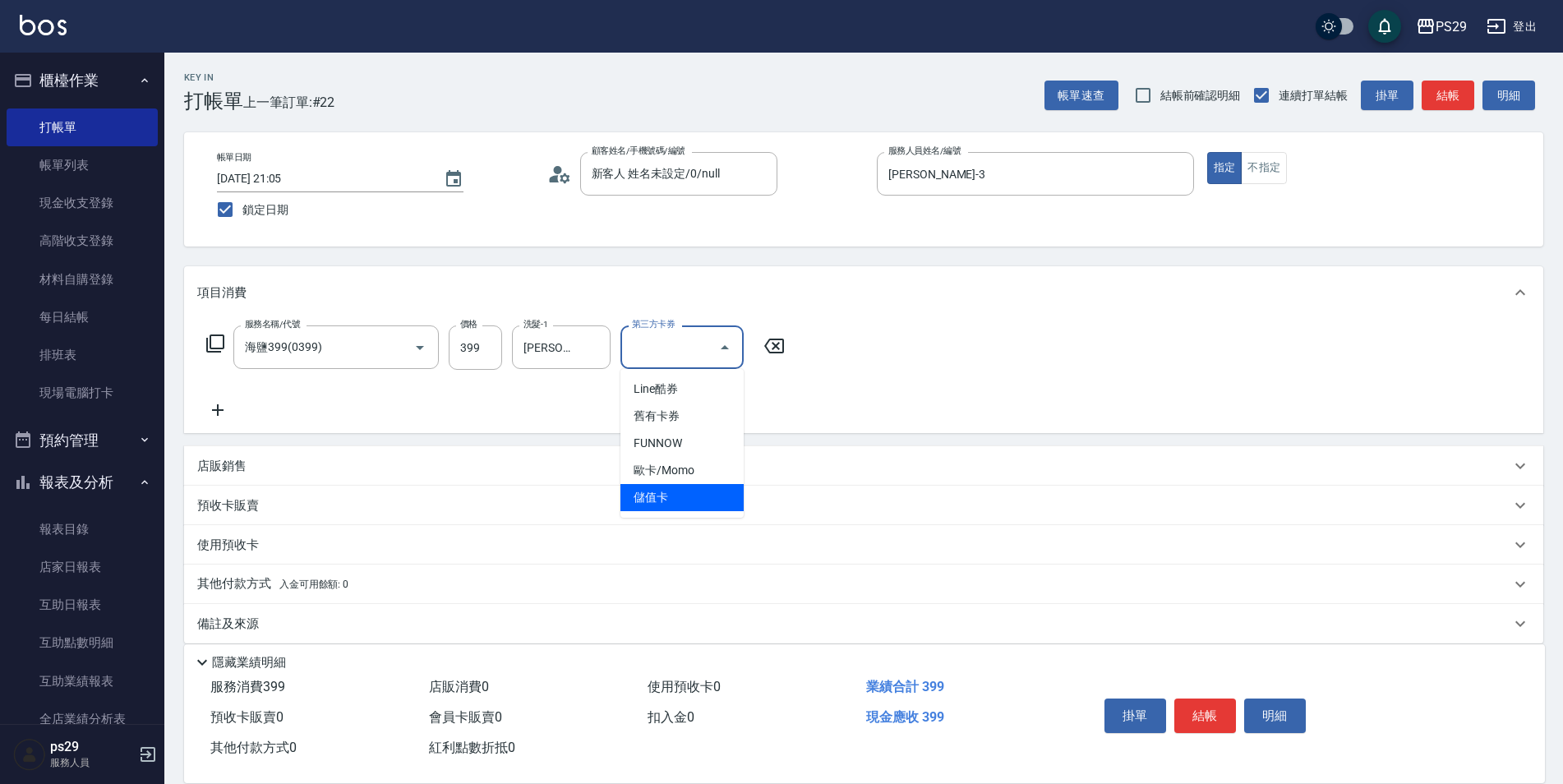
type input "儲值卡"
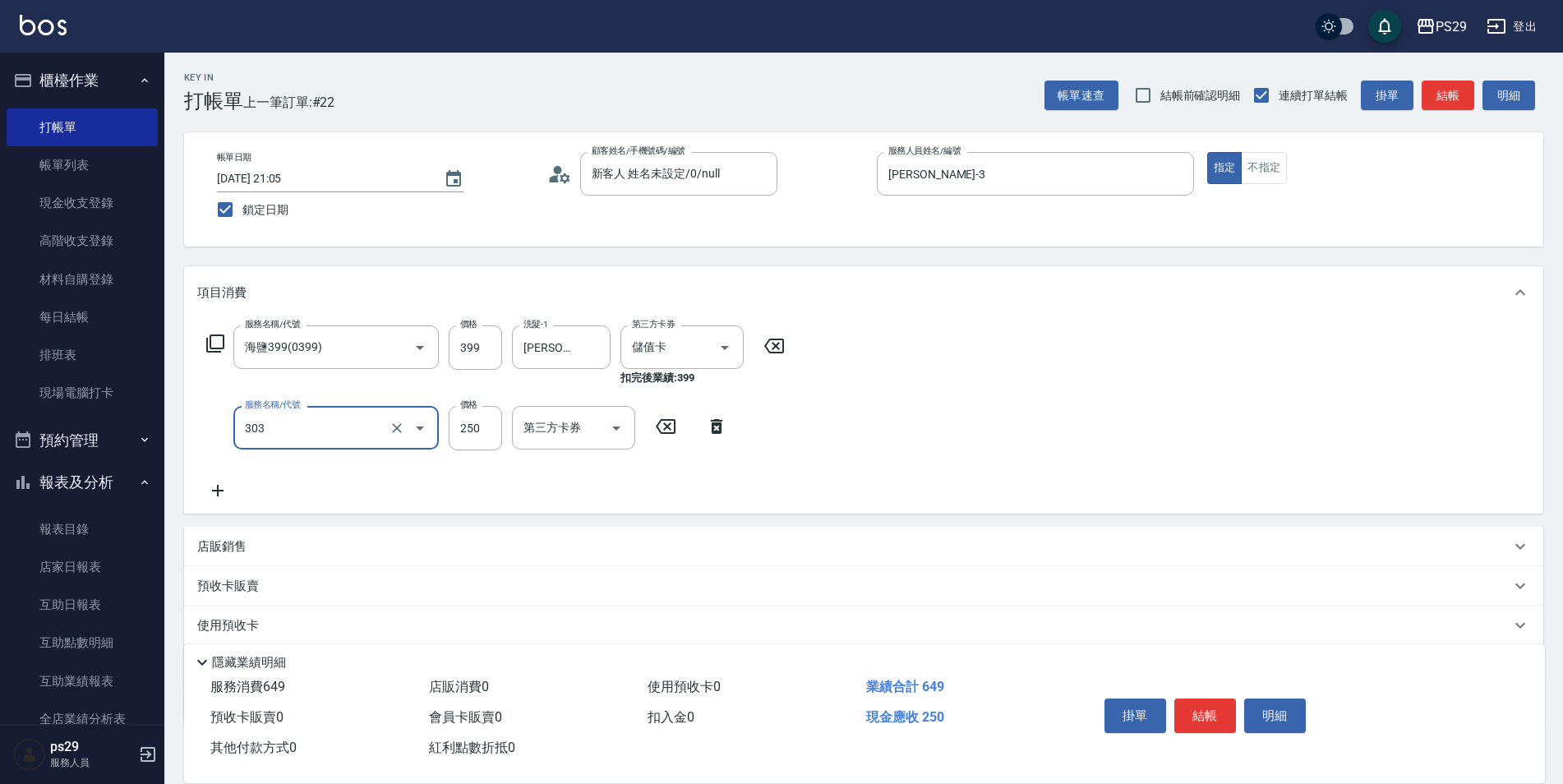
type input "剪髮(303)"
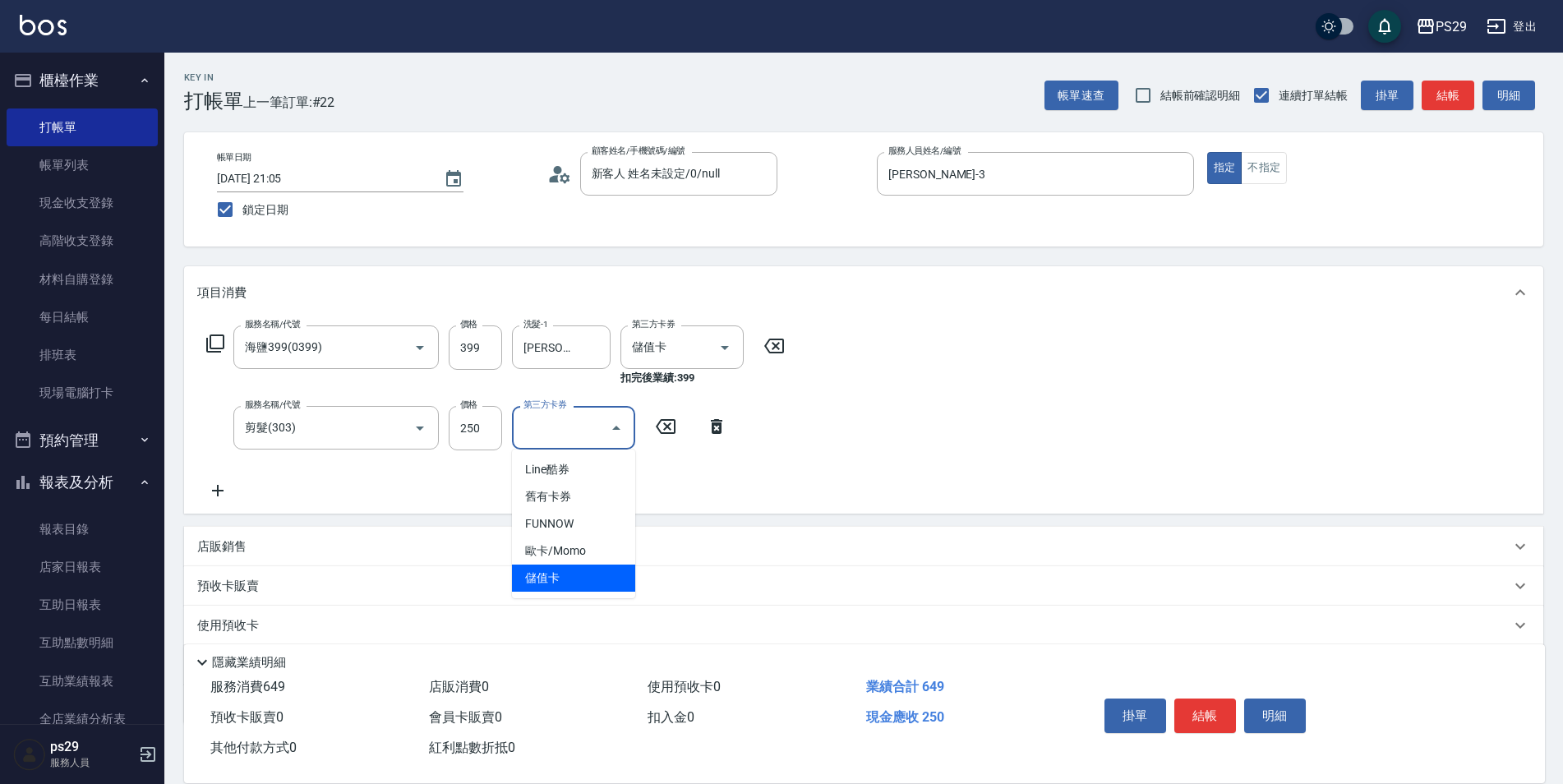
type input "儲值卡"
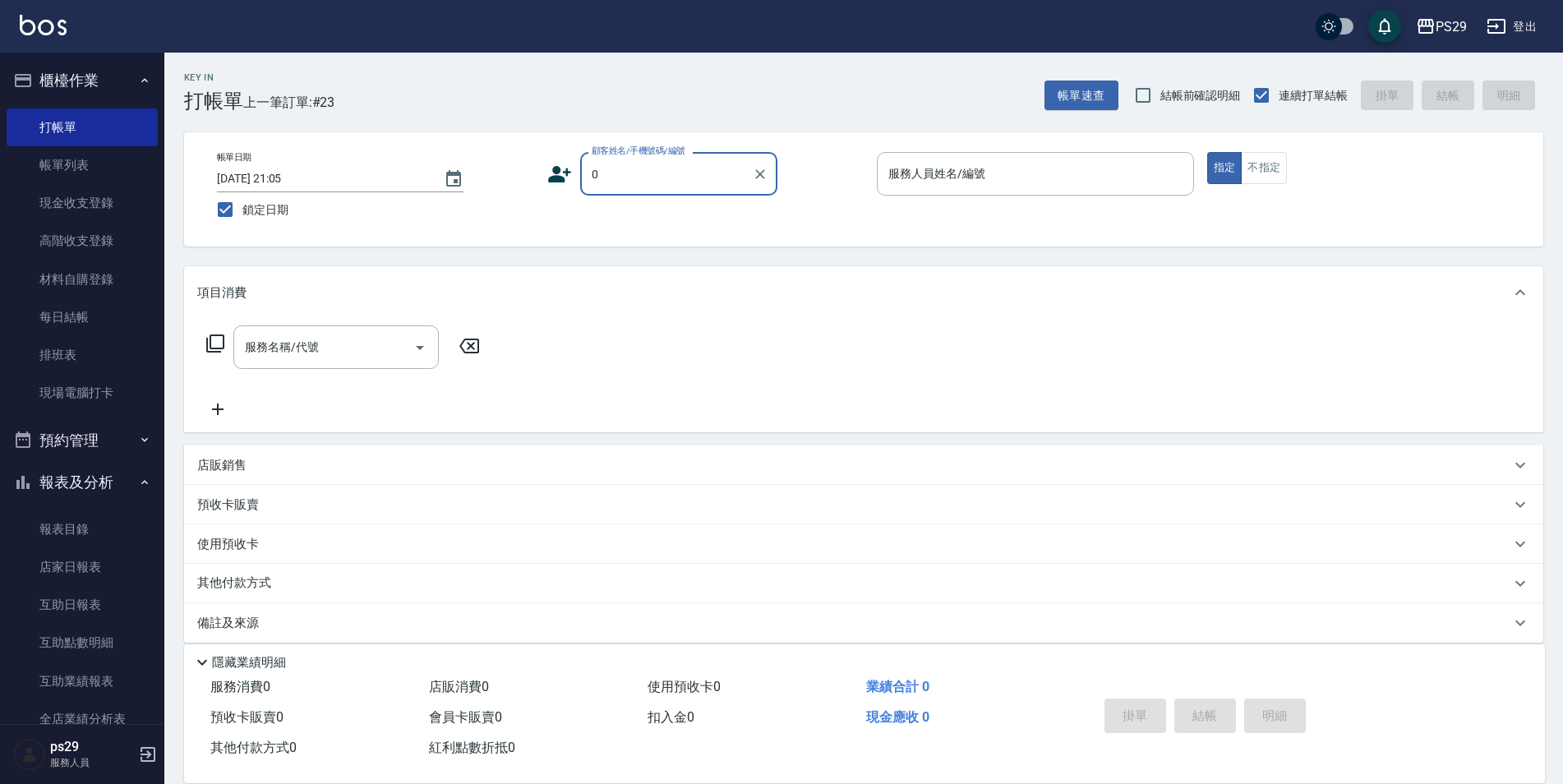
type input "新客人 姓名未設定/0/null"
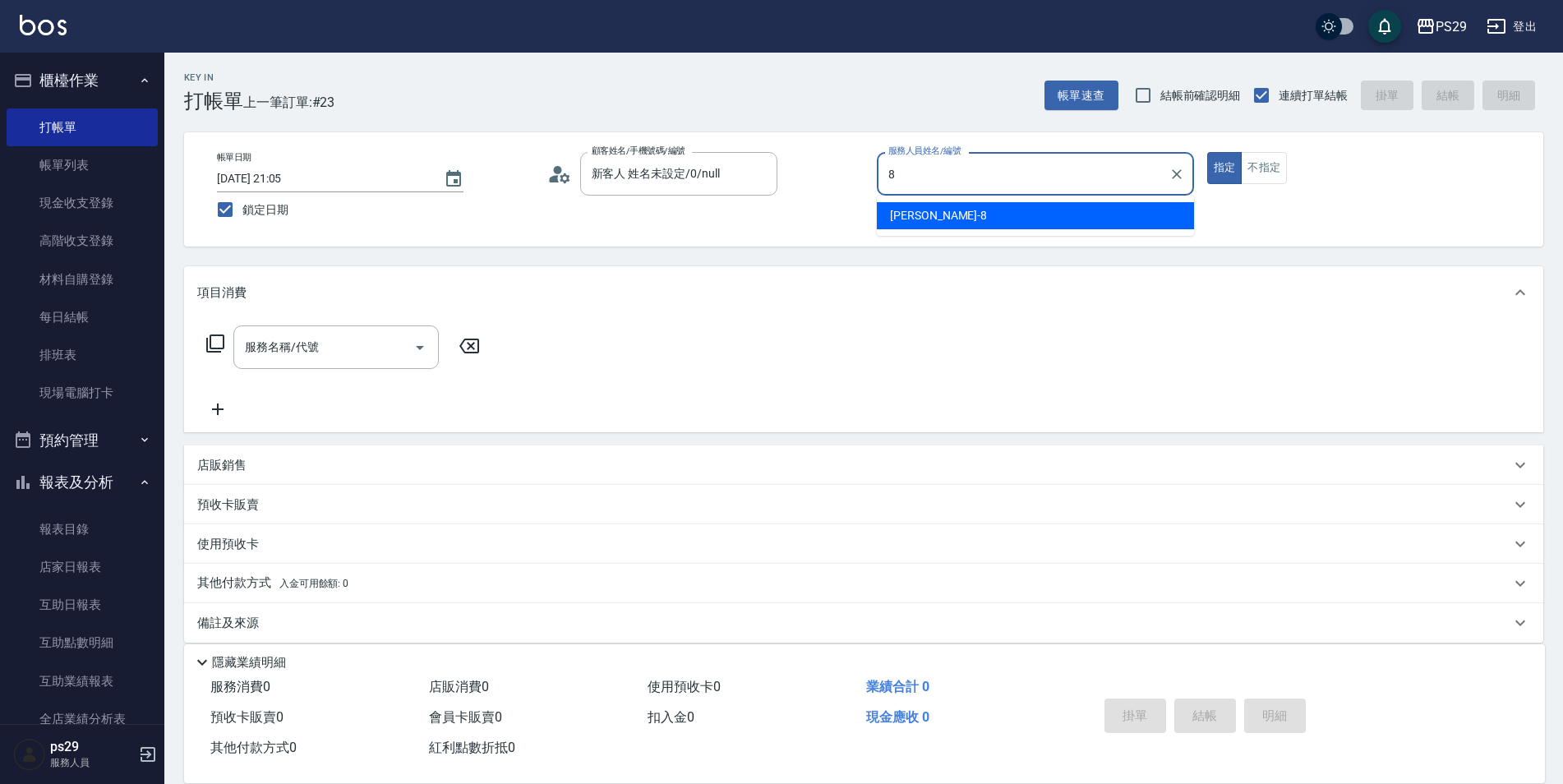
type input "[PERSON_NAME]-8"
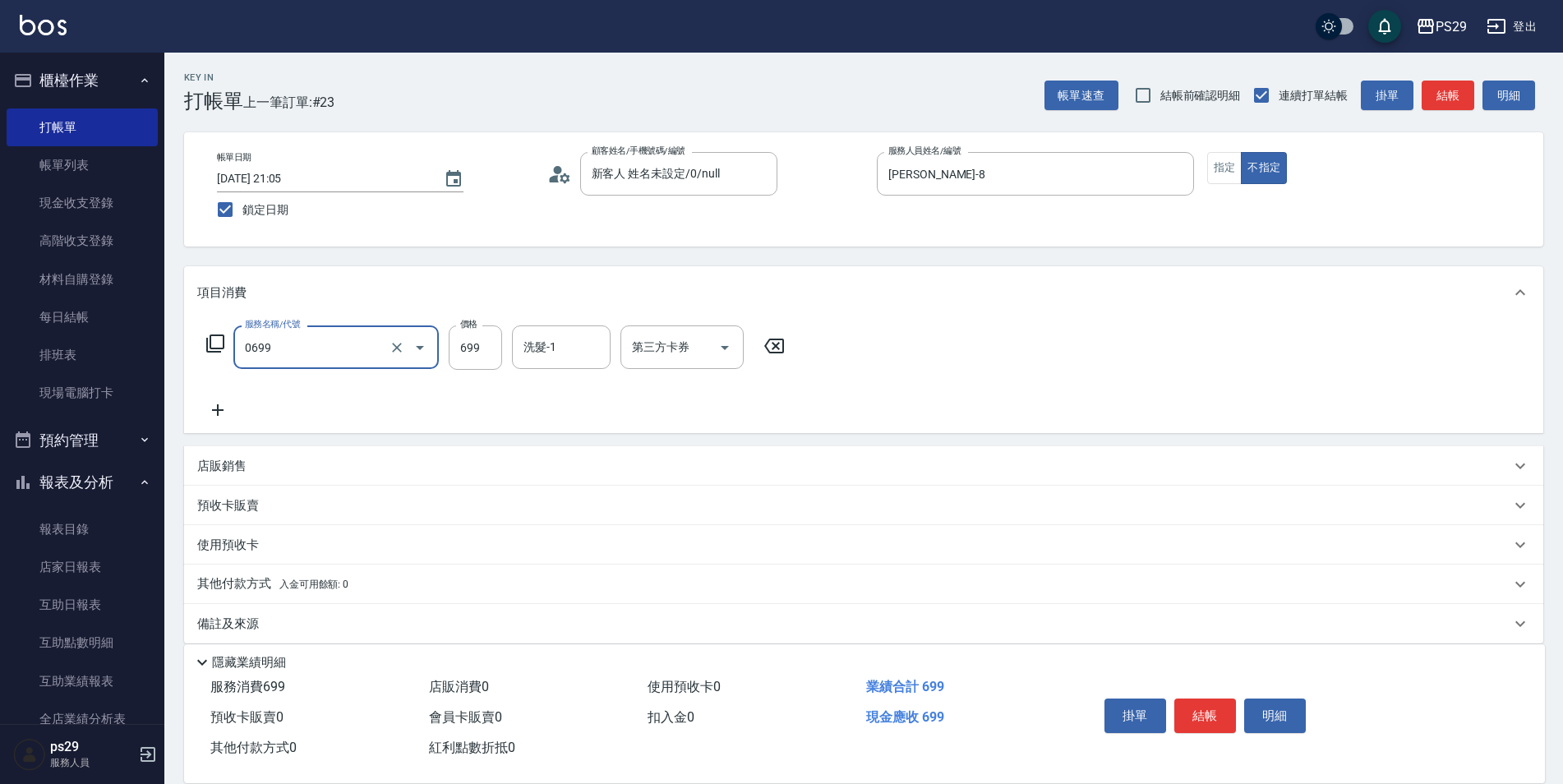
type input "精油SPA(0699)"
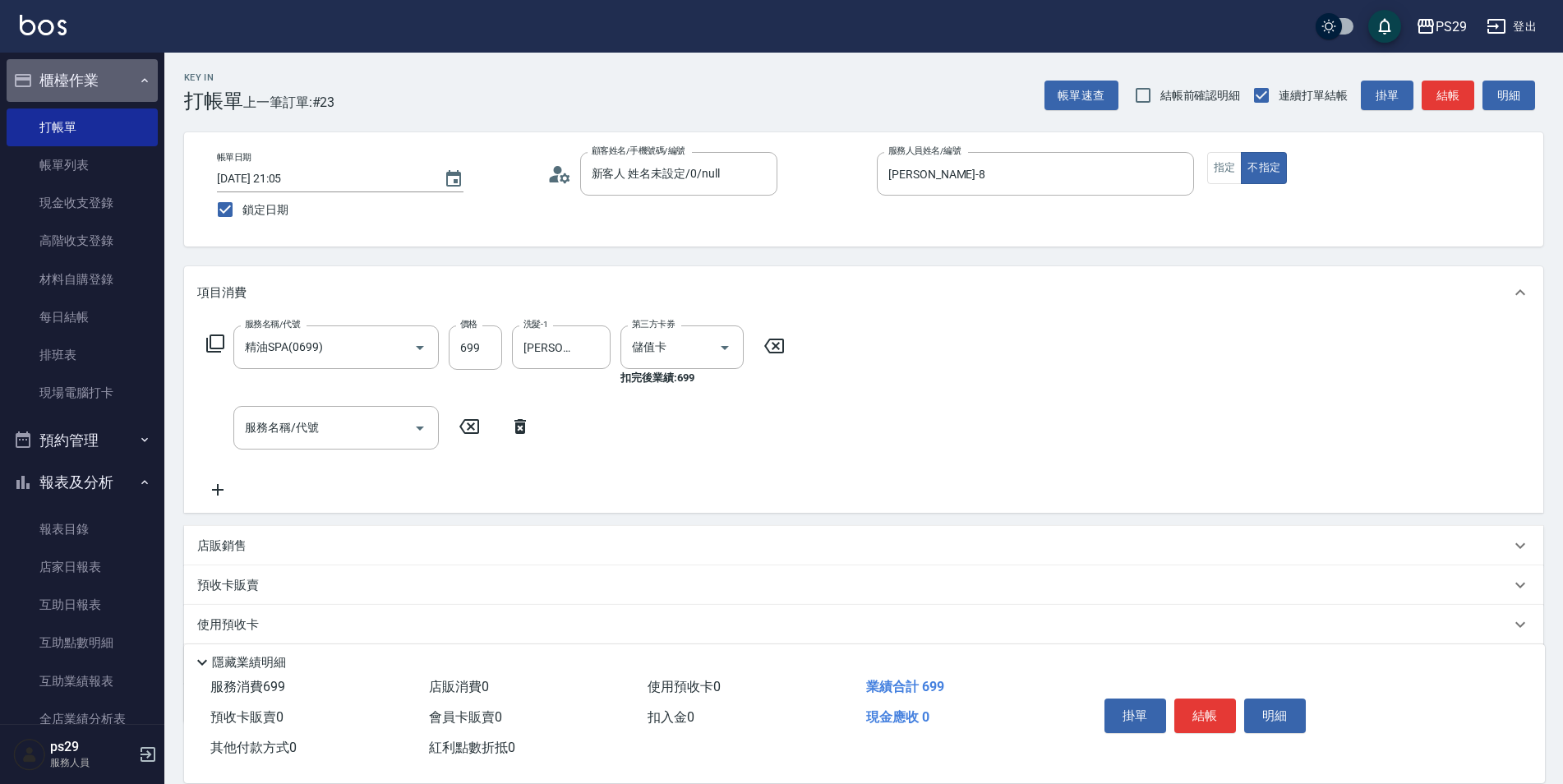
click at [110, 72] on button "櫃檯作業" at bounding box center [82, 80] width 151 height 42
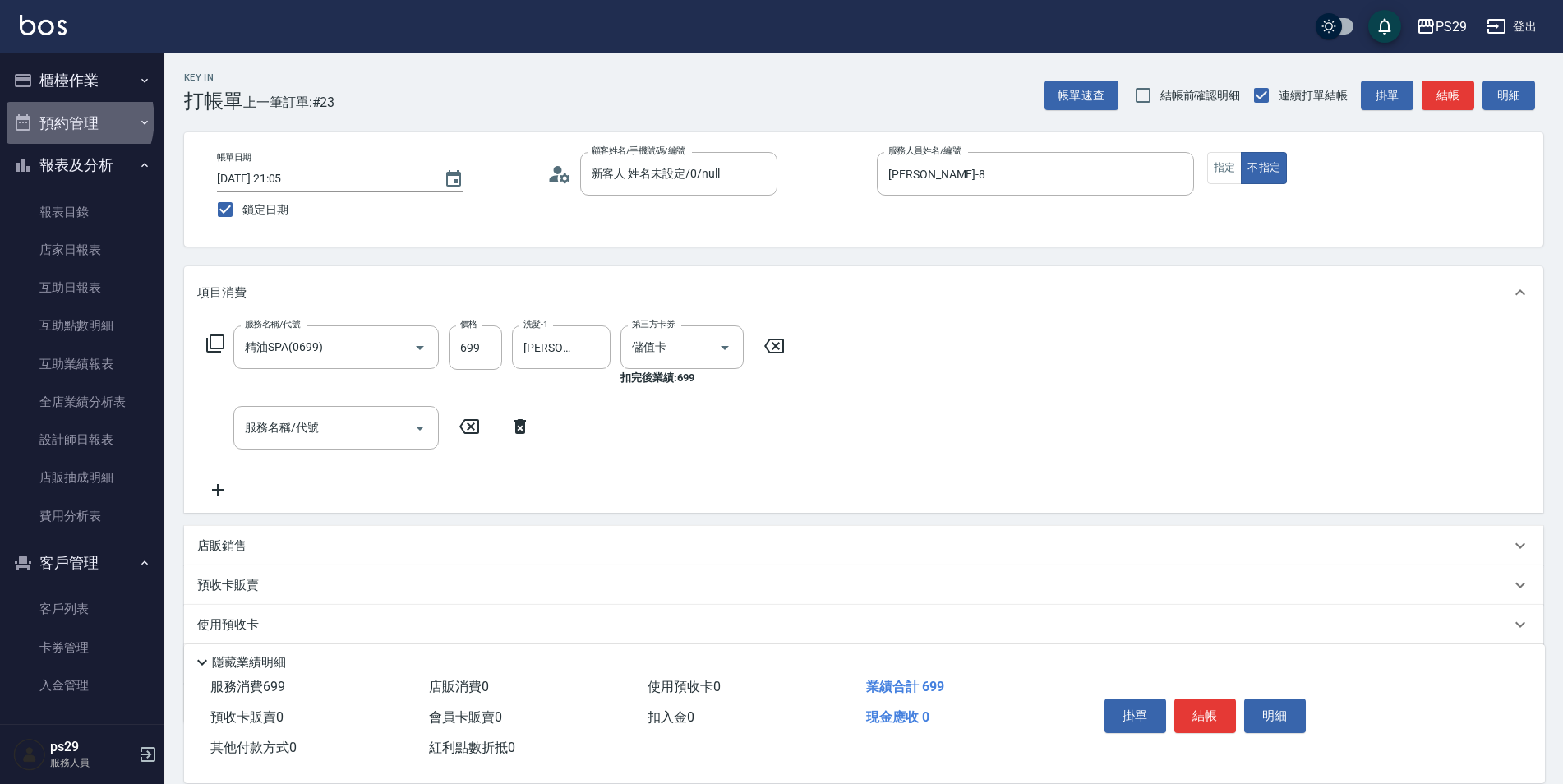
click at [68, 118] on button "預約管理" at bounding box center [82, 122] width 151 height 42
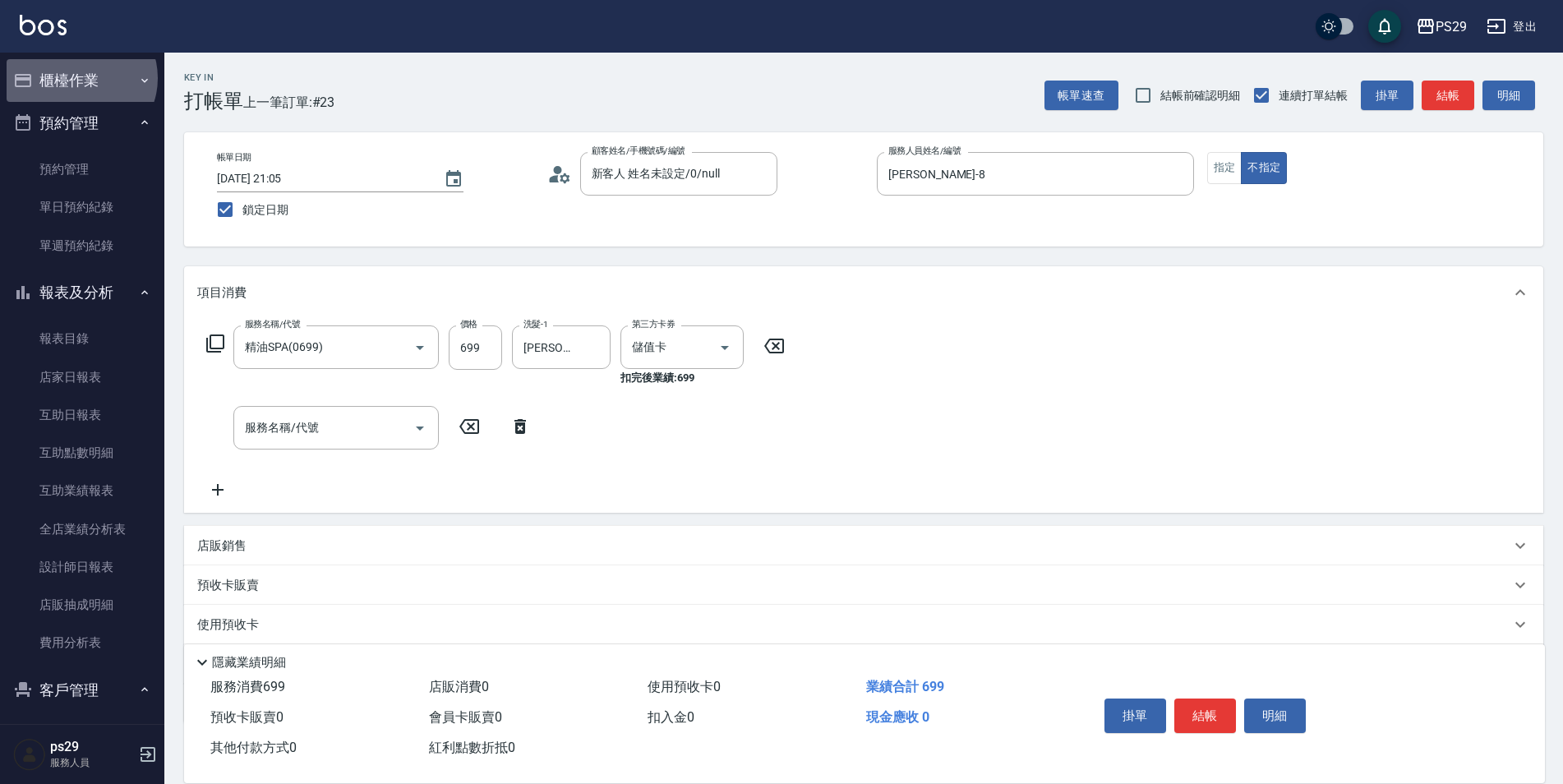
click at [80, 78] on button "櫃檯作業" at bounding box center [82, 80] width 151 height 42
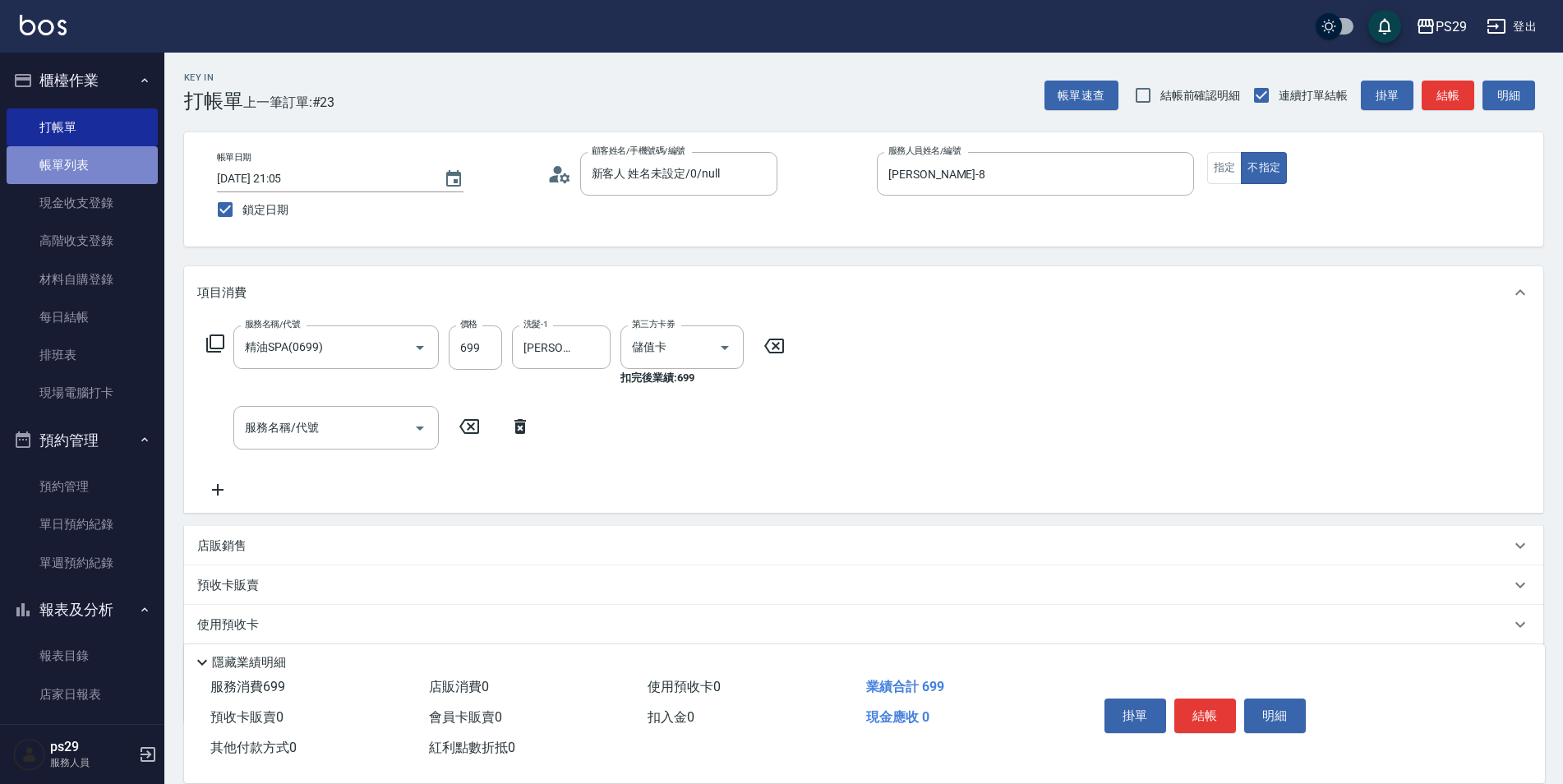
click at [98, 164] on link "帳單列表" at bounding box center [82, 165] width 151 height 38
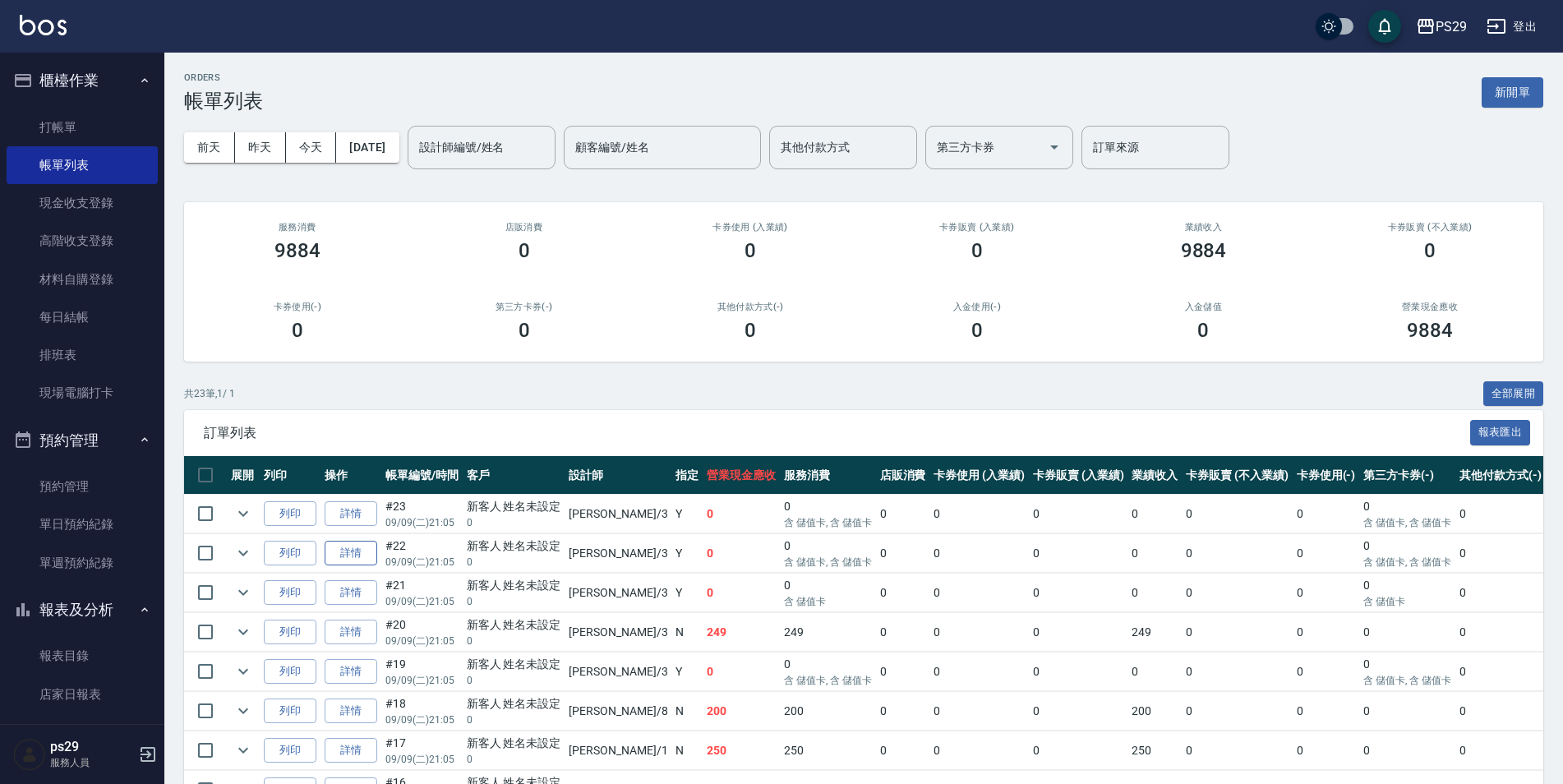
click at [355, 552] on link "詳情" at bounding box center [351, 553] width 52 height 26
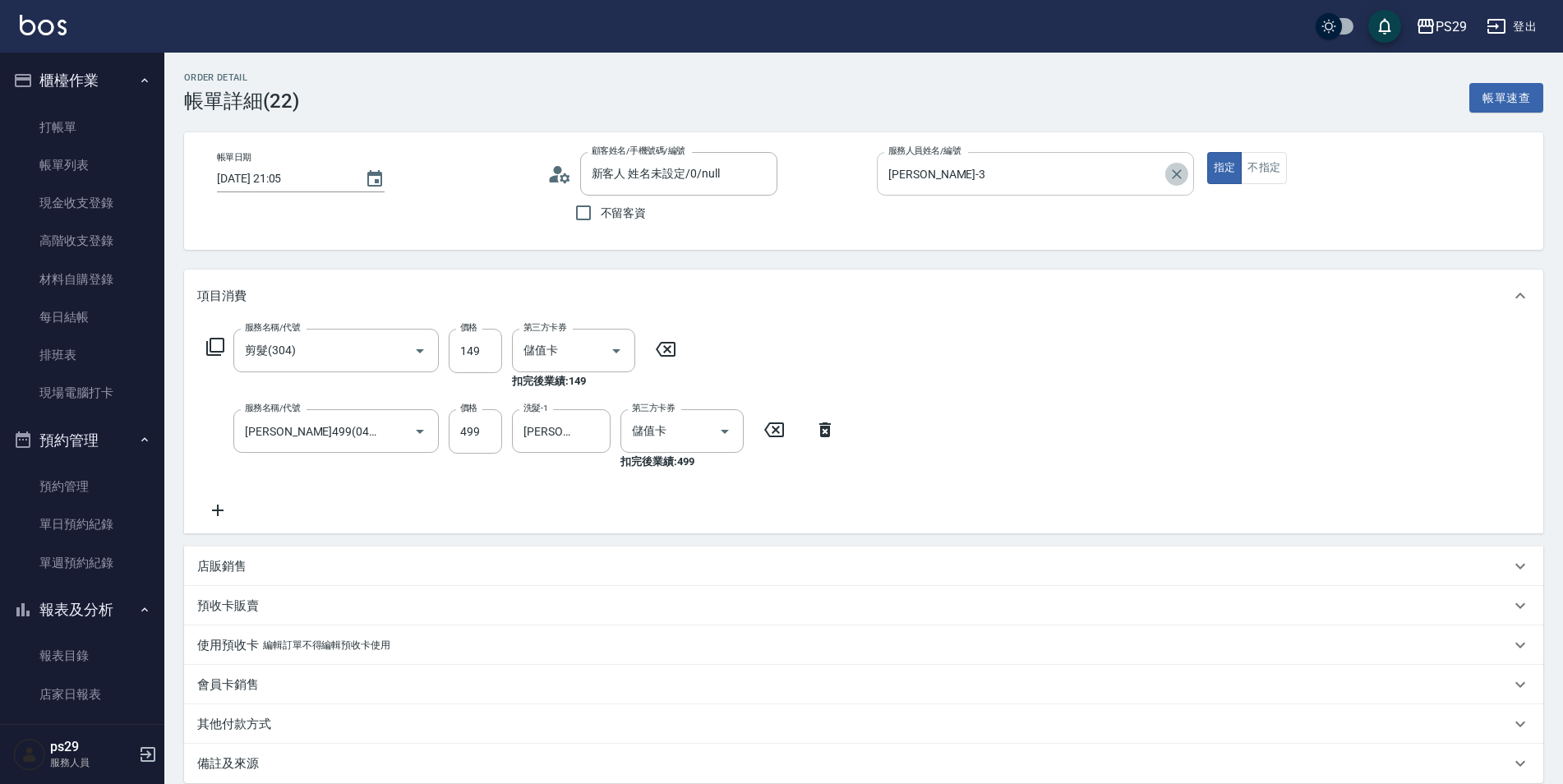
click at [1179, 178] on icon "Clear" at bounding box center [1177, 174] width 17 height 17
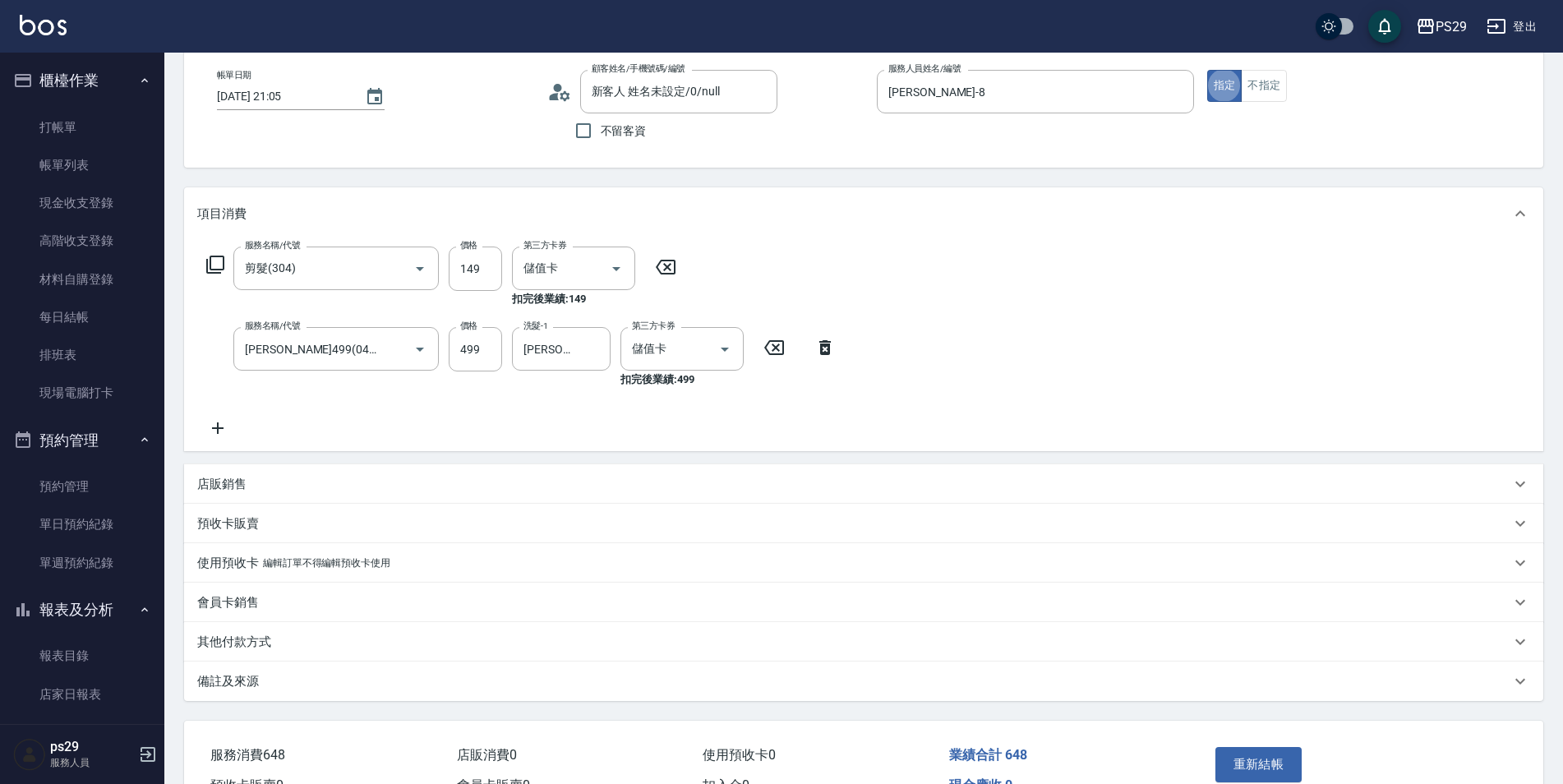
scroll to position [177, 0]
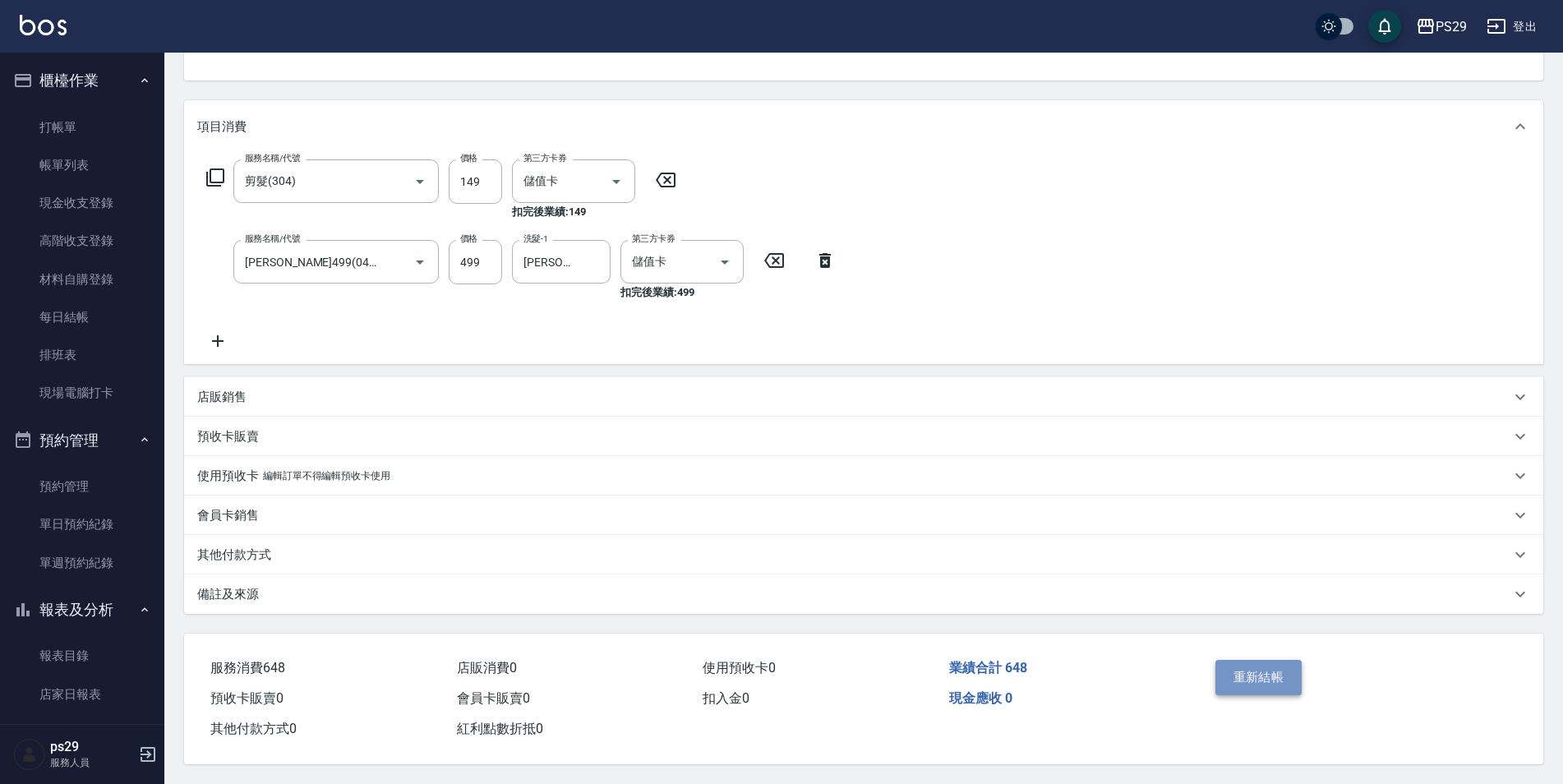
click at [1256, 666] on button "重新結帳" at bounding box center [1259, 676] width 87 height 35
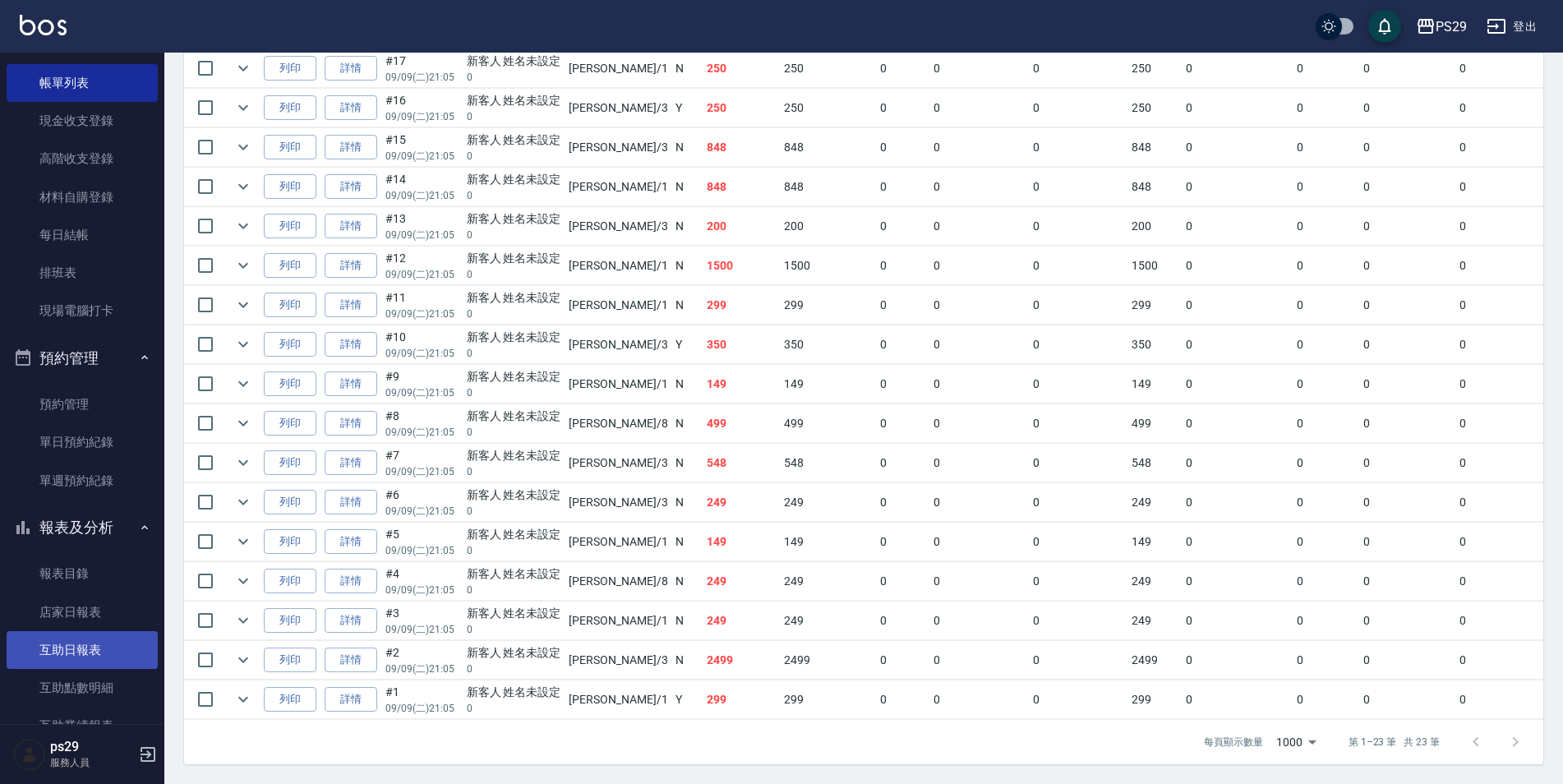
scroll to position [329, 0]
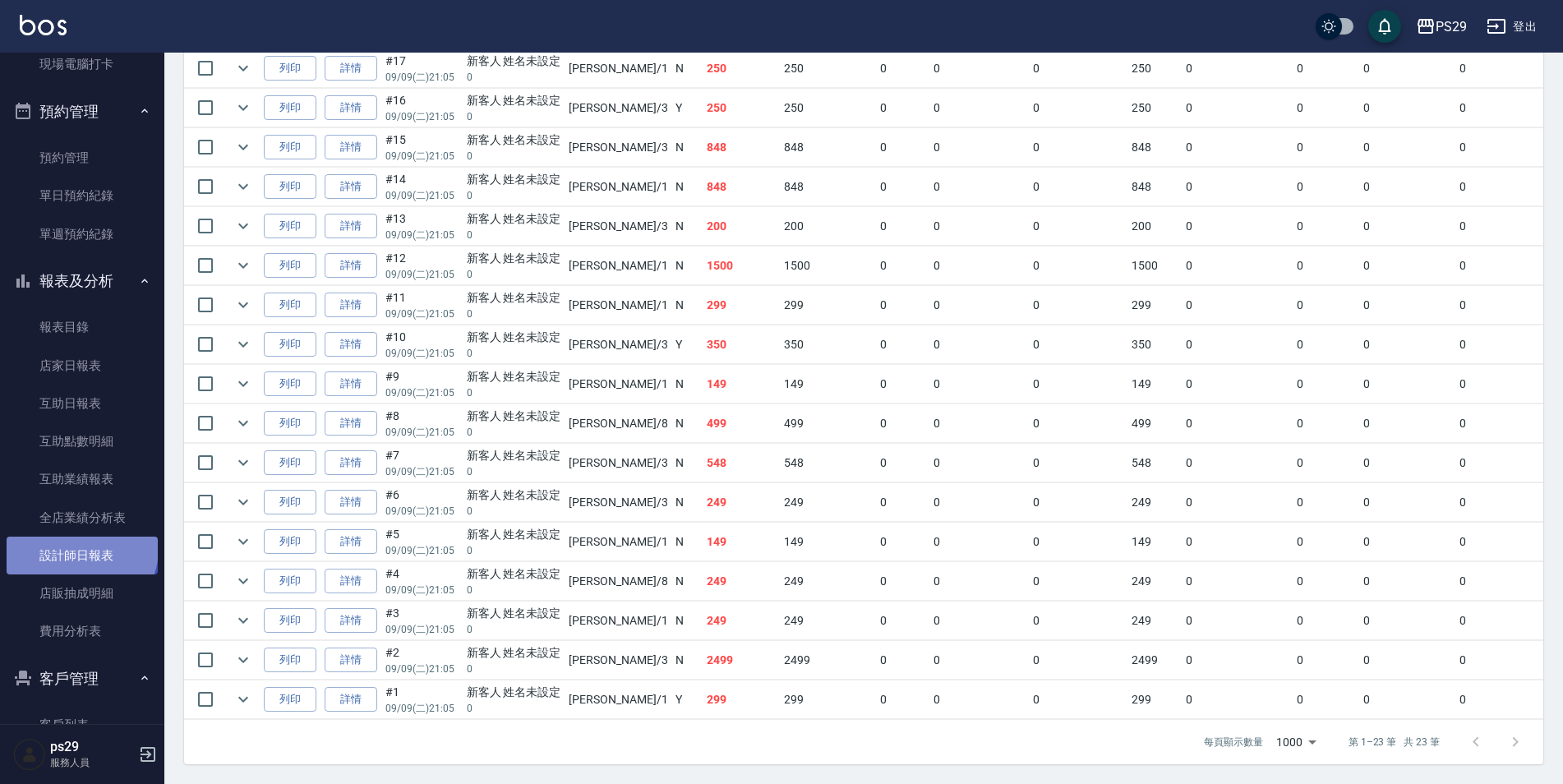
click at [80, 549] on link "設計師日報表" at bounding box center [82, 555] width 151 height 38
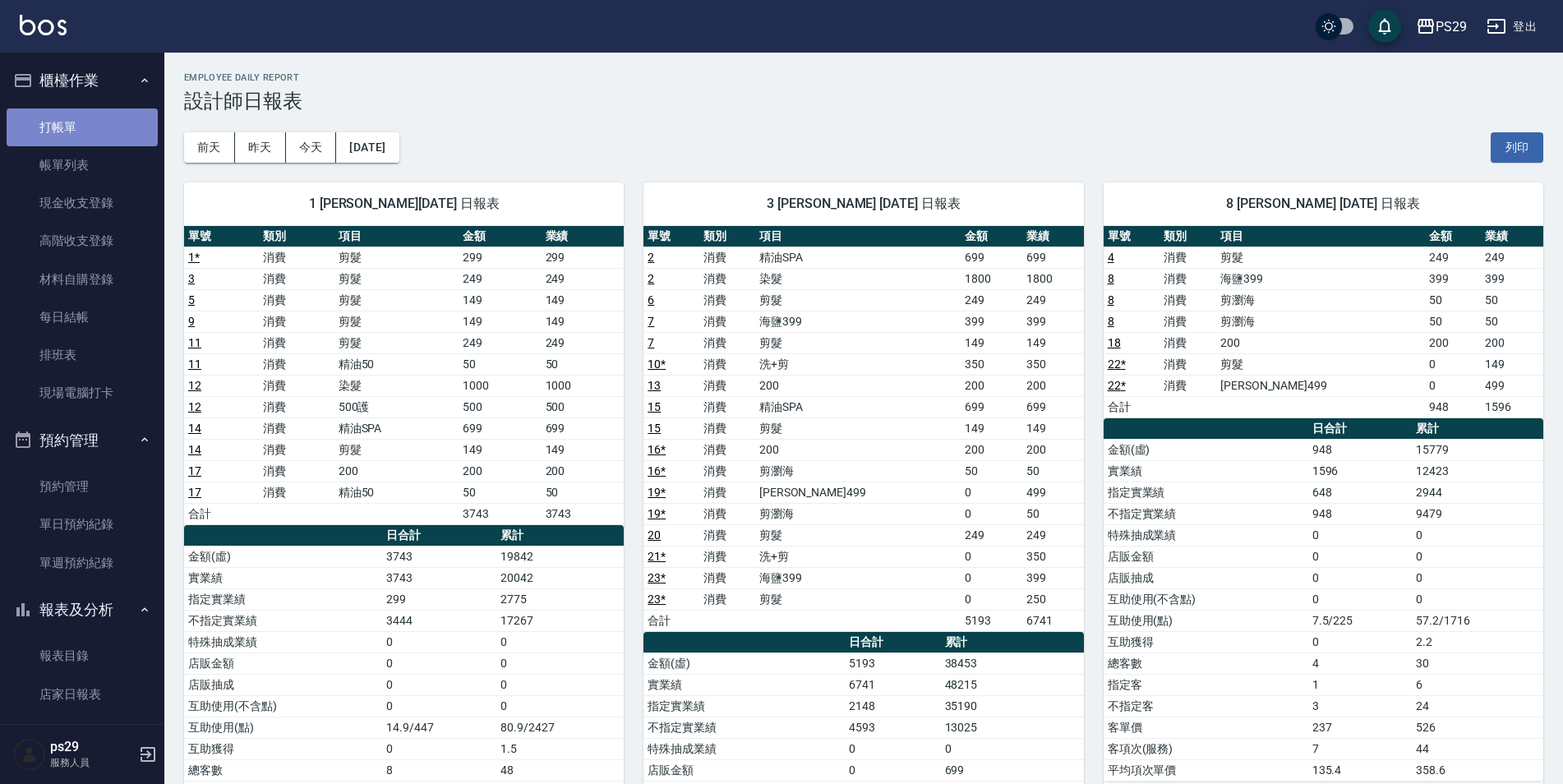
click at [95, 132] on link "打帳單" at bounding box center [82, 127] width 151 height 38
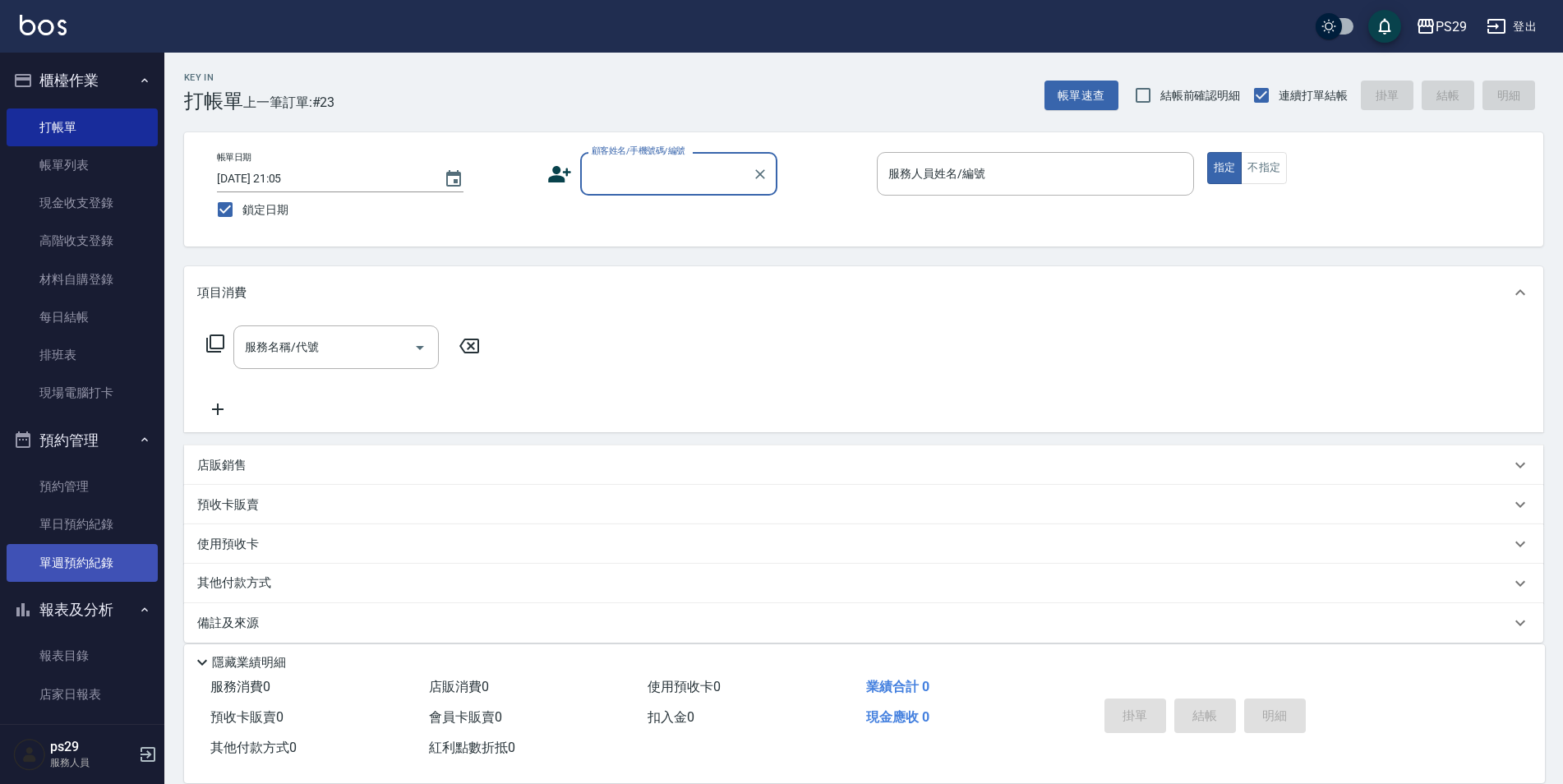
scroll to position [247, 0]
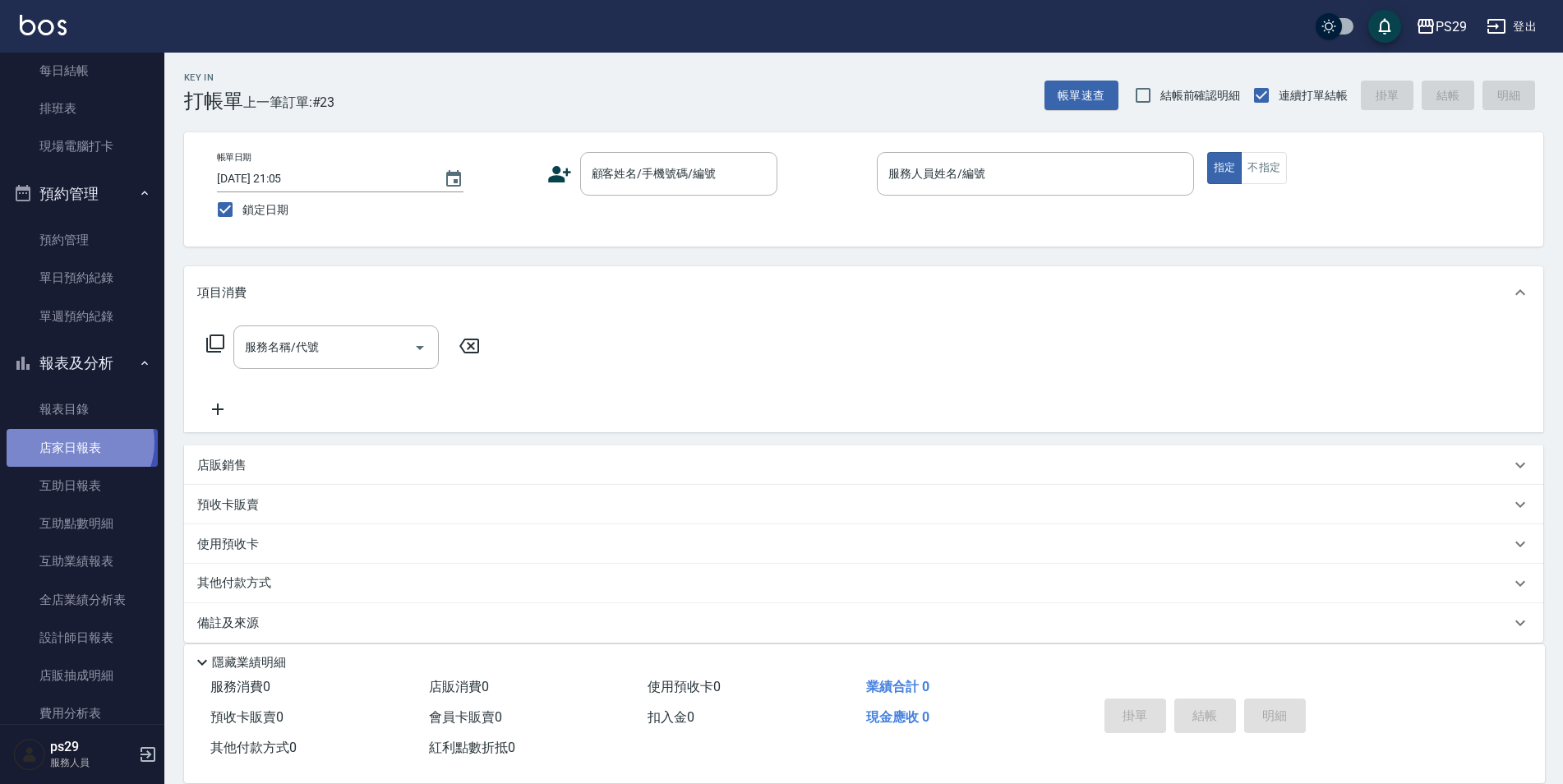
click at [78, 442] on link "店家日報表" at bounding box center [82, 447] width 151 height 38
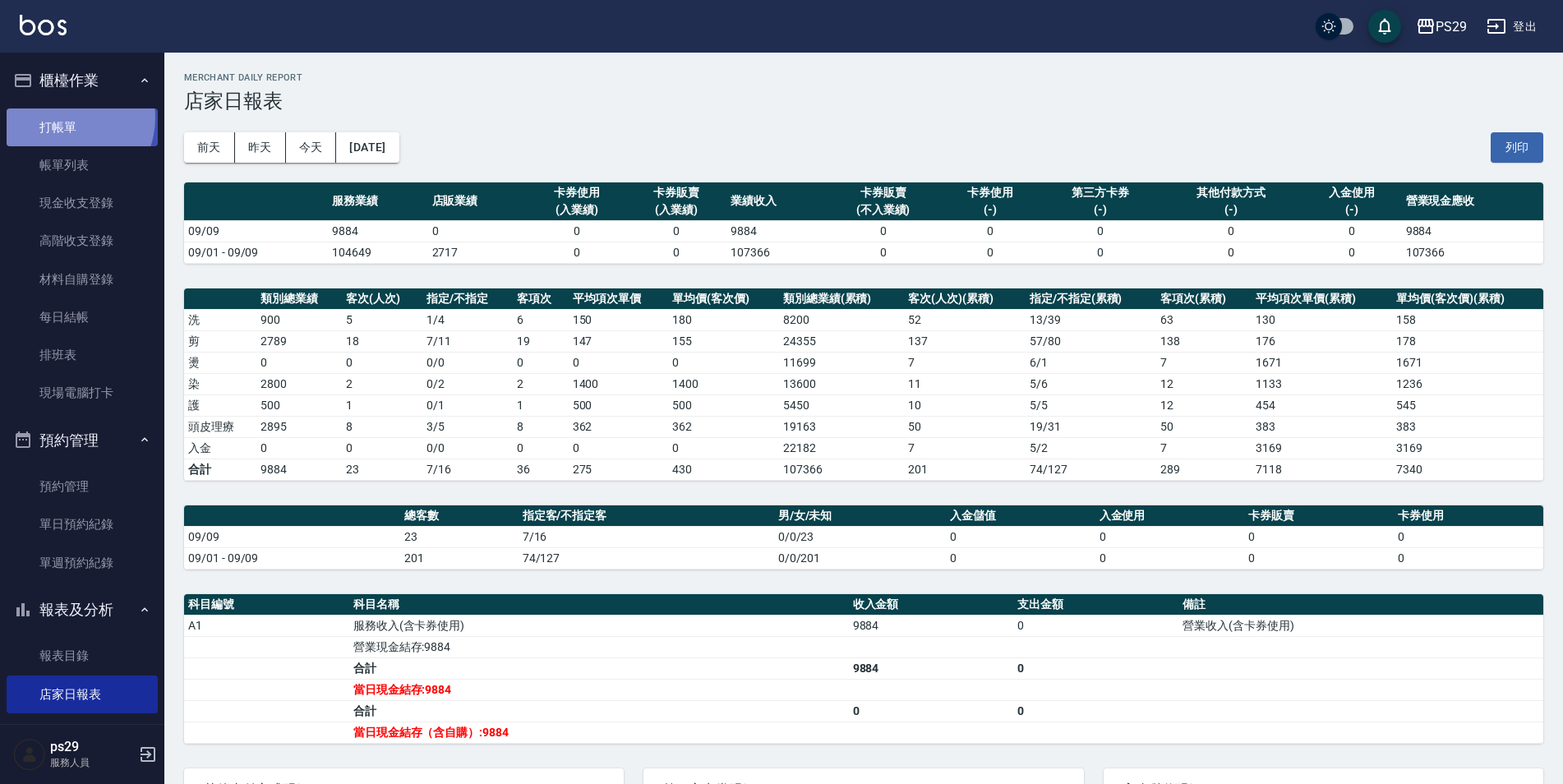
click at [65, 118] on link "打帳單" at bounding box center [82, 127] width 151 height 38
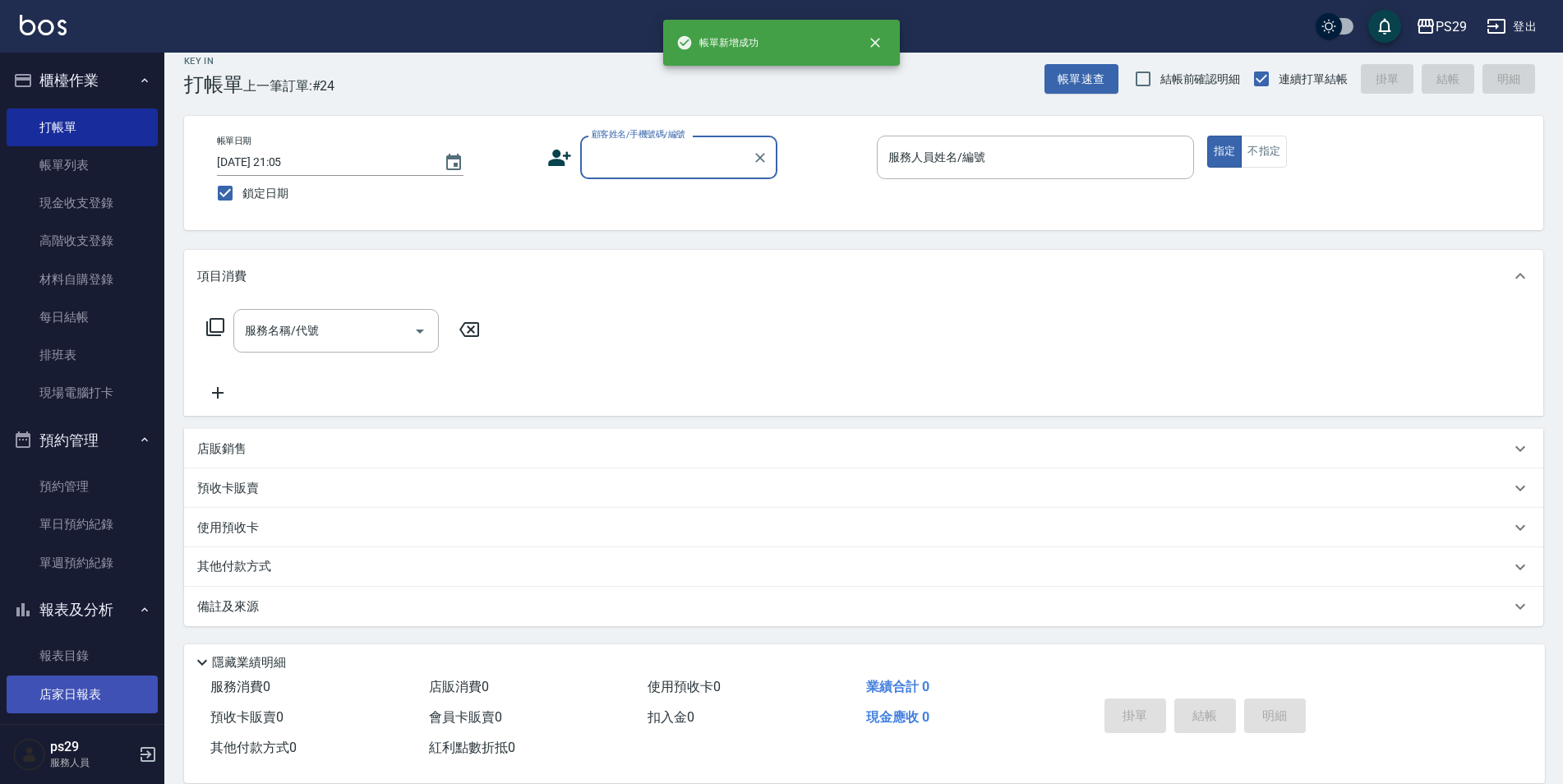
scroll to position [164, 0]
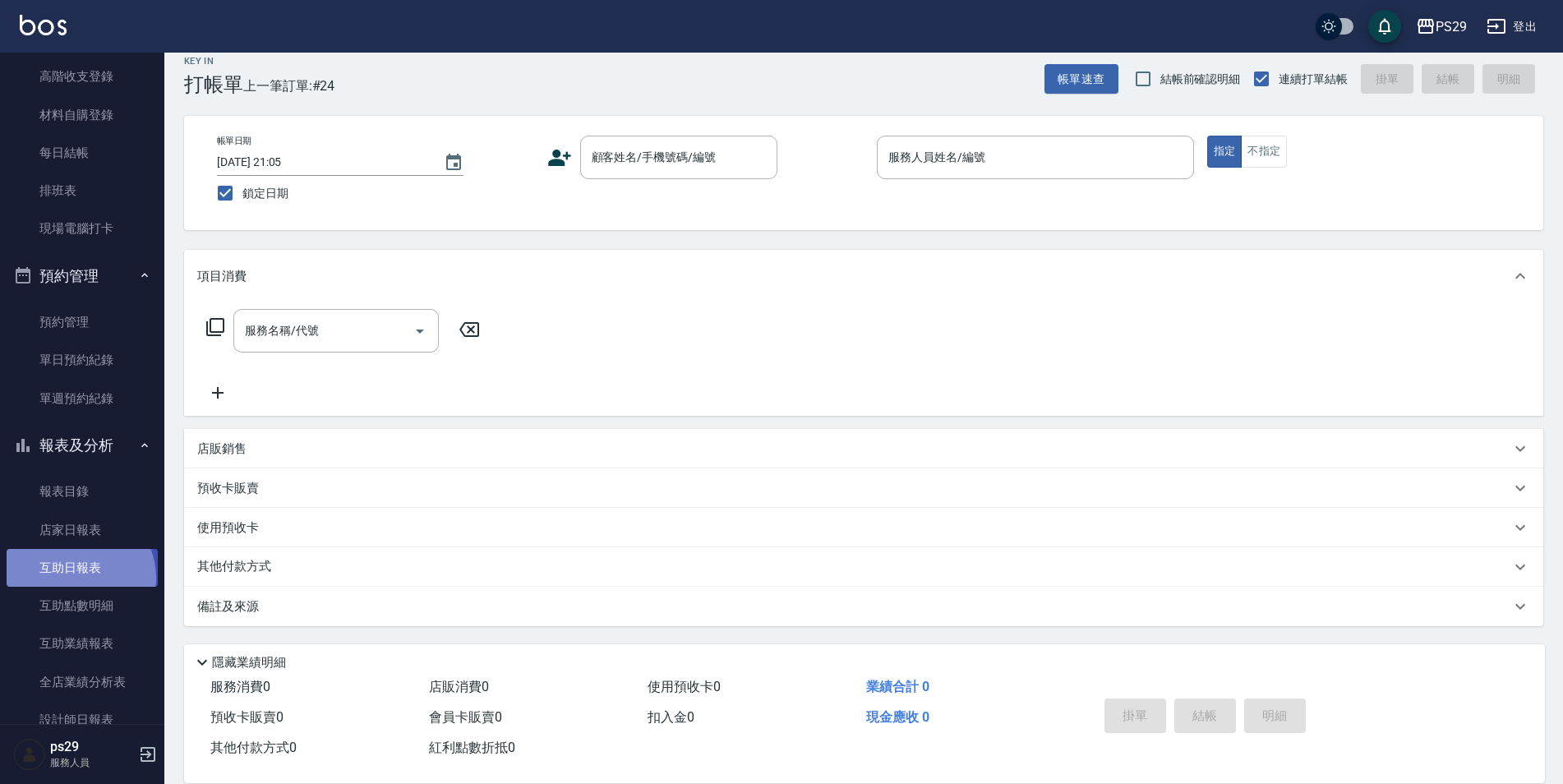
click at [76, 578] on link "互助日報表" at bounding box center [82, 568] width 151 height 38
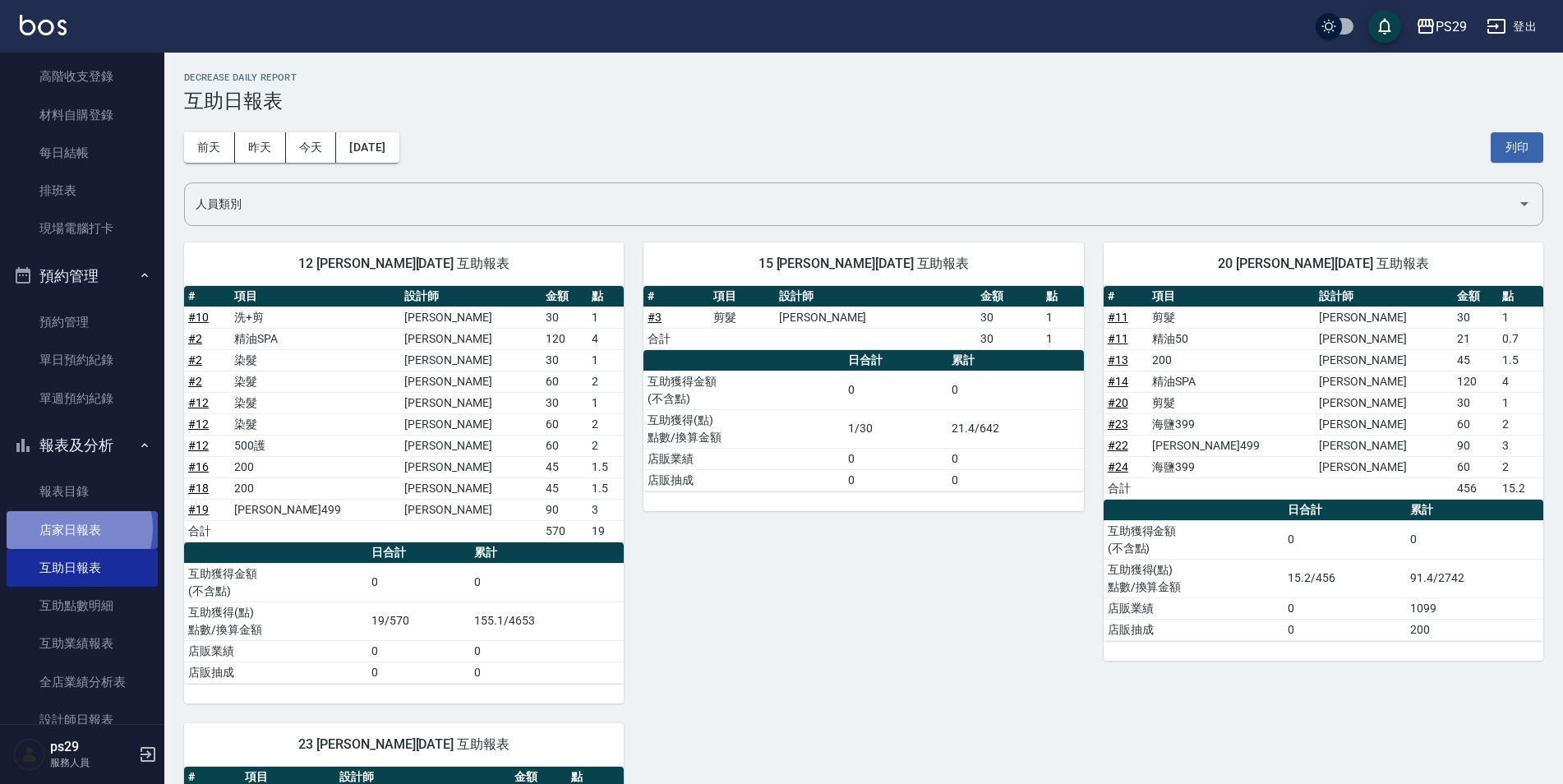
click at [68, 527] on link "店家日報表" at bounding box center [82, 529] width 151 height 38
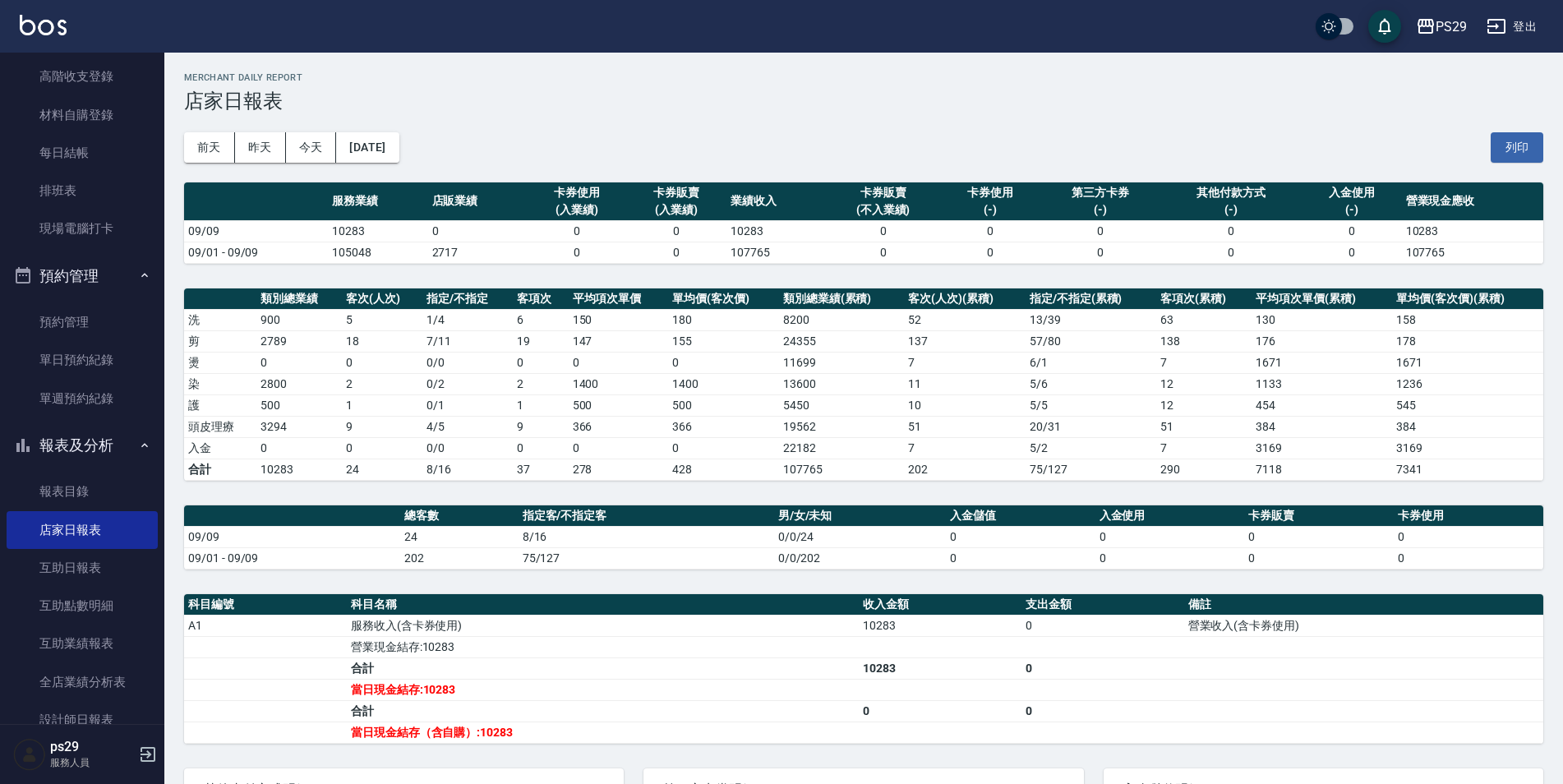
scroll to position [174, 0]
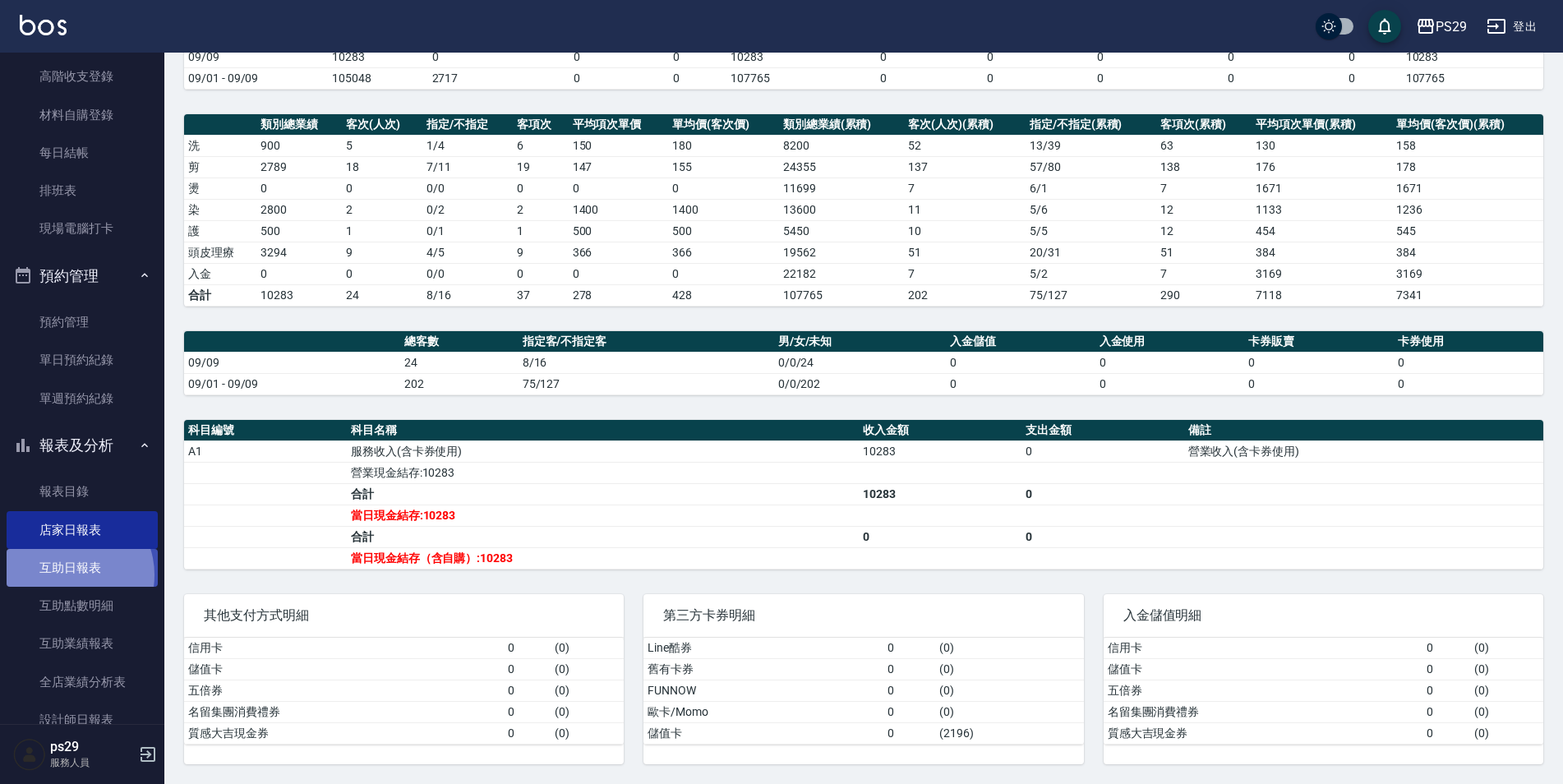
click at [70, 575] on link "互助日報表" at bounding box center [82, 568] width 151 height 38
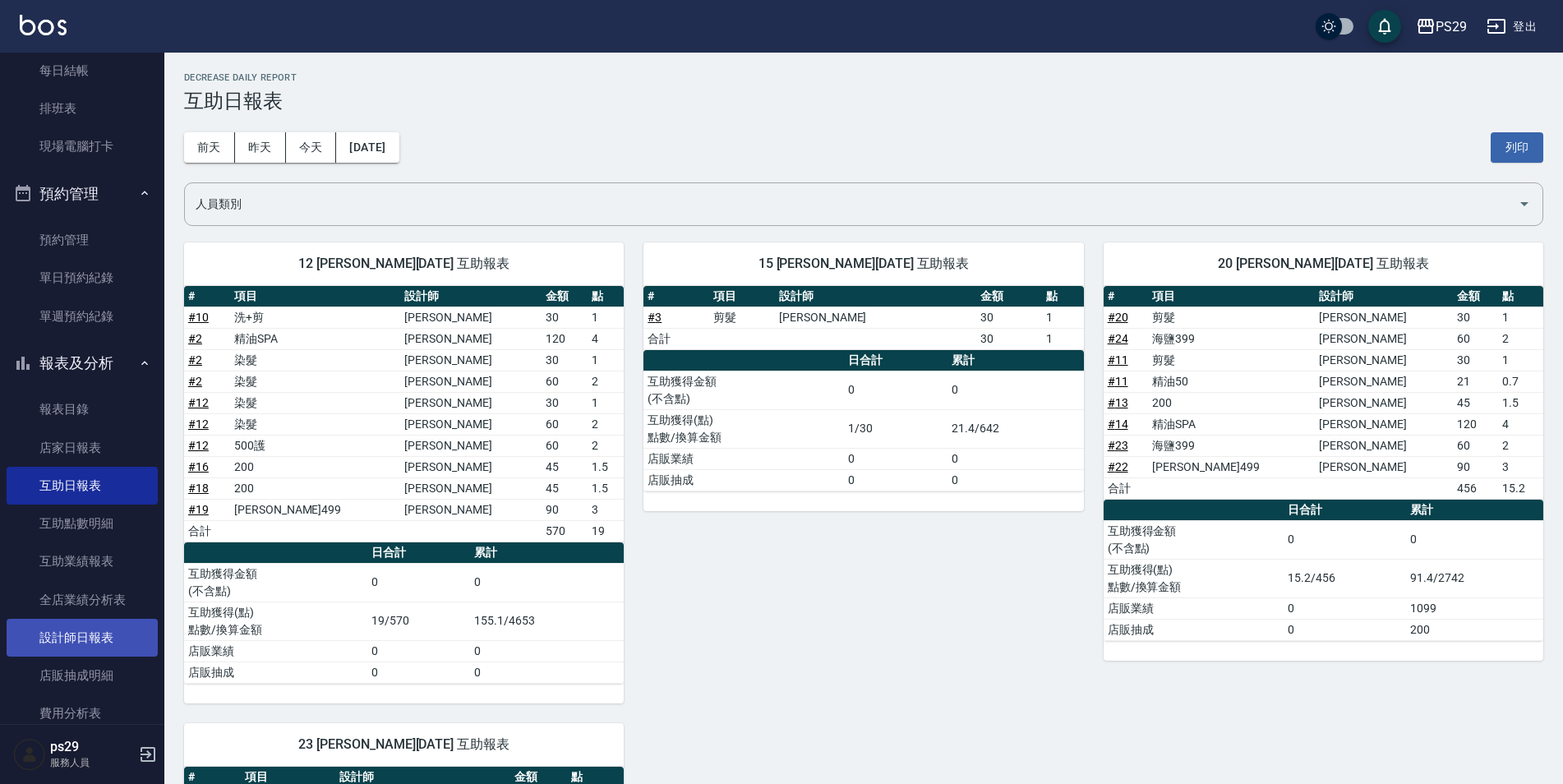
scroll to position [329, 0]
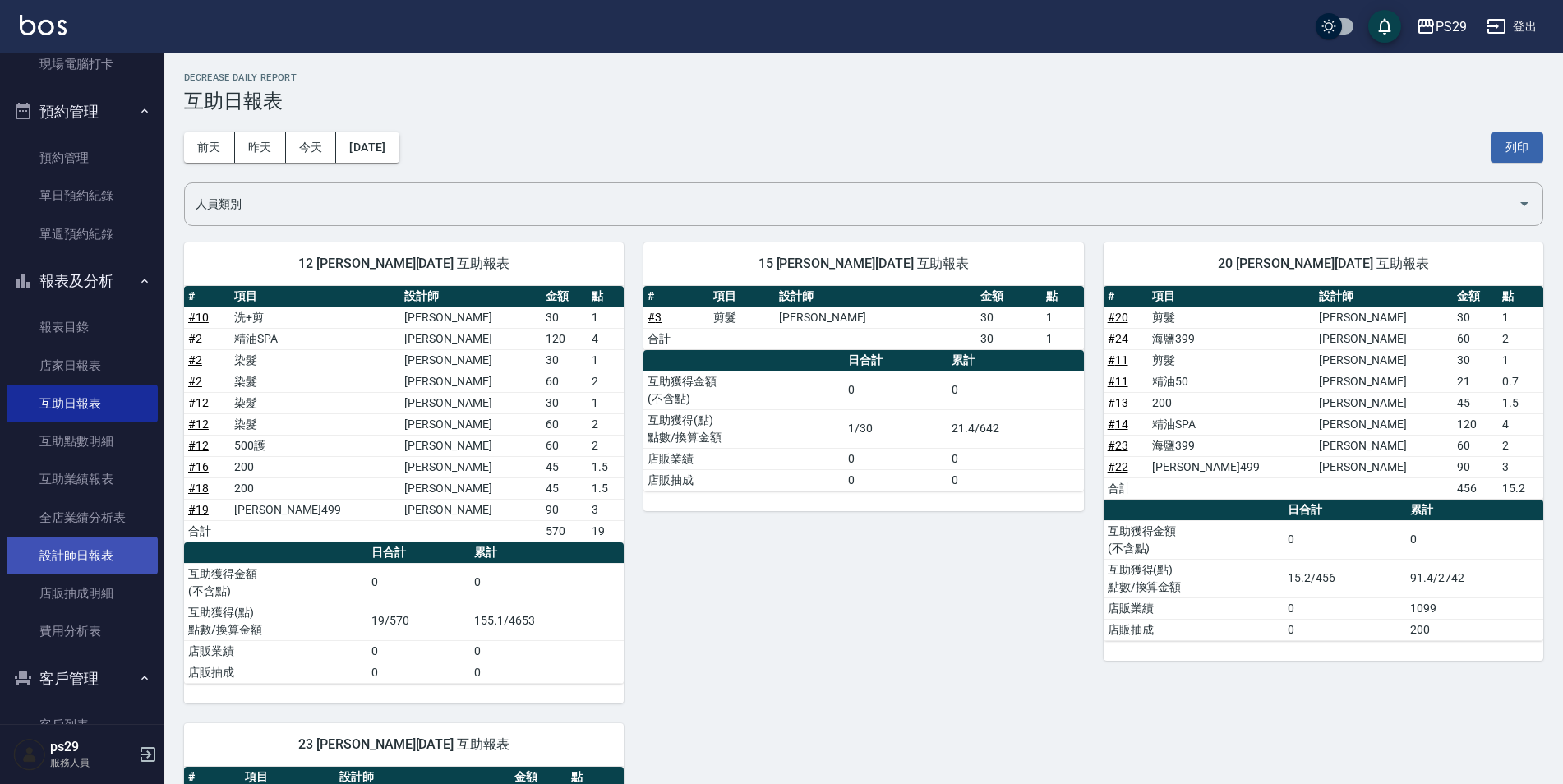
click at [90, 551] on link "設計師日報表" at bounding box center [82, 555] width 151 height 38
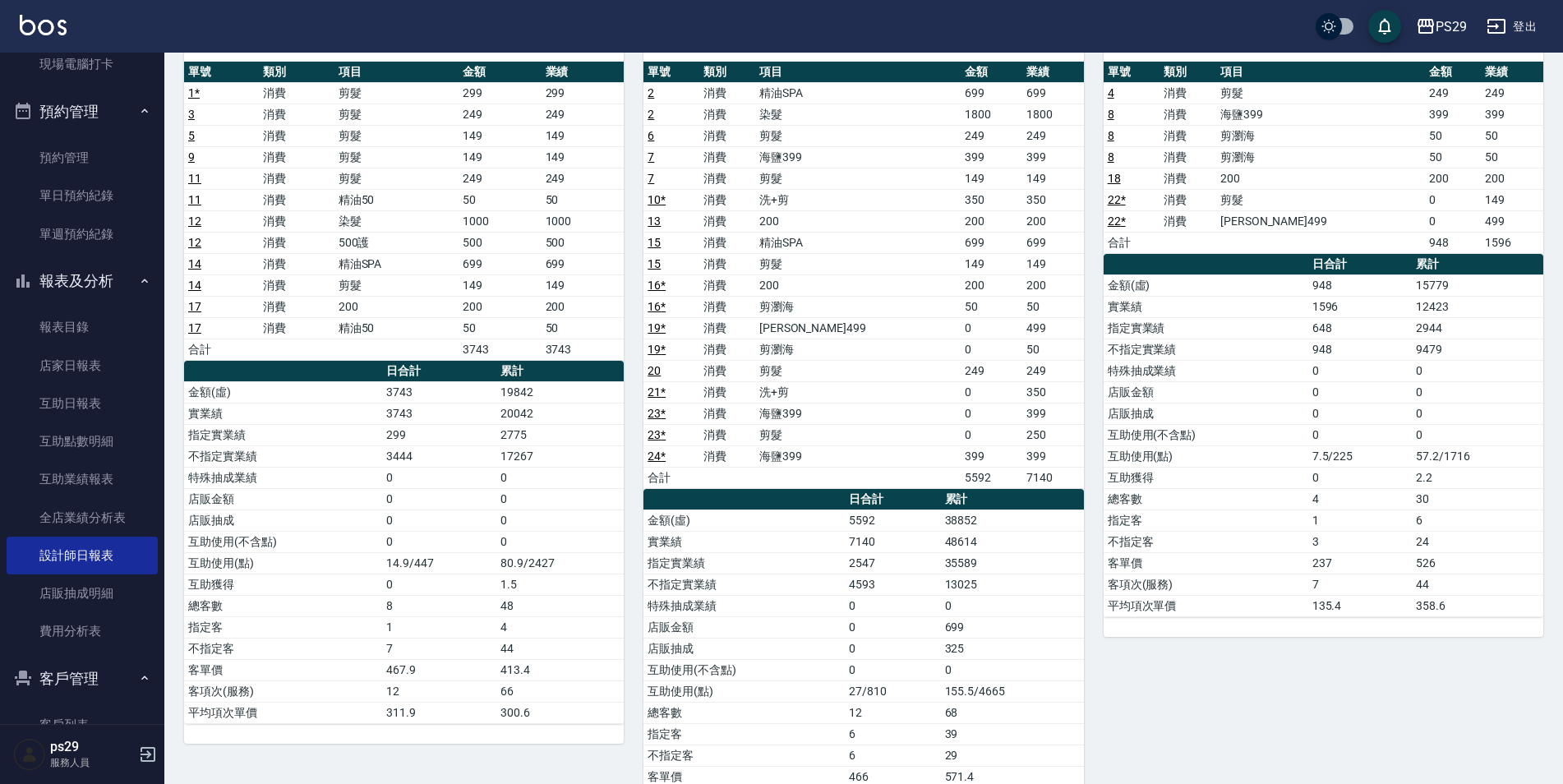
scroll to position [82, 0]
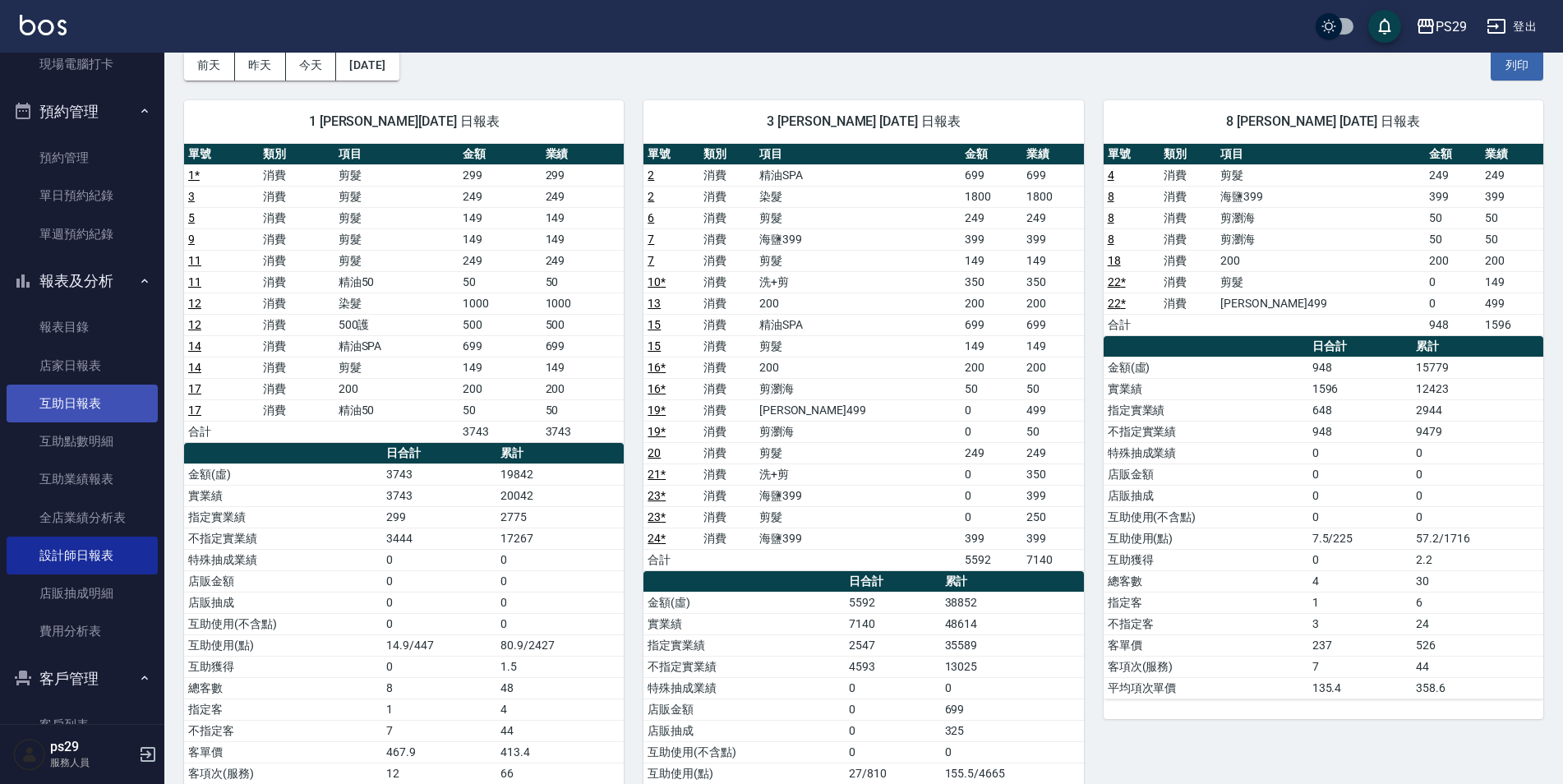
click at [115, 408] on link "互助日報表" at bounding box center [82, 403] width 151 height 38
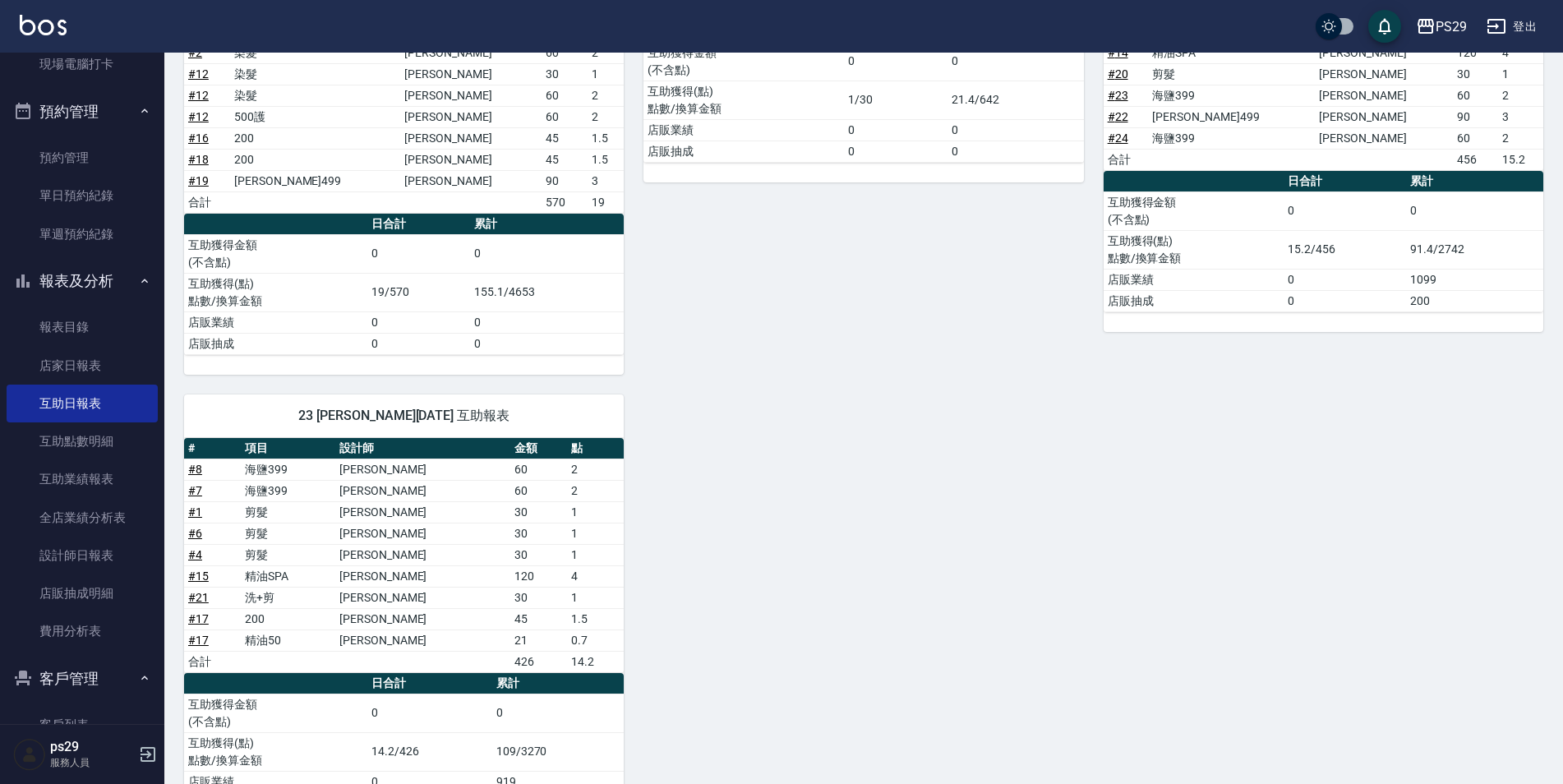
scroll to position [82, 0]
